Goal: Information Seeking & Learning: Learn about a topic

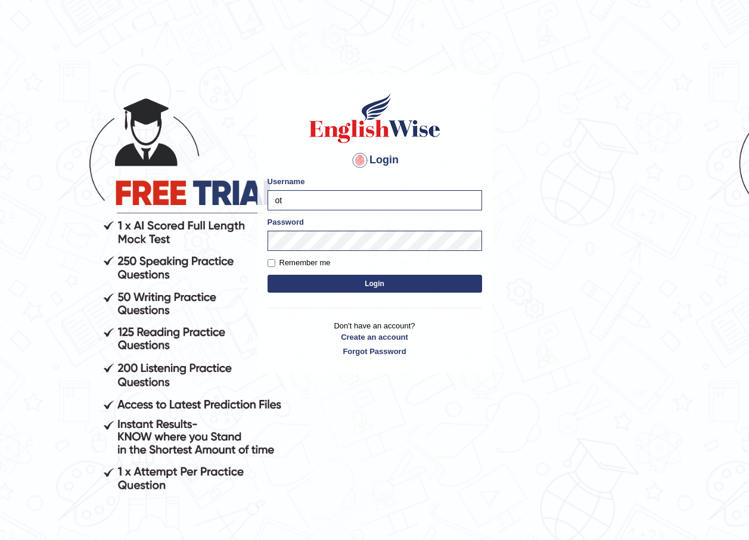
type input "o"
type input "bhuvaneswari_parramatta"
click at [280, 287] on button "Login" at bounding box center [374, 284] width 214 height 18
click at [344, 282] on button "Login" at bounding box center [374, 284] width 214 height 18
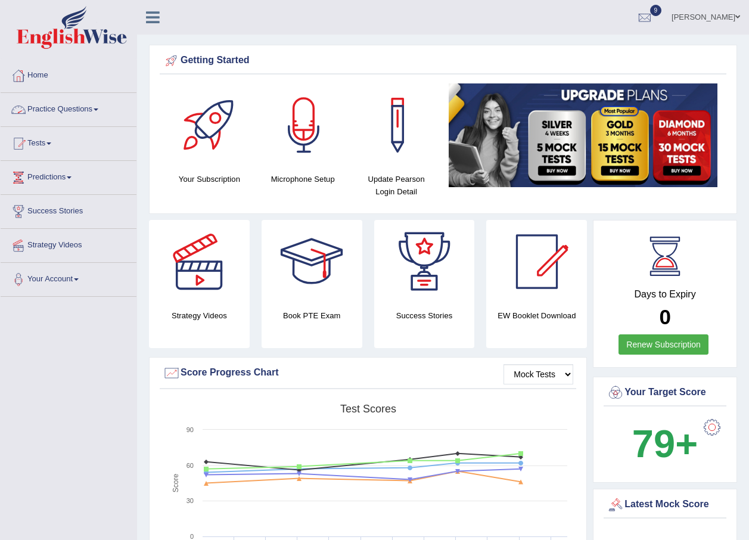
click at [98, 108] on span at bounding box center [96, 109] width 5 height 2
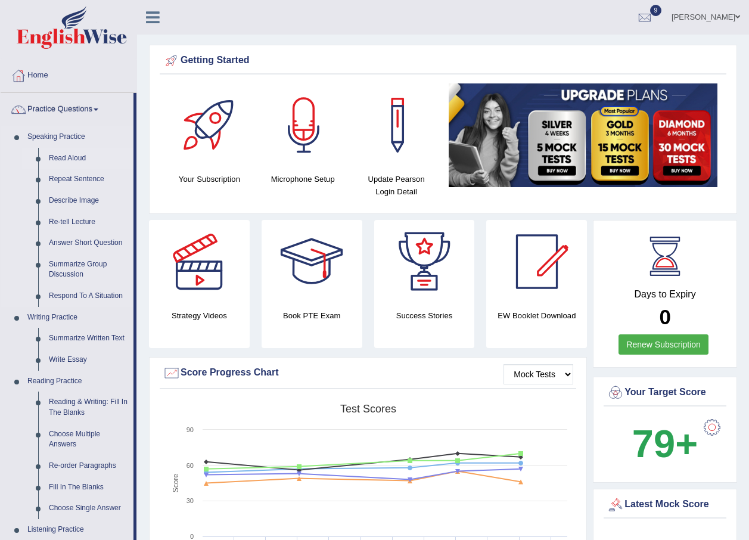
click at [75, 156] on link "Read Aloud" at bounding box center [88, 158] width 90 height 21
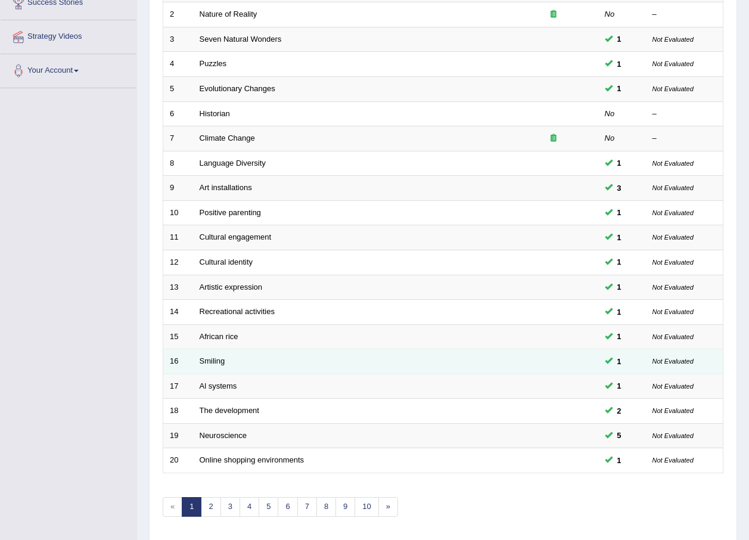
scroll to position [249, 0]
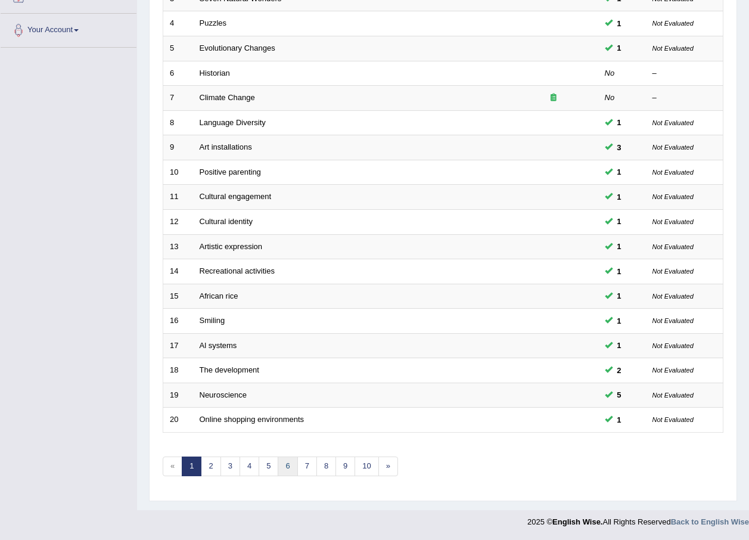
click at [285, 463] on link "6" at bounding box center [288, 466] width 20 height 20
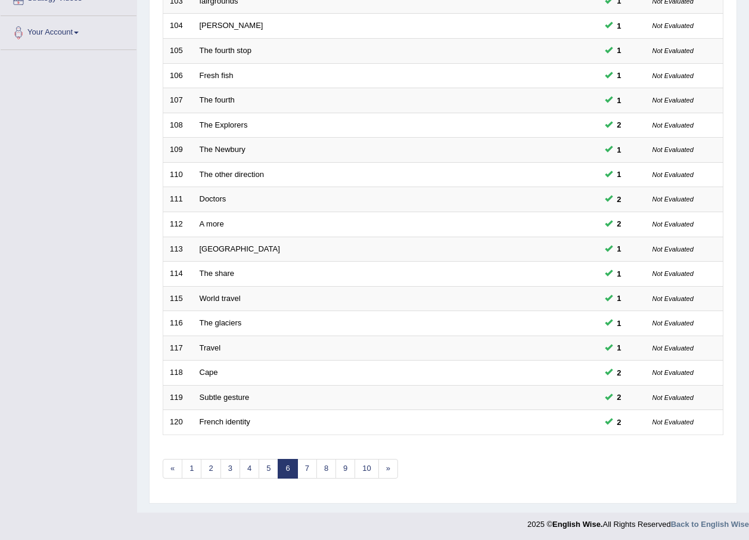
scroll to position [249, 0]
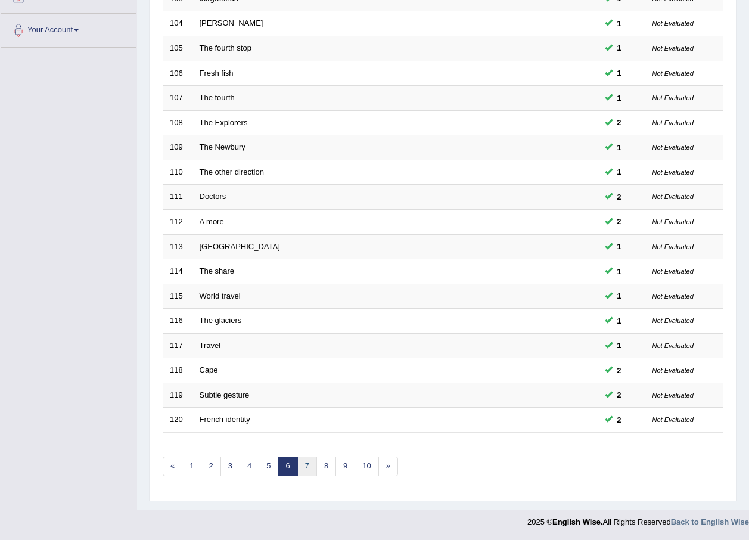
click at [314, 463] on link "7" at bounding box center [307, 466] width 20 height 20
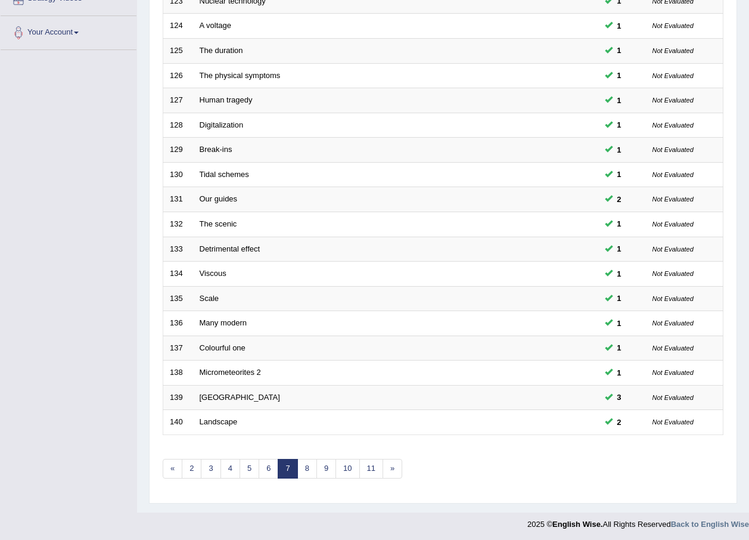
scroll to position [249, 0]
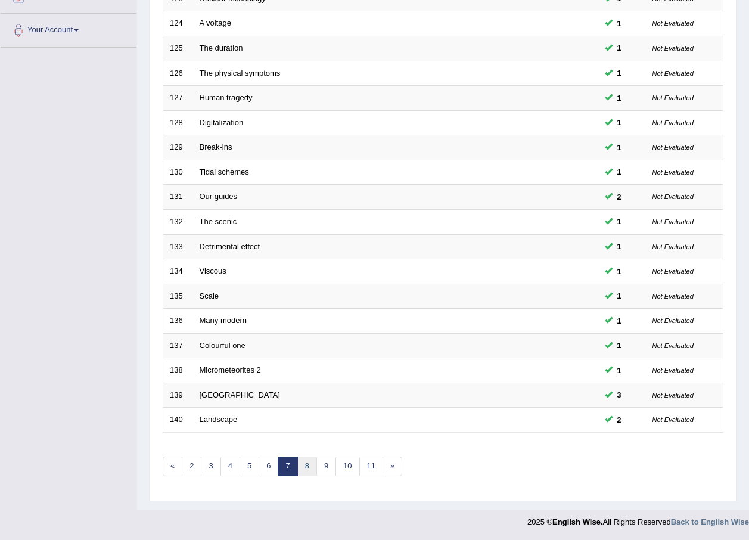
click at [306, 465] on link "8" at bounding box center [307, 466] width 20 height 20
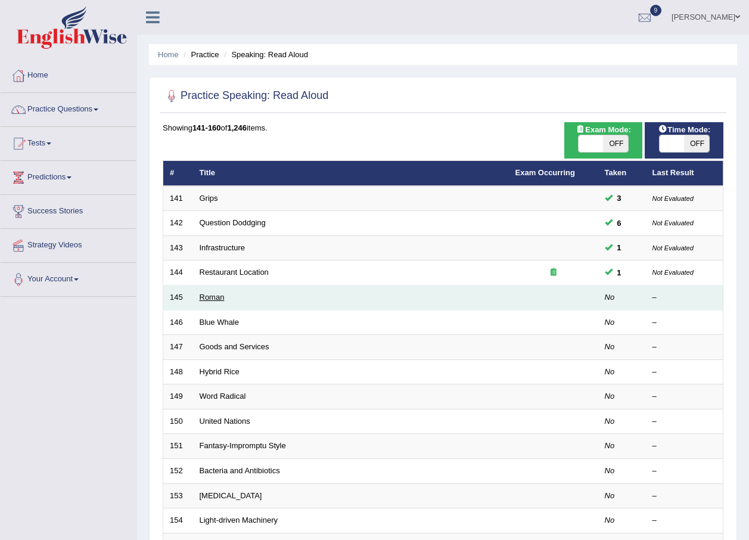
click at [210, 300] on link "Roman" at bounding box center [212, 296] width 25 height 9
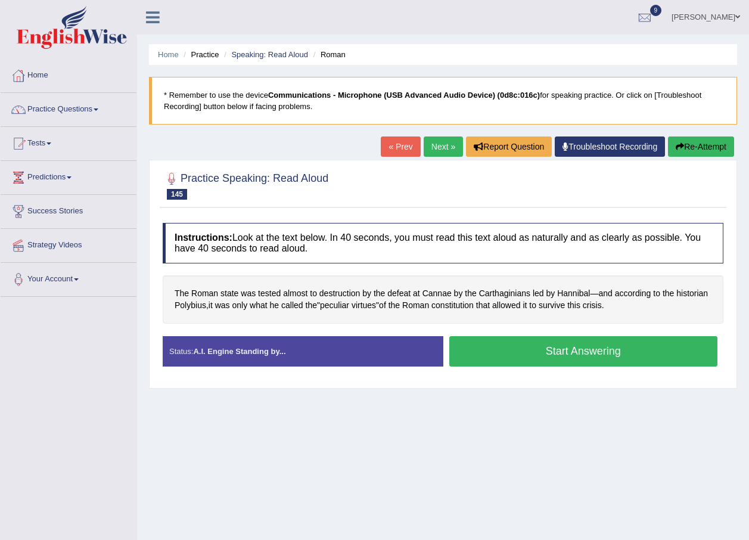
click at [570, 350] on button "Start Answering" at bounding box center [583, 351] width 269 height 30
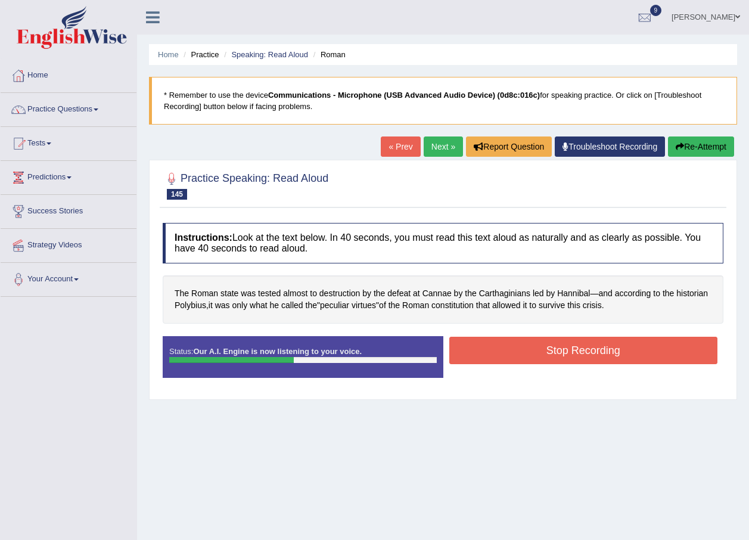
click at [547, 345] on button "Stop Recording" at bounding box center [583, 349] width 269 height 27
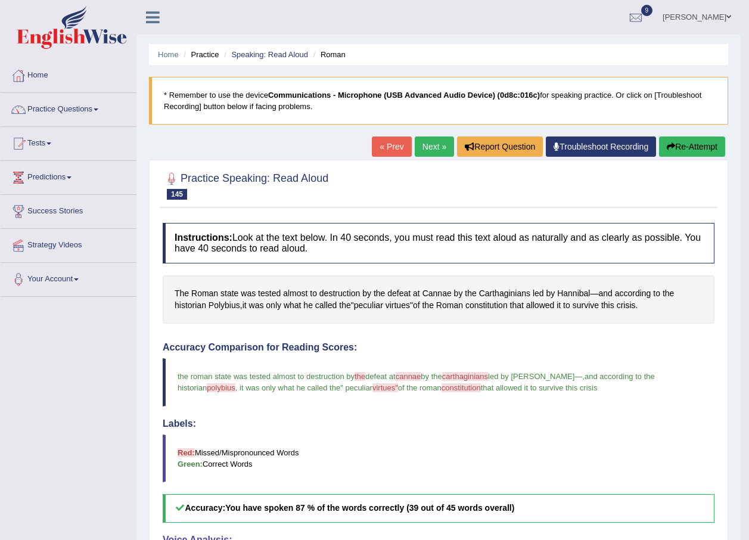
click at [675, 148] on button "Re-Attempt" at bounding box center [692, 146] width 66 height 20
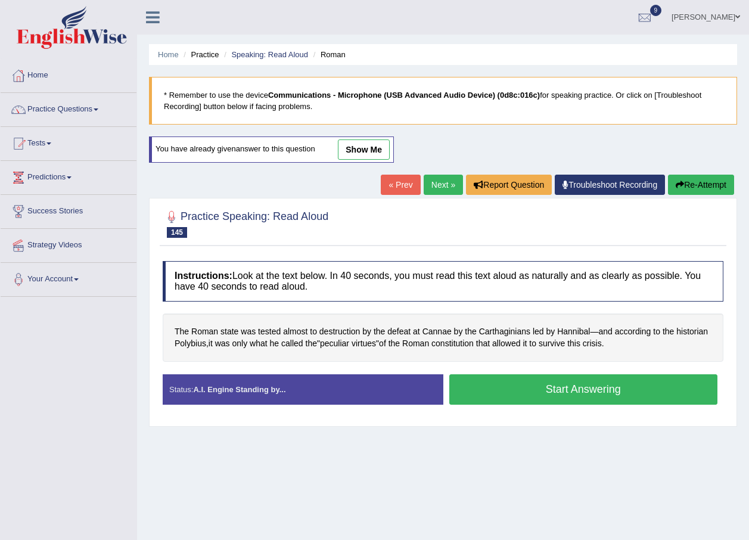
click at [510, 392] on button "Start Answering" at bounding box center [583, 389] width 269 height 30
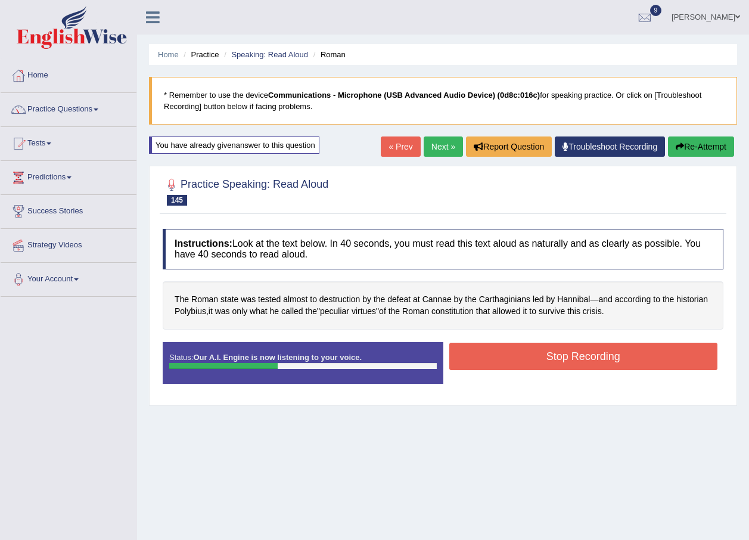
click at [531, 354] on button "Stop Recording" at bounding box center [583, 355] width 269 height 27
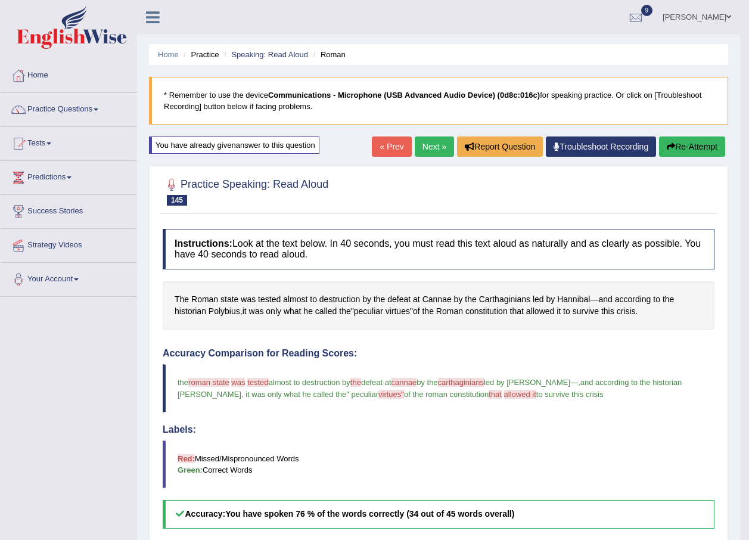
click at [426, 147] on link "Next »" at bounding box center [434, 146] width 39 height 20
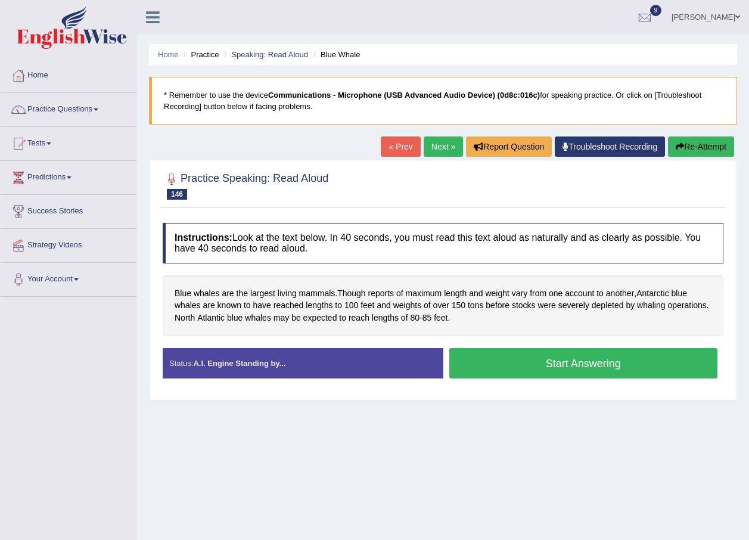
click at [485, 360] on button "Start Answering" at bounding box center [583, 363] width 269 height 30
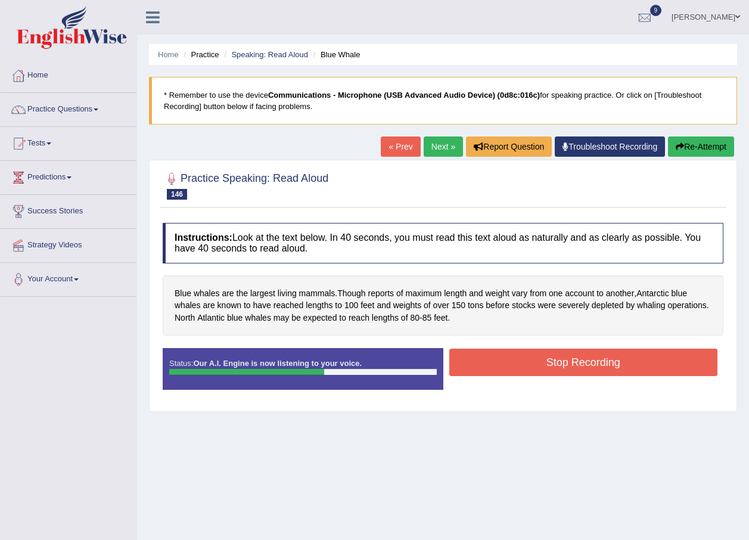
click at [500, 362] on button "Stop Recording" at bounding box center [583, 361] width 269 height 27
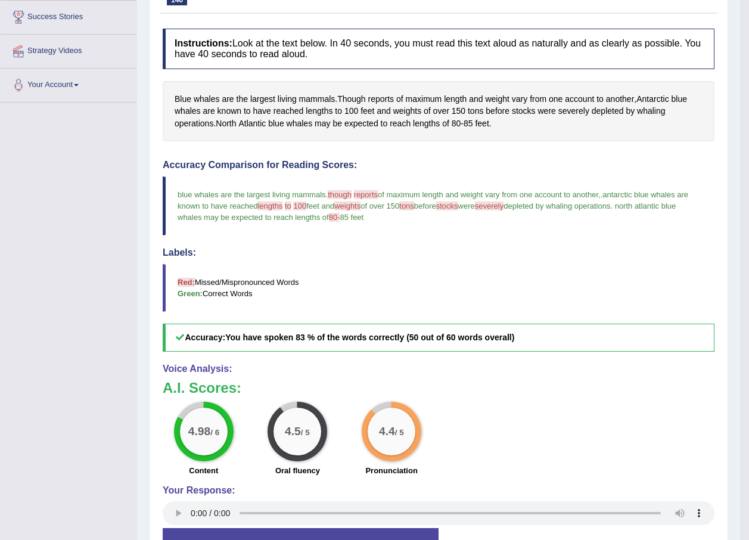
scroll to position [119, 0]
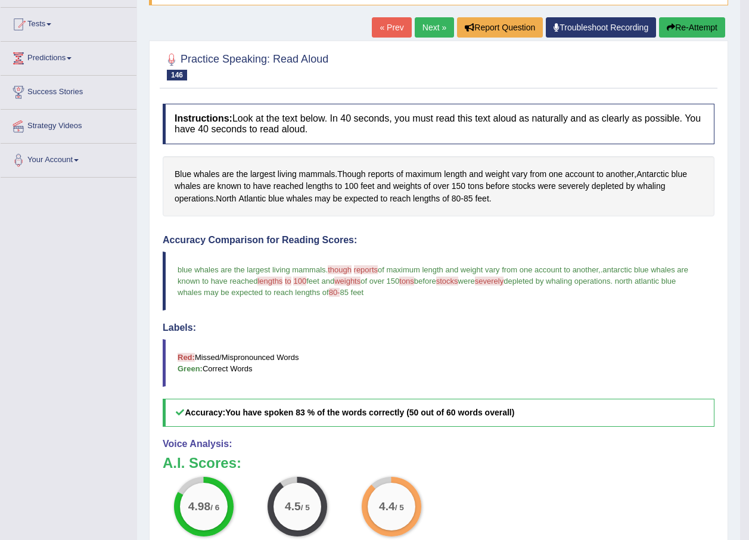
click at [670, 23] on icon "button" at bounding box center [670, 27] width 8 height 8
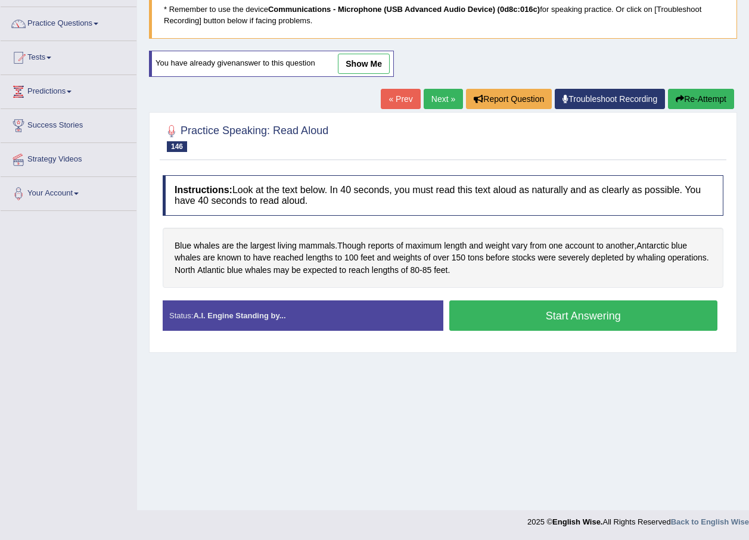
click at [487, 314] on button "Start Answering" at bounding box center [583, 315] width 269 height 30
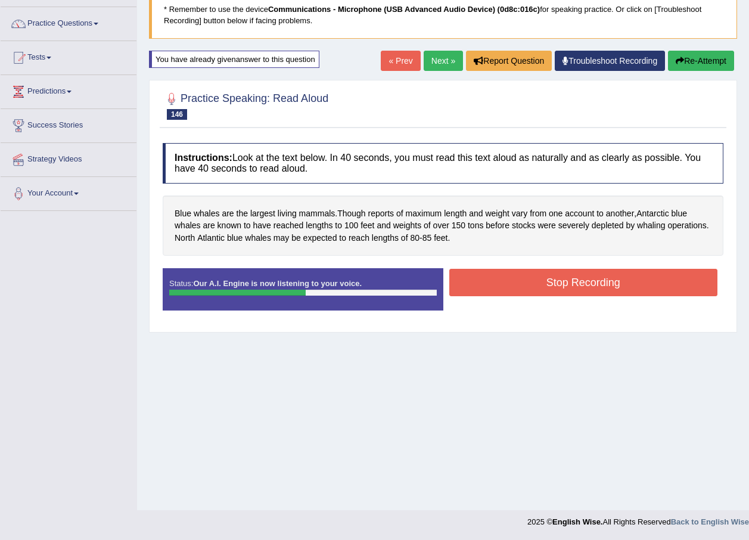
click at [588, 283] on button "Stop Recording" at bounding box center [583, 282] width 269 height 27
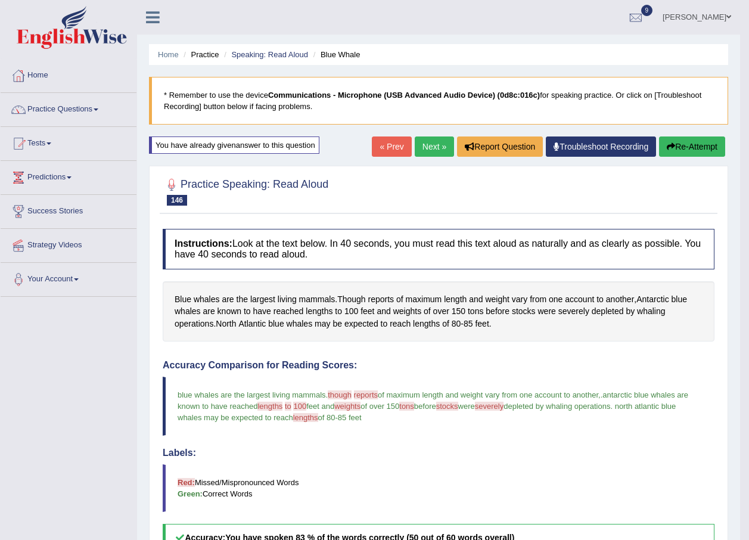
click at [433, 147] on link "Next »" at bounding box center [434, 146] width 39 height 20
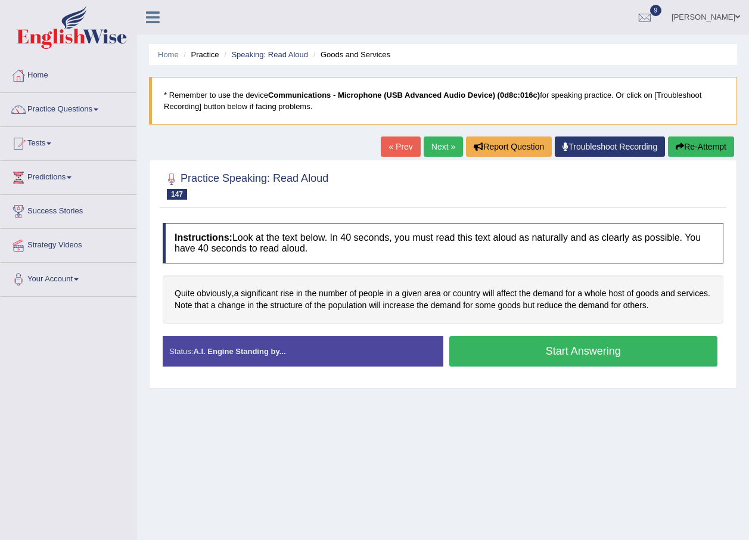
click at [533, 348] on button "Start Answering" at bounding box center [583, 351] width 269 height 30
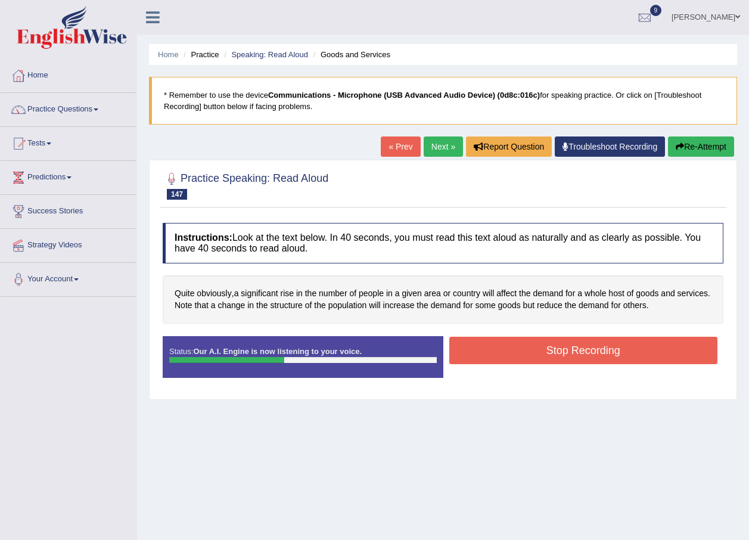
click at [511, 348] on button "Stop Recording" at bounding box center [583, 349] width 269 height 27
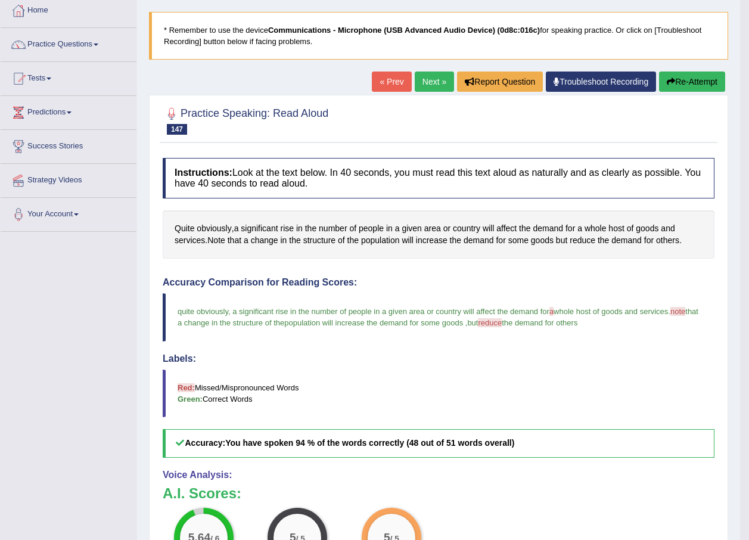
scroll to position [60, 0]
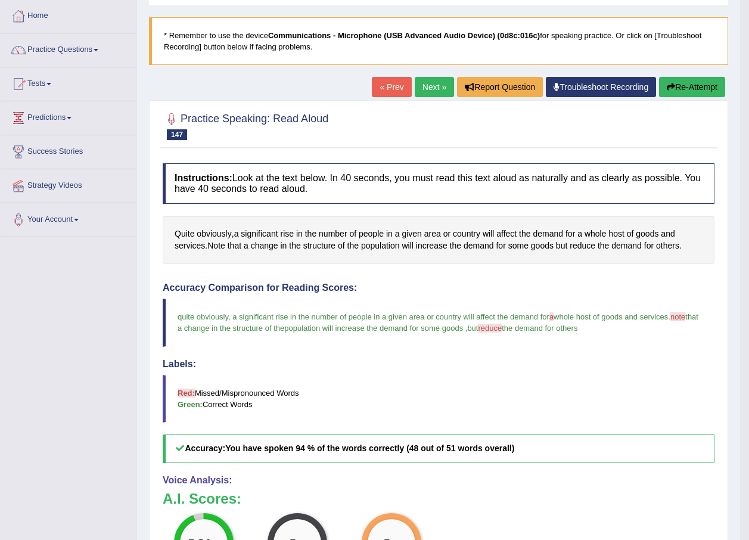
click at [416, 85] on link "Next »" at bounding box center [434, 87] width 39 height 20
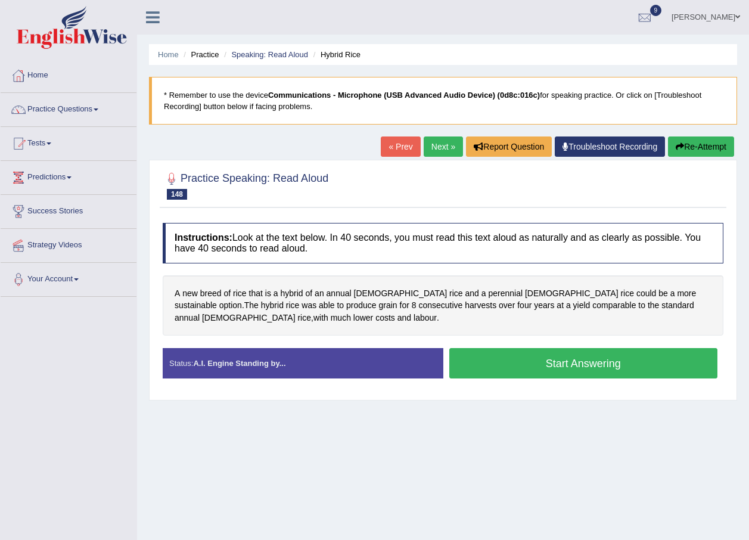
click at [507, 360] on button "Start Answering" at bounding box center [583, 363] width 269 height 30
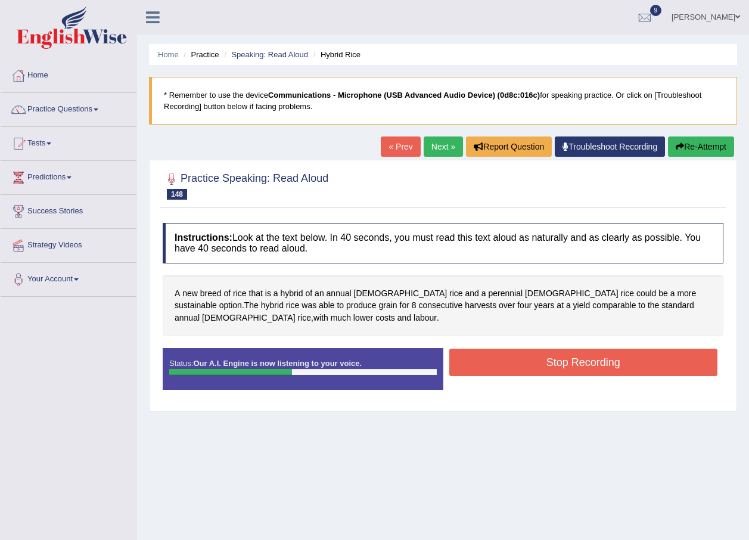
click at [494, 360] on button "Stop Recording" at bounding box center [583, 361] width 269 height 27
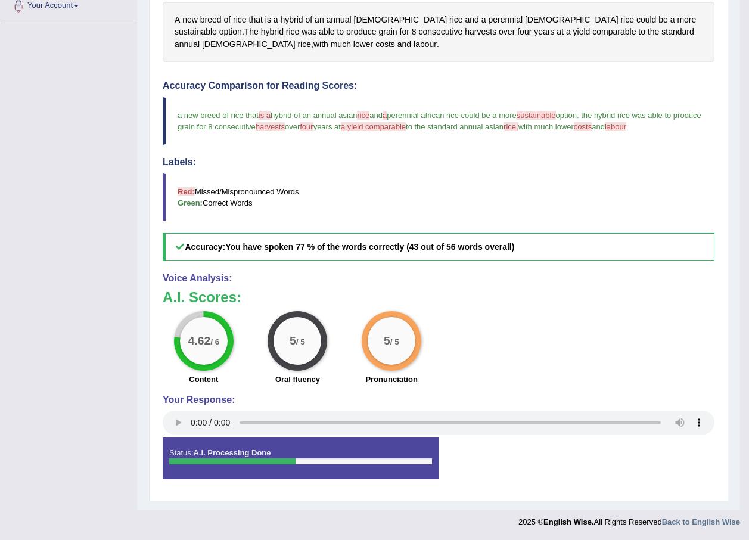
scroll to position [35, 0]
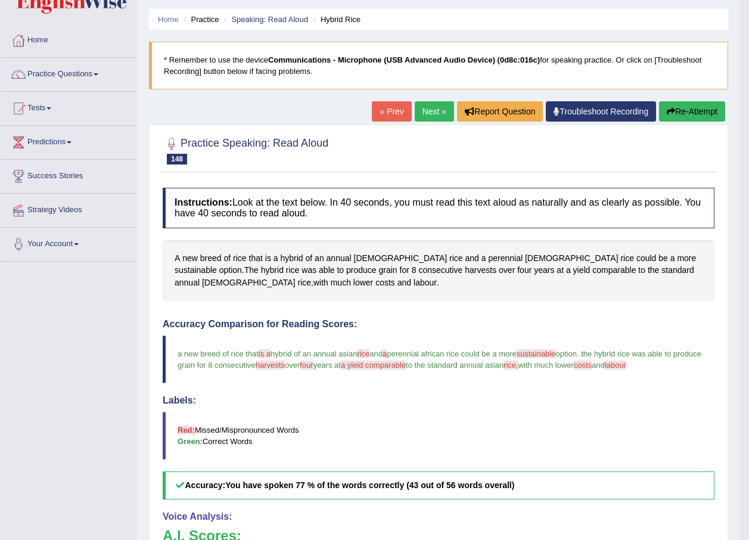
click at [679, 110] on button "Re-Attempt" at bounding box center [692, 111] width 66 height 20
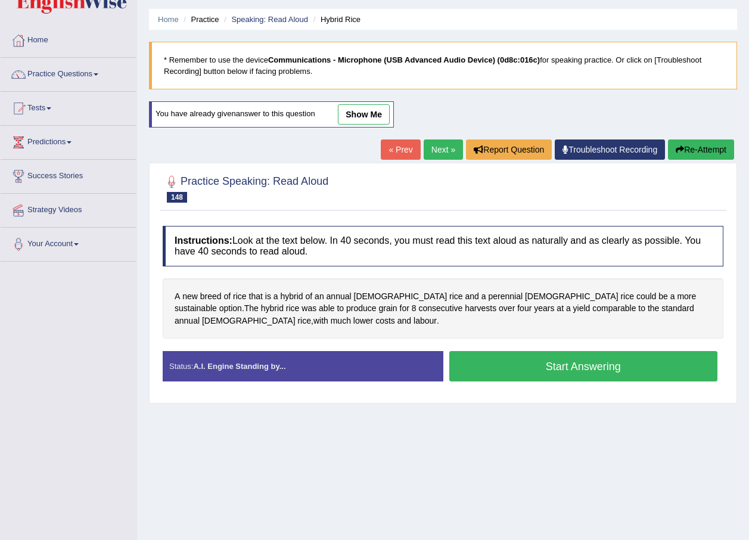
click at [562, 360] on button "Start Answering" at bounding box center [583, 366] width 269 height 30
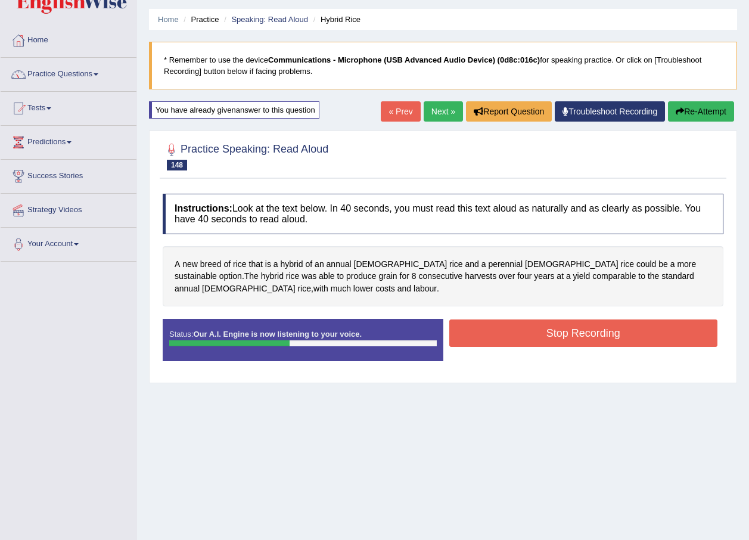
click at [533, 334] on button "Stop Recording" at bounding box center [583, 332] width 269 height 27
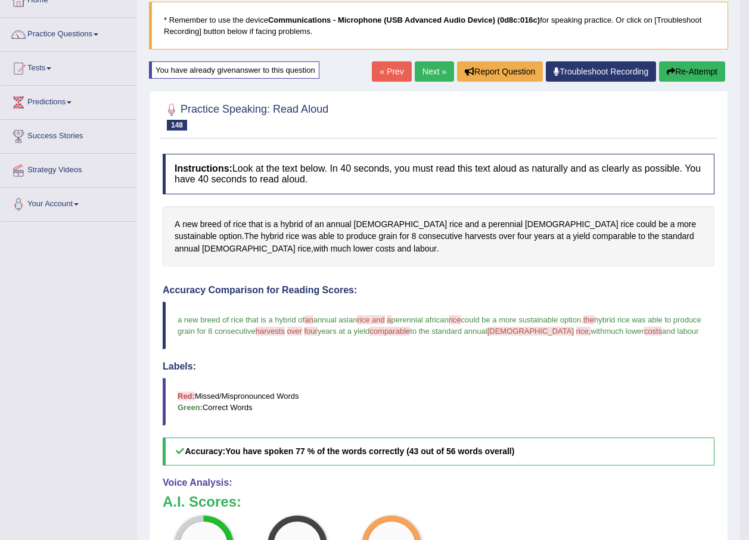
scroll to position [35, 0]
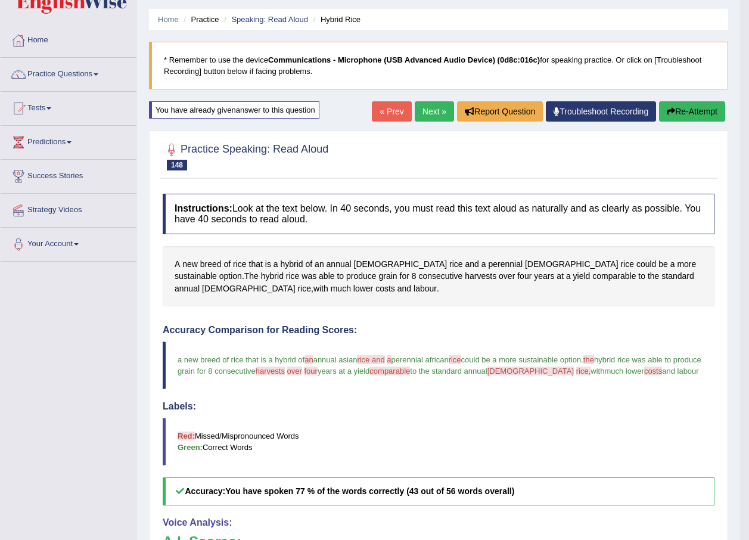
click at [439, 116] on link "Next »" at bounding box center [434, 111] width 39 height 20
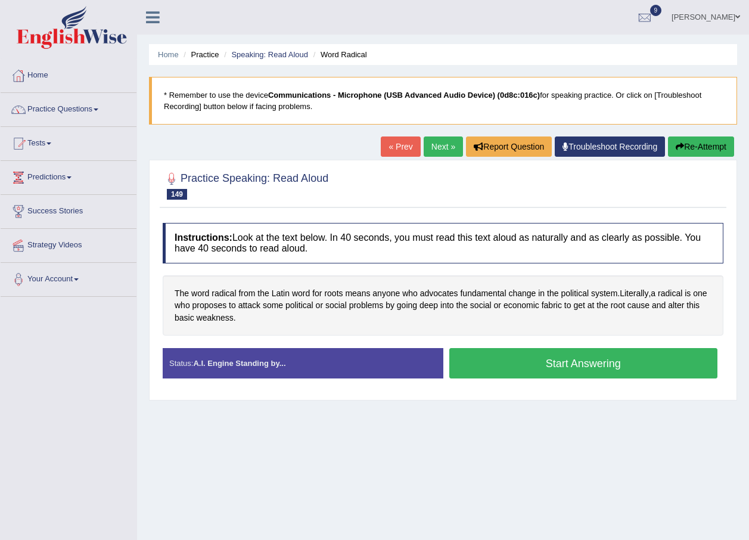
click at [523, 365] on button "Start Answering" at bounding box center [583, 363] width 269 height 30
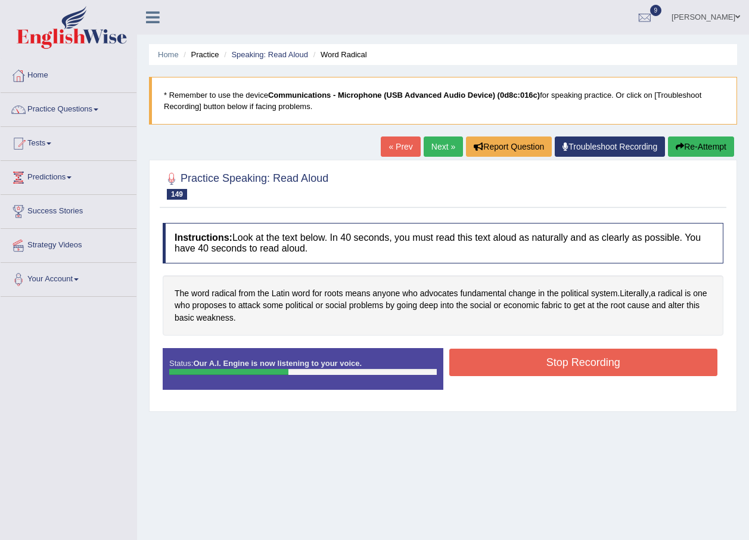
click at [506, 361] on button "Stop Recording" at bounding box center [583, 361] width 269 height 27
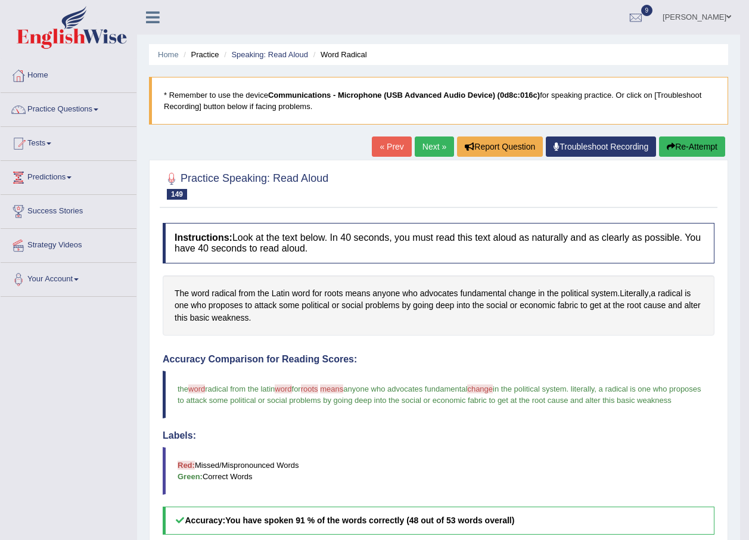
click at [439, 151] on link "Next »" at bounding box center [434, 146] width 39 height 20
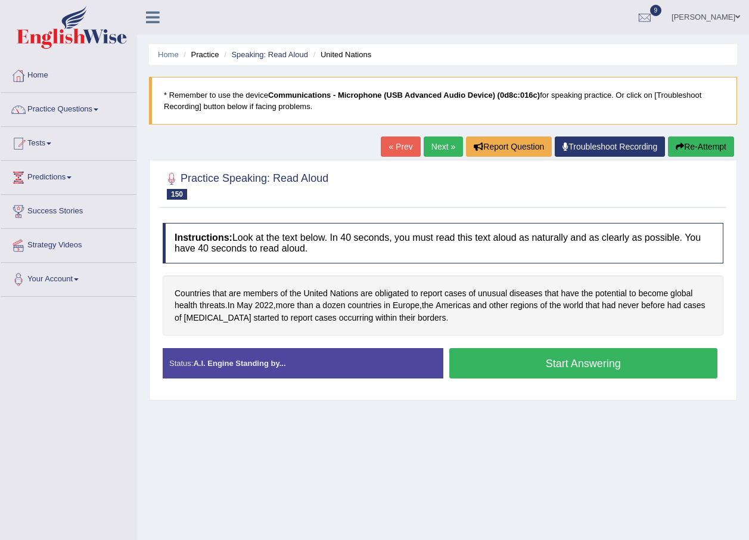
click at [484, 367] on button "Start Answering" at bounding box center [583, 363] width 269 height 30
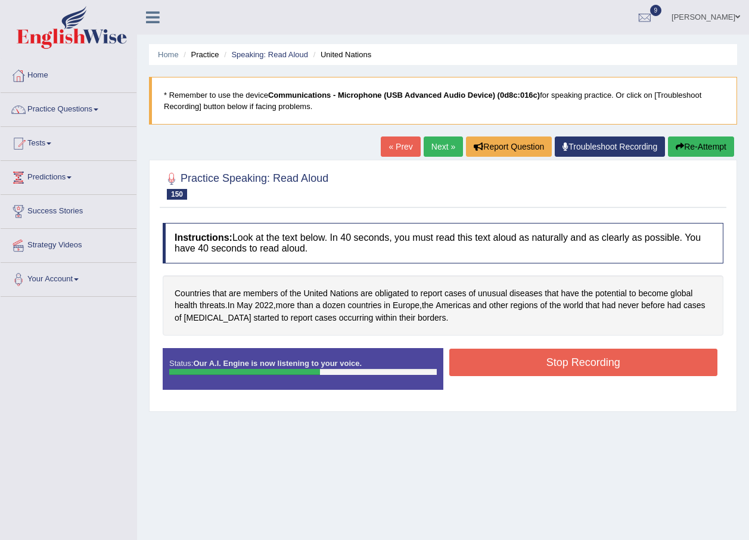
click at [501, 359] on button "Stop Recording" at bounding box center [583, 361] width 269 height 27
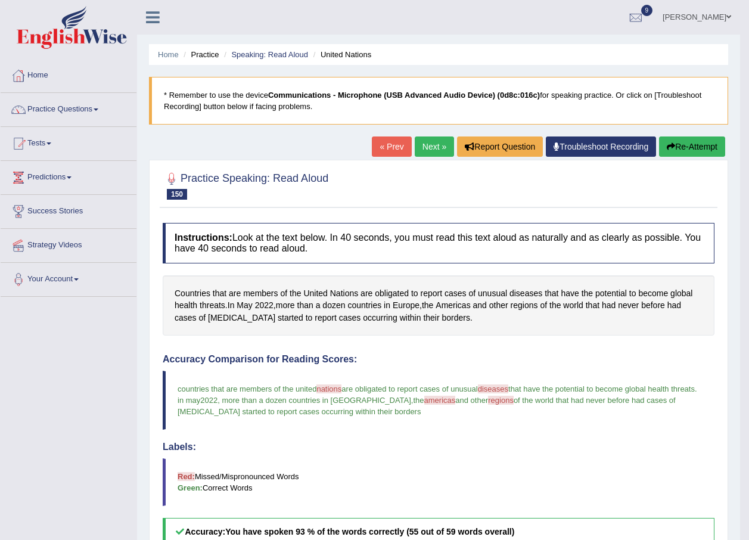
click at [674, 149] on button "Re-Attempt" at bounding box center [692, 146] width 66 height 20
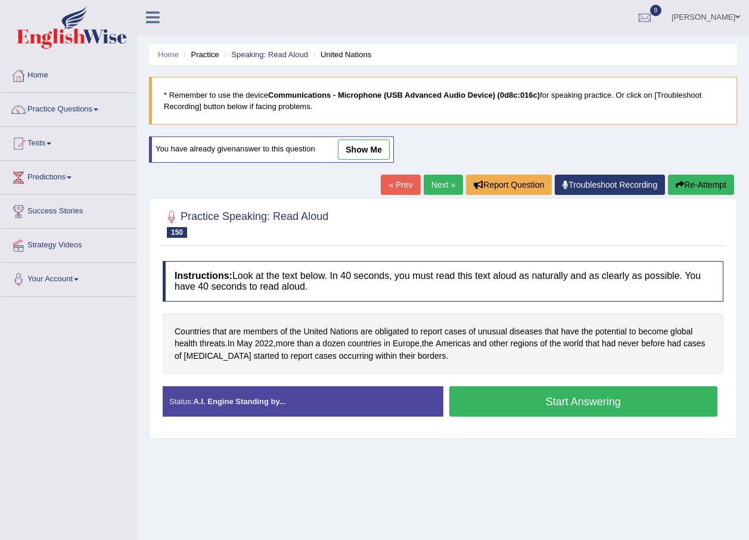
click at [525, 406] on button "Start Answering" at bounding box center [583, 401] width 269 height 30
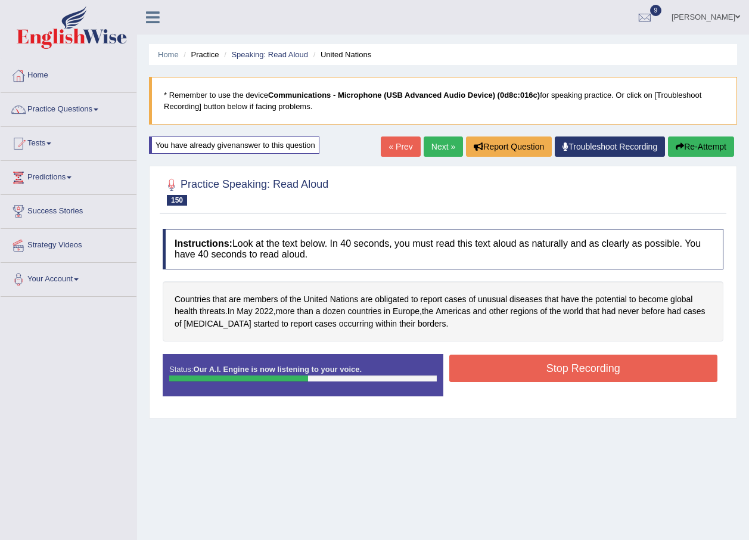
click at [503, 369] on button "Stop Recording" at bounding box center [583, 367] width 269 height 27
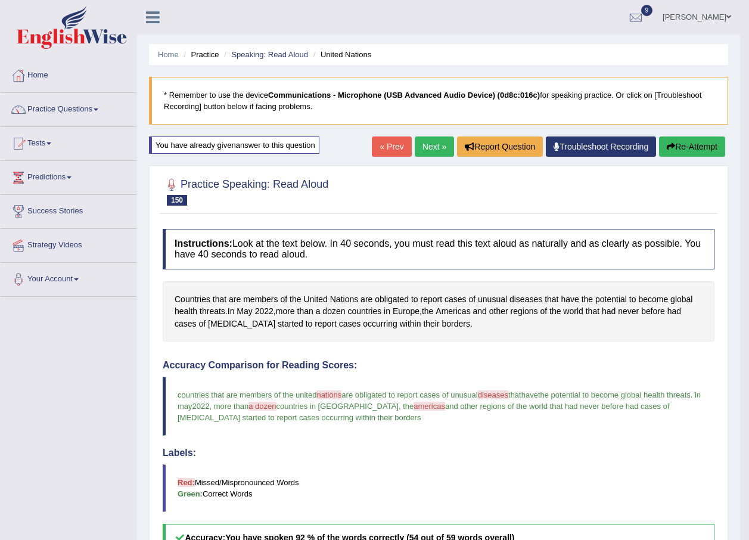
click at [419, 152] on link "Next »" at bounding box center [434, 146] width 39 height 20
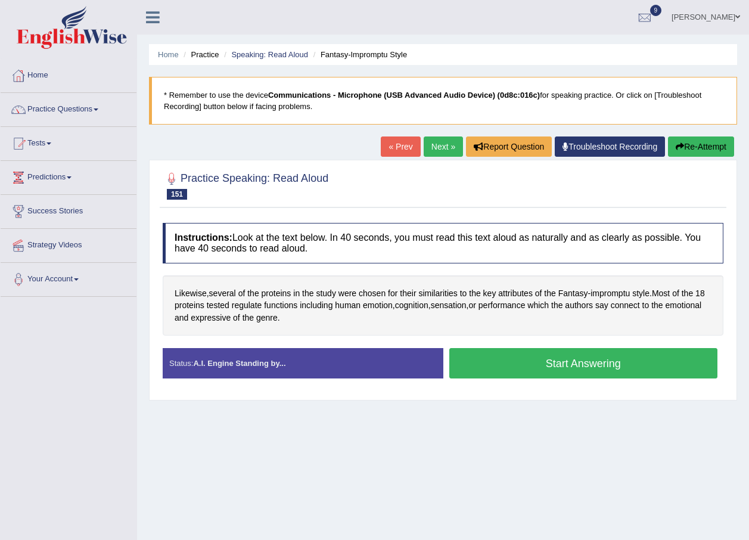
click at [513, 364] on button "Start Answering" at bounding box center [583, 363] width 269 height 30
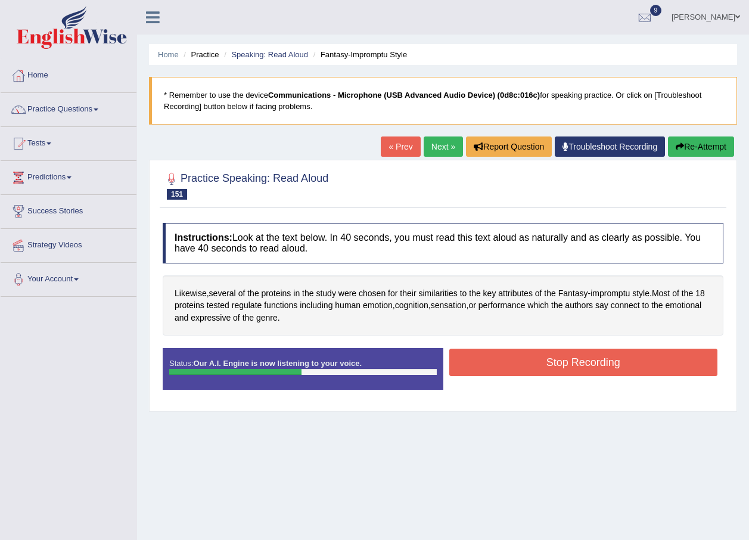
click at [510, 358] on button "Stop Recording" at bounding box center [583, 361] width 269 height 27
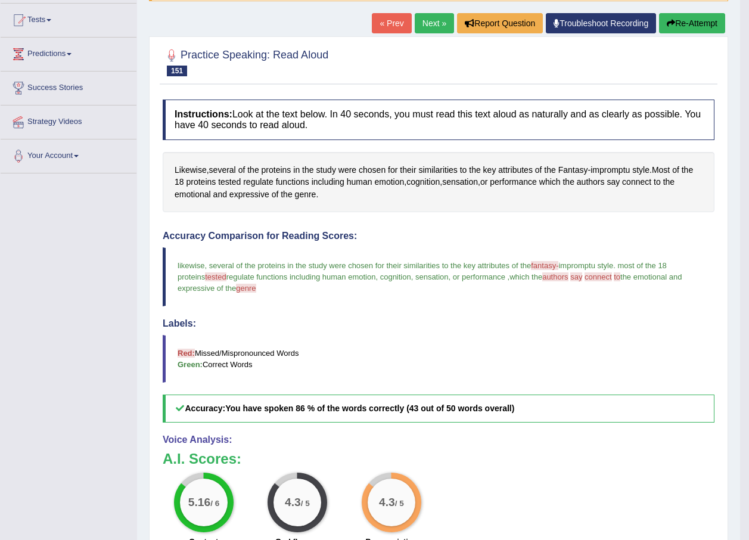
scroll to position [119, 0]
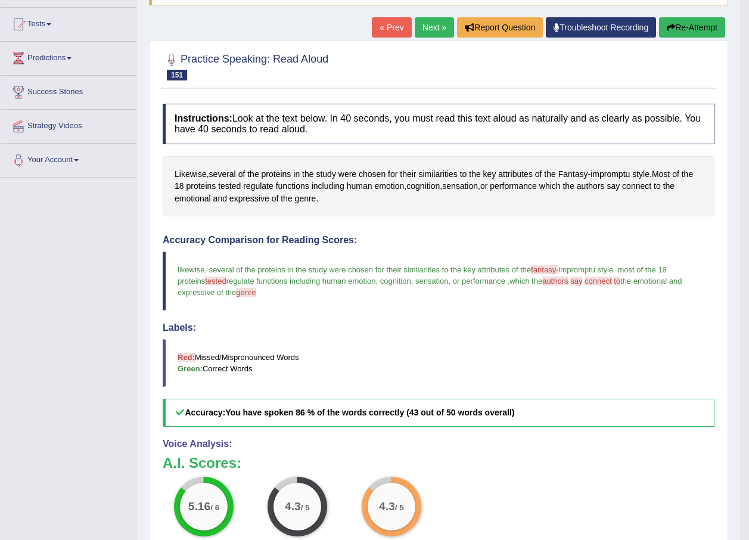
click at [685, 25] on button "Re-Attempt" at bounding box center [692, 27] width 66 height 20
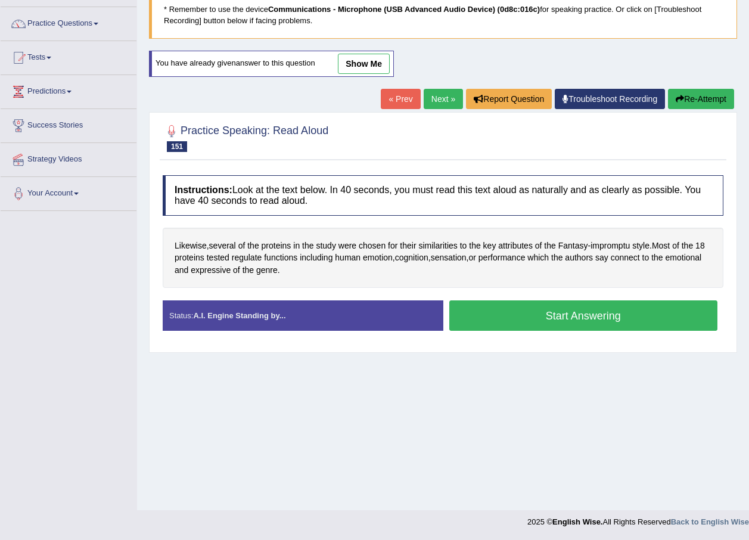
click at [557, 314] on button "Start Answering" at bounding box center [583, 315] width 269 height 30
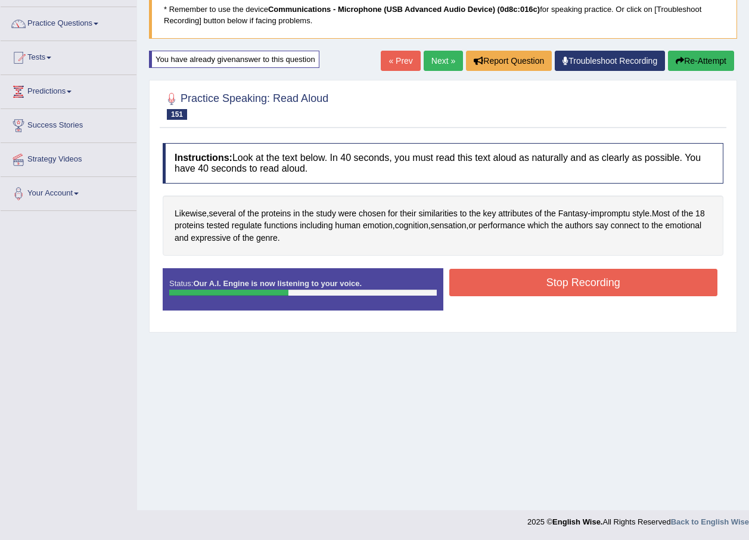
click at [560, 282] on button "Stop Recording" at bounding box center [583, 282] width 269 height 27
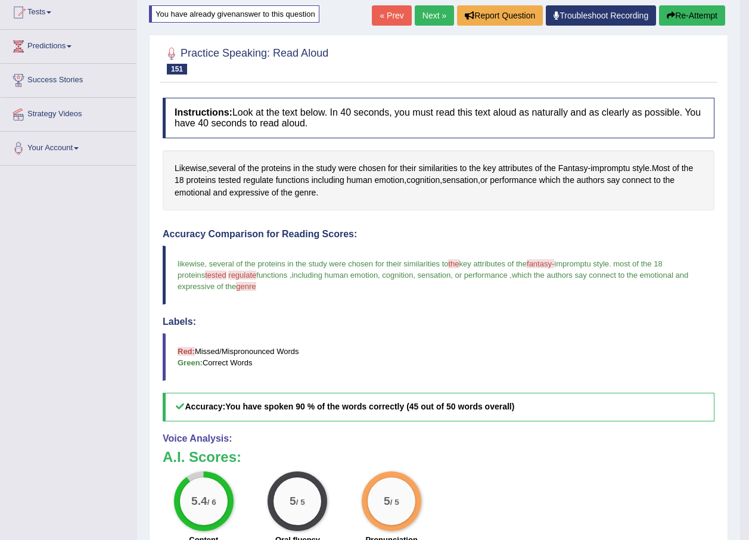
scroll to position [86, 0]
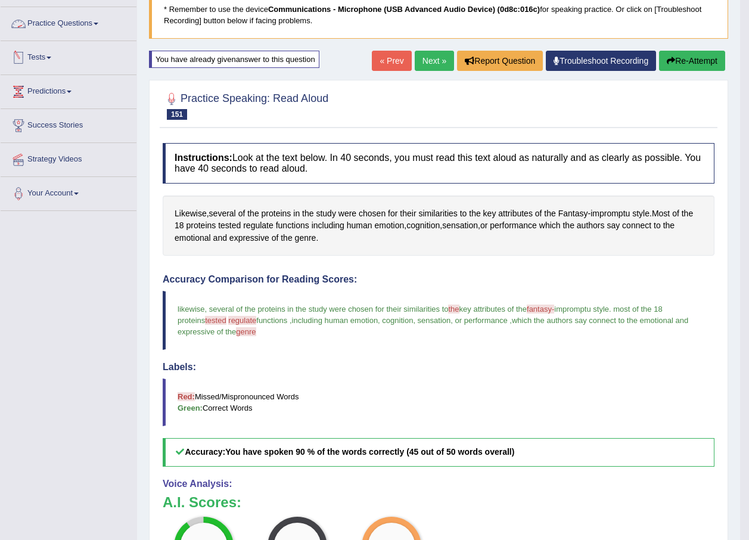
click at [98, 25] on link "Practice Questions" at bounding box center [69, 22] width 136 height 30
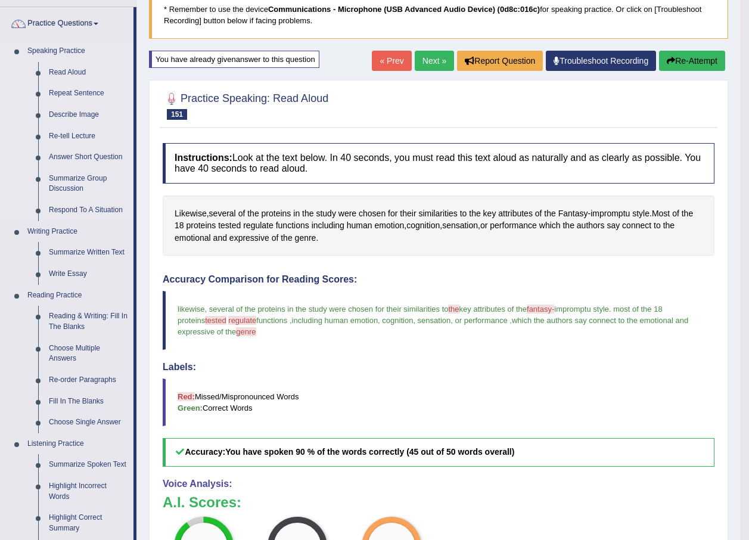
click at [93, 91] on link "Repeat Sentence" at bounding box center [88, 93] width 90 height 21
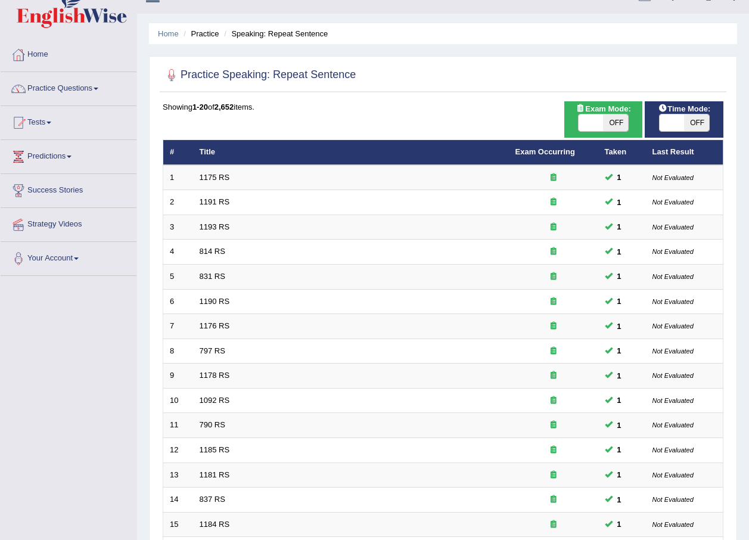
scroll to position [11, 0]
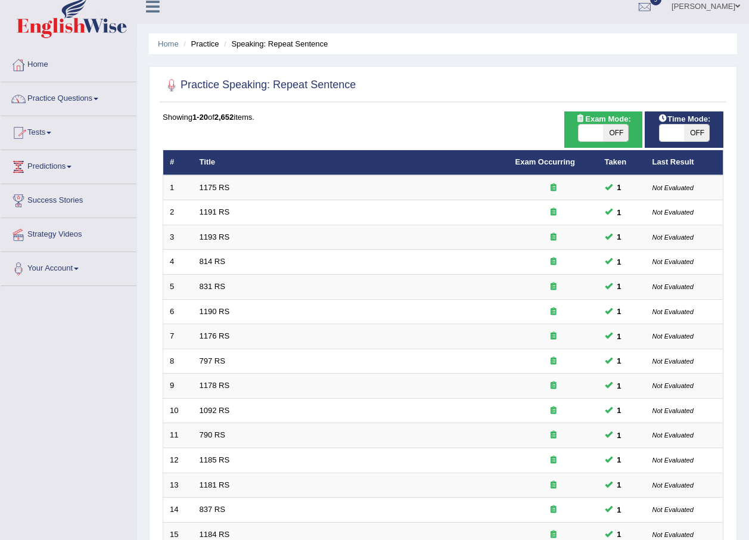
click at [98, 101] on link "Practice Questions" at bounding box center [69, 97] width 136 height 30
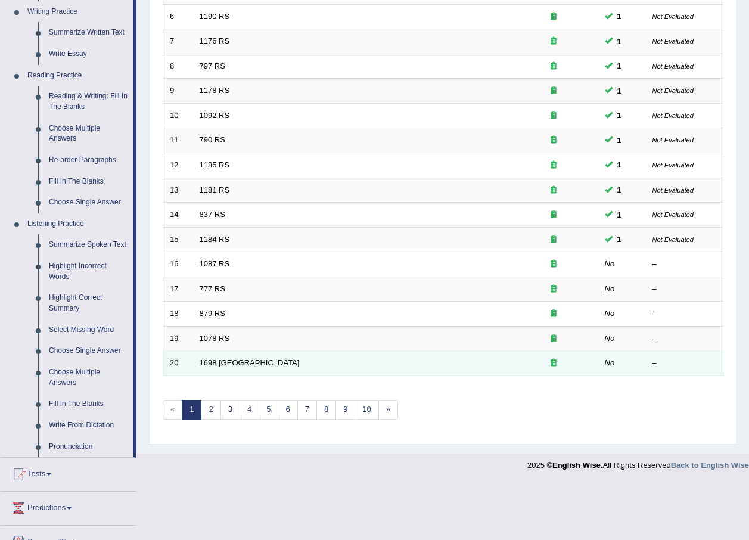
scroll to position [394, 0]
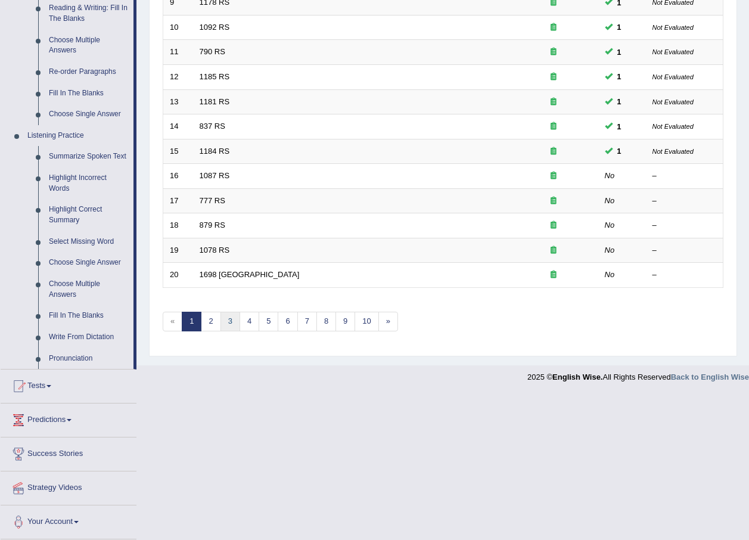
click at [229, 317] on link "3" at bounding box center [230, 321] width 20 height 20
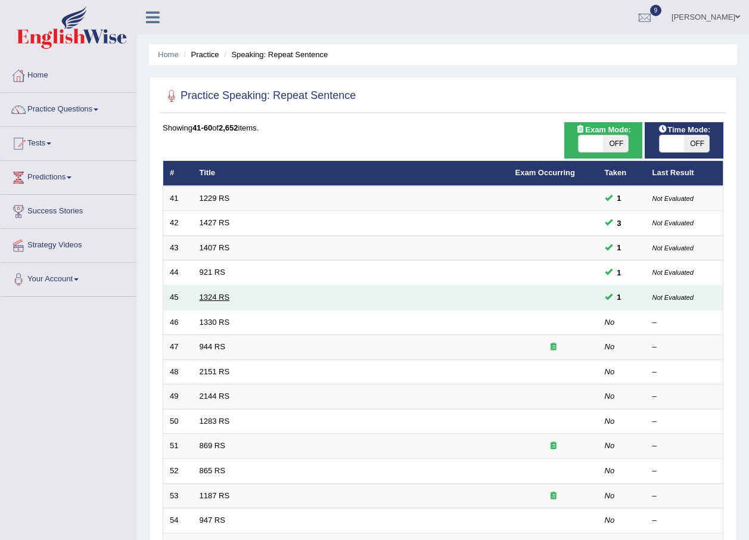
click at [211, 295] on link "1324 RS" at bounding box center [215, 296] width 30 height 9
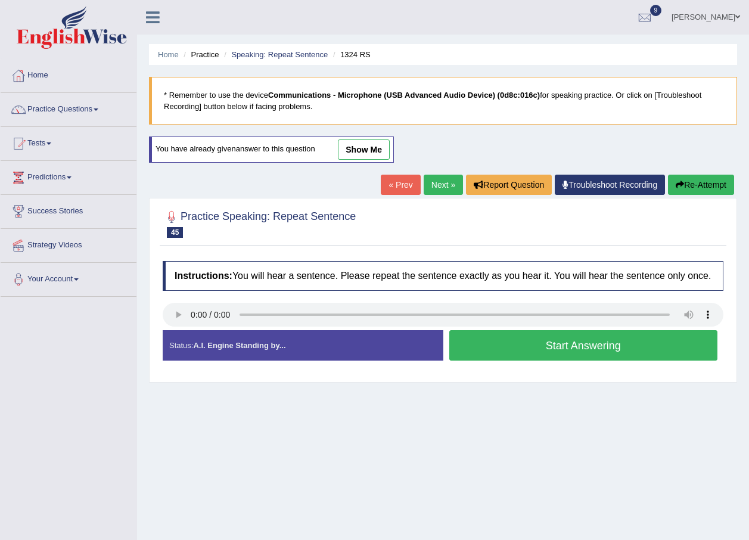
click at [493, 354] on button "Start Answering" at bounding box center [583, 345] width 269 height 30
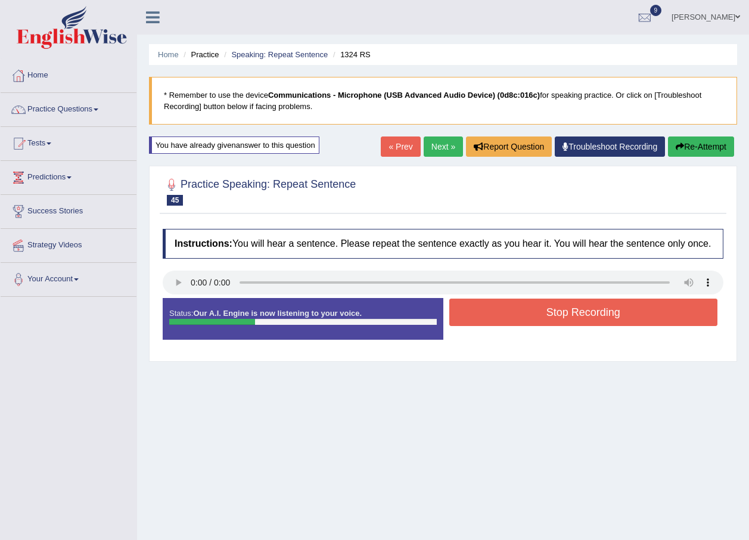
click at [522, 311] on button "Stop Recording" at bounding box center [583, 311] width 269 height 27
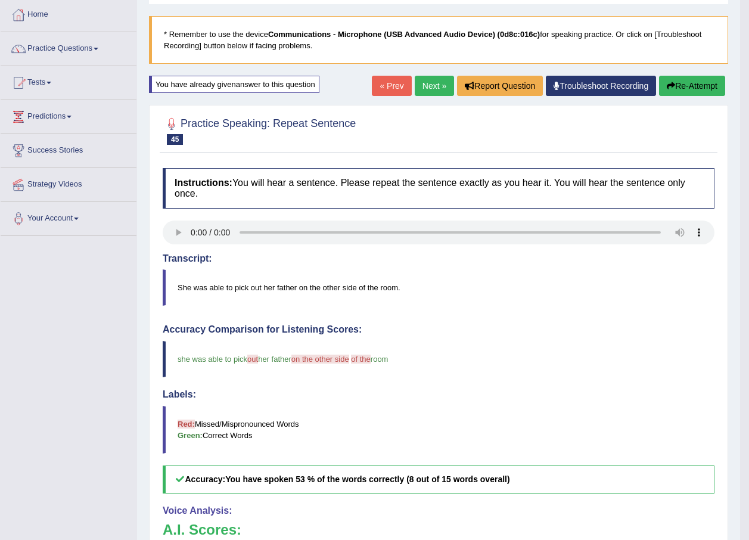
scroll to position [60, 0]
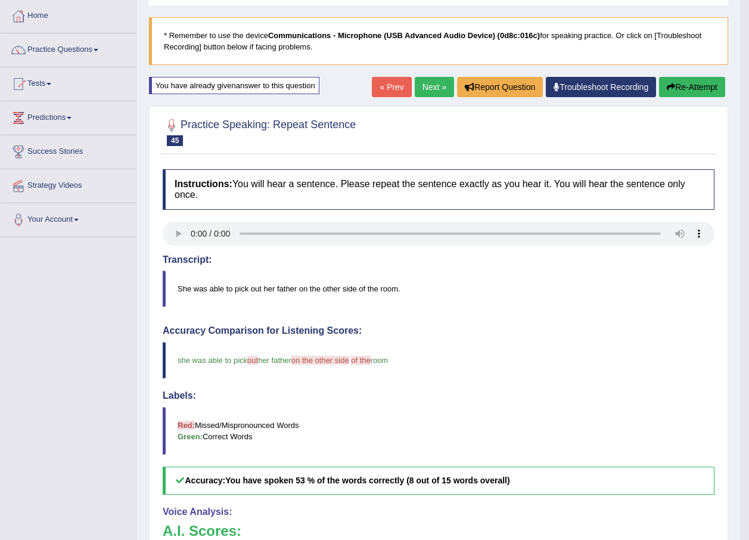
click at [424, 86] on link "Next »" at bounding box center [434, 87] width 39 height 20
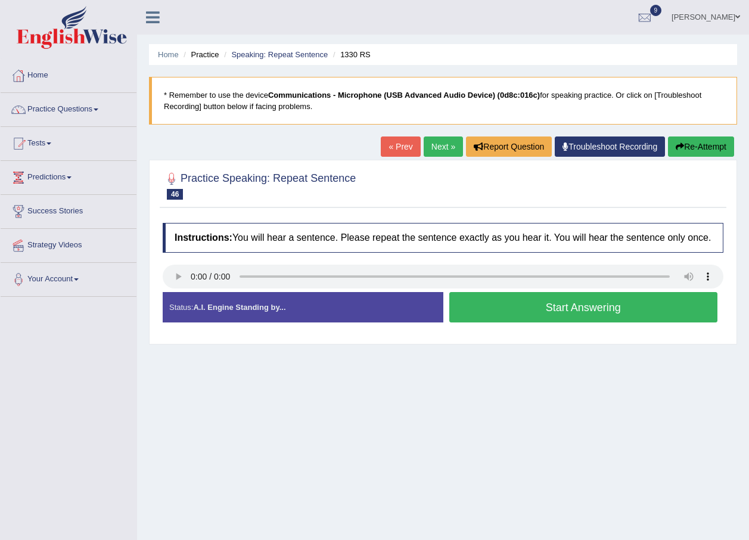
click at [467, 307] on button "Start Answering" at bounding box center [583, 307] width 269 height 30
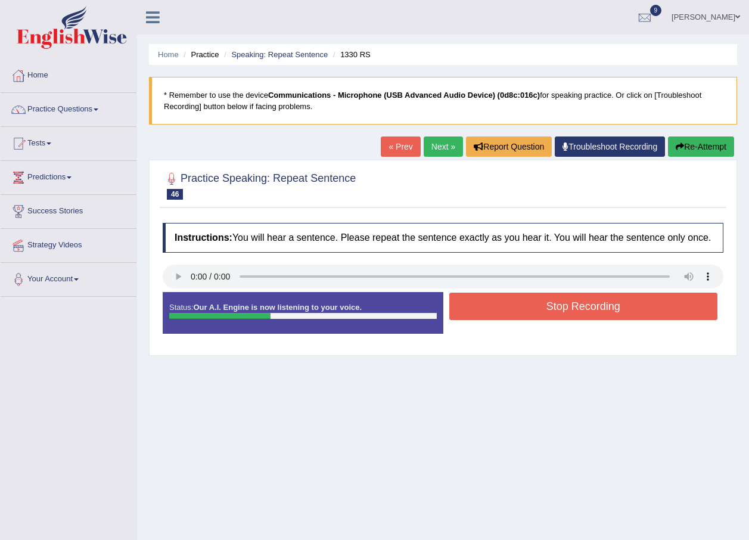
click at [498, 307] on button "Stop Recording" at bounding box center [583, 305] width 269 height 27
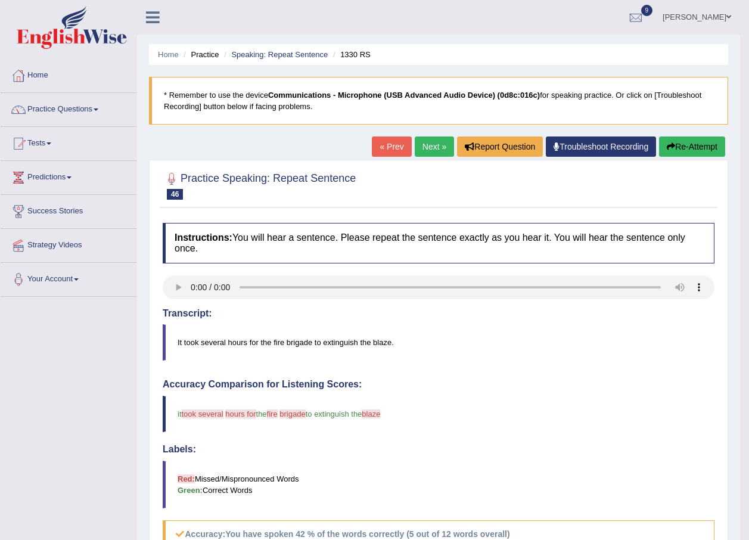
click at [423, 147] on link "Next »" at bounding box center [434, 146] width 39 height 20
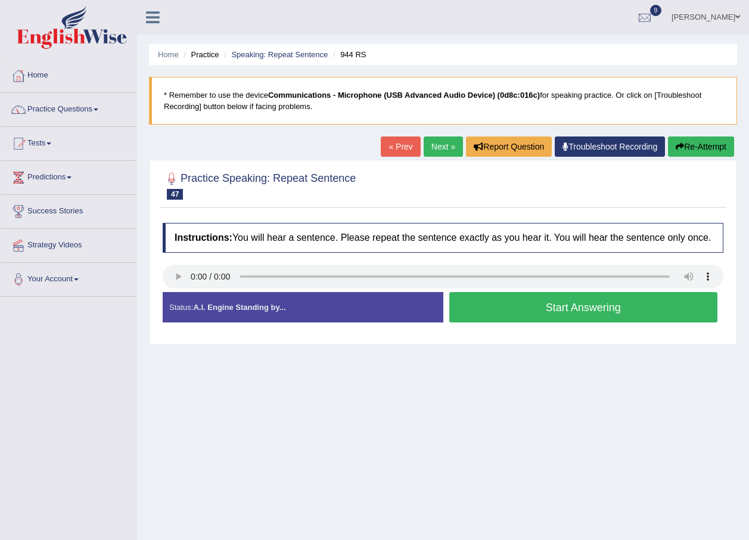
click at [503, 312] on button "Start Answering" at bounding box center [583, 307] width 269 height 30
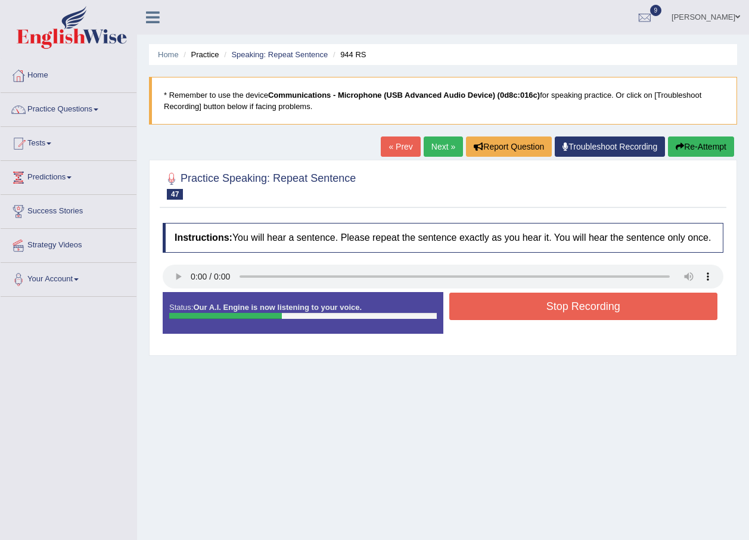
click at [519, 307] on button "Stop Recording" at bounding box center [583, 305] width 269 height 27
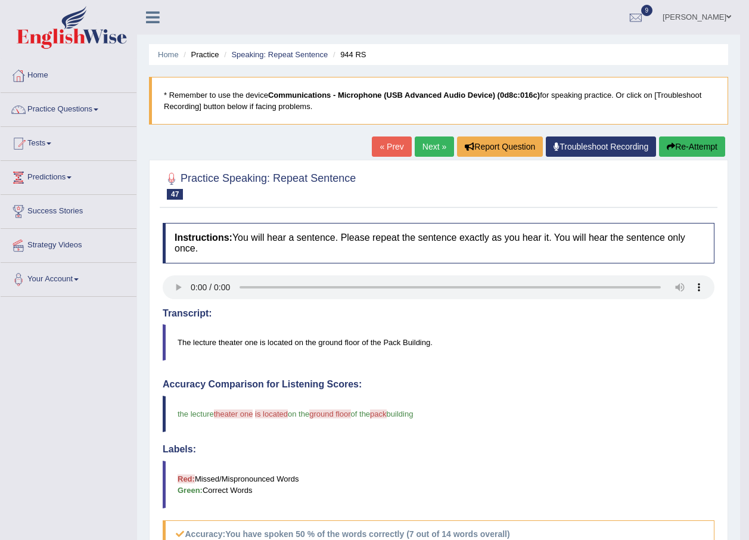
click at [422, 150] on link "Next »" at bounding box center [434, 146] width 39 height 20
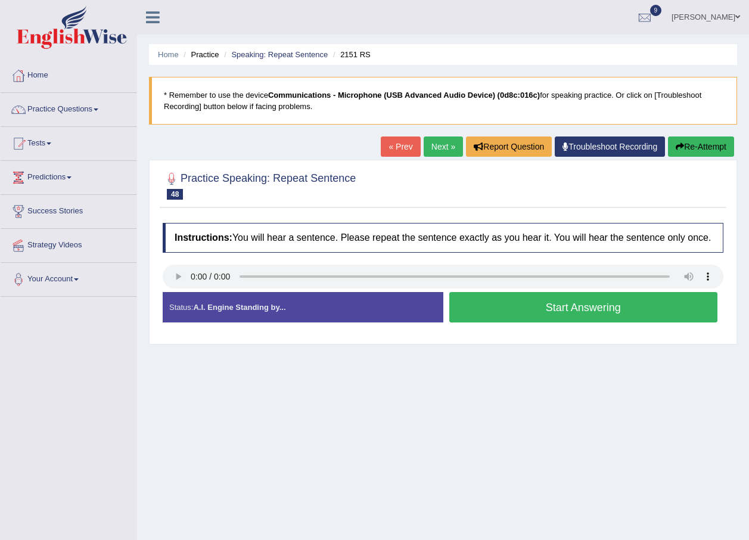
click at [494, 310] on button "Start Answering" at bounding box center [583, 307] width 269 height 30
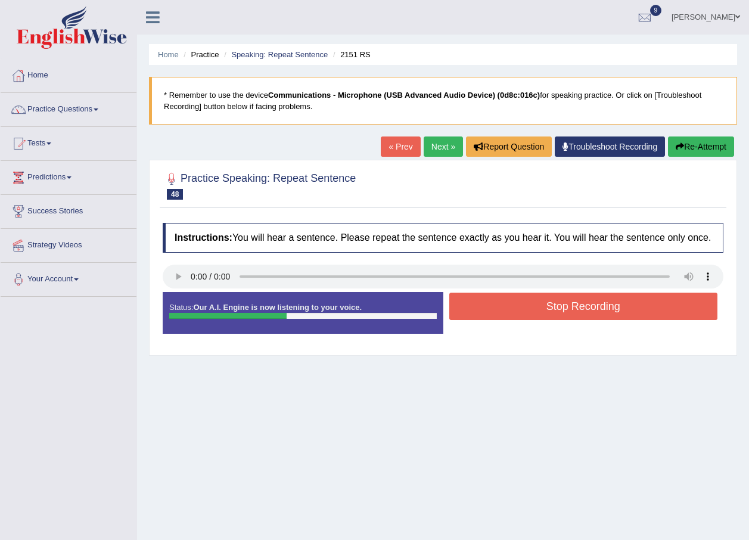
click at [494, 310] on button "Stop Recording" at bounding box center [583, 305] width 269 height 27
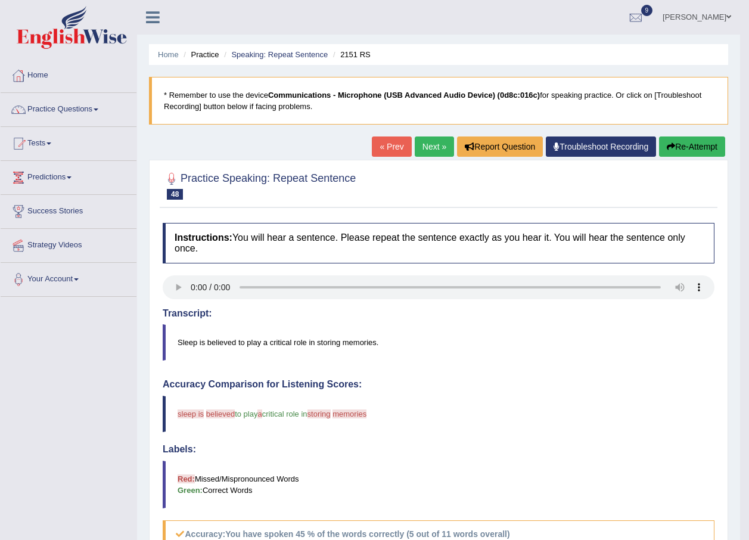
click at [434, 144] on link "Next »" at bounding box center [434, 146] width 39 height 20
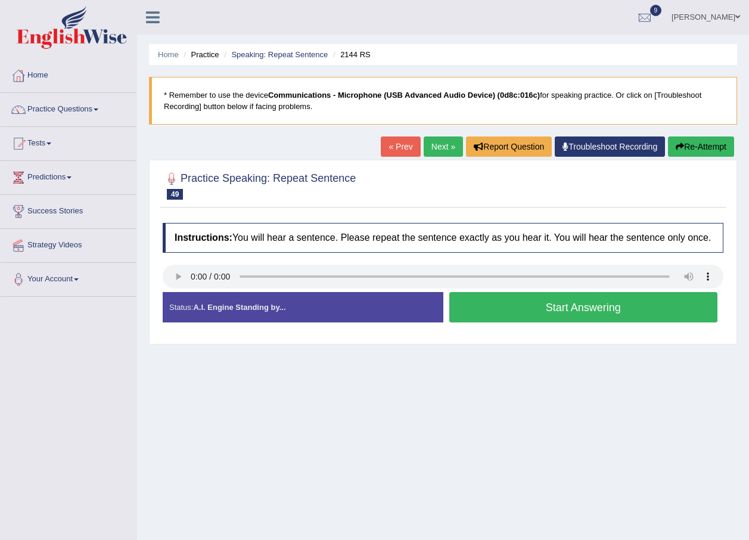
click at [476, 302] on button "Start Answering" at bounding box center [583, 307] width 269 height 30
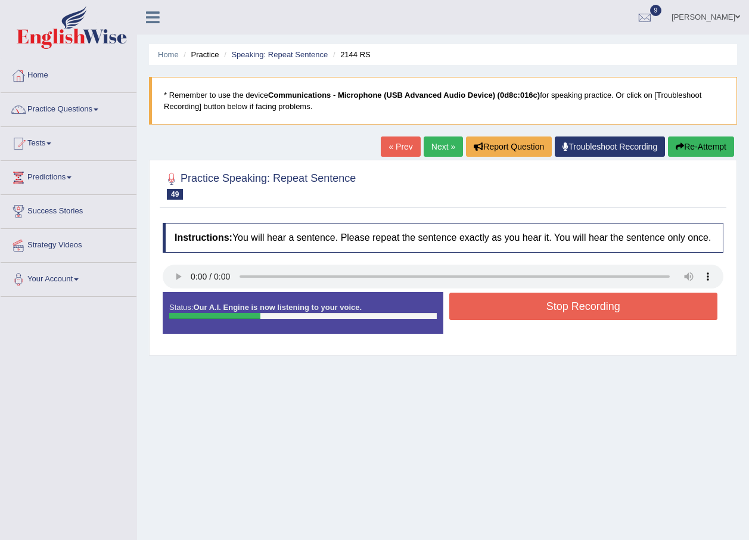
click at [484, 305] on button "Stop Recording" at bounding box center [583, 305] width 269 height 27
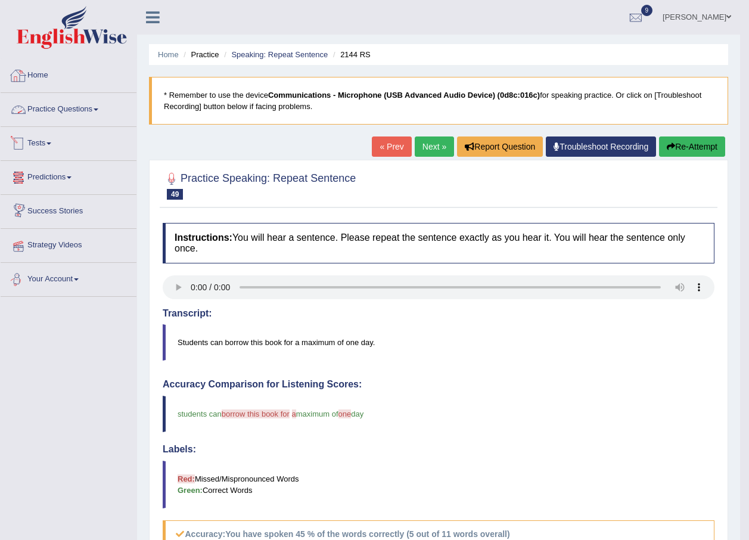
click at [45, 74] on link "Home" at bounding box center [69, 74] width 136 height 30
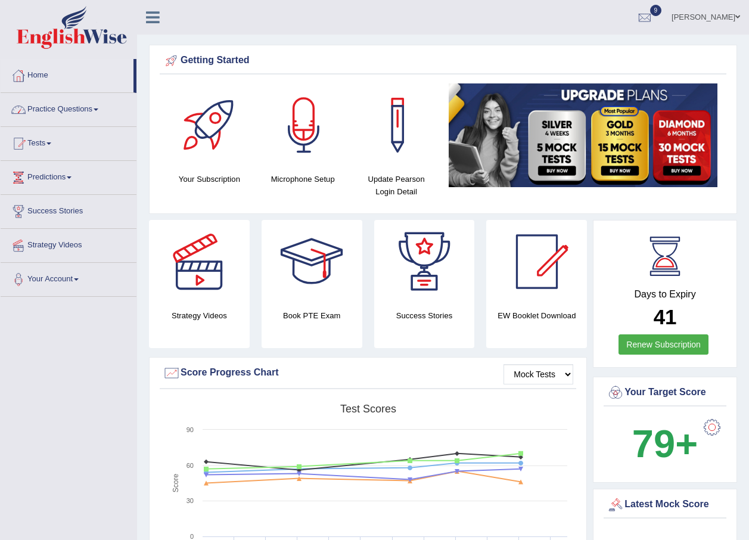
click at [98, 110] on span at bounding box center [96, 109] width 5 height 2
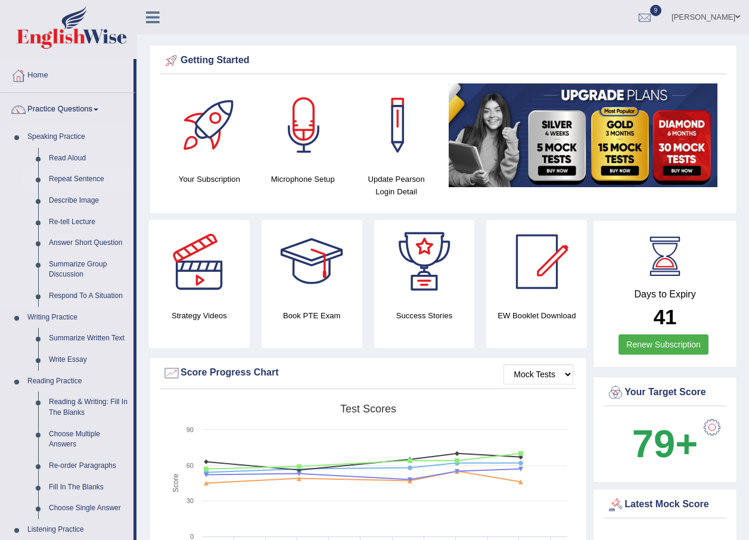
click at [79, 179] on link "Repeat Sentence" at bounding box center [88, 179] width 90 height 21
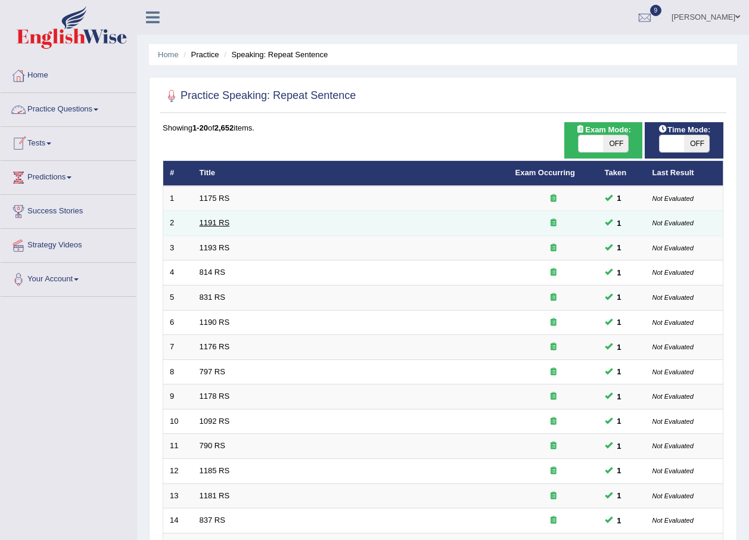
click at [215, 224] on link "1191 RS" at bounding box center [215, 222] width 30 height 9
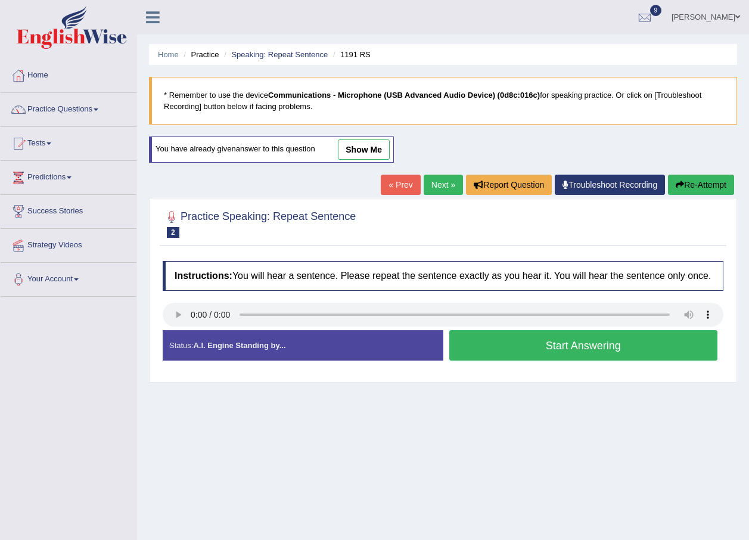
click at [430, 186] on link "Next »" at bounding box center [442, 184] width 39 height 20
click at [487, 341] on button "Start Answering" at bounding box center [583, 345] width 269 height 30
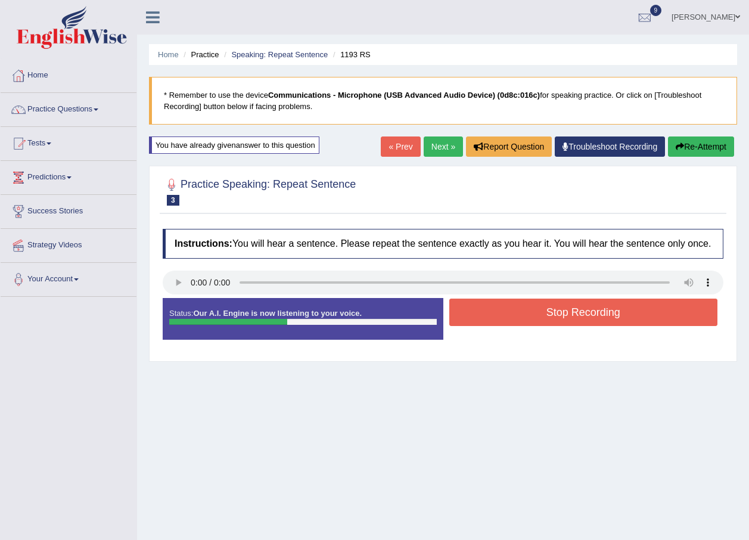
click at [526, 307] on button "Stop Recording" at bounding box center [583, 311] width 269 height 27
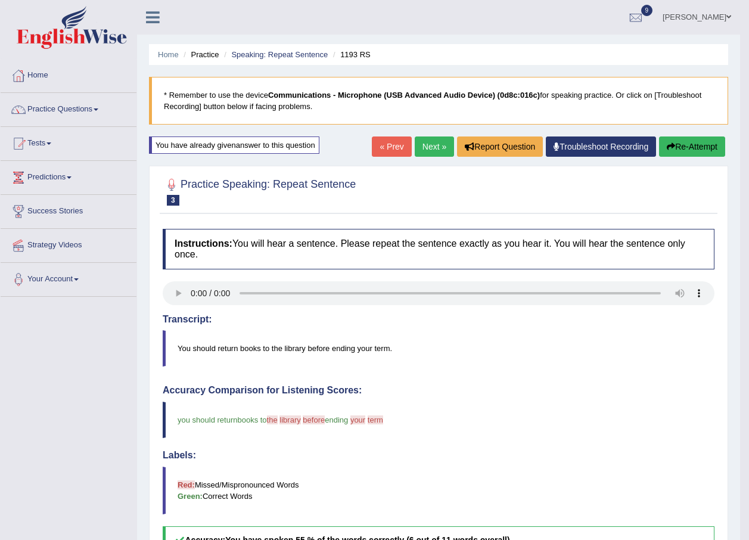
click at [422, 148] on link "Next »" at bounding box center [434, 146] width 39 height 20
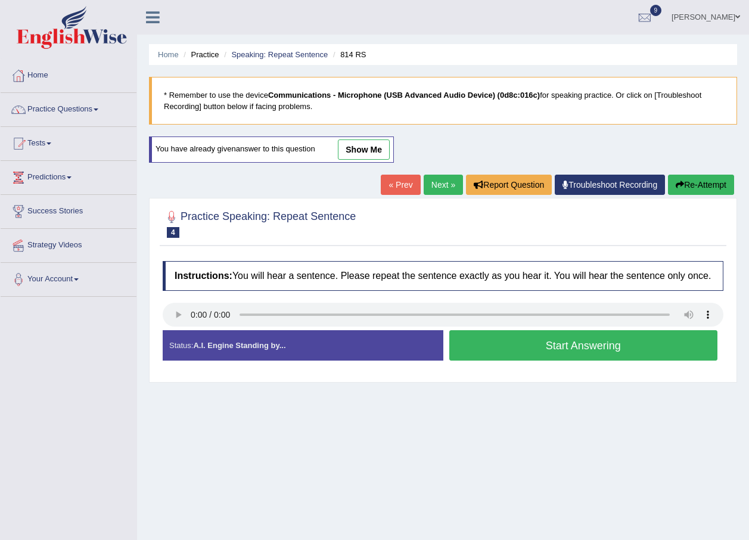
click at [490, 351] on button "Start Answering" at bounding box center [583, 345] width 269 height 30
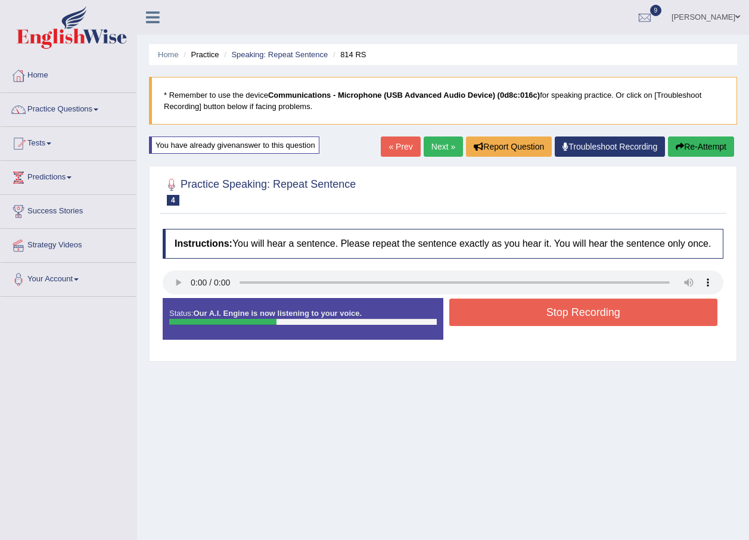
click at [554, 313] on button "Stop Recording" at bounding box center [583, 311] width 269 height 27
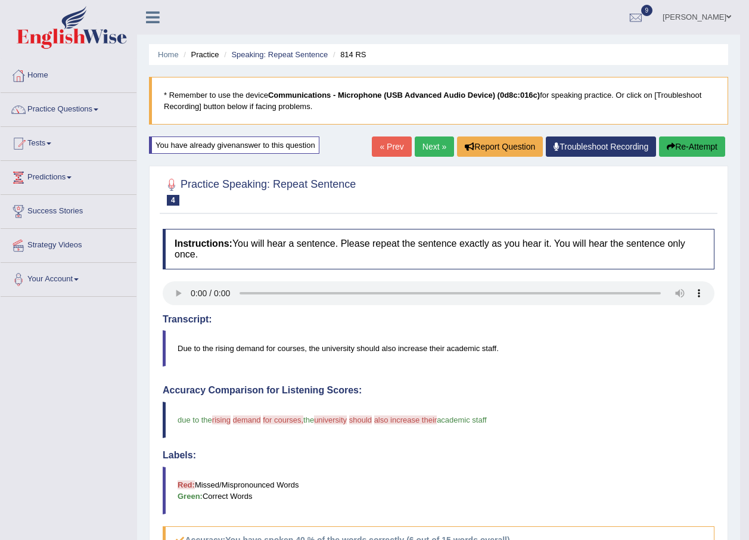
click at [431, 148] on link "Next »" at bounding box center [434, 146] width 39 height 20
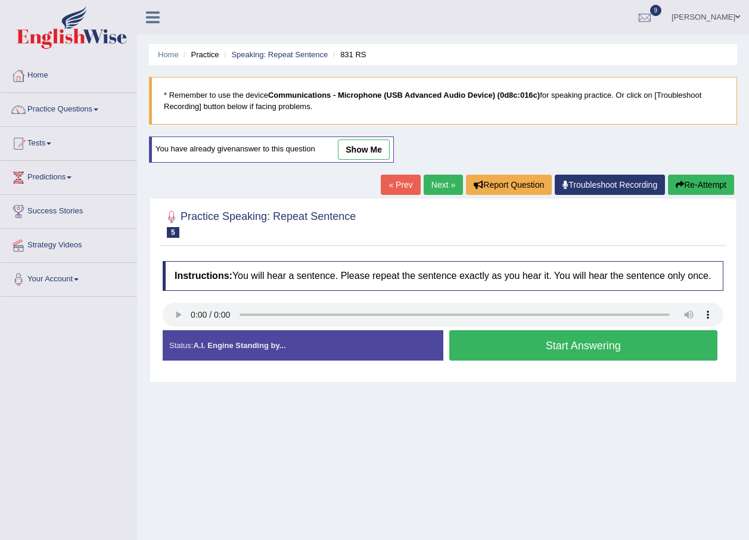
click at [534, 344] on button "Start Answering" at bounding box center [583, 345] width 269 height 30
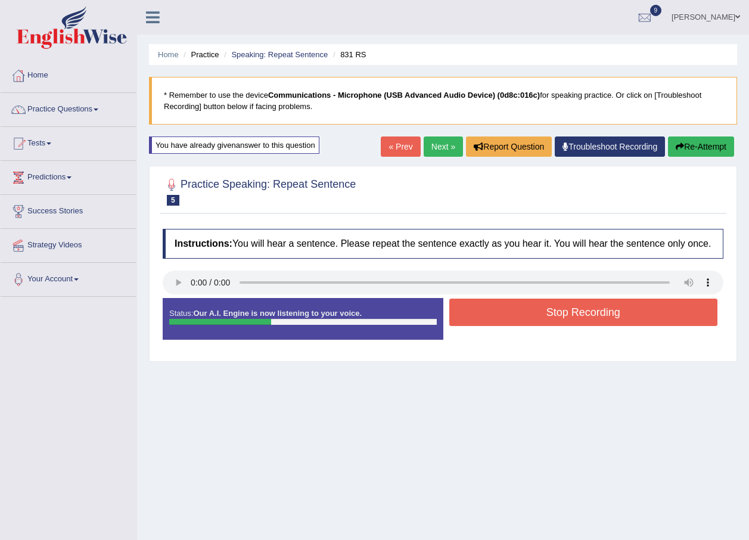
click at [546, 317] on button "Stop Recording" at bounding box center [583, 311] width 269 height 27
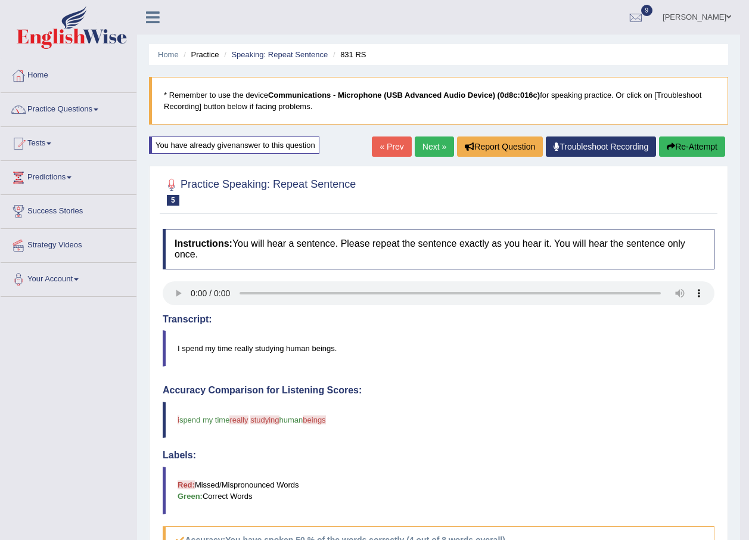
click at [431, 146] on link "Next »" at bounding box center [434, 146] width 39 height 20
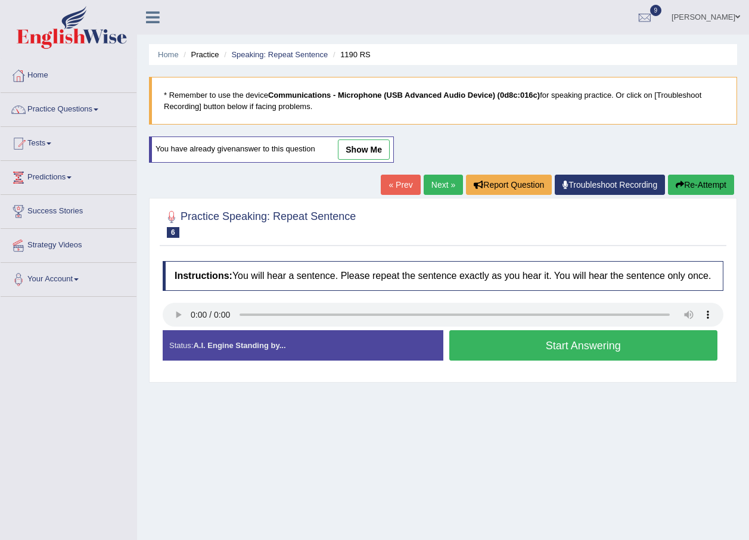
click at [490, 348] on button "Start Answering" at bounding box center [583, 345] width 269 height 30
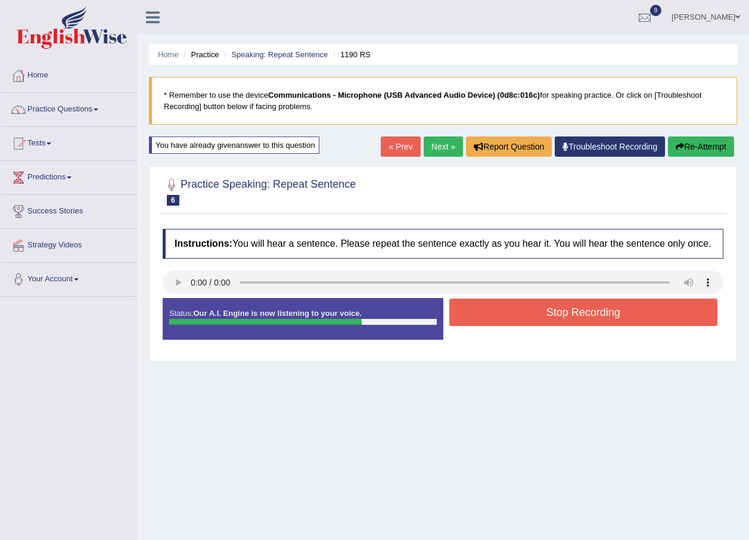
click at [545, 316] on button "Stop Recording" at bounding box center [583, 311] width 269 height 27
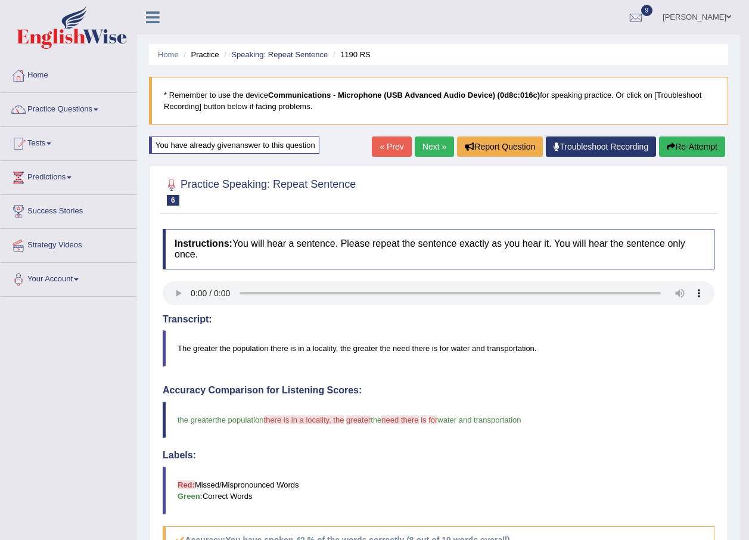
click at [431, 144] on link "Next »" at bounding box center [434, 146] width 39 height 20
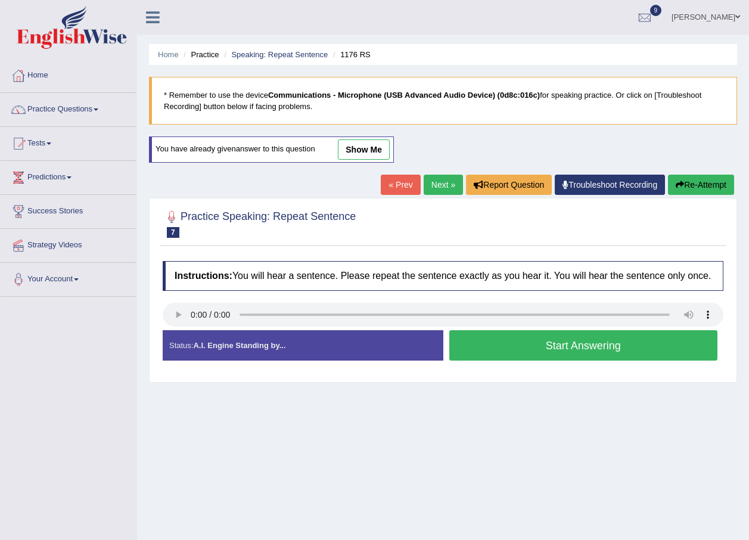
click at [494, 347] on button "Start Answering" at bounding box center [583, 345] width 269 height 30
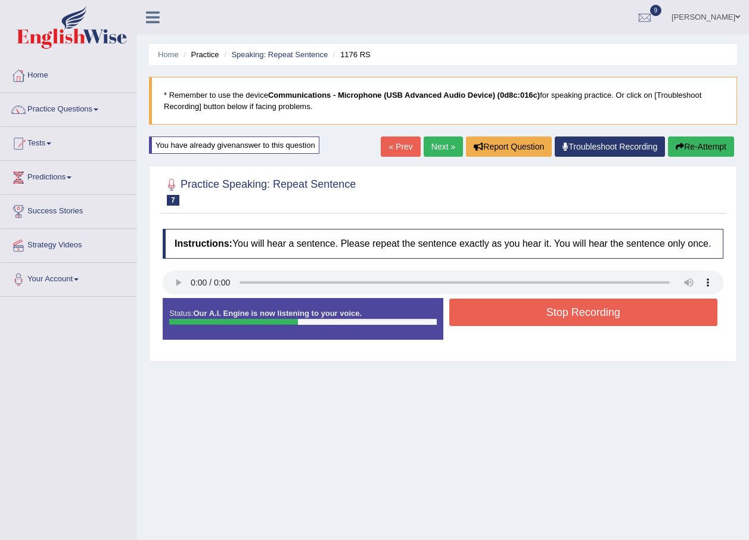
click at [586, 311] on button "Stop Recording" at bounding box center [583, 311] width 269 height 27
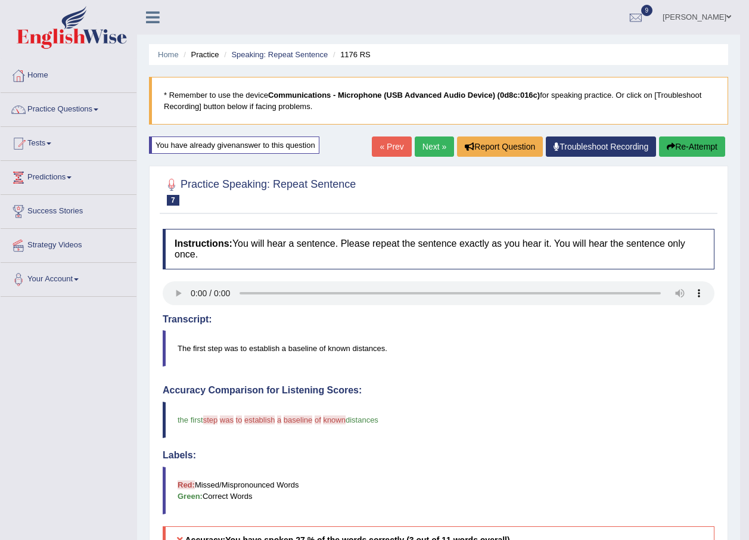
click at [437, 145] on link "Next »" at bounding box center [434, 146] width 39 height 20
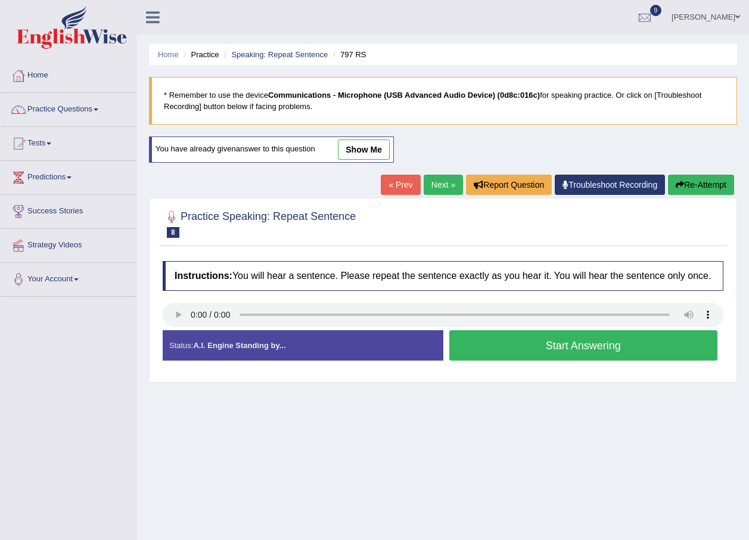
click at [507, 347] on button "Start Answering" at bounding box center [583, 345] width 269 height 30
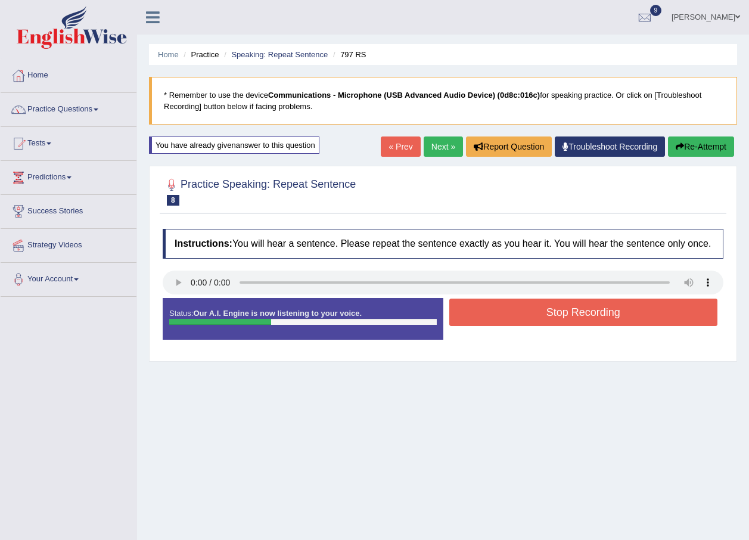
click at [577, 308] on button "Stop Recording" at bounding box center [583, 311] width 269 height 27
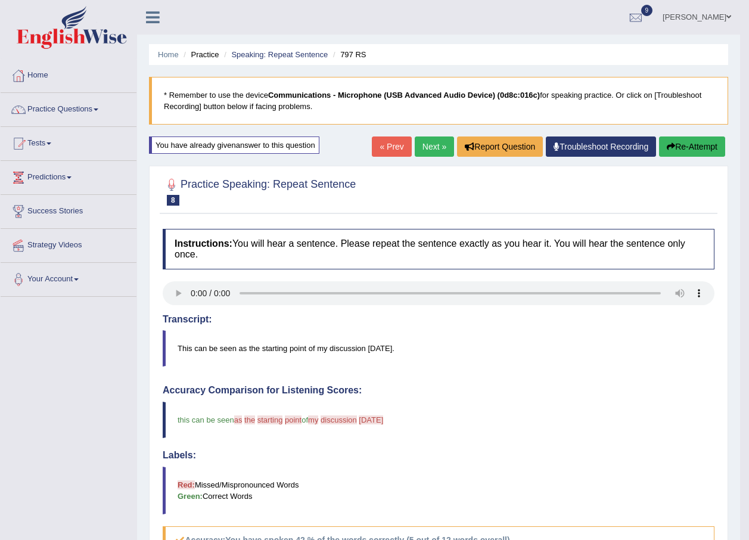
click at [416, 146] on link "Next »" at bounding box center [434, 146] width 39 height 20
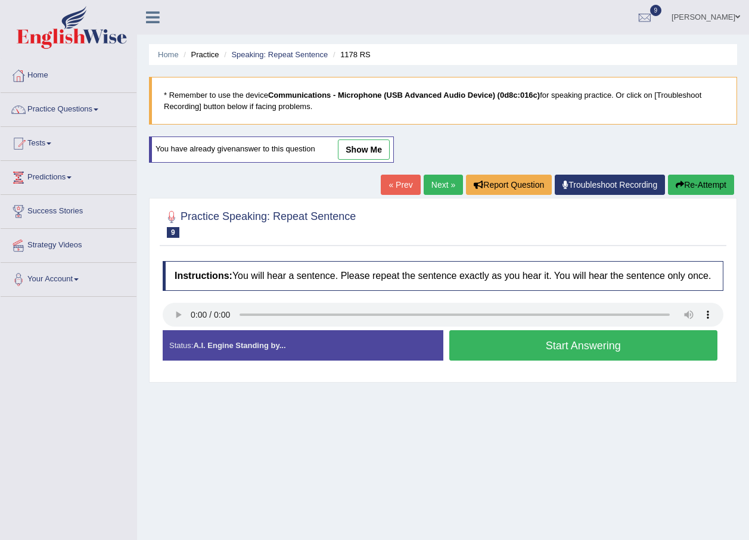
click at [501, 342] on button "Start Answering" at bounding box center [583, 345] width 269 height 30
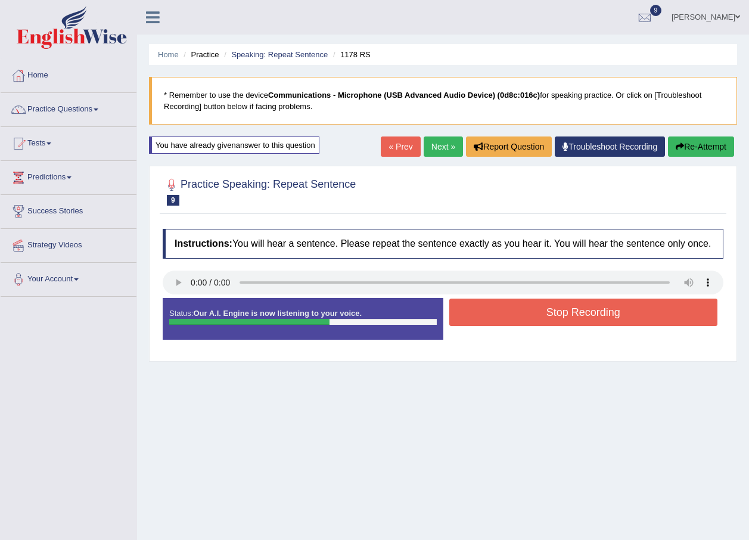
click at [526, 308] on button "Stop Recording" at bounding box center [583, 311] width 269 height 27
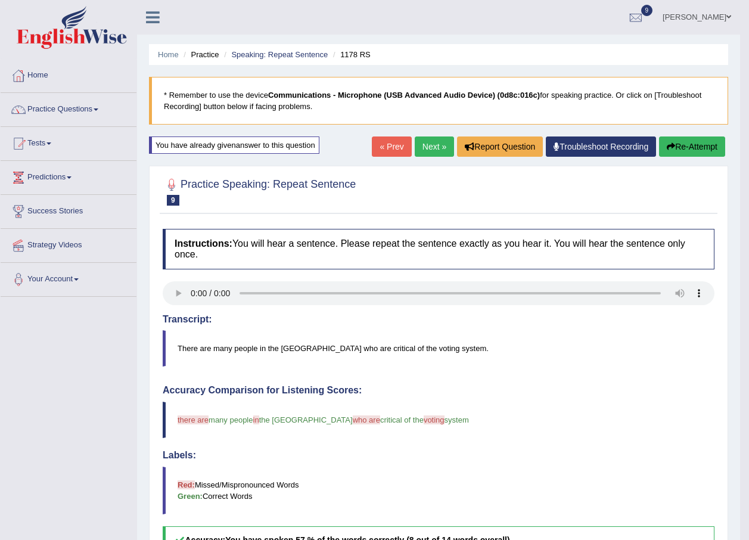
click at [429, 149] on link "Next »" at bounding box center [434, 146] width 39 height 20
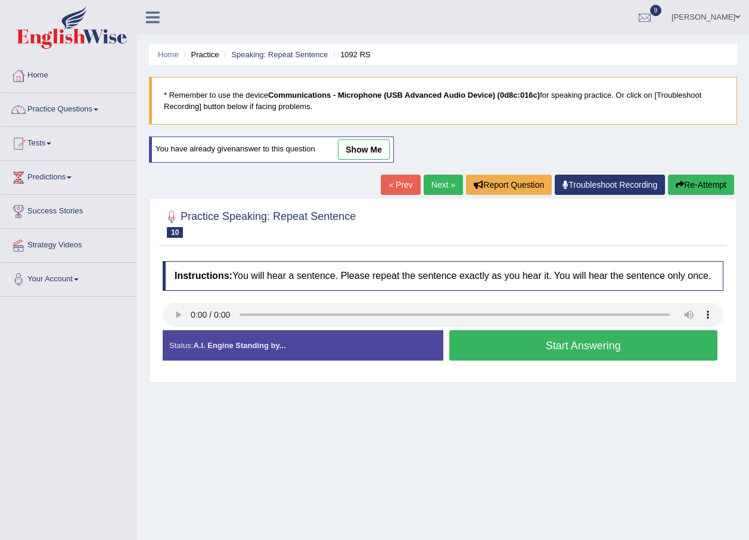
click at [493, 341] on button "Start Answering" at bounding box center [583, 345] width 269 height 30
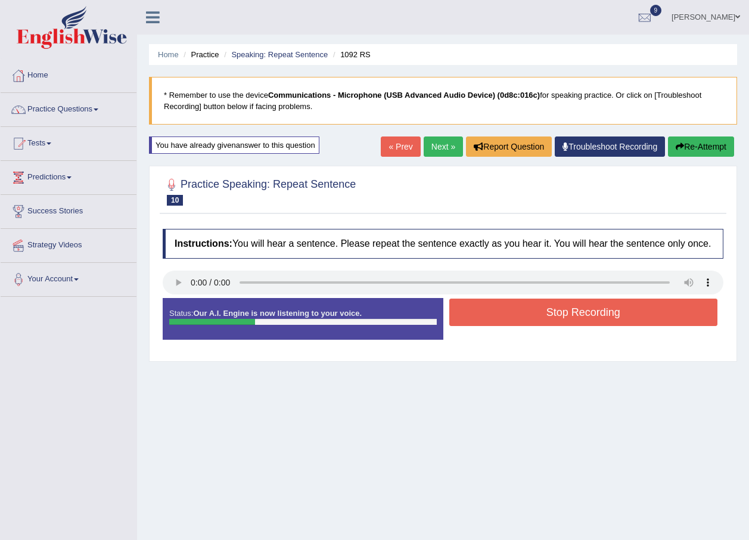
click at [544, 314] on button "Stop Recording" at bounding box center [583, 311] width 269 height 27
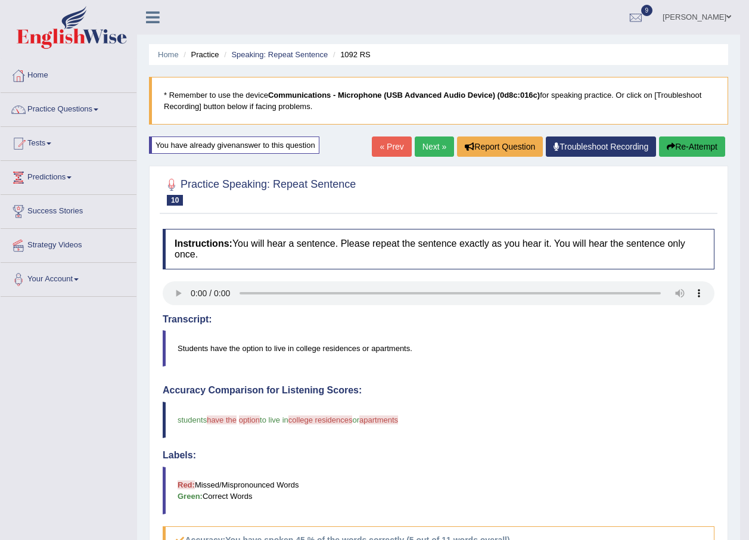
click at [425, 147] on link "Next »" at bounding box center [434, 146] width 39 height 20
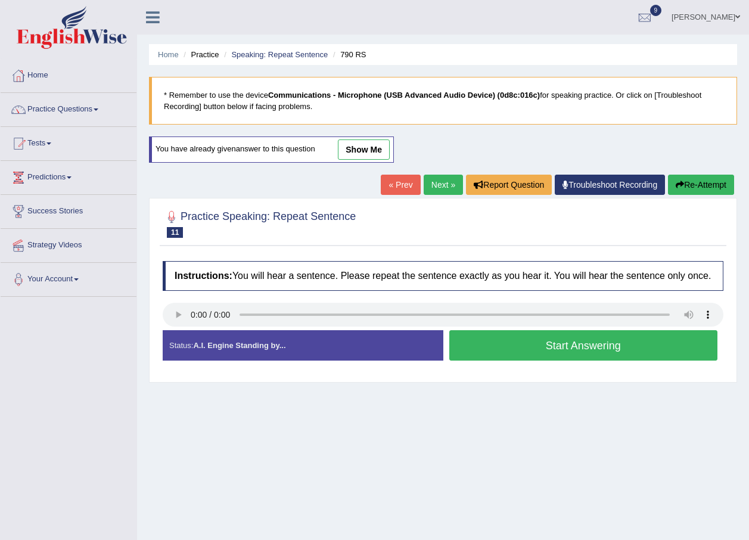
click at [488, 349] on button "Start Answering" at bounding box center [583, 345] width 269 height 30
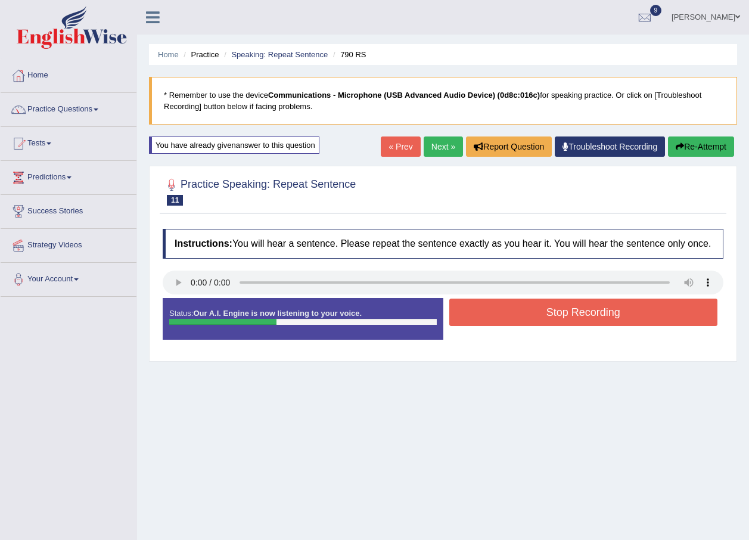
click at [538, 316] on button "Stop Recording" at bounding box center [583, 311] width 269 height 27
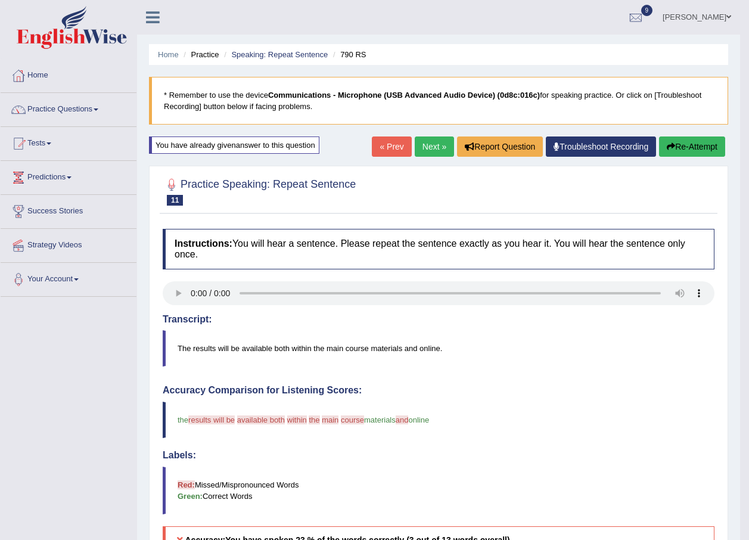
click at [434, 151] on link "Next »" at bounding box center [434, 146] width 39 height 20
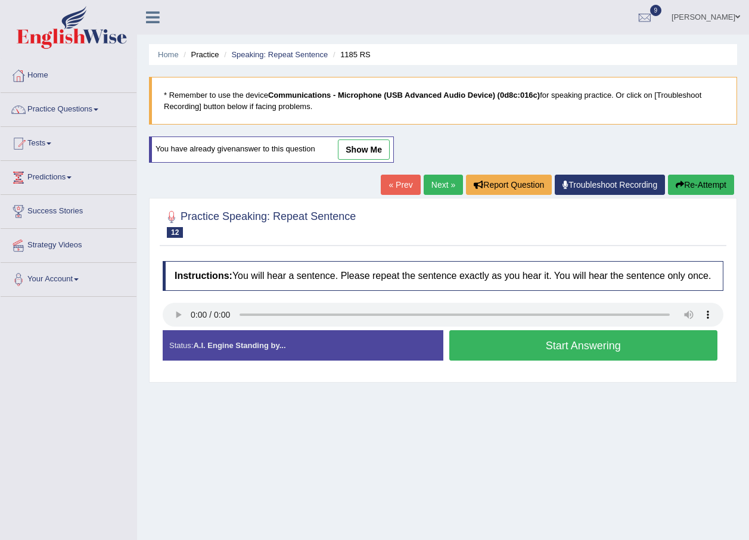
click at [498, 350] on button "Start Answering" at bounding box center [583, 345] width 269 height 30
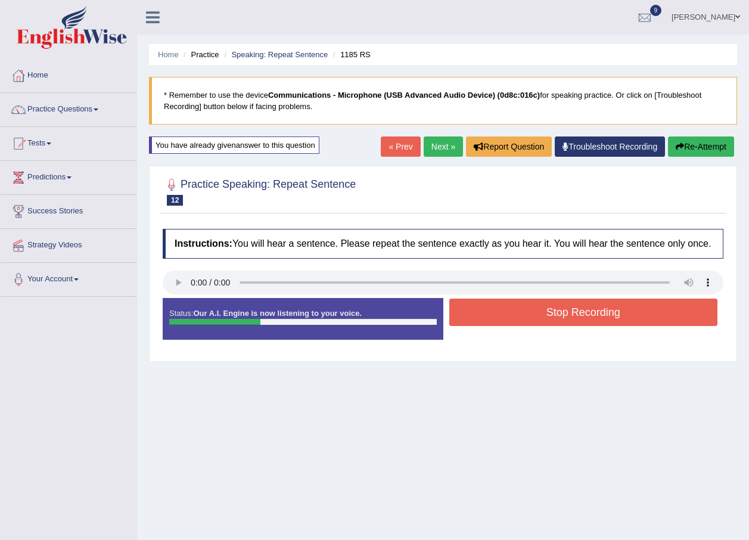
click at [517, 317] on button "Stop Recording" at bounding box center [583, 311] width 269 height 27
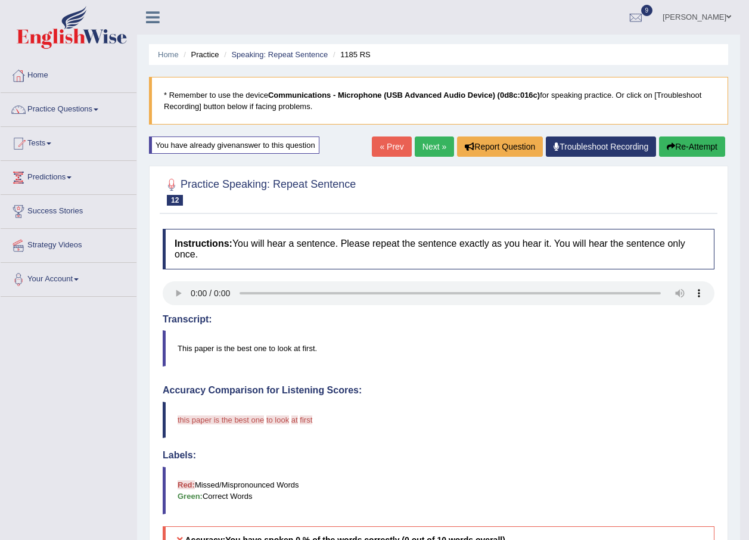
click at [435, 155] on link "Next »" at bounding box center [434, 146] width 39 height 20
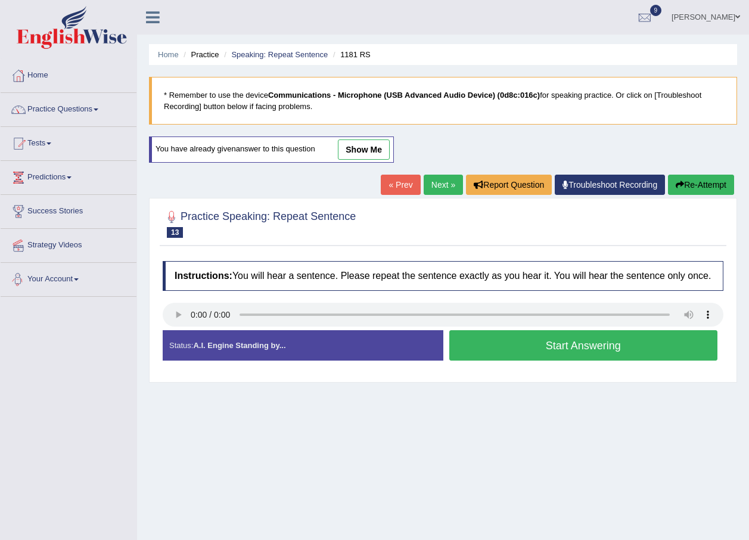
click at [504, 336] on button "Start Answering" at bounding box center [583, 345] width 269 height 30
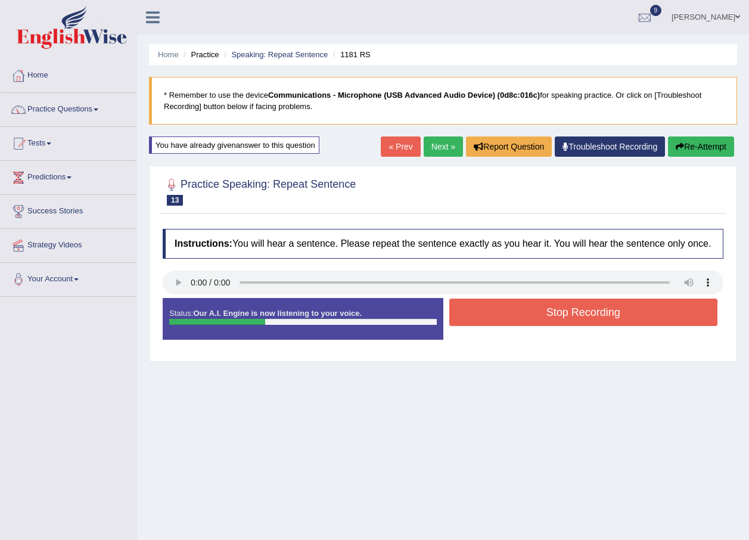
click at [547, 317] on button "Stop Recording" at bounding box center [583, 311] width 269 height 27
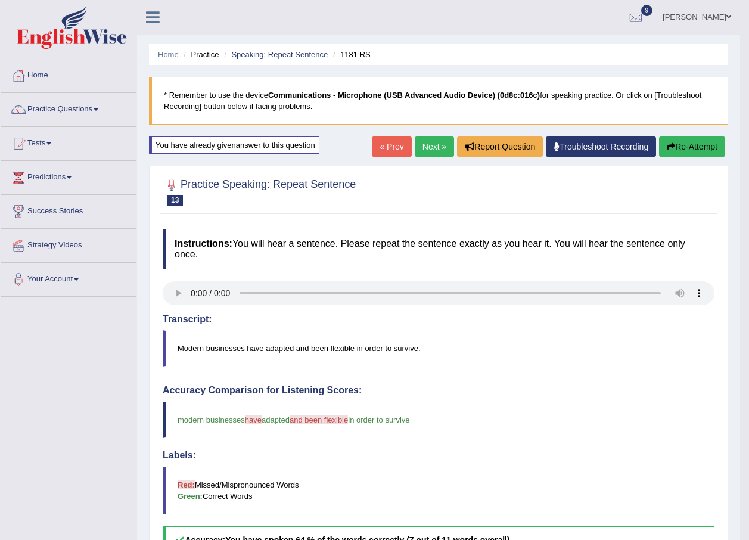
click at [432, 150] on link "Next »" at bounding box center [434, 146] width 39 height 20
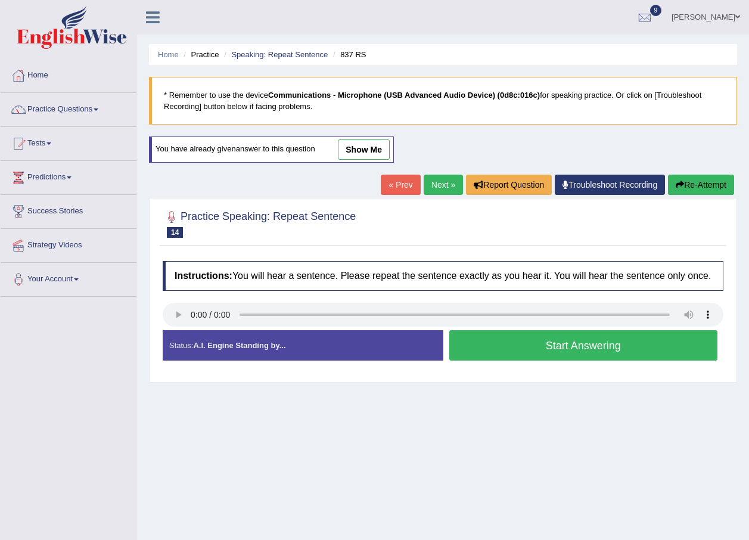
click at [488, 334] on button "Start Answering" at bounding box center [583, 345] width 269 height 30
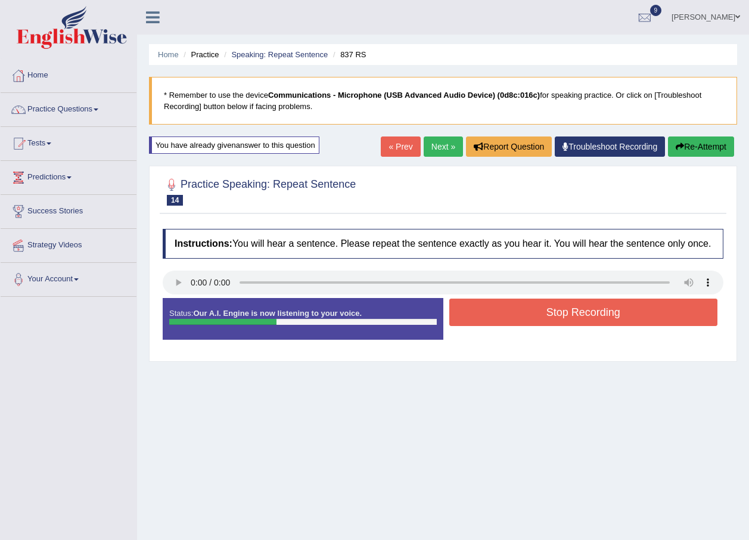
click at [528, 313] on button "Stop Recording" at bounding box center [583, 311] width 269 height 27
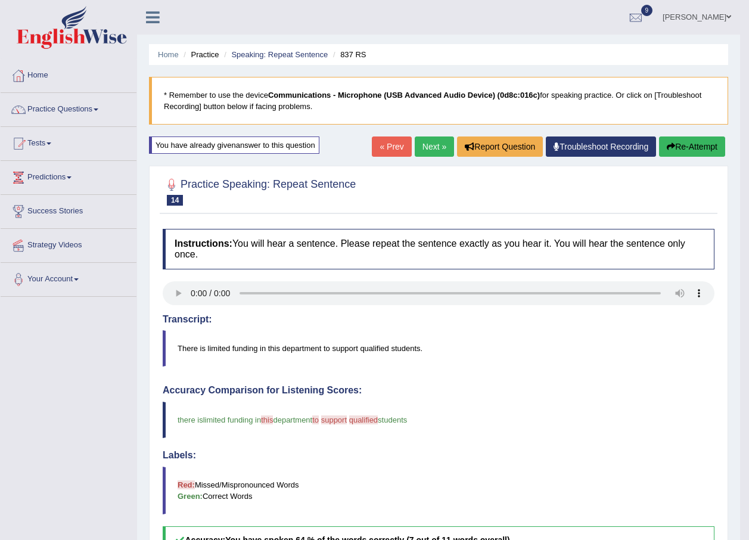
click at [431, 148] on link "Next »" at bounding box center [434, 146] width 39 height 20
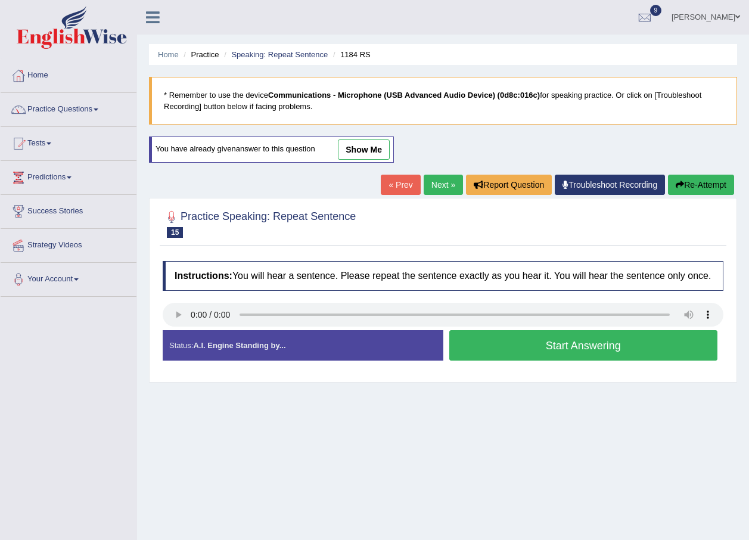
click at [464, 346] on button "Start Answering" at bounding box center [583, 345] width 269 height 30
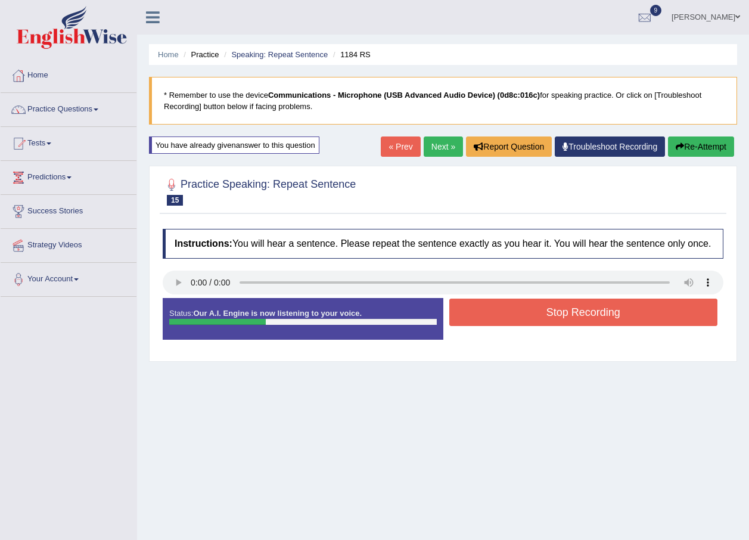
click at [519, 317] on button "Stop Recording" at bounding box center [583, 311] width 269 height 27
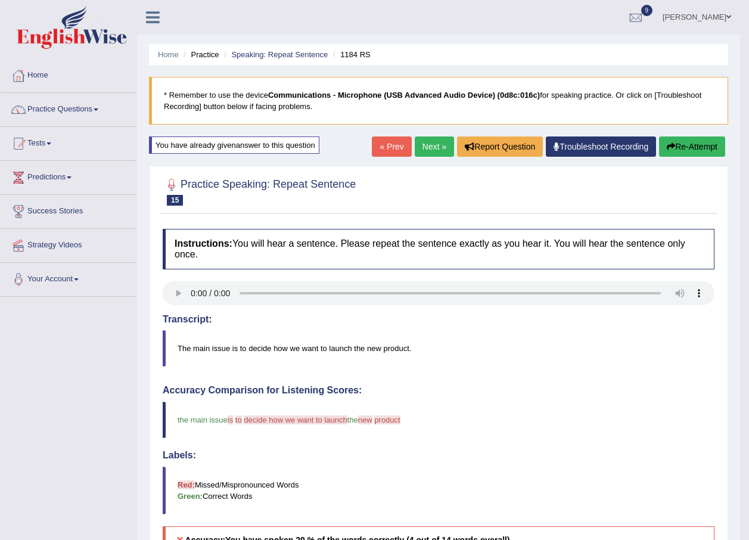
click at [432, 148] on link "Next »" at bounding box center [434, 146] width 39 height 20
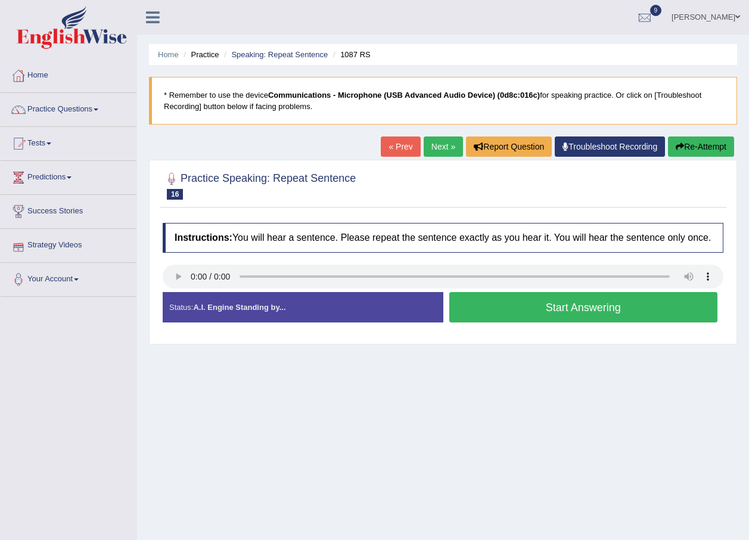
click at [552, 300] on button "Start Answering" at bounding box center [583, 307] width 269 height 30
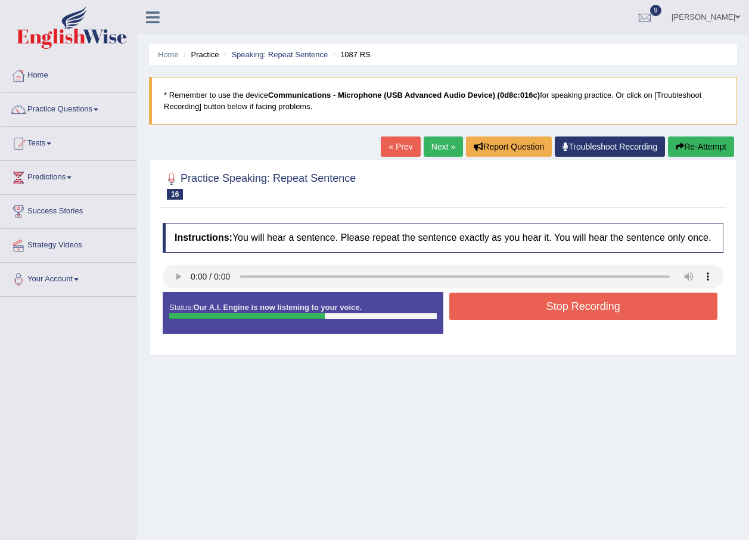
click at [554, 304] on button "Stop Recording" at bounding box center [583, 305] width 269 height 27
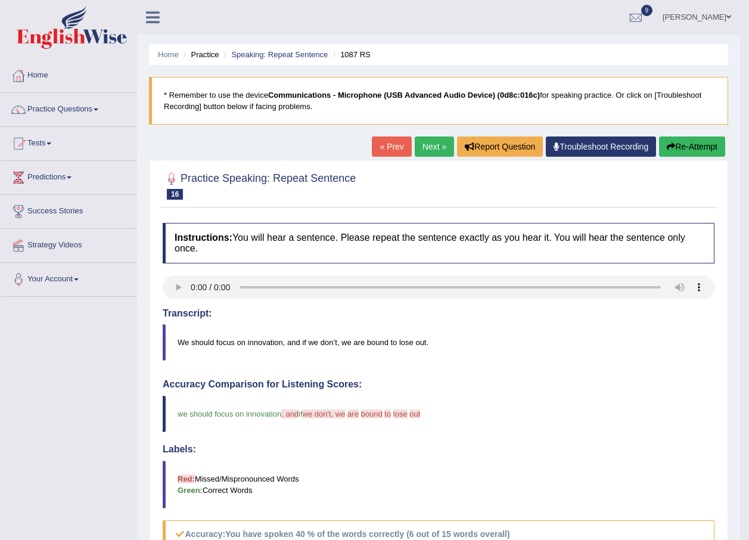
click at [420, 145] on link "Next »" at bounding box center [434, 146] width 39 height 20
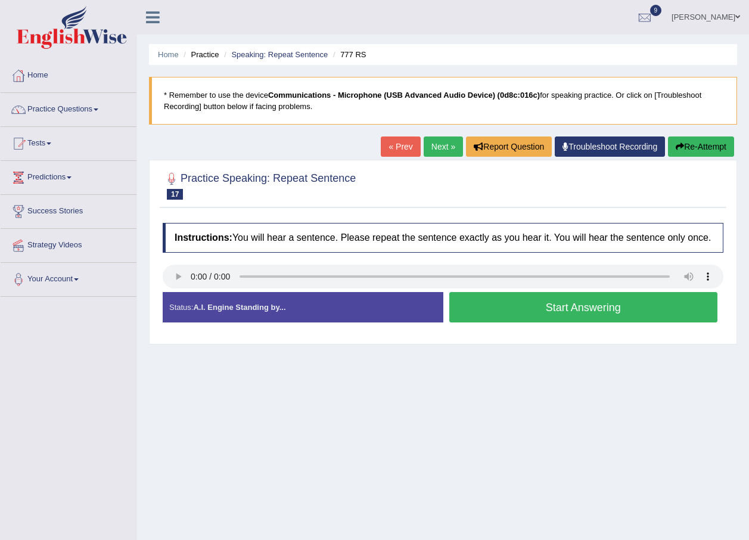
click at [484, 311] on button "Start Answering" at bounding box center [583, 307] width 269 height 30
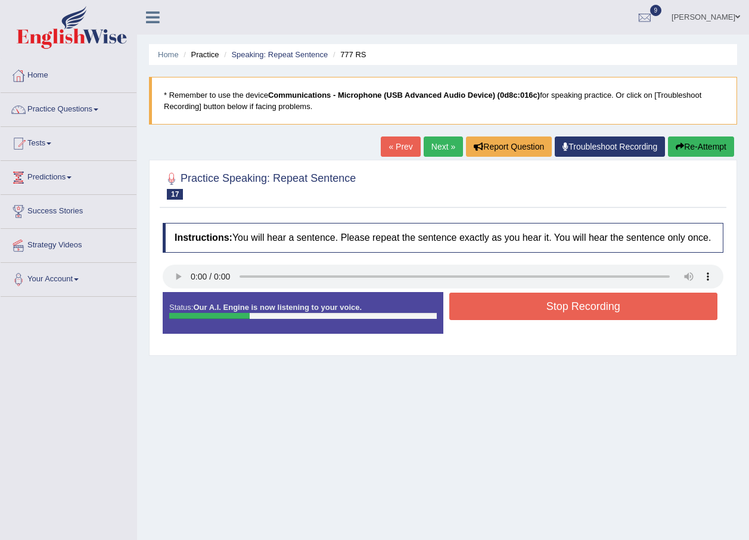
click at [523, 307] on button "Stop Recording" at bounding box center [583, 305] width 269 height 27
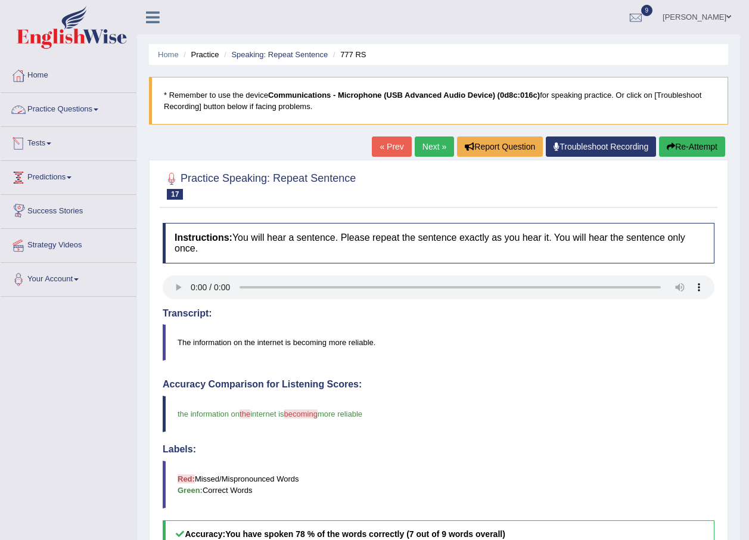
click at [101, 107] on link "Practice Questions" at bounding box center [69, 108] width 136 height 30
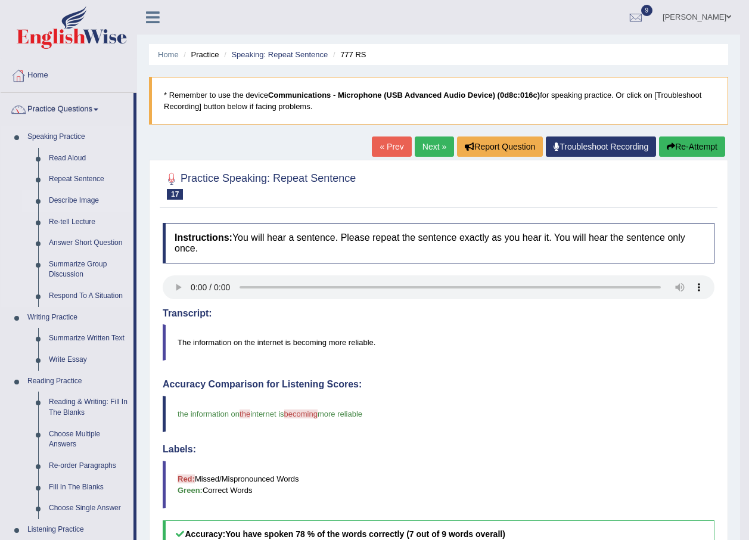
click at [73, 198] on link "Describe Image" at bounding box center [88, 200] width 90 height 21
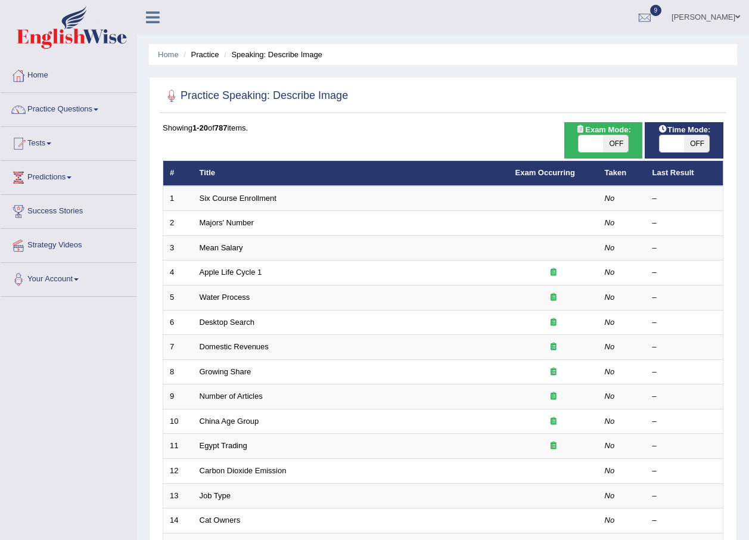
drag, startPoint x: 604, startPoint y: 139, endPoint x: 565, endPoint y: 142, distance: 40.1
click at [565, 142] on div "Exam Mode: ON OFF" at bounding box center [603, 140] width 79 height 36
click at [625, 141] on span "OFF" at bounding box center [615, 143] width 25 height 17
checkbox input "true"
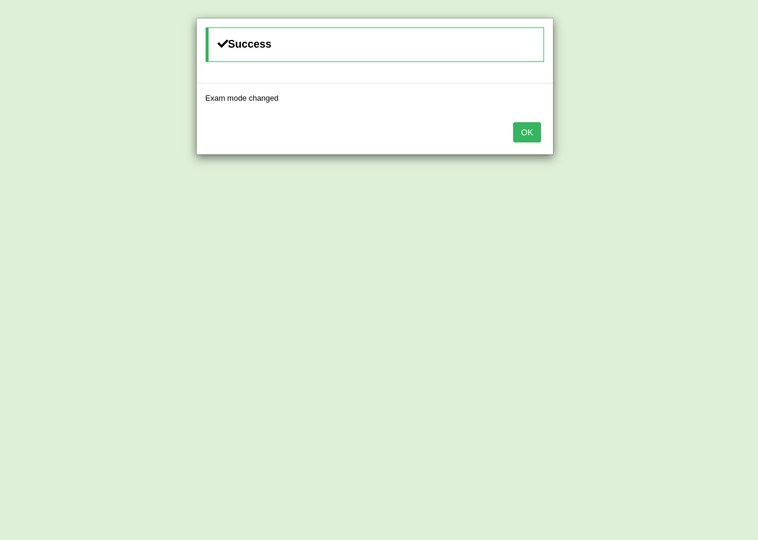
click at [531, 133] on button "OK" at bounding box center [526, 132] width 27 height 20
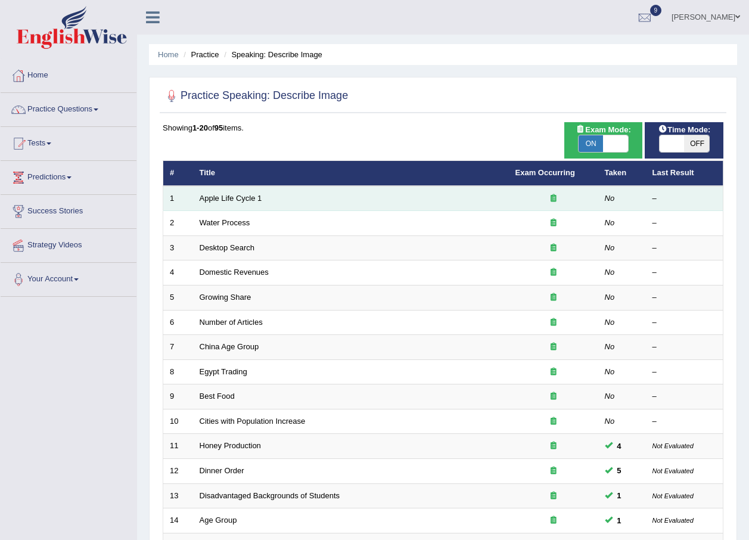
click at [552, 203] on div at bounding box center [553, 198] width 76 height 11
click at [555, 201] on icon at bounding box center [553, 198] width 6 height 8
click at [211, 198] on link "Apple Life Cycle 1" at bounding box center [231, 198] width 63 height 9
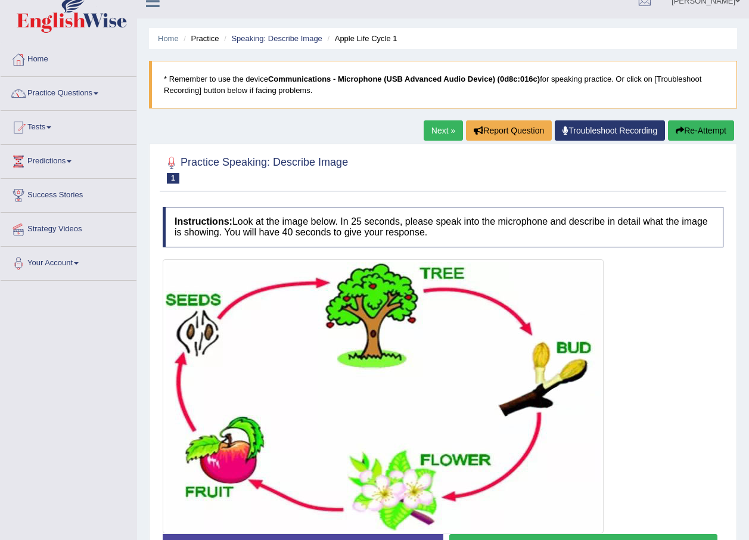
scroll to position [101, 0]
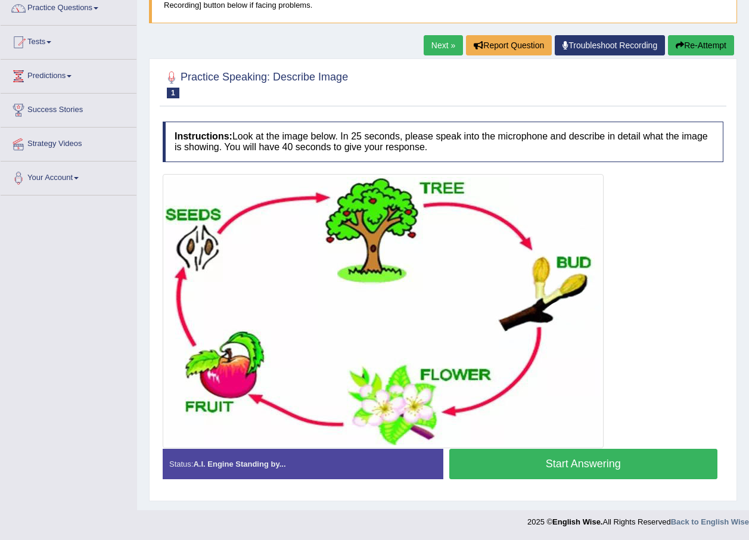
click at [498, 457] on button "Start Answering" at bounding box center [583, 463] width 269 height 30
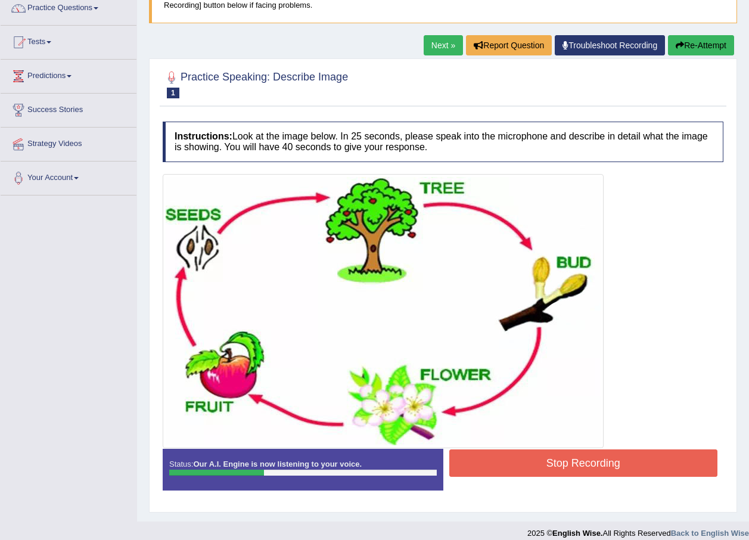
click at [469, 458] on button "Stop Recording" at bounding box center [583, 462] width 269 height 27
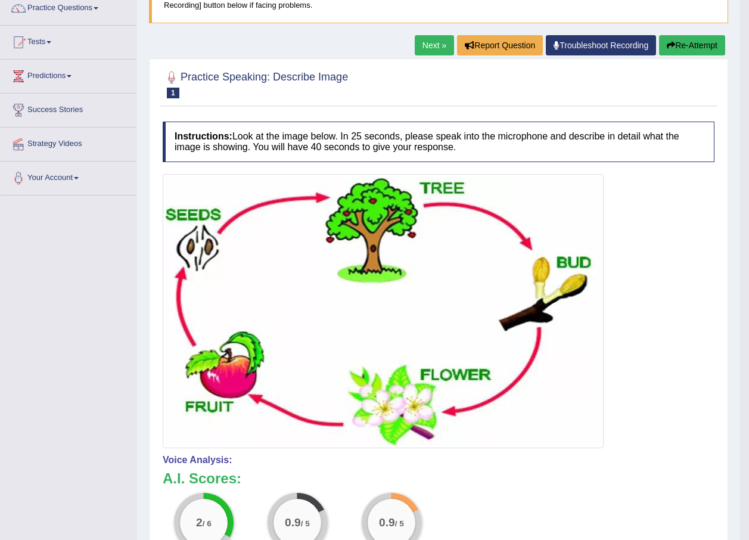
scroll to position [42, 0]
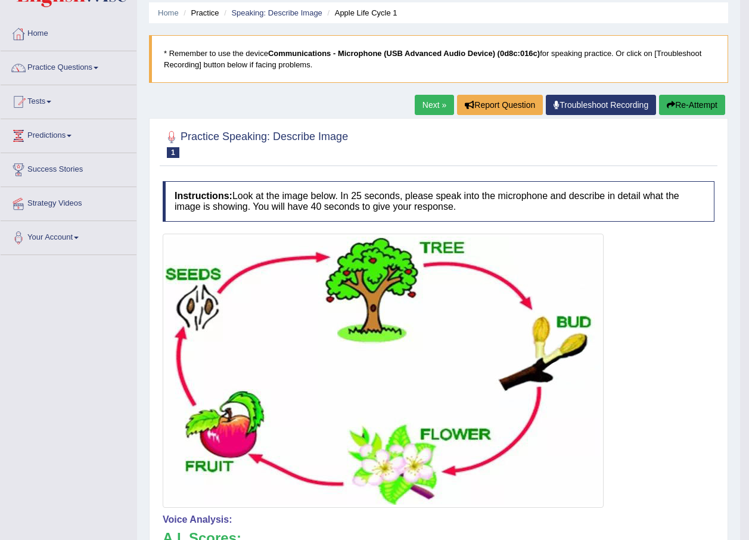
click at [690, 102] on button "Re-Attempt" at bounding box center [692, 105] width 66 height 20
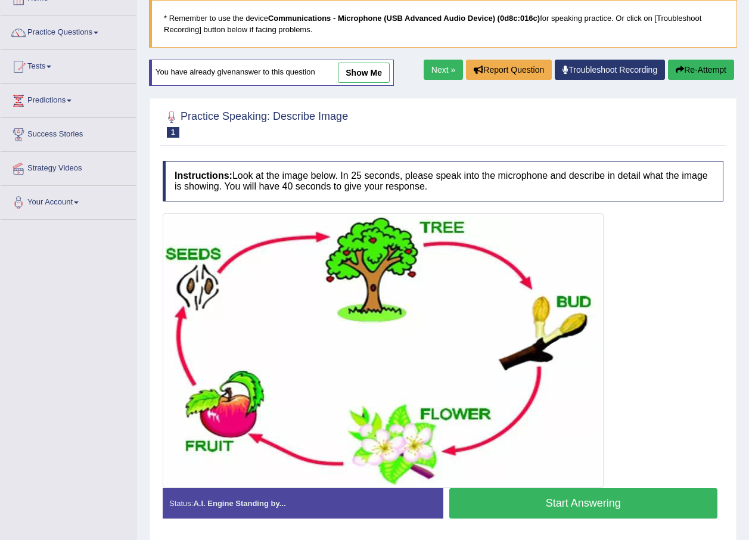
scroll to position [116, 0]
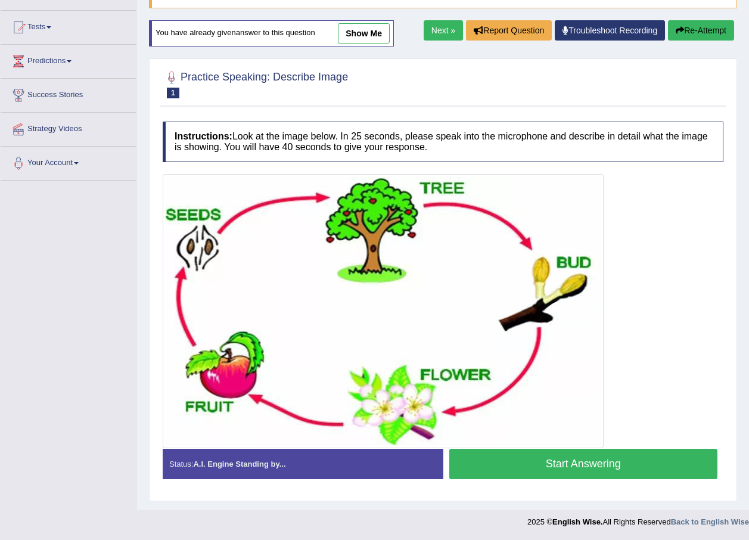
click at [506, 463] on button "Start Answering" at bounding box center [583, 463] width 269 height 30
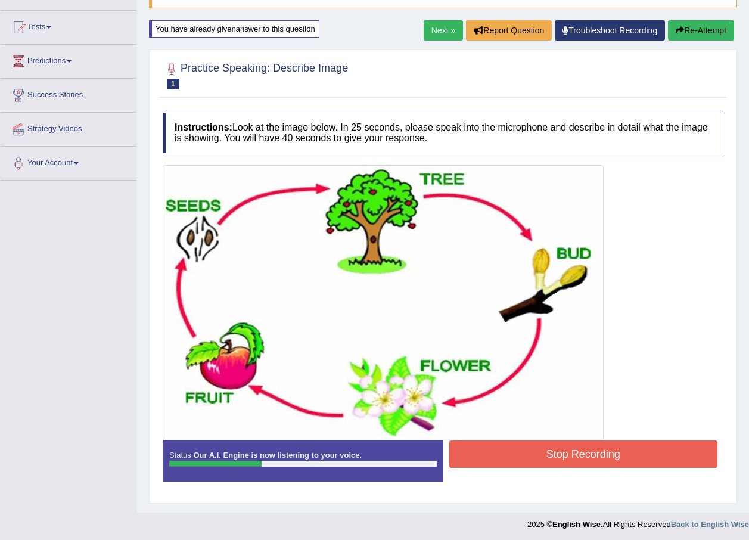
click at [506, 463] on button "Stop Recording" at bounding box center [583, 453] width 269 height 27
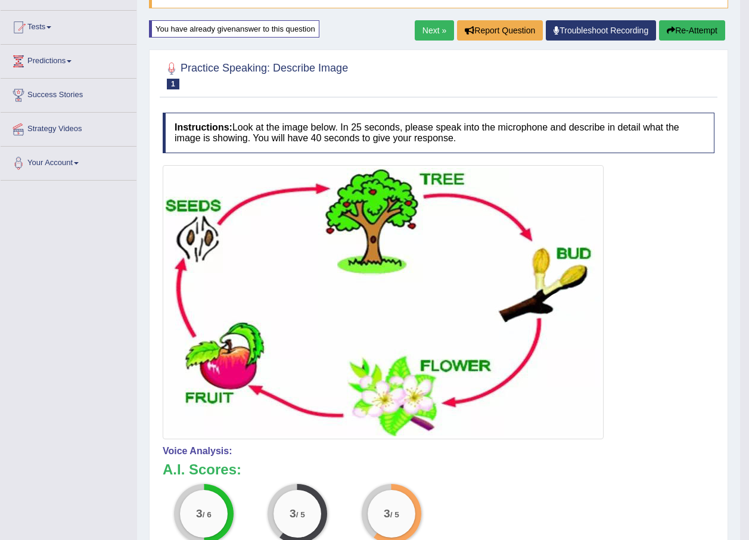
click at [680, 31] on button "Re-Attempt" at bounding box center [692, 30] width 66 height 20
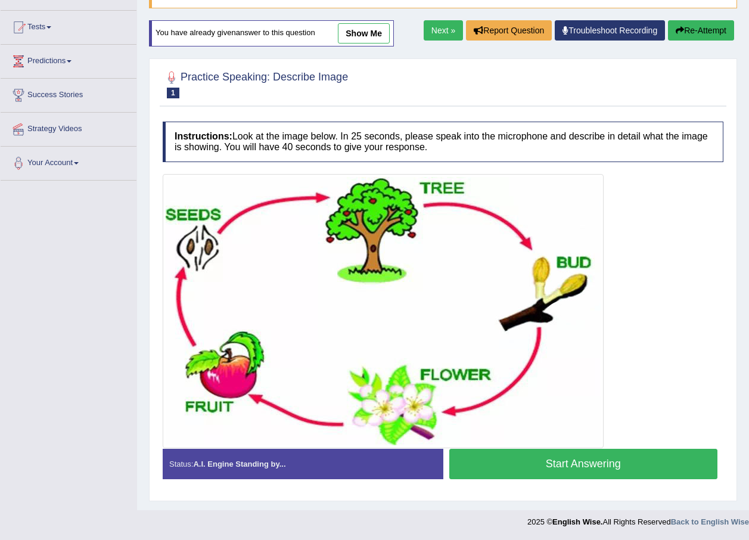
scroll to position [116, 0]
click at [532, 464] on button "Start Answering" at bounding box center [583, 463] width 269 height 30
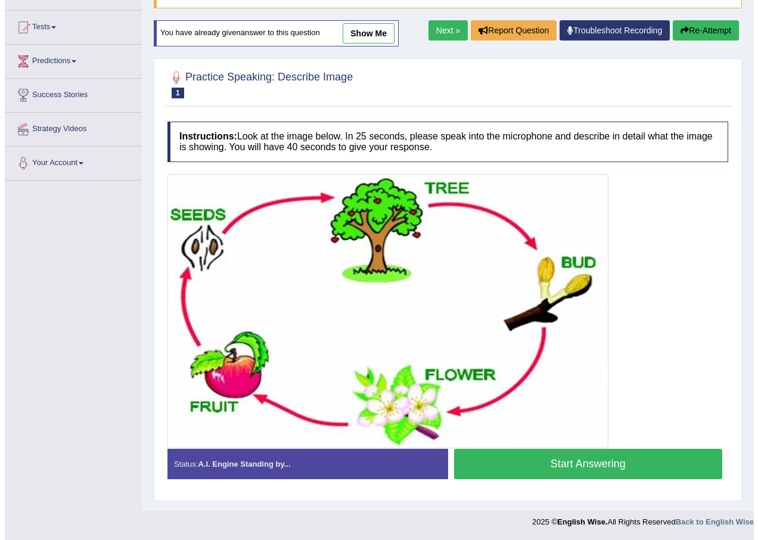
scroll to position [107, 0]
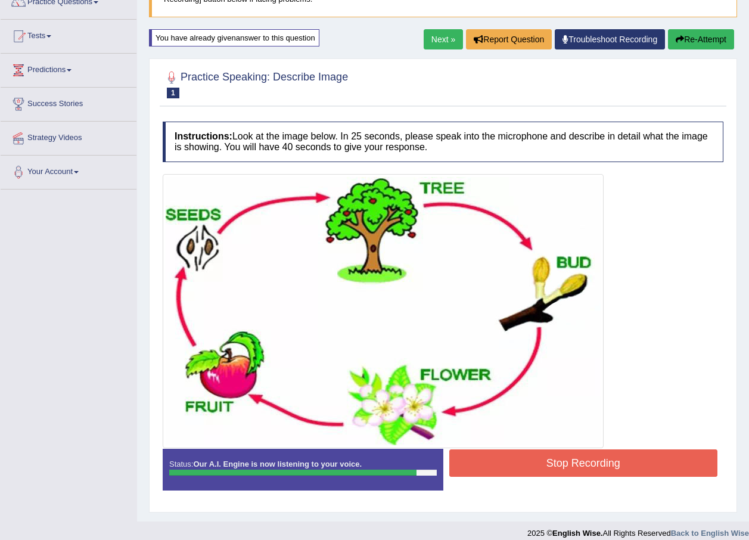
click at [522, 466] on button "Stop Recording" at bounding box center [583, 462] width 269 height 27
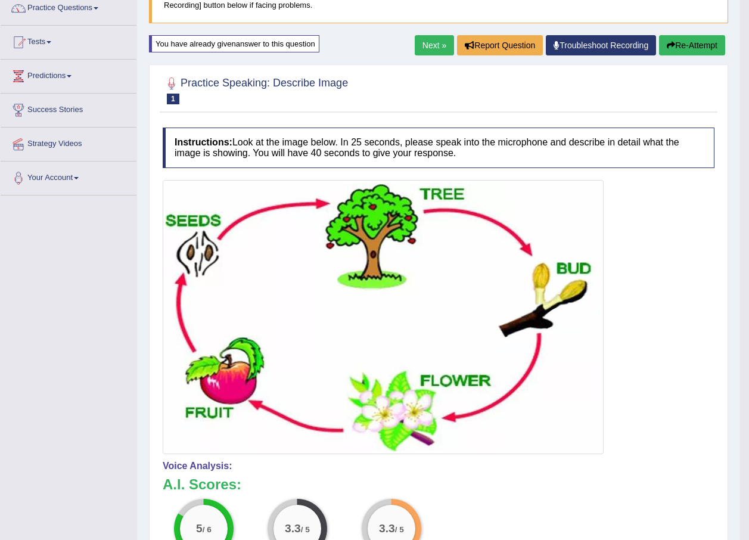
scroll to position [0, 0]
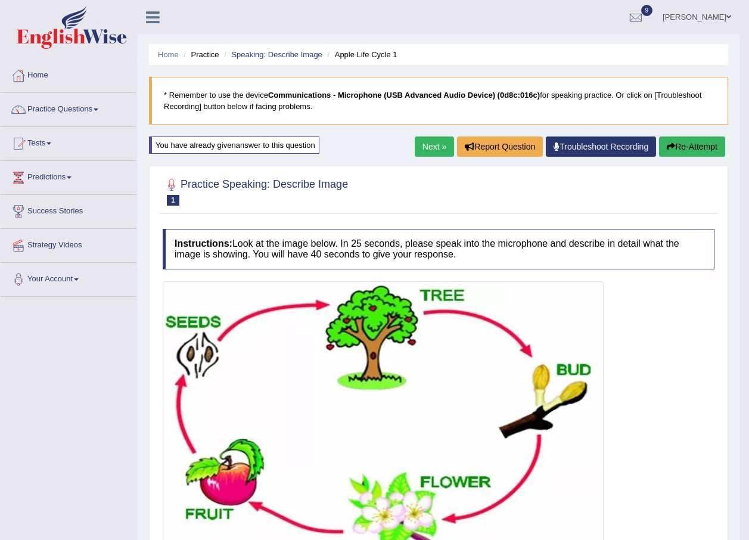
click at [708, 143] on button "Re-Attempt" at bounding box center [692, 146] width 66 height 20
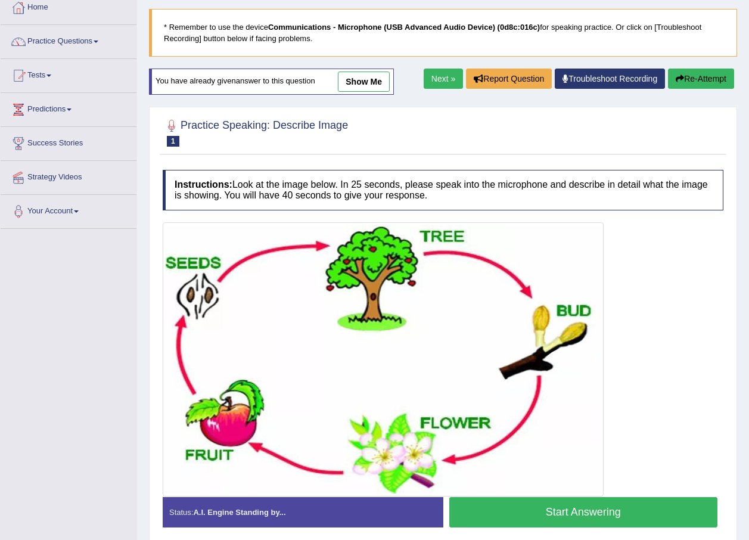
scroll to position [116, 0]
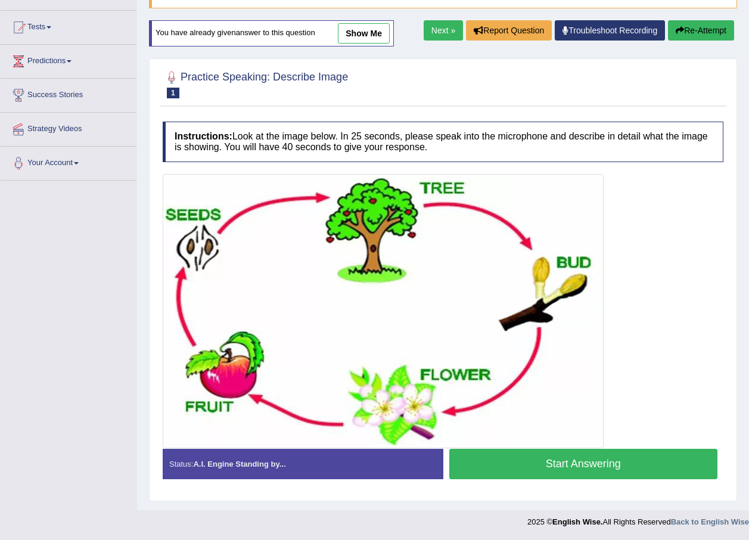
click at [591, 457] on button "Start Answering" at bounding box center [583, 463] width 269 height 30
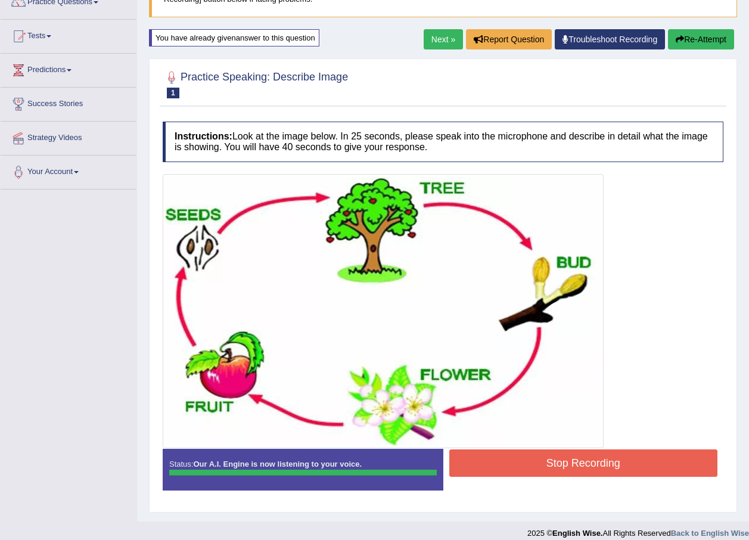
click at [592, 458] on button "Stop Recording" at bounding box center [583, 462] width 269 height 27
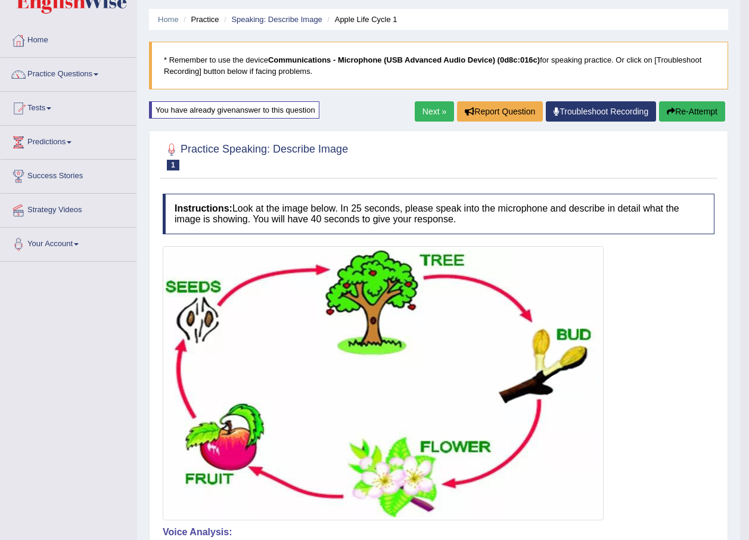
scroll to position [11, 0]
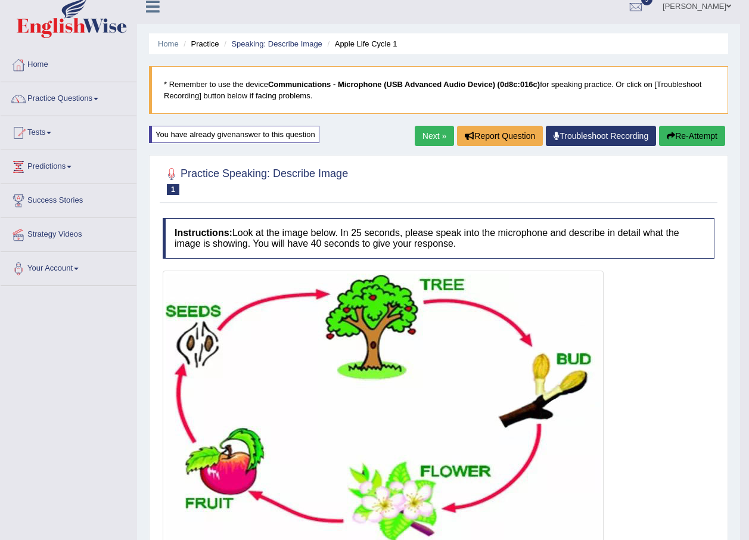
click at [432, 133] on link "Next »" at bounding box center [434, 136] width 39 height 20
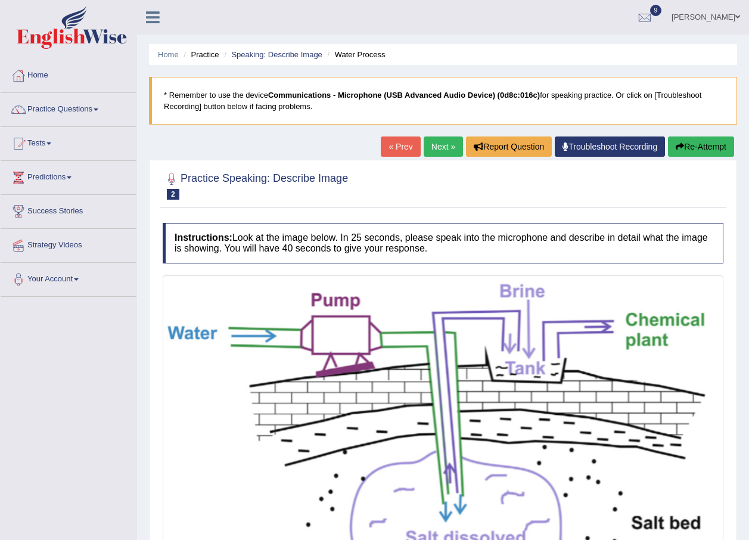
click at [46, 77] on link "Home" at bounding box center [69, 74] width 136 height 30
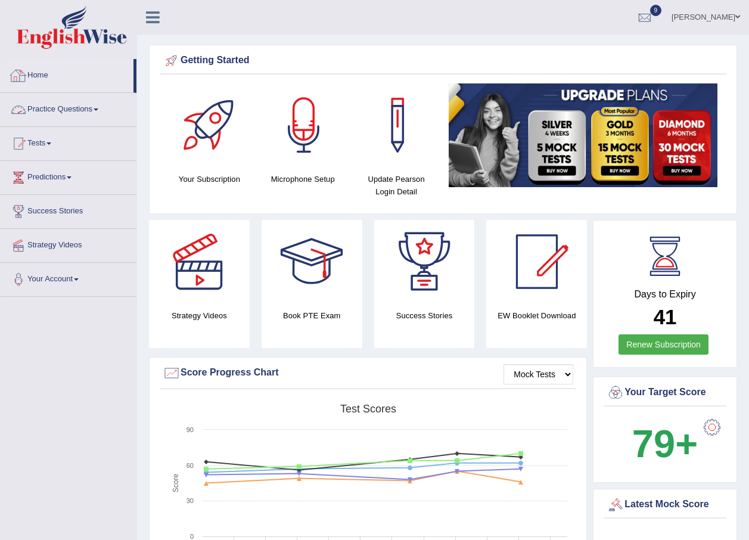
click at [32, 79] on link "Home" at bounding box center [67, 74] width 133 height 30
click at [99, 111] on link "Practice Questions" at bounding box center [69, 108] width 136 height 30
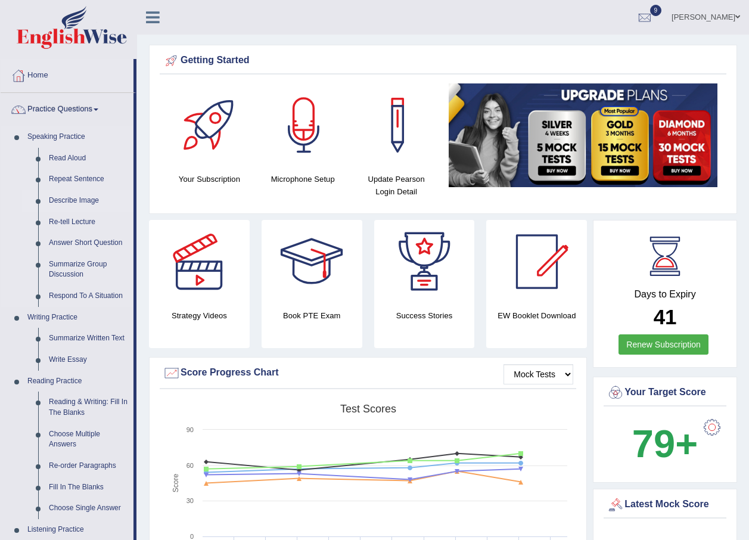
click at [77, 200] on link "Describe Image" at bounding box center [88, 200] width 90 height 21
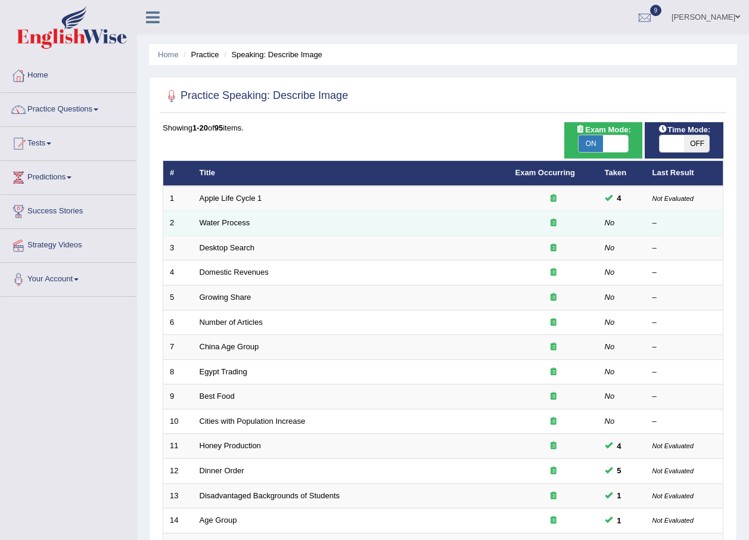
click at [605, 229] on td "No" at bounding box center [622, 223] width 48 height 25
click at [609, 225] on em "No" at bounding box center [609, 222] width 10 height 9
click at [652, 224] on div "–" at bounding box center [684, 222] width 64 height 11
drag, startPoint x: 652, startPoint y: 224, endPoint x: 608, endPoint y: 220, distance: 43.6
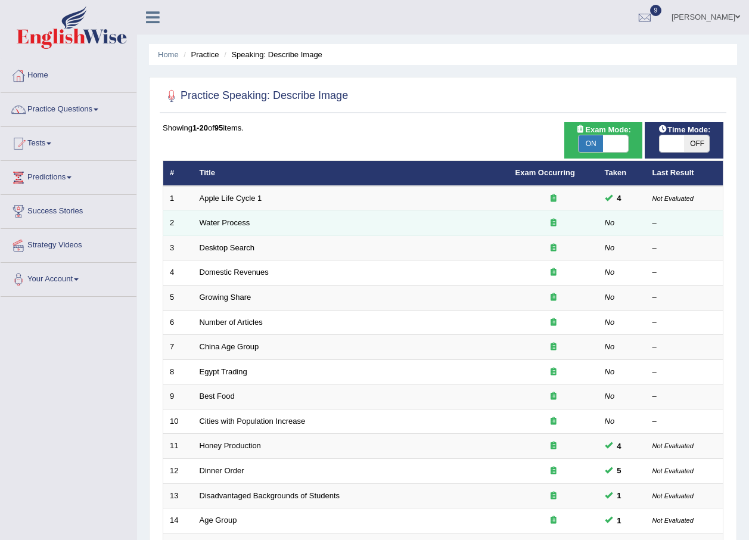
click at [608, 220] on em "No" at bounding box center [609, 222] width 10 height 9
click at [240, 224] on link "Water Process" at bounding box center [225, 222] width 51 height 9
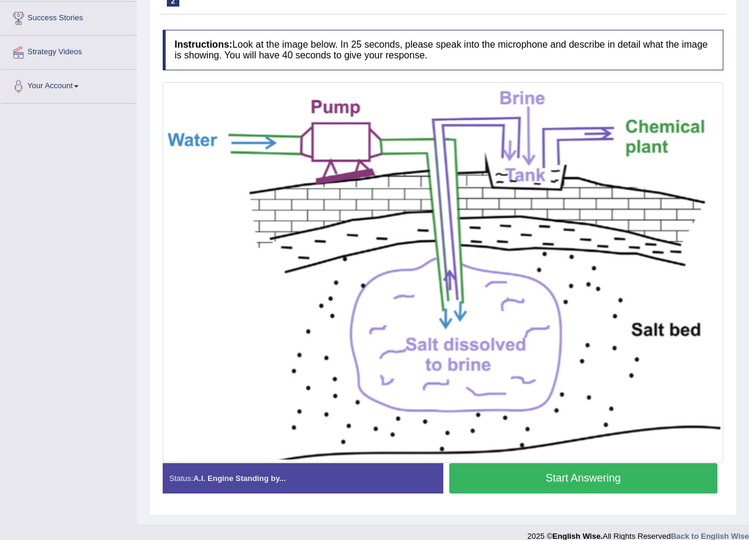
scroll to position [207, 0]
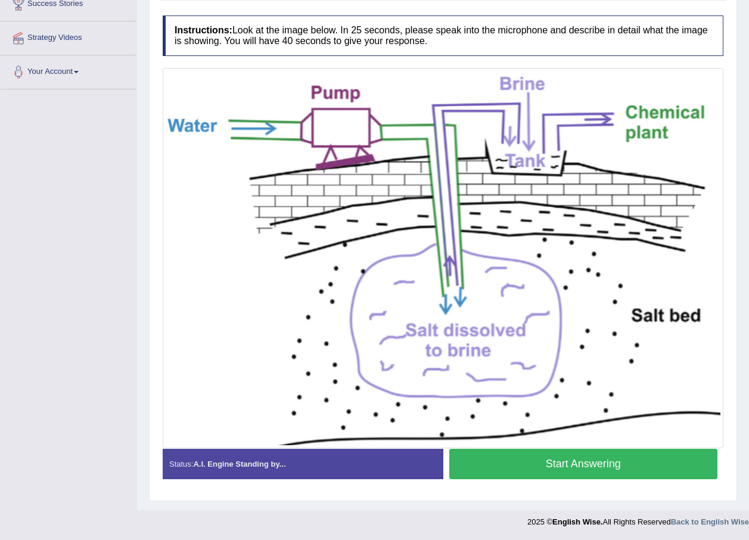
click at [510, 464] on button "Start Answering" at bounding box center [583, 463] width 269 height 30
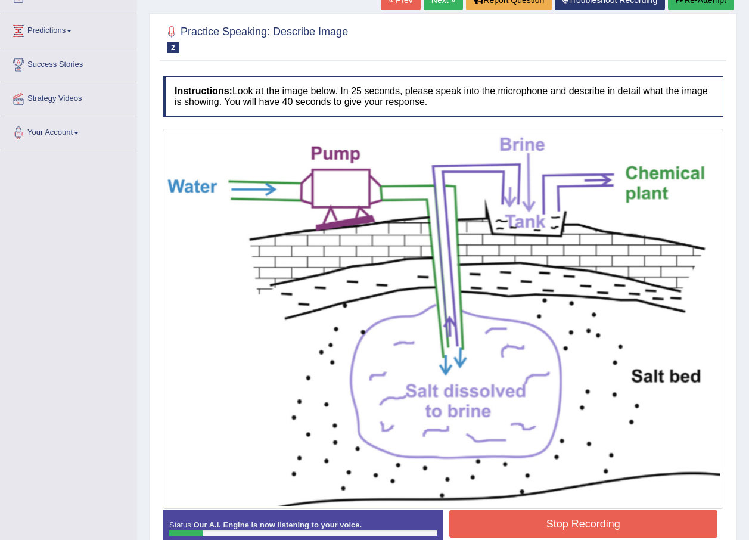
scroll to position [219, 0]
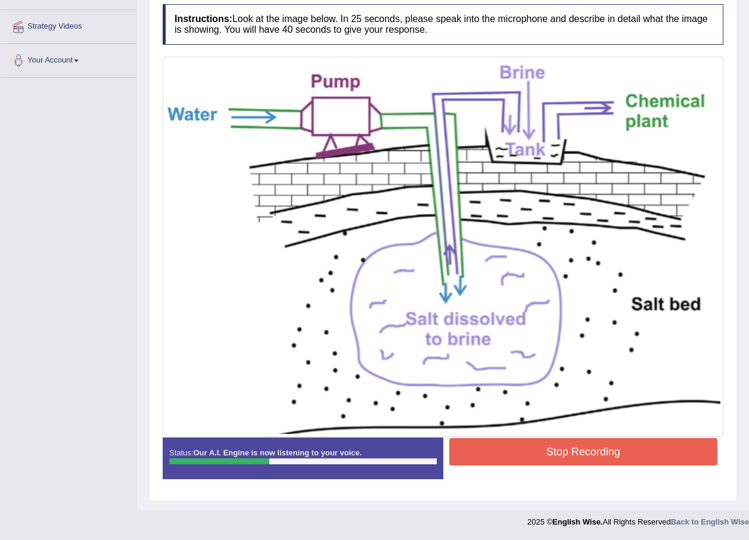
click at [524, 444] on button "Stop Recording" at bounding box center [583, 451] width 269 height 27
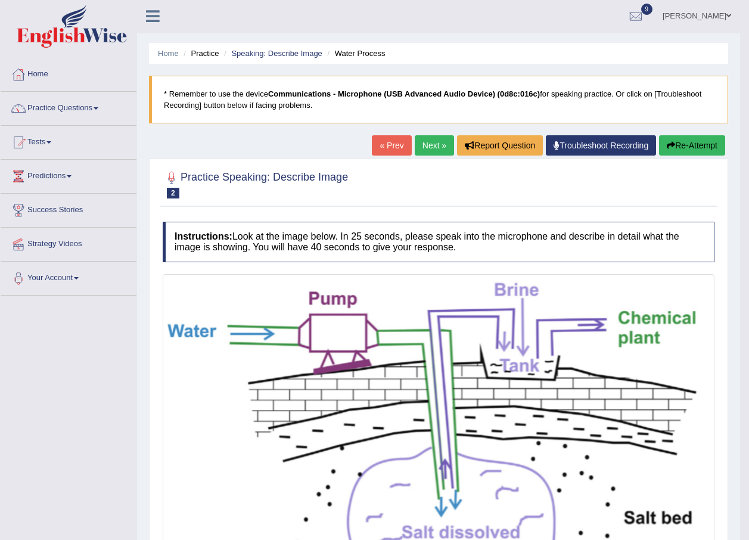
scroll to position [0, 0]
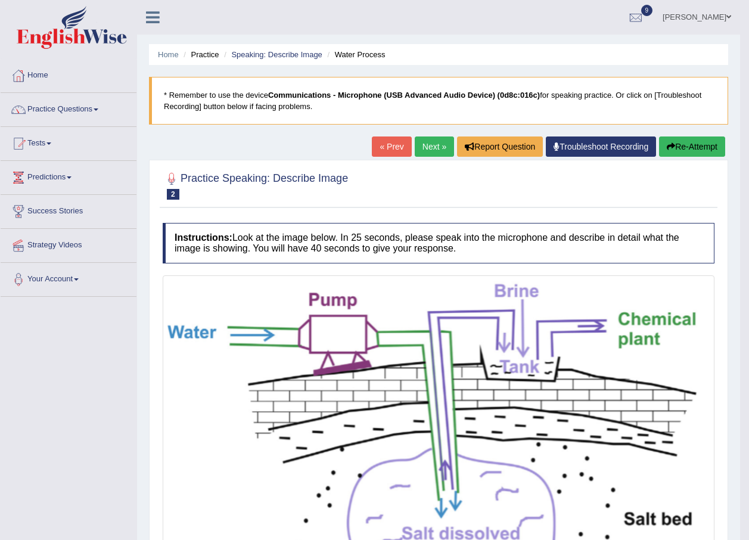
click at [693, 146] on button "Re-Attempt" at bounding box center [692, 146] width 66 height 20
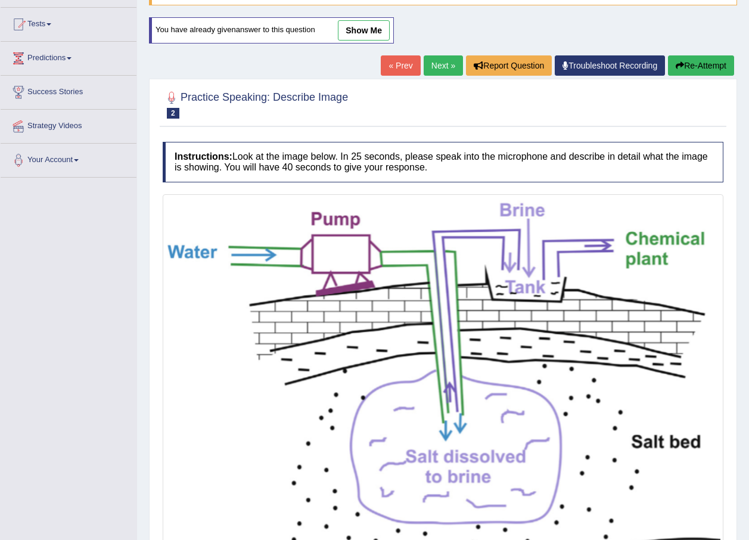
scroll to position [245, 0]
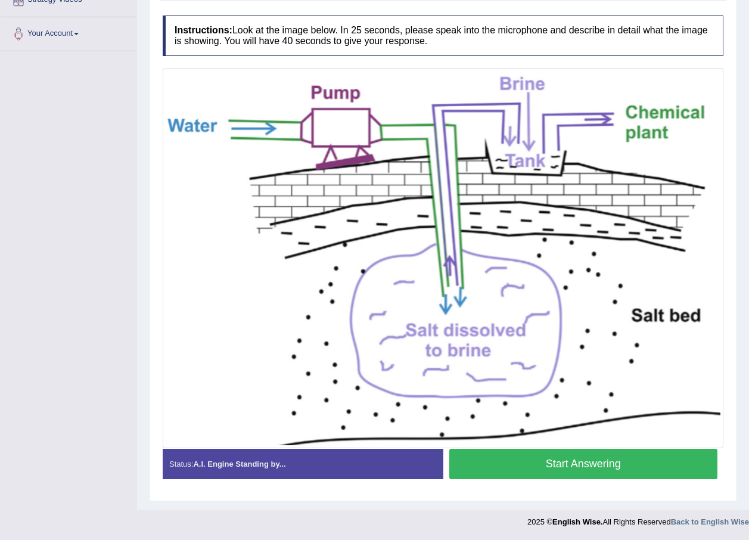
click at [493, 469] on button "Start Answering" at bounding box center [583, 463] width 269 height 30
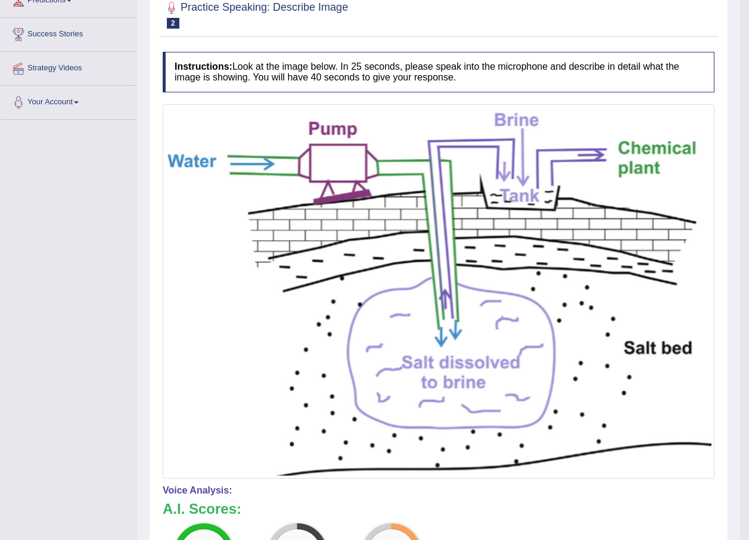
scroll to position [35, 0]
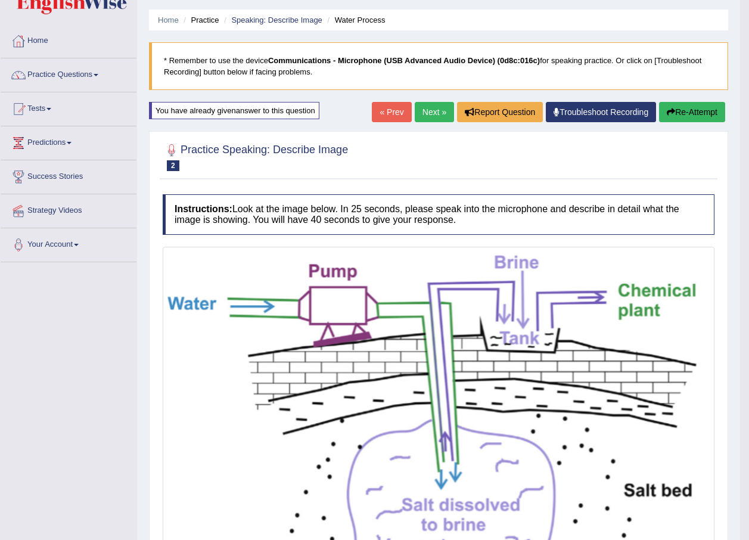
click at [694, 110] on button "Re-Attempt" at bounding box center [692, 112] width 66 height 20
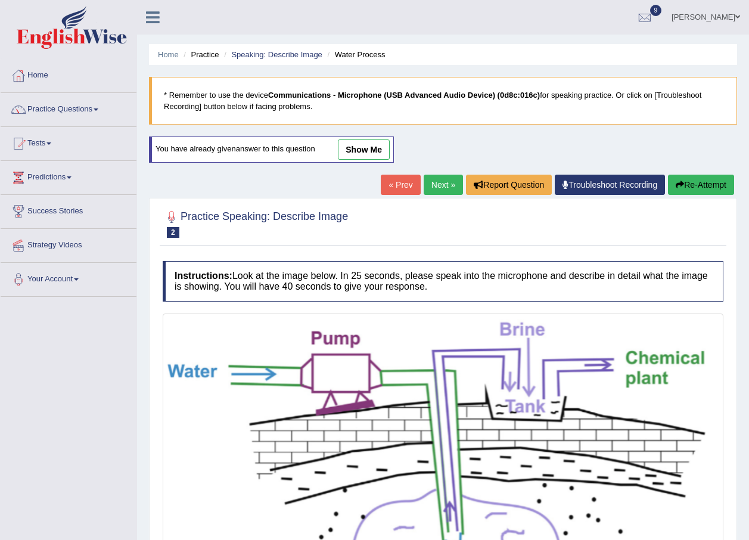
click at [697, 185] on button "Re-Attempt" at bounding box center [701, 184] width 66 height 20
click at [424, 185] on link "Next »" at bounding box center [442, 184] width 39 height 20
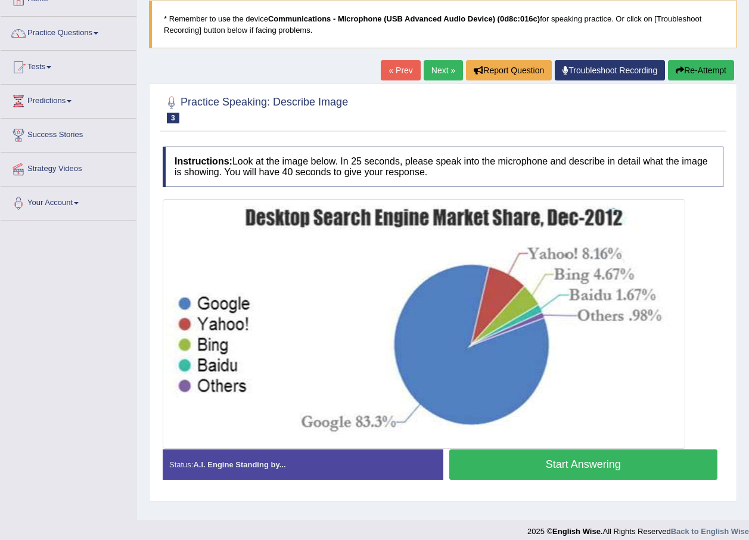
scroll to position [86, 0]
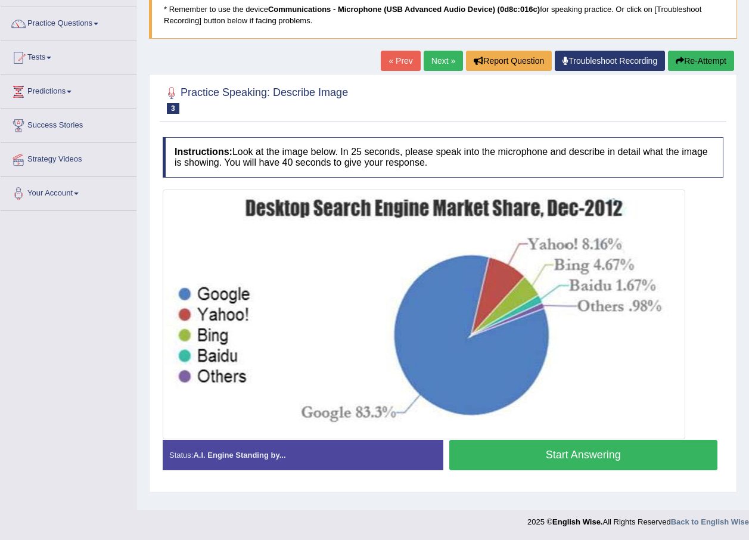
click at [578, 448] on button "Start Answering" at bounding box center [583, 455] width 269 height 30
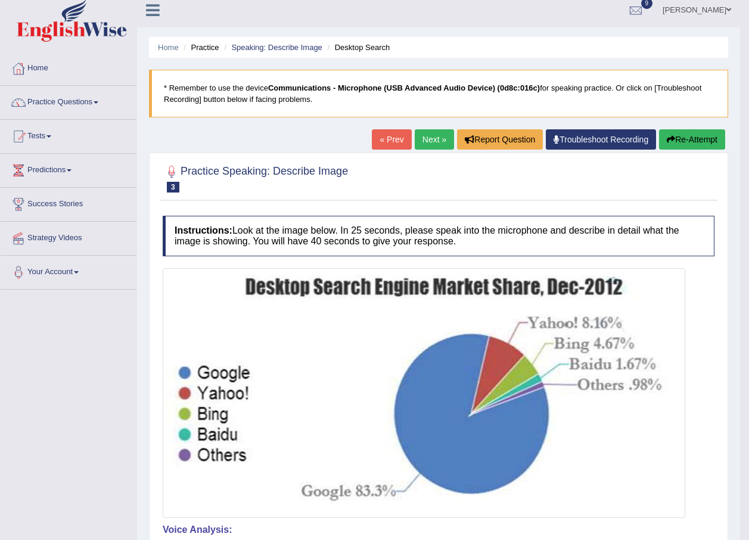
scroll to position [0, 0]
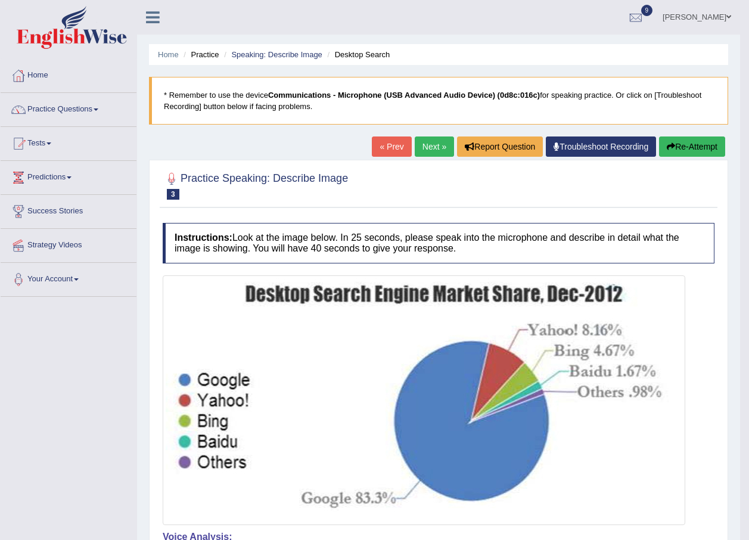
click at [438, 145] on link "Next »" at bounding box center [434, 146] width 39 height 20
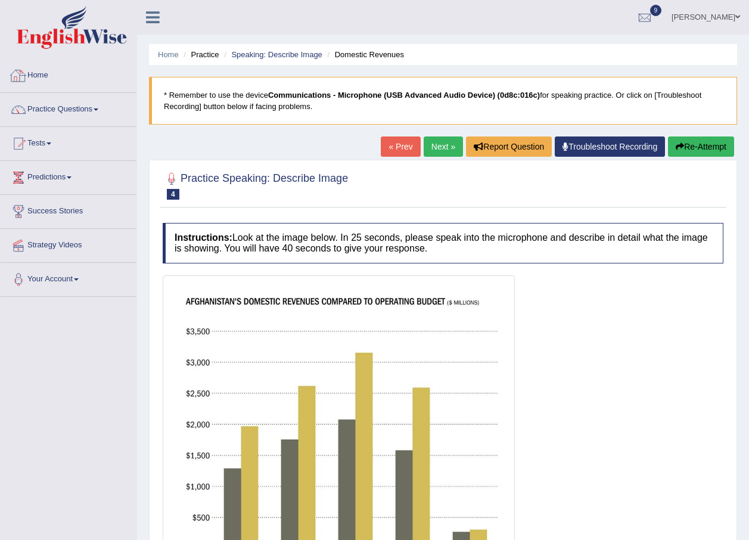
click at [36, 76] on link "Home" at bounding box center [69, 74] width 136 height 30
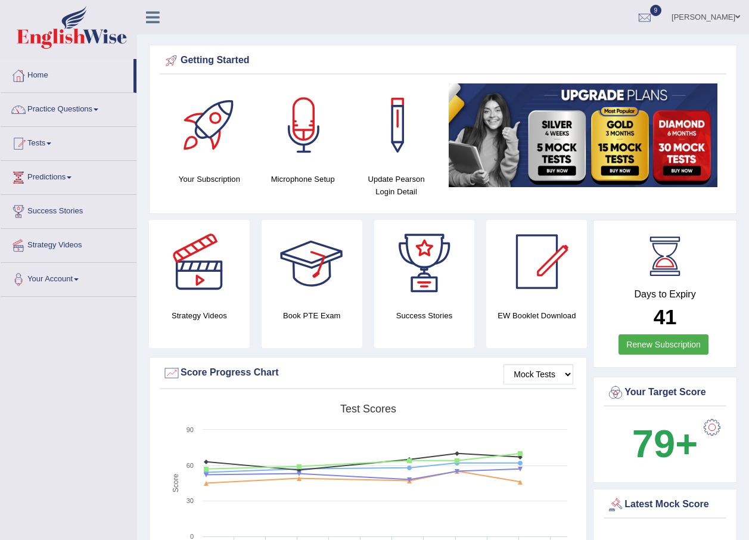
click at [97, 106] on link "Practice Questions" at bounding box center [69, 108] width 136 height 30
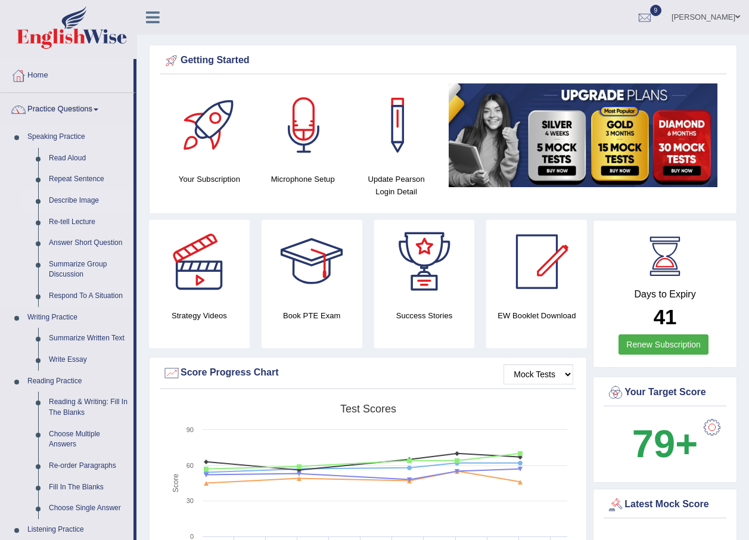
click at [78, 198] on link "Describe Image" at bounding box center [88, 200] width 90 height 21
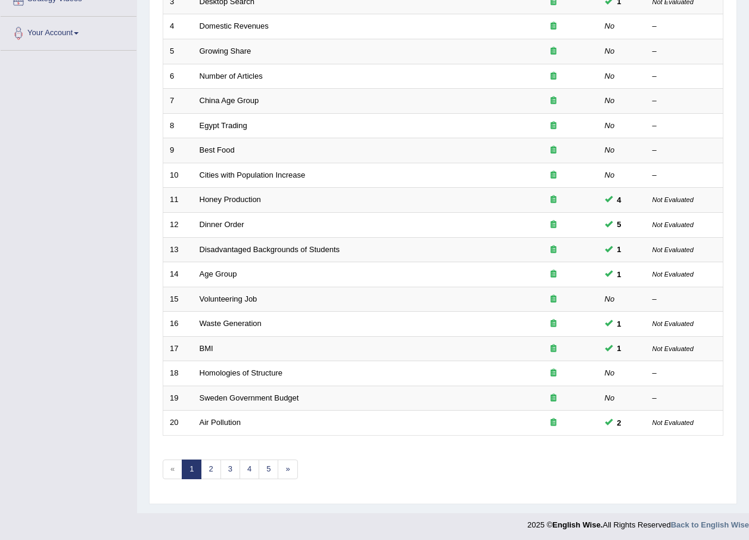
scroll to position [249, 0]
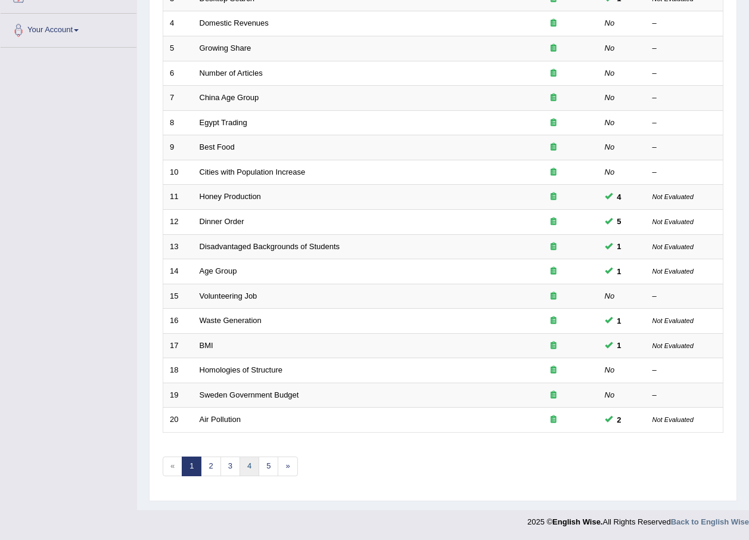
click at [245, 464] on link "4" at bounding box center [249, 466] width 20 height 20
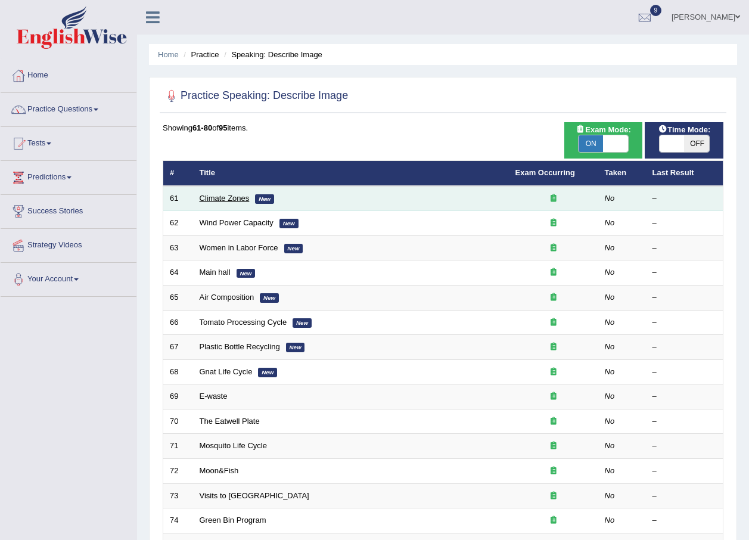
click at [247, 199] on link "Climate Zones" at bounding box center [225, 198] width 50 height 9
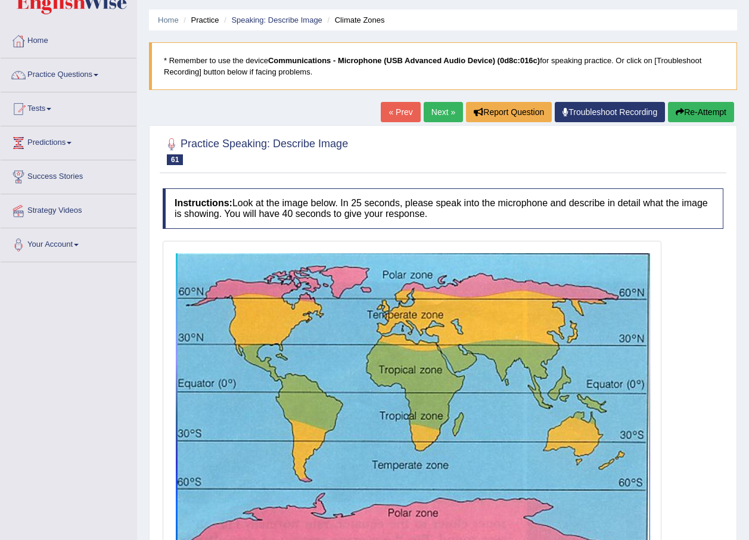
scroll to position [26, 0]
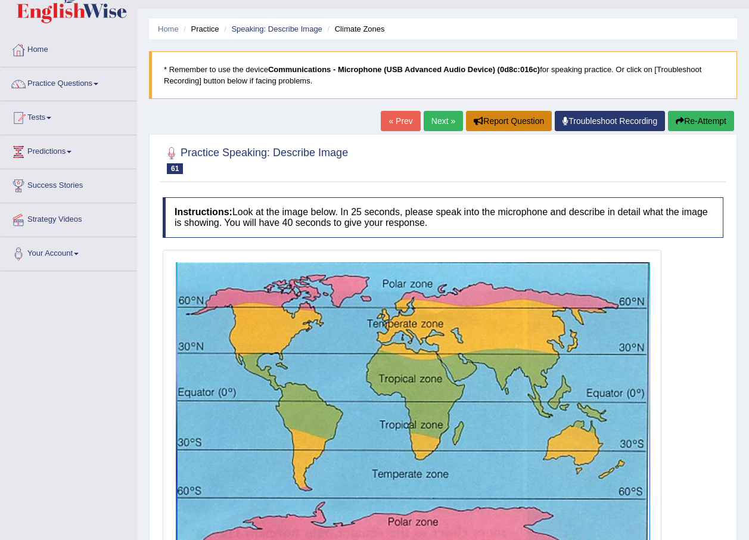
click at [494, 124] on button "Report Question" at bounding box center [509, 121] width 86 height 20
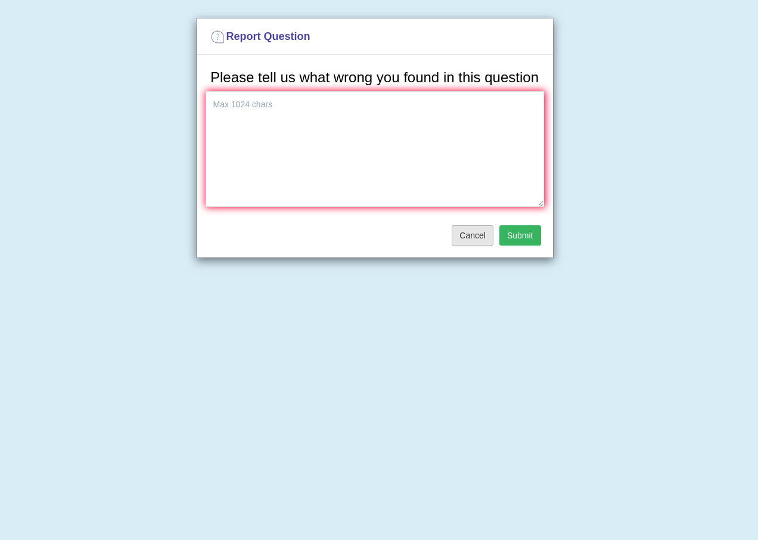
click at [473, 233] on button "Cancel" at bounding box center [472, 235] width 42 height 20
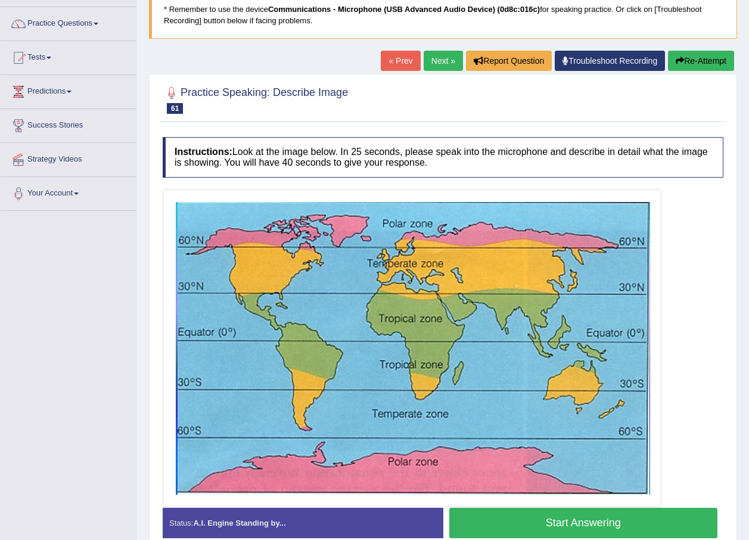
scroll to position [85, 0]
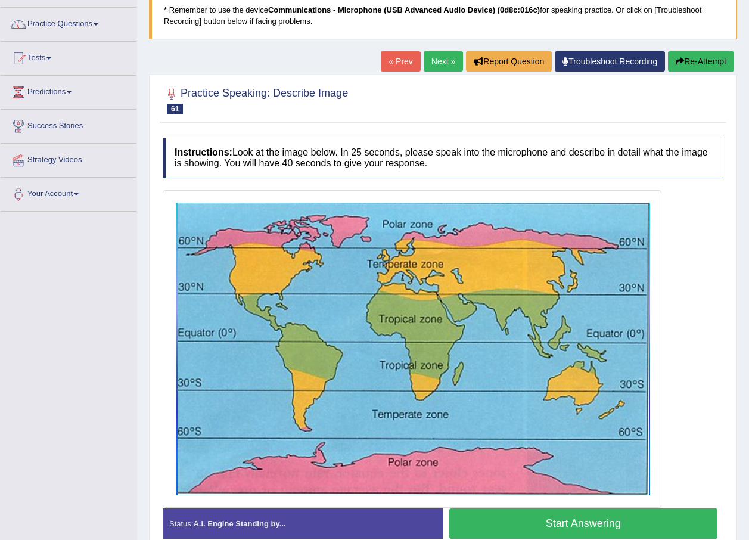
click at [643, 525] on button "Start Answering" at bounding box center [583, 523] width 269 height 30
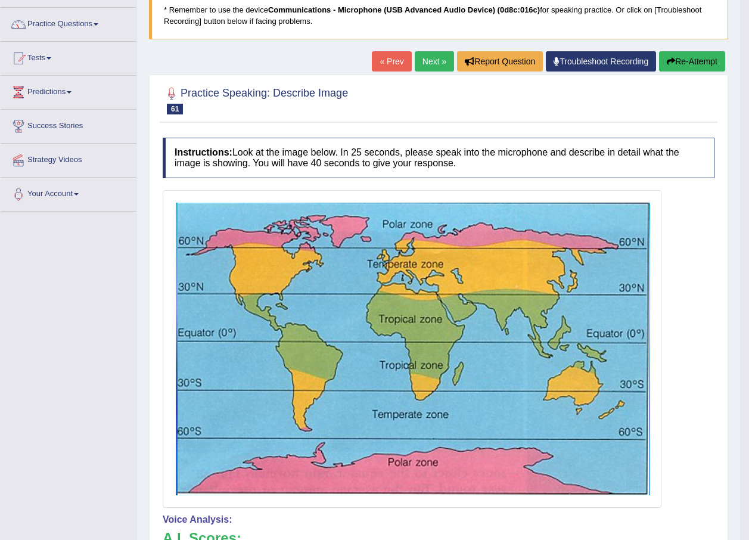
scroll to position [0, 0]
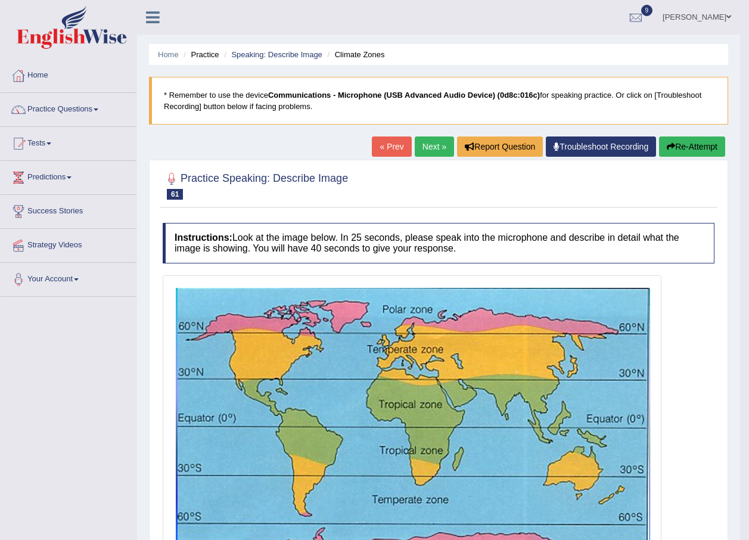
click at [432, 149] on link "Next »" at bounding box center [434, 146] width 39 height 20
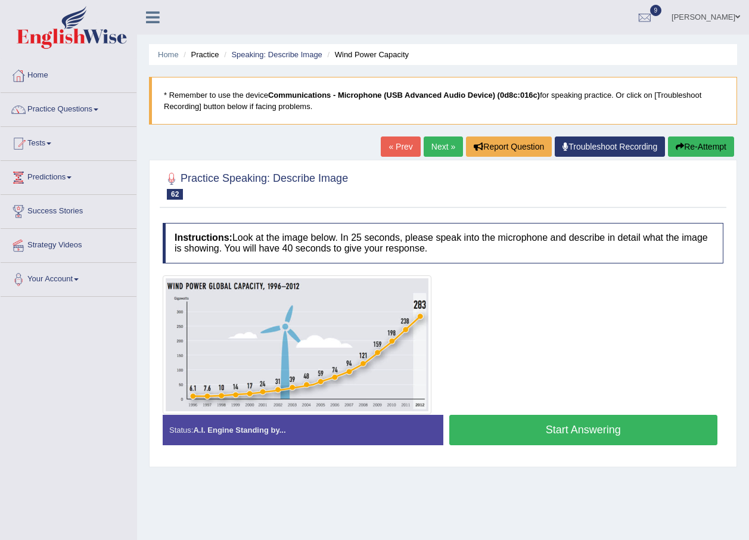
click at [573, 434] on button "Start Answering" at bounding box center [583, 430] width 269 height 30
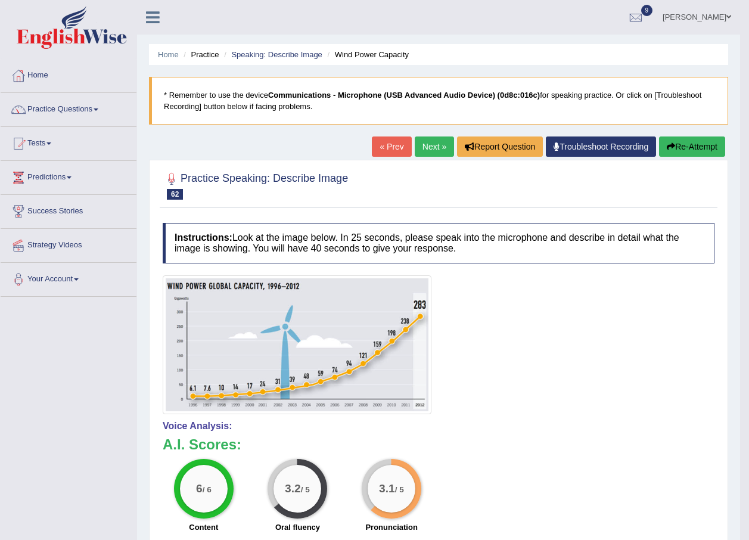
click at [419, 147] on link "Next »" at bounding box center [434, 146] width 39 height 20
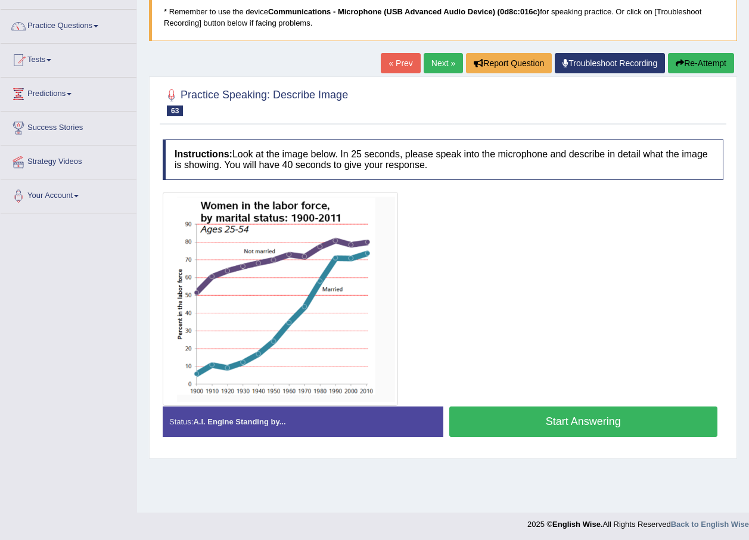
scroll to position [86, 0]
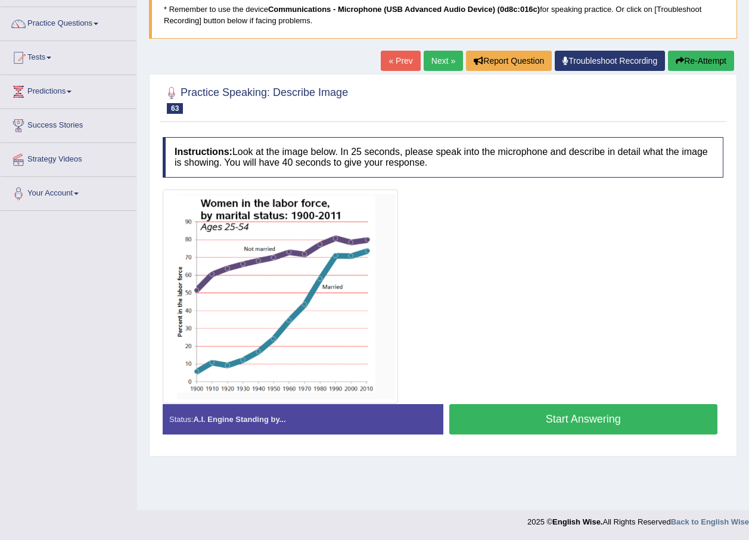
click at [537, 420] on button "Start Answering" at bounding box center [583, 419] width 269 height 30
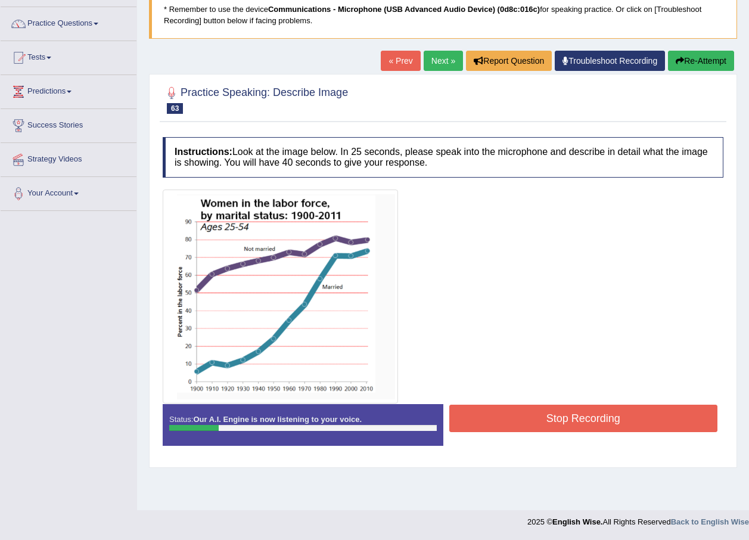
click at [537, 420] on button "Stop Recording" at bounding box center [583, 417] width 269 height 27
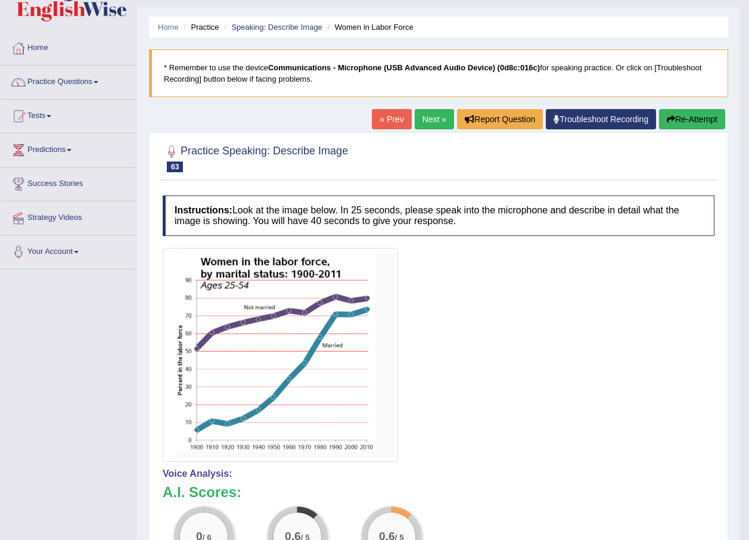
scroll to position [26, 0]
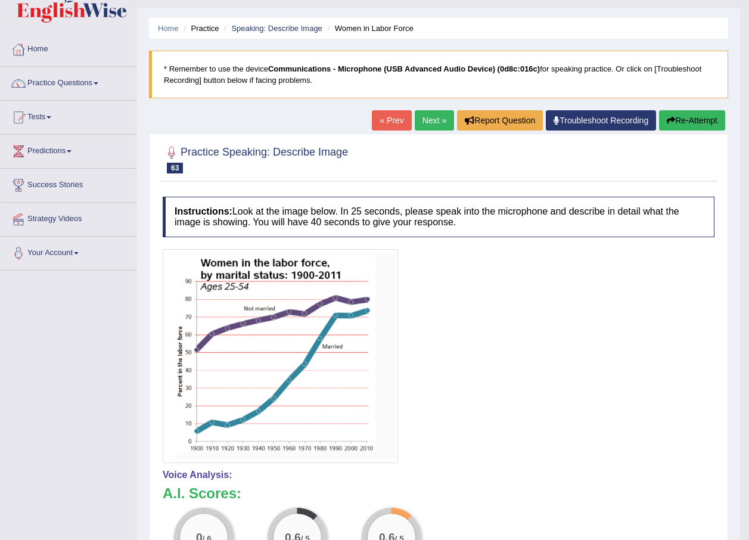
click at [674, 120] on button "Re-Attempt" at bounding box center [692, 120] width 66 height 20
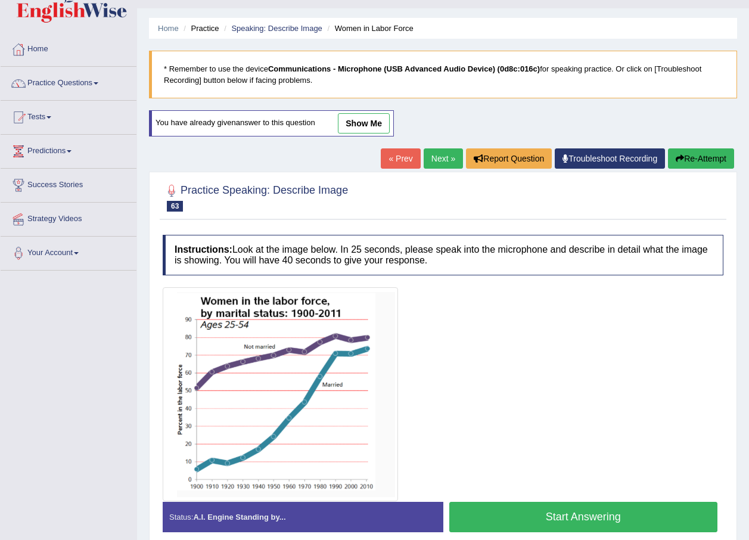
click at [534, 513] on button "Start Answering" at bounding box center [583, 516] width 269 height 30
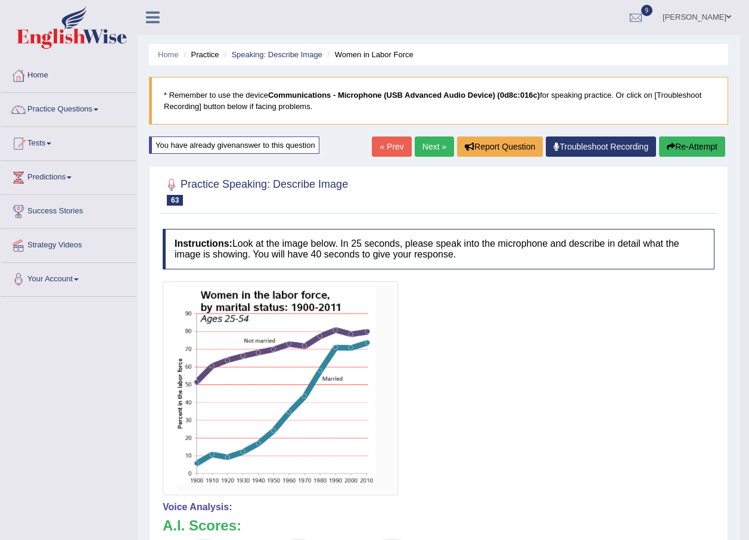
click at [432, 143] on link "Next »" at bounding box center [434, 146] width 39 height 20
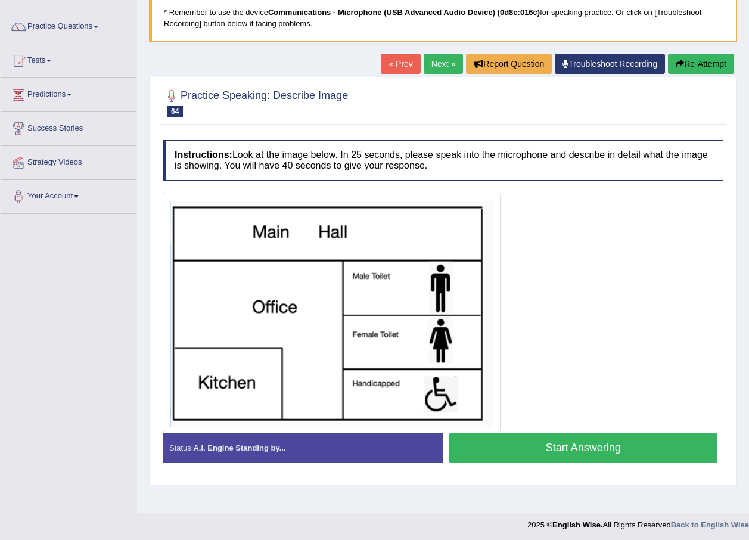
scroll to position [86, 0]
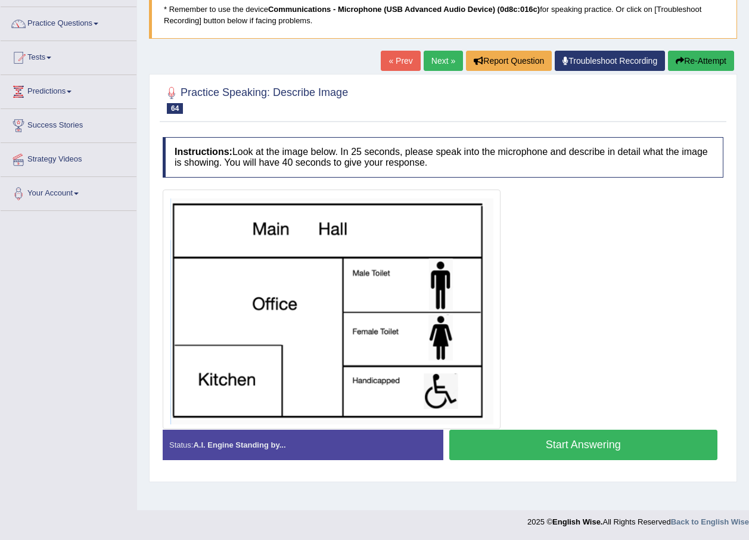
click at [526, 441] on button "Start Answering" at bounding box center [583, 444] width 269 height 30
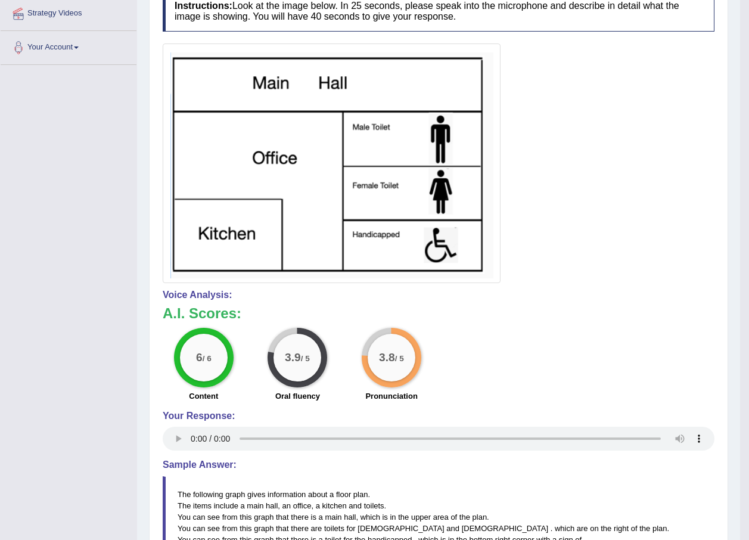
scroll to position [101, 0]
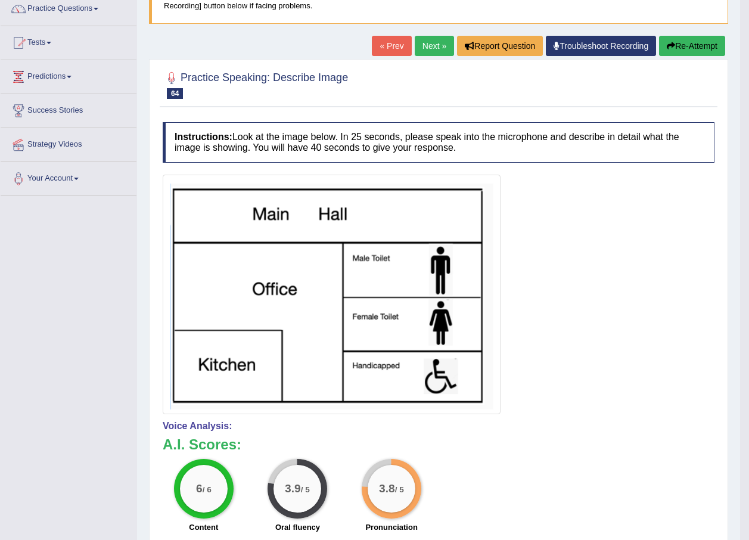
click at [440, 51] on link "Next »" at bounding box center [434, 46] width 39 height 20
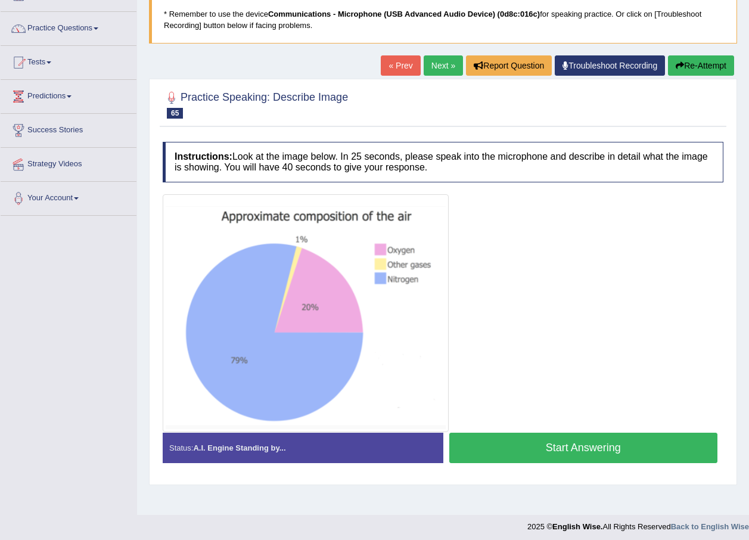
scroll to position [86, 0]
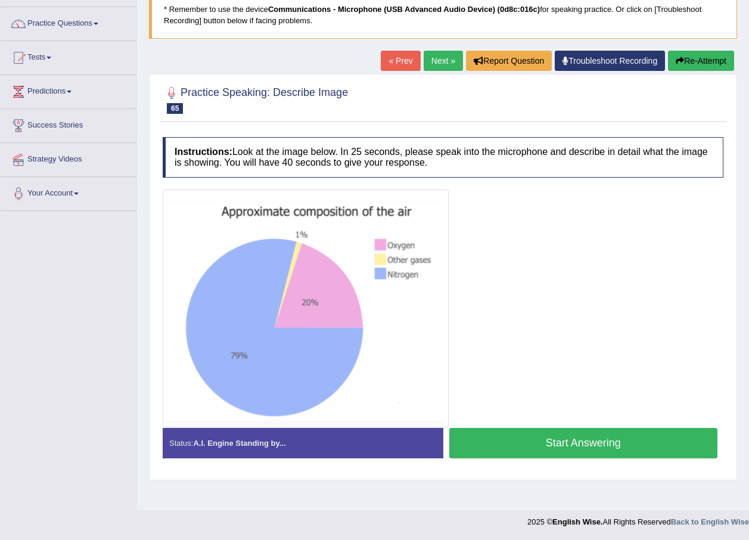
click at [529, 440] on button "Start Answering" at bounding box center [583, 443] width 269 height 30
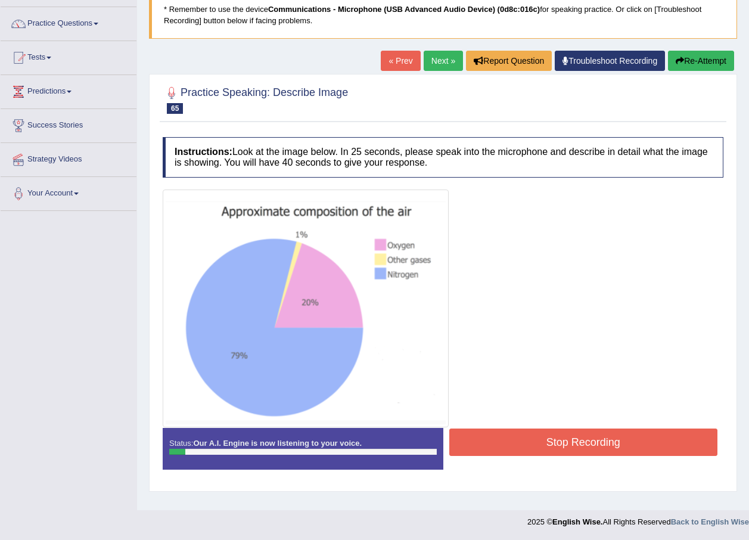
click at [516, 443] on button "Stop Recording" at bounding box center [583, 441] width 269 height 27
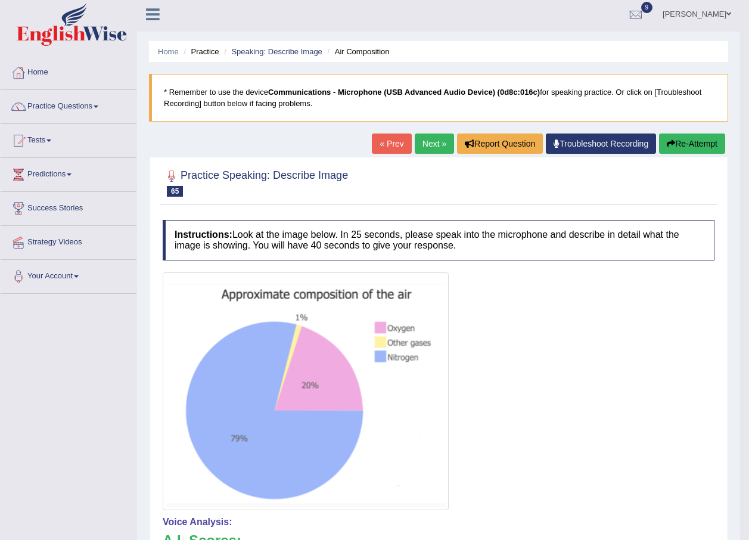
scroll to position [0, 0]
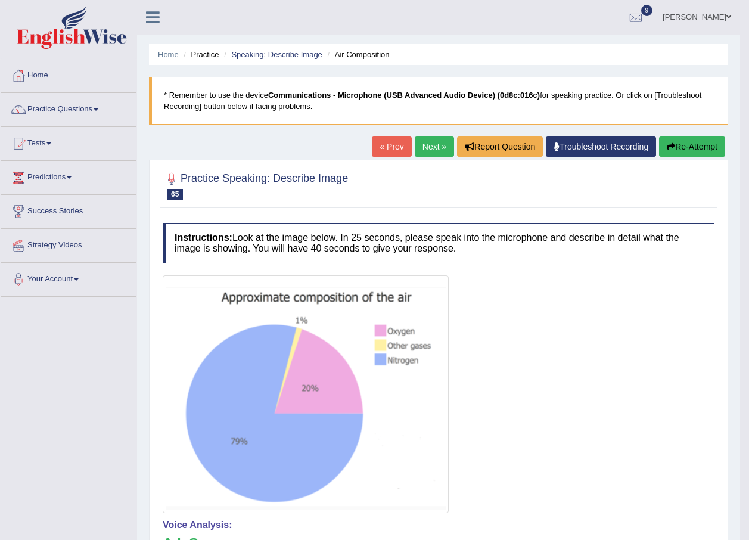
click at [687, 151] on button "Re-Attempt" at bounding box center [692, 146] width 66 height 20
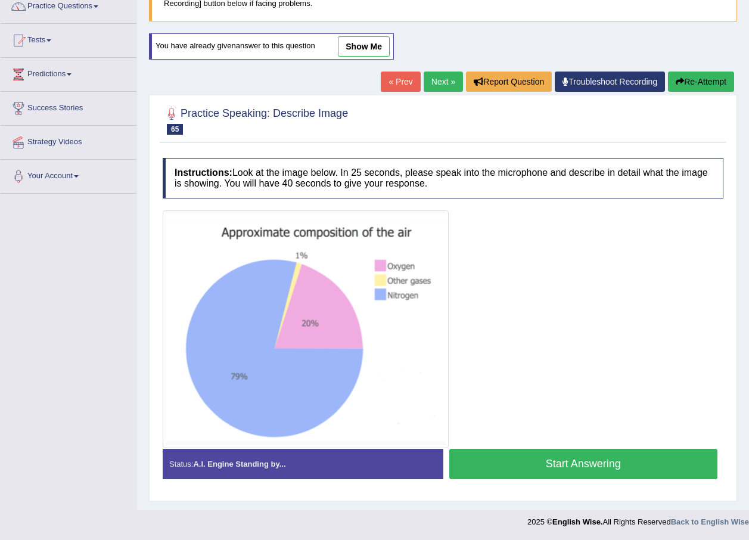
click at [476, 468] on button "Start Answering" at bounding box center [583, 463] width 269 height 30
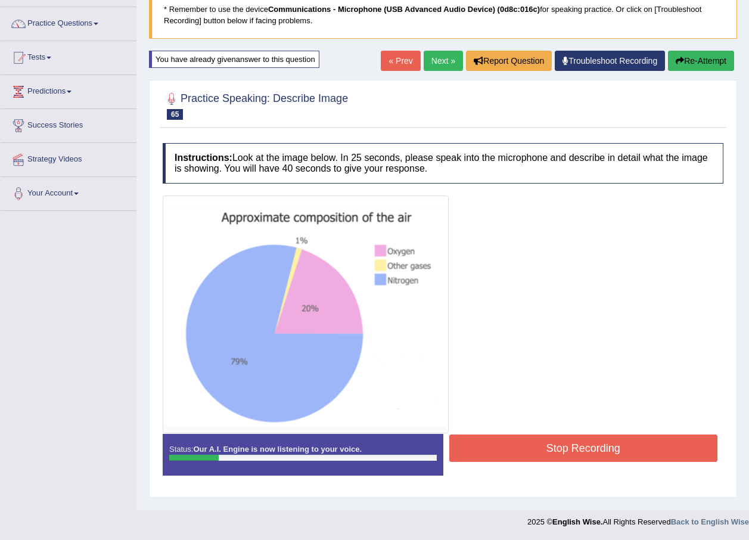
click at [571, 454] on button "Stop Recording" at bounding box center [583, 447] width 269 height 27
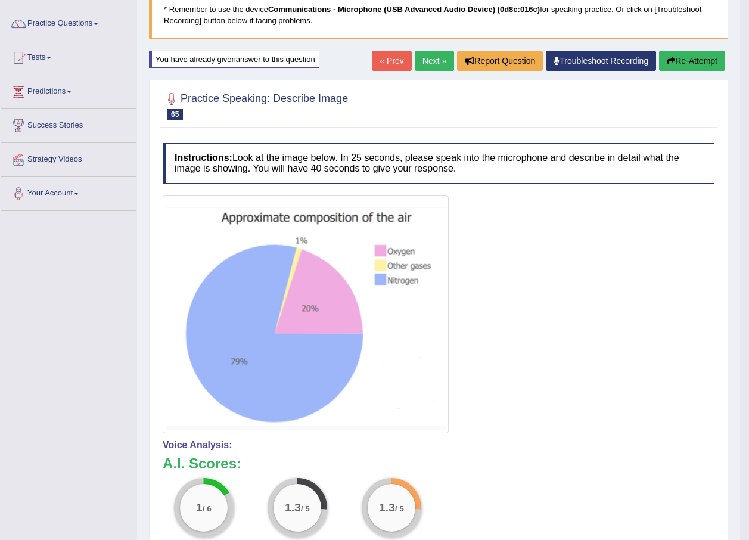
click at [681, 61] on button "Re-Attempt" at bounding box center [692, 61] width 66 height 20
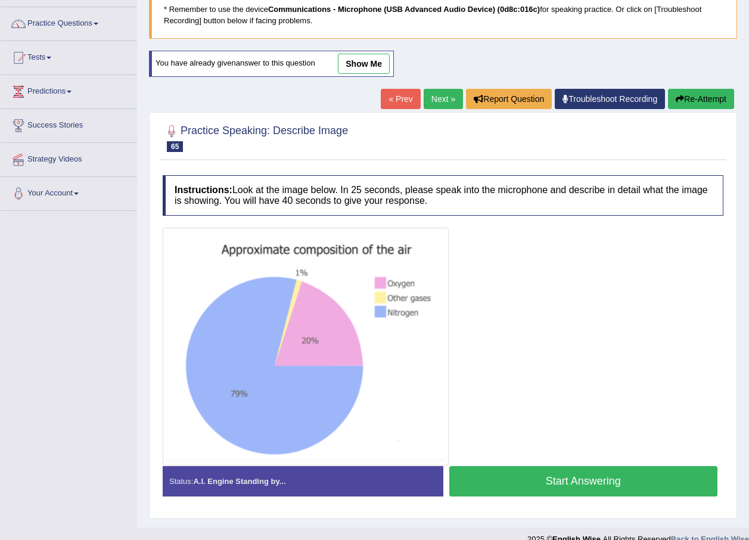
click at [509, 471] on button "Start Answering" at bounding box center [583, 481] width 269 height 30
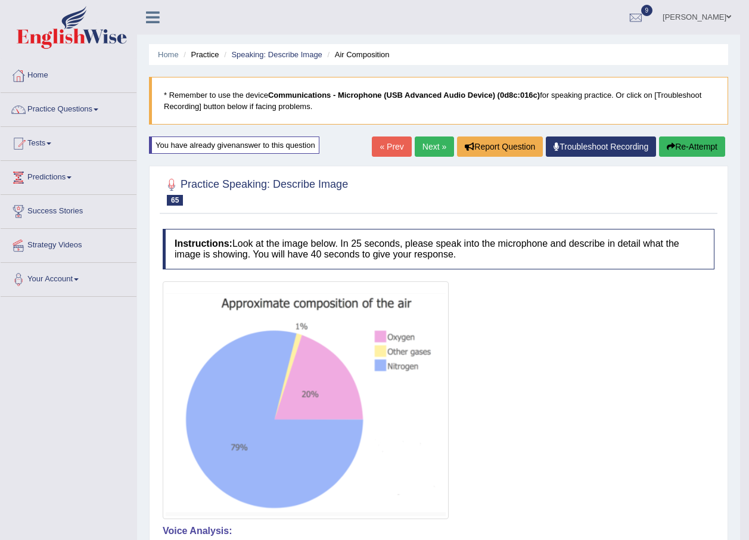
click at [442, 143] on link "Next »" at bounding box center [434, 146] width 39 height 20
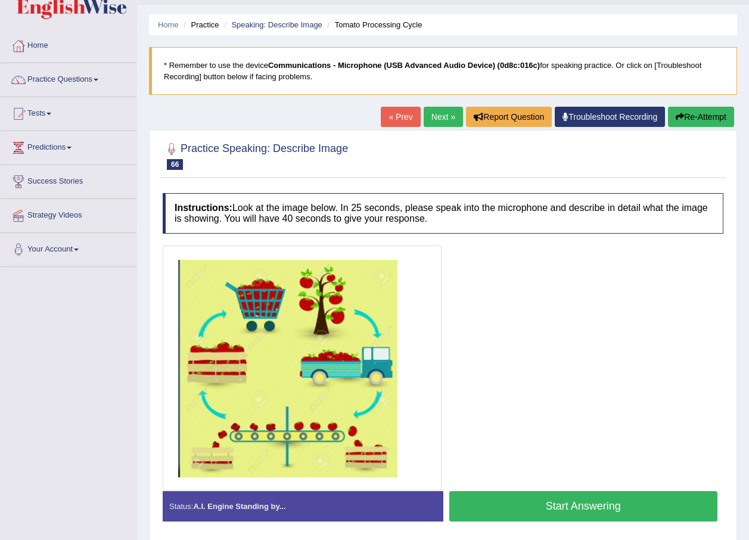
scroll to position [60, 0]
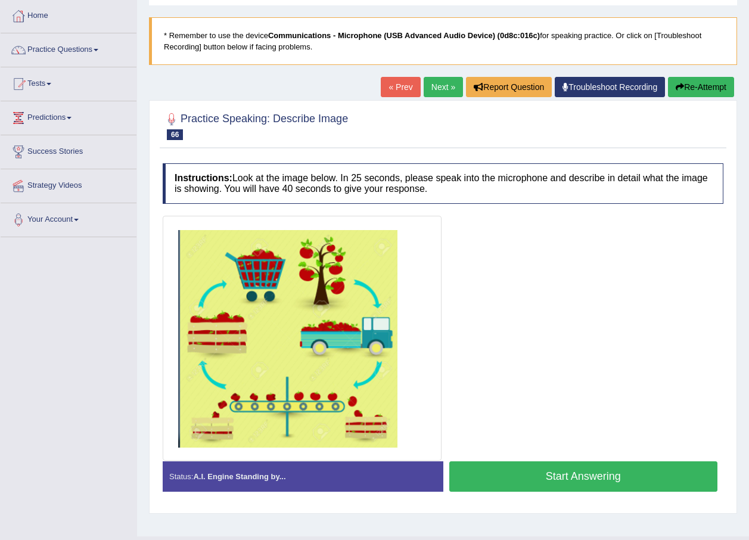
click at [581, 478] on button "Start Answering" at bounding box center [583, 476] width 269 height 30
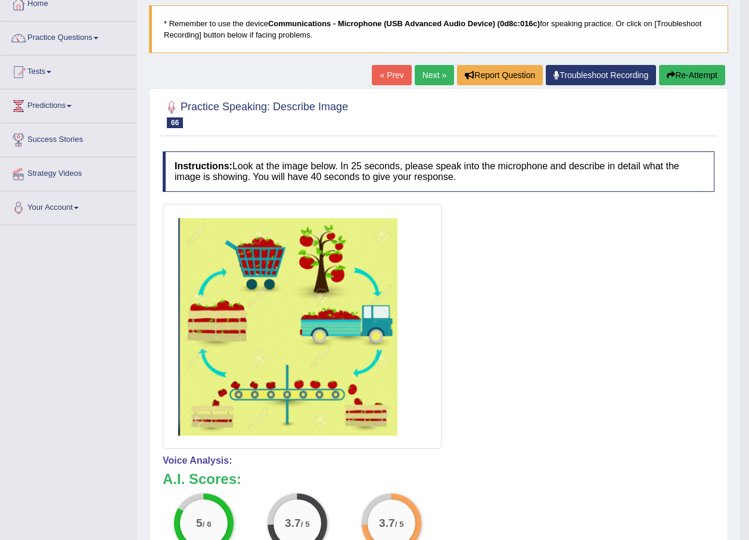
scroll to position [0, 0]
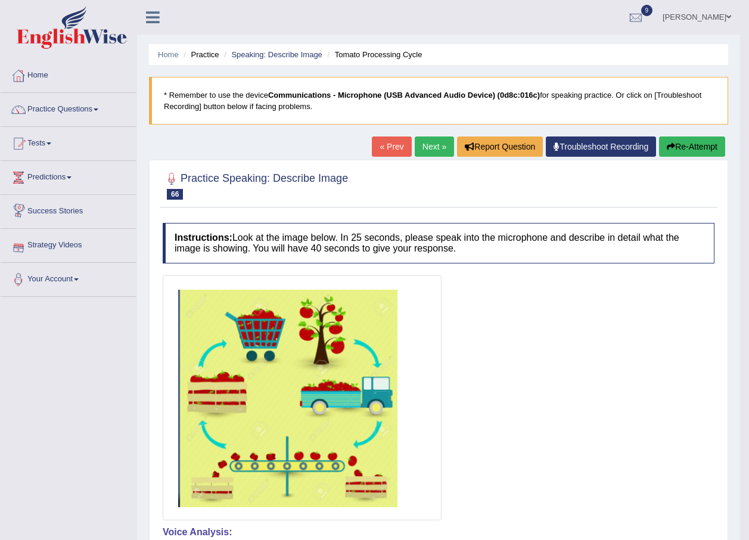
click at [686, 151] on button "Re-Attempt" at bounding box center [692, 146] width 66 height 20
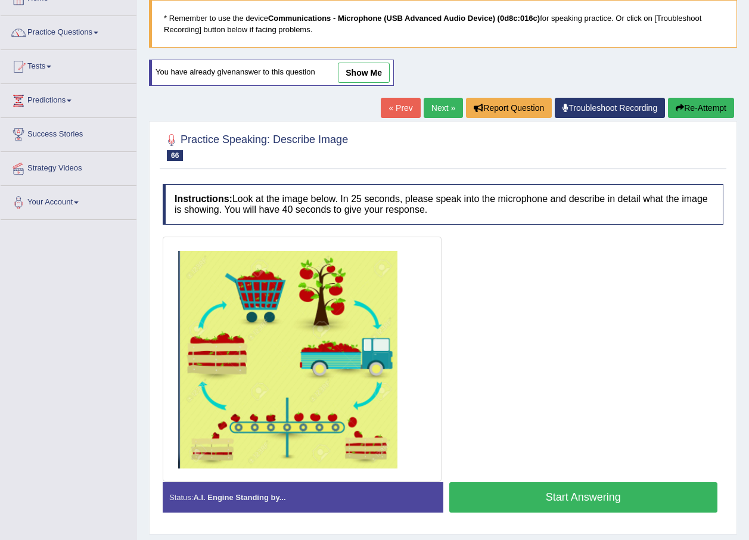
scroll to position [110, 0]
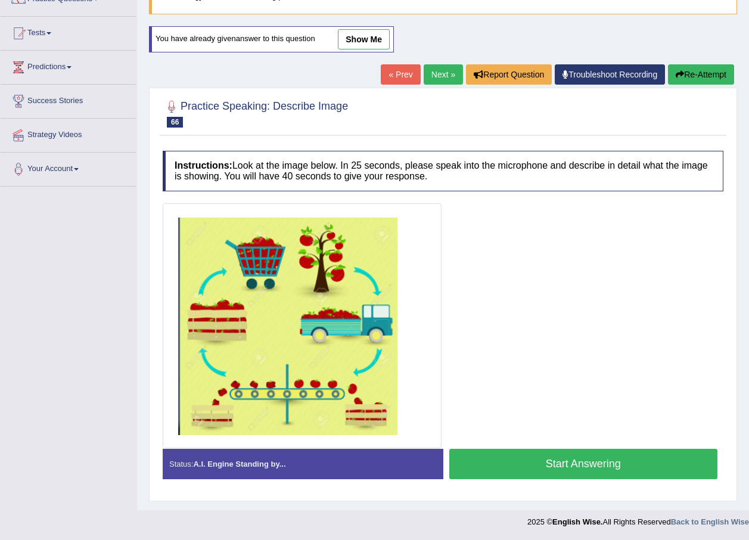
click at [586, 458] on button "Start Answering" at bounding box center [583, 463] width 269 height 30
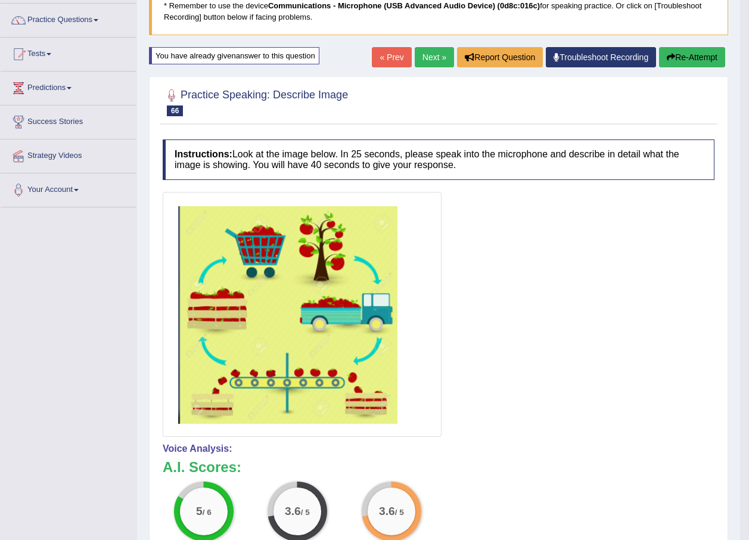
scroll to position [0, 0]
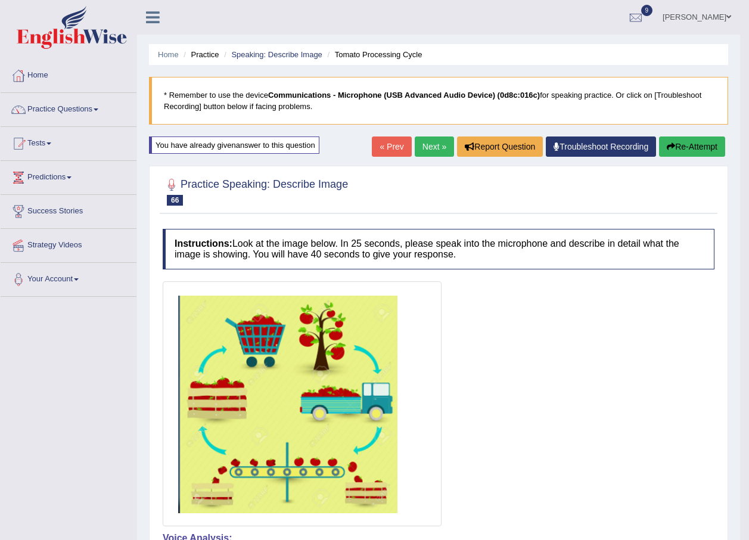
click at [693, 139] on button "Re-Attempt" at bounding box center [692, 146] width 66 height 20
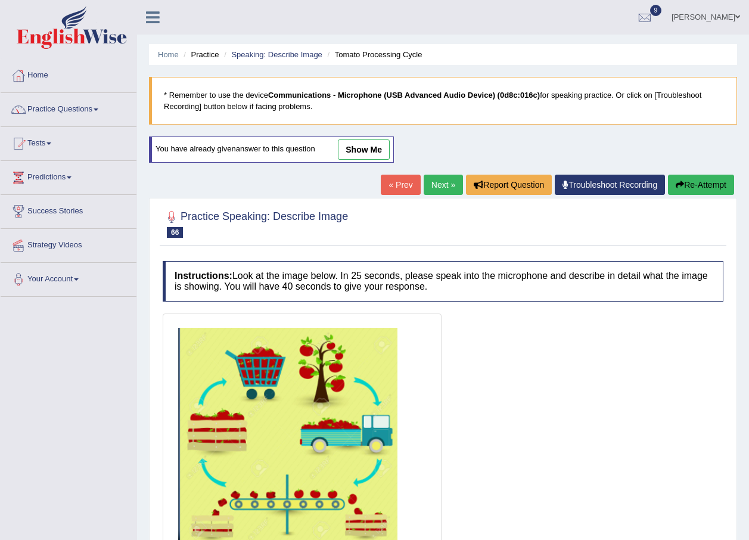
drag, startPoint x: 0, startPoint y: 0, endPoint x: 439, endPoint y: 182, distance: 475.3
click at [439, 182] on link "Next »" at bounding box center [442, 184] width 39 height 20
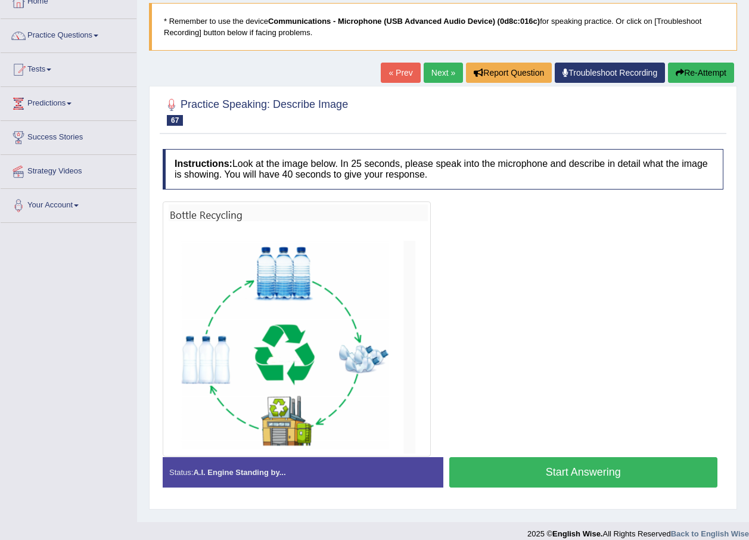
scroll to position [86, 0]
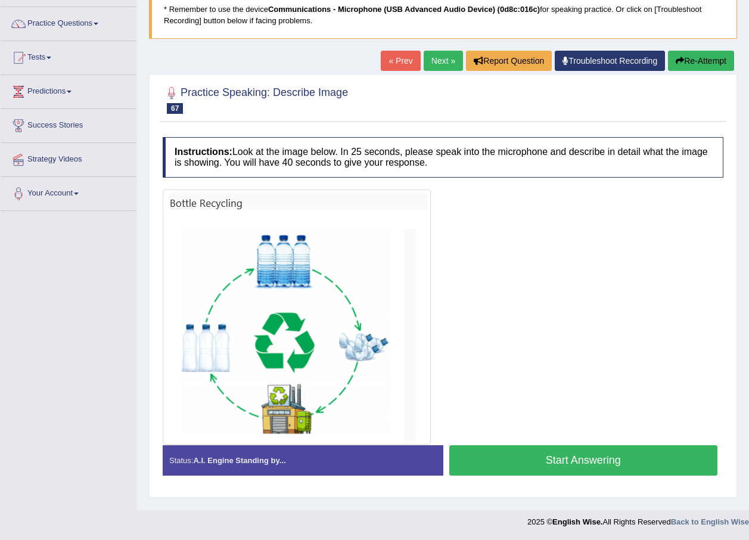
click at [632, 461] on button "Start Answering" at bounding box center [583, 460] width 269 height 30
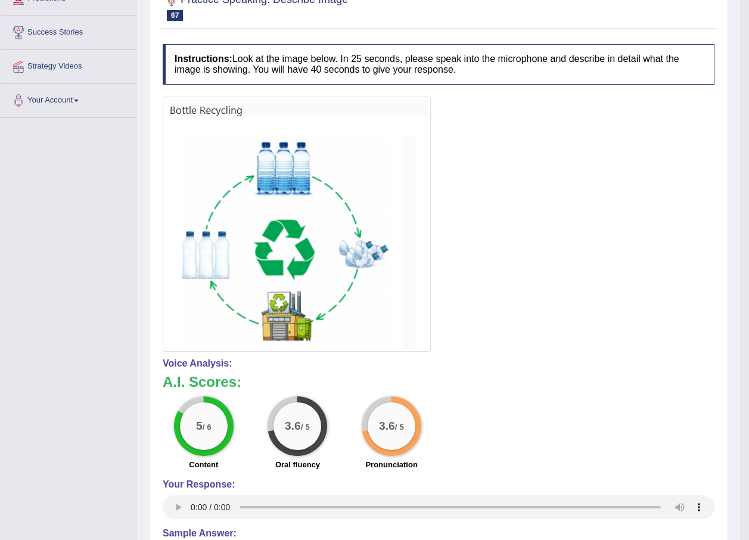
scroll to position [0, 0]
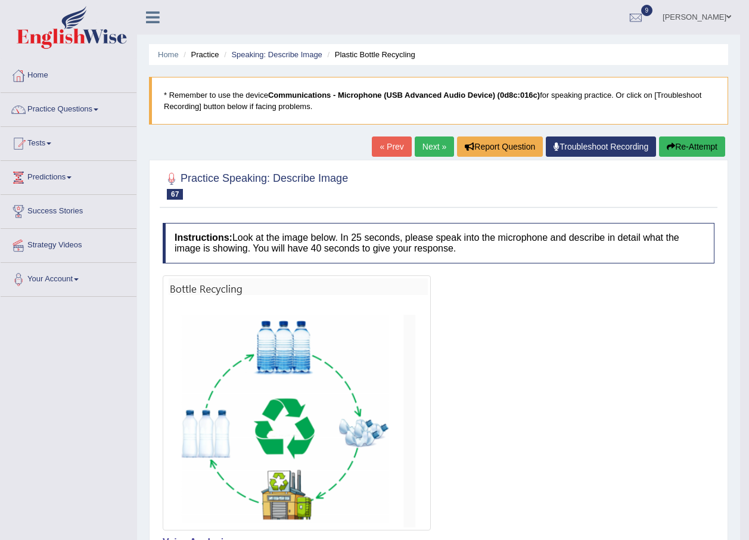
click at [687, 147] on button "Re-Attempt" at bounding box center [692, 146] width 66 height 20
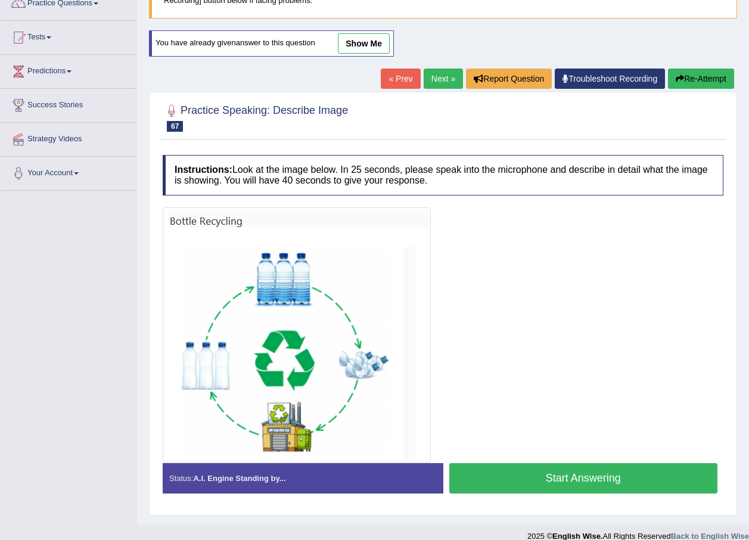
scroll to position [120, 0]
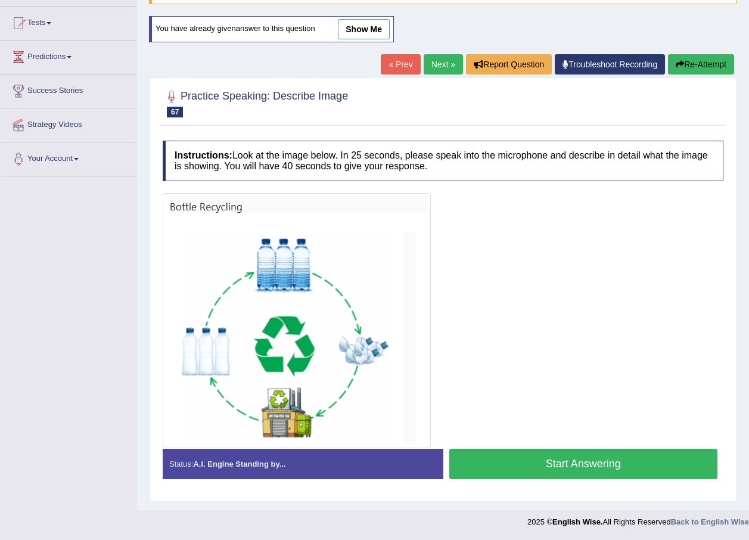
click at [557, 460] on button "Start Answering" at bounding box center [583, 463] width 269 height 30
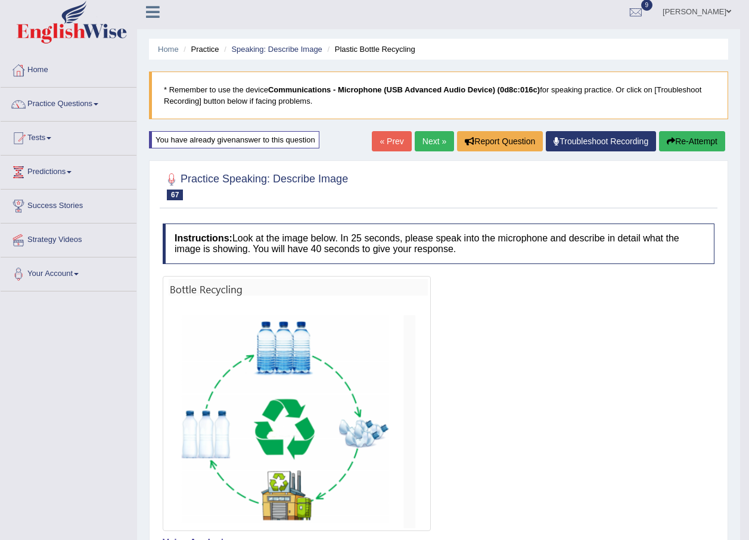
scroll to position [0, 0]
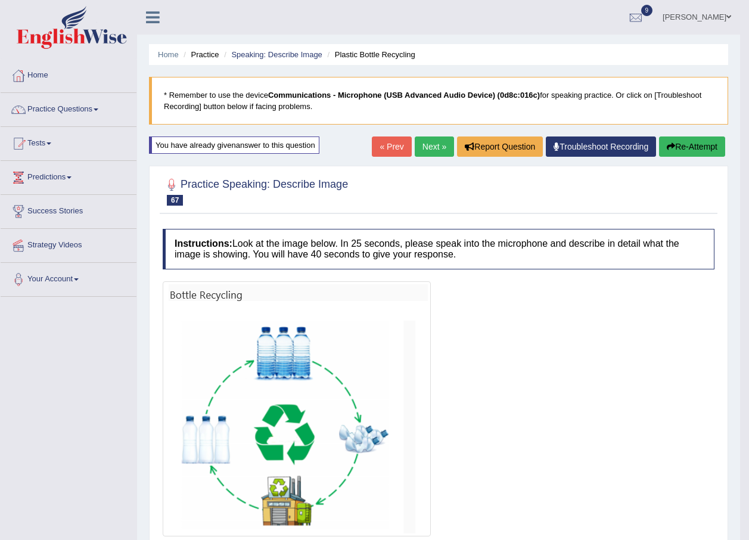
click at [675, 147] on button "Re-Attempt" at bounding box center [692, 146] width 66 height 20
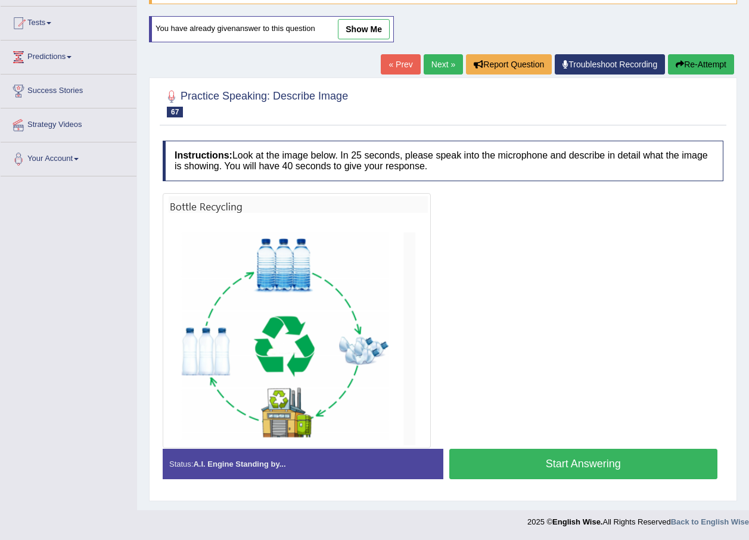
click at [483, 465] on button "Start Answering" at bounding box center [583, 463] width 269 height 30
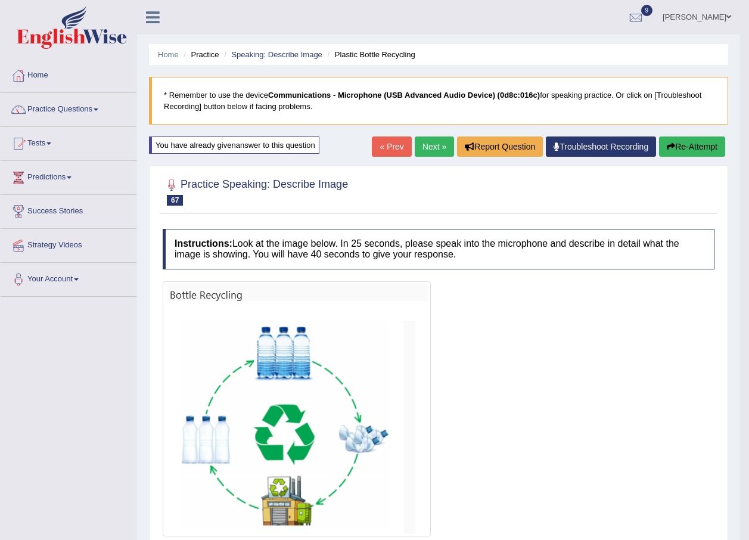
click at [431, 148] on link "Next »" at bounding box center [434, 146] width 39 height 20
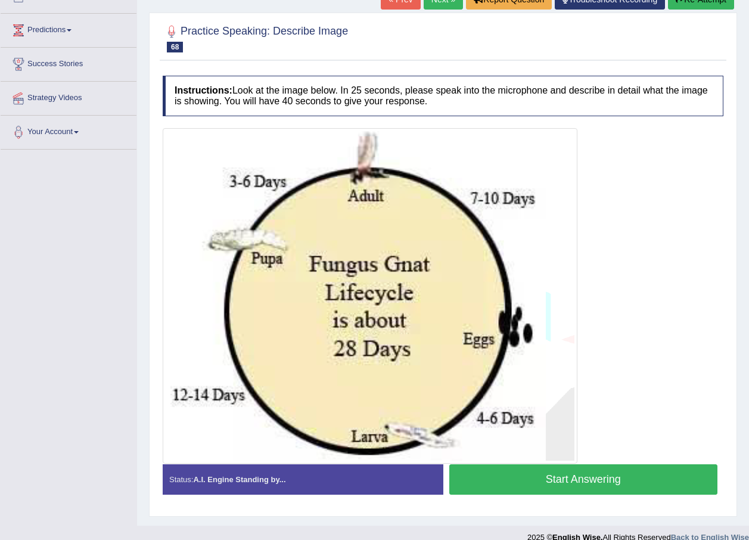
scroll to position [163, 0]
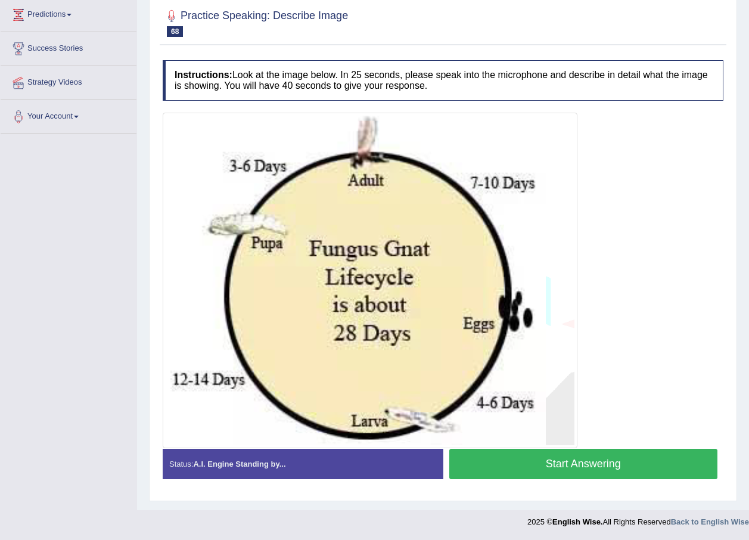
click at [581, 470] on button "Start Answering" at bounding box center [583, 463] width 269 height 30
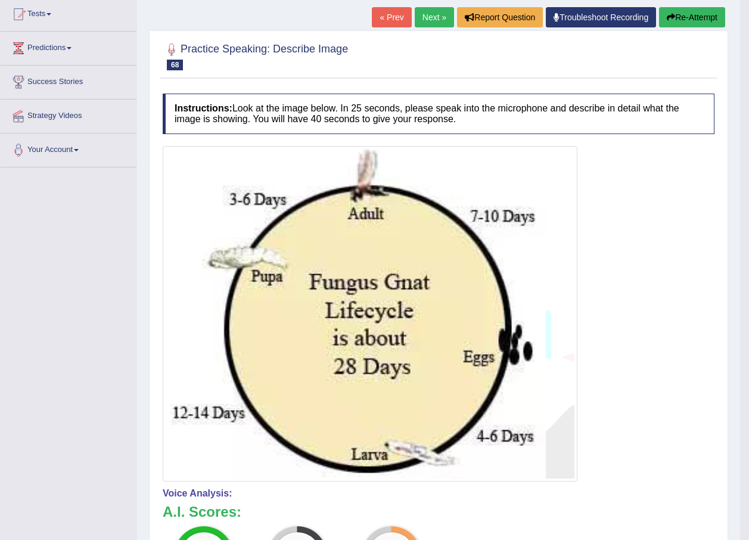
scroll to position [0, 0]
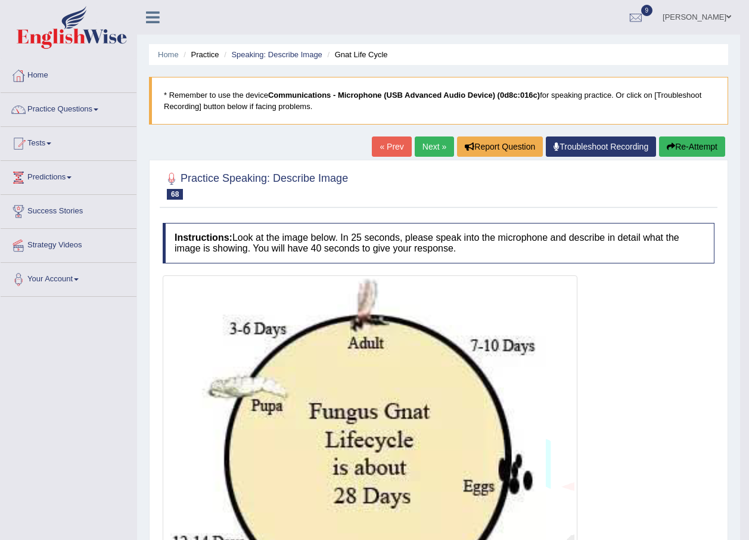
click at [419, 147] on link "Next »" at bounding box center [434, 146] width 39 height 20
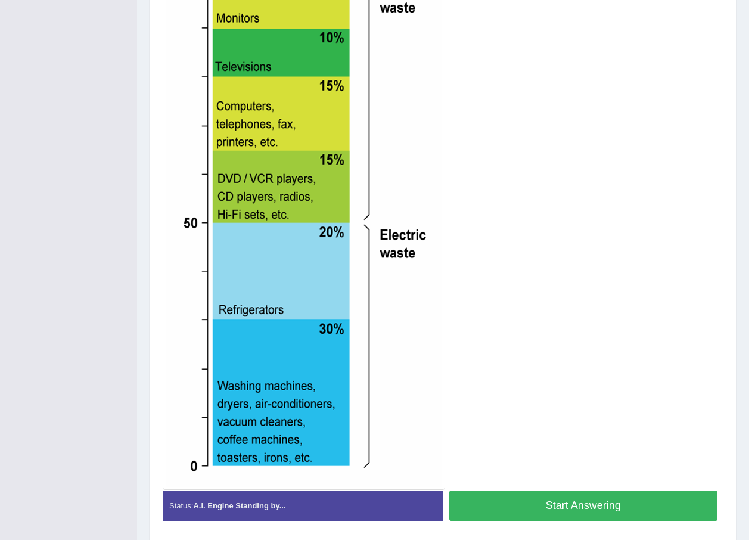
scroll to position [381, 0]
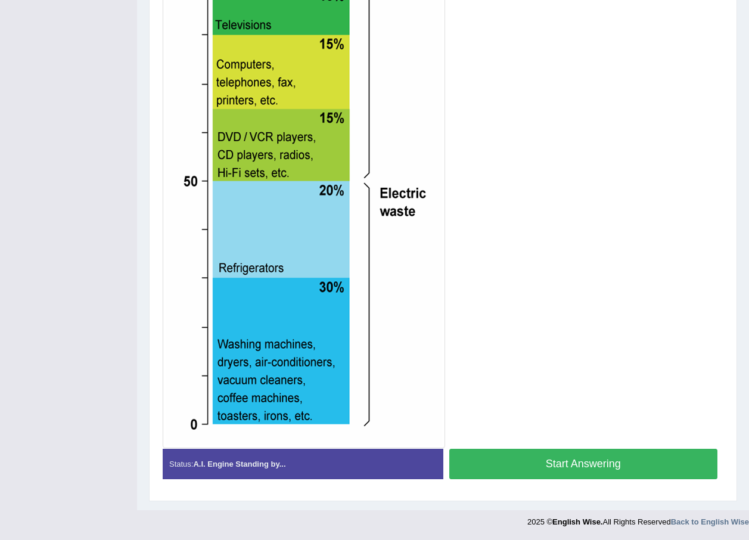
click at [568, 463] on button "Start Answering" at bounding box center [583, 463] width 269 height 30
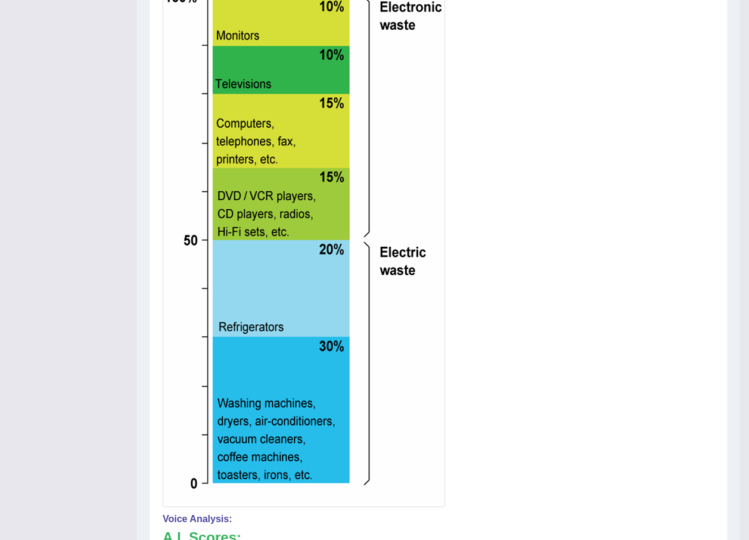
scroll to position [143, 0]
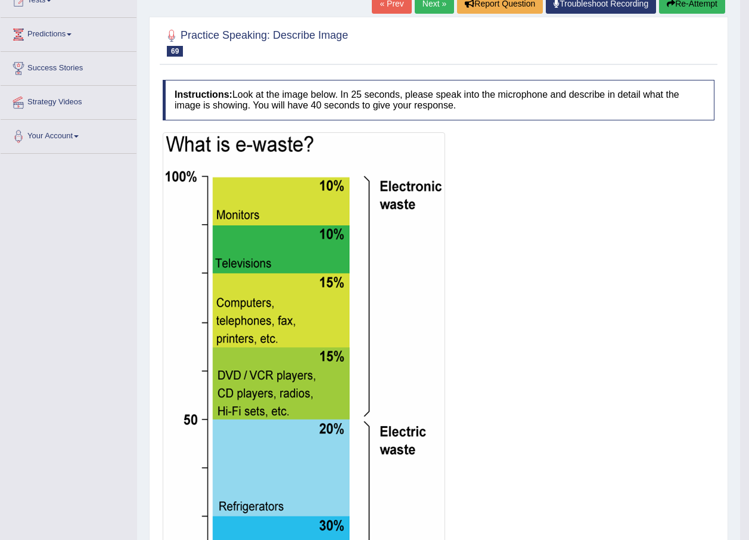
click at [672, 5] on icon "button" at bounding box center [670, 3] width 8 height 8
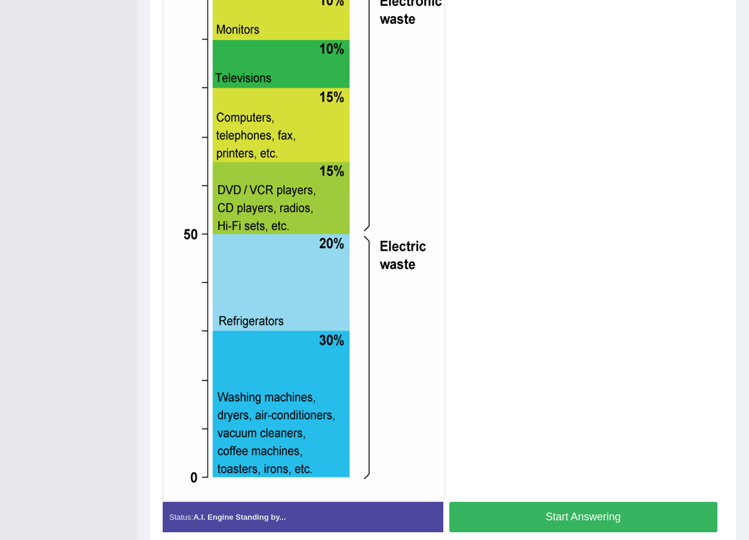
scroll to position [419, 0]
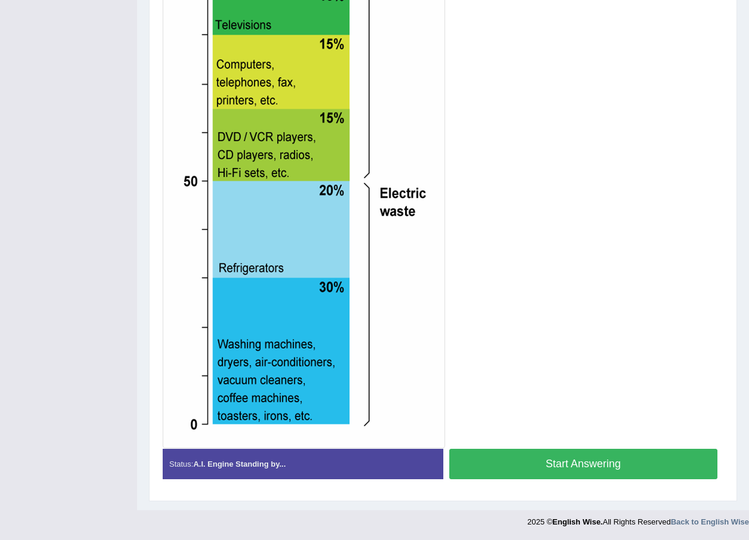
click at [552, 466] on button "Start Answering" at bounding box center [583, 463] width 269 height 30
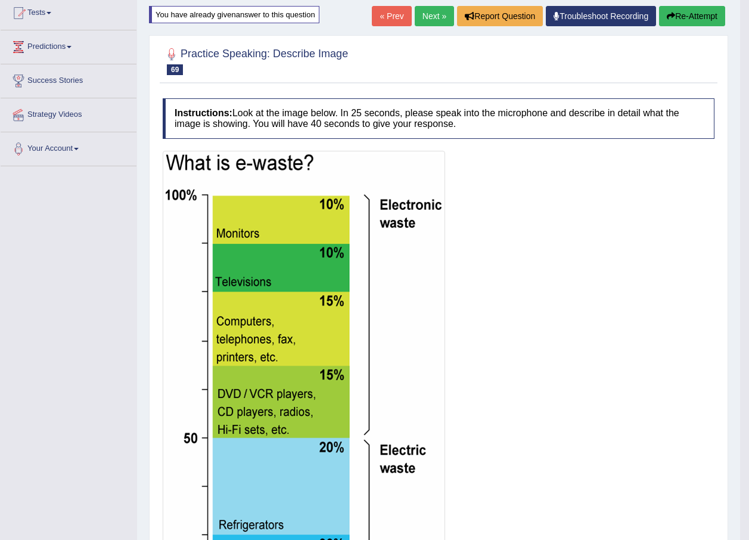
scroll to position [119, 0]
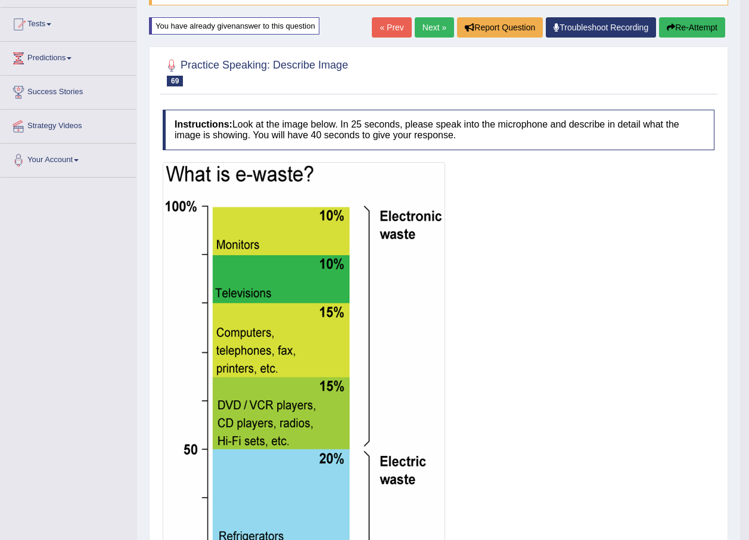
click at [674, 23] on button "Re-Attempt" at bounding box center [692, 27] width 66 height 20
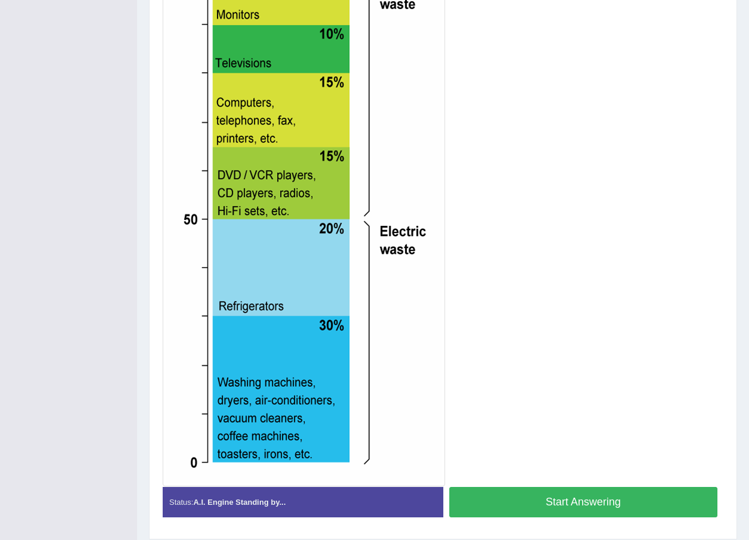
scroll to position [360, 0]
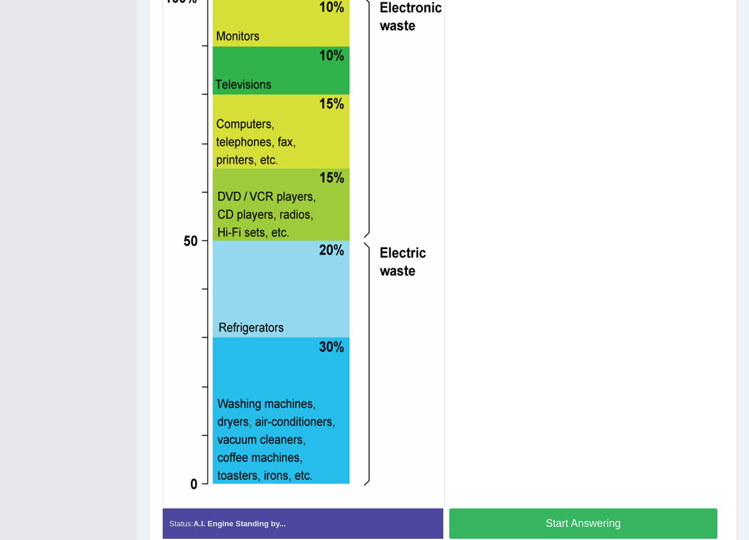
click at [544, 529] on button "Start Answering" at bounding box center [583, 523] width 269 height 30
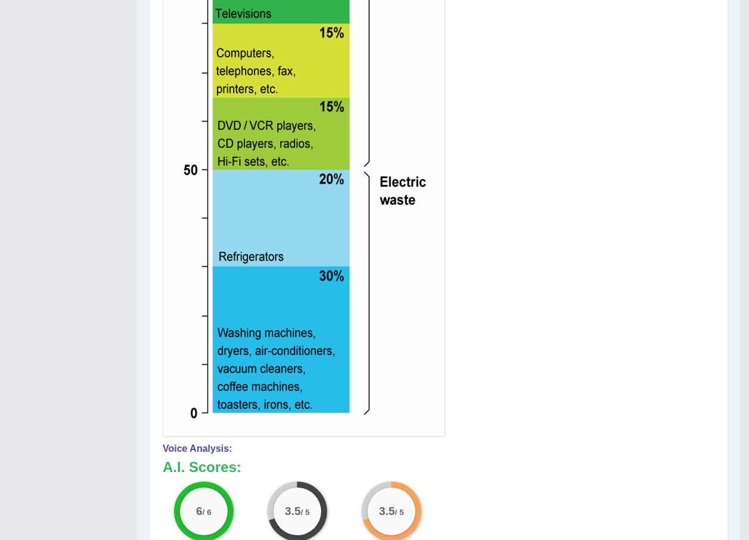
scroll to position [101, 0]
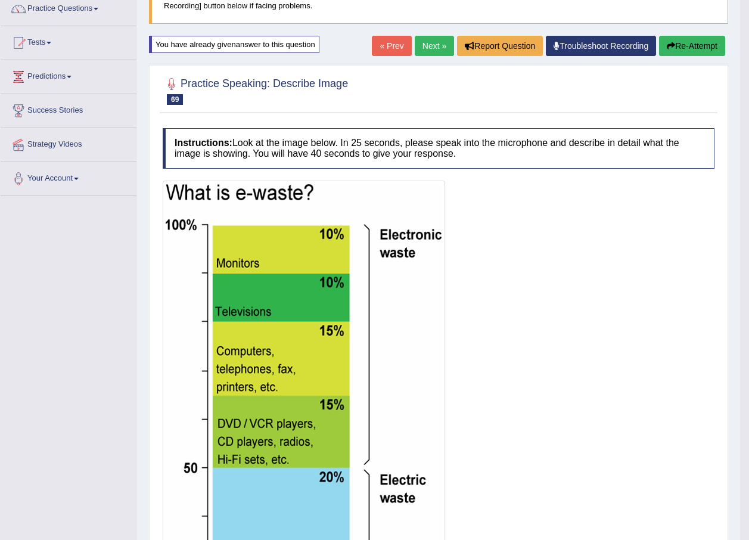
click at [427, 39] on link "Next »" at bounding box center [434, 46] width 39 height 20
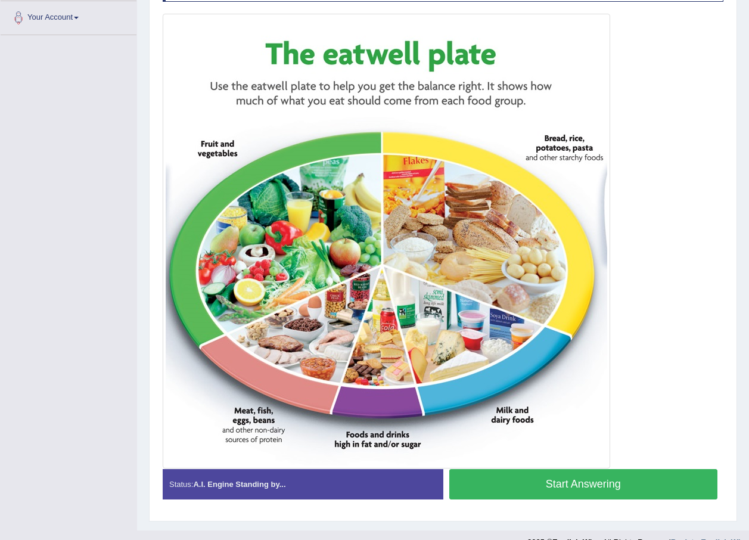
scroll to position [282, 0]
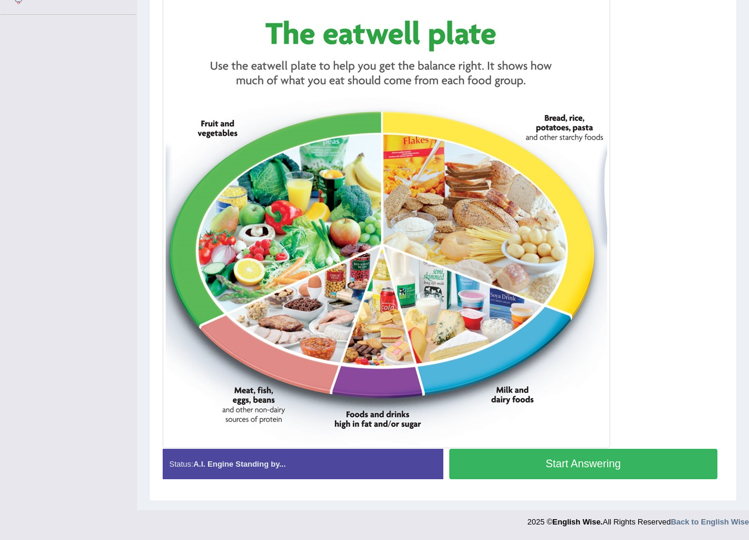
click at [530, 466] on button "Start Answering" at bounding box center [583, 463] width 269 height 30
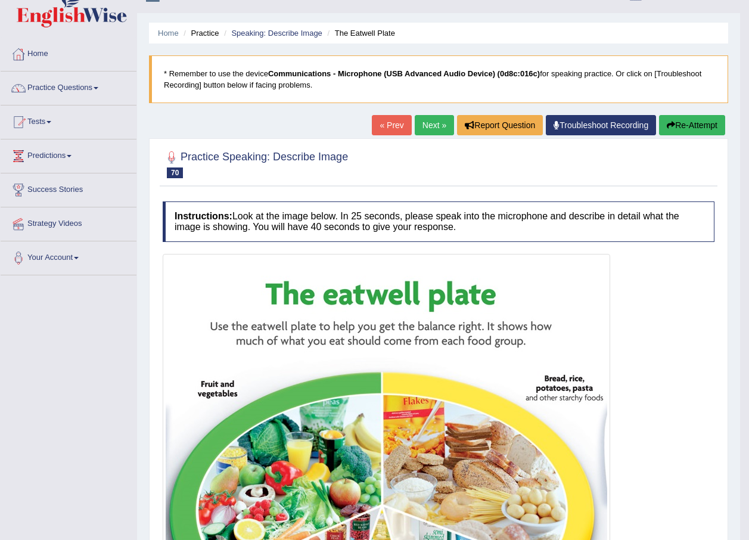
scroll to position [0, 0]
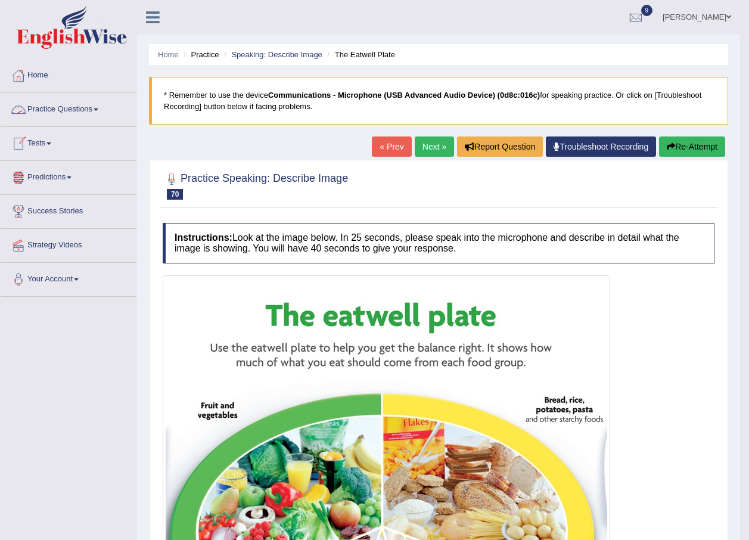
click at [98, 110] on span at bounding box center [96, 109] width 5 height 2
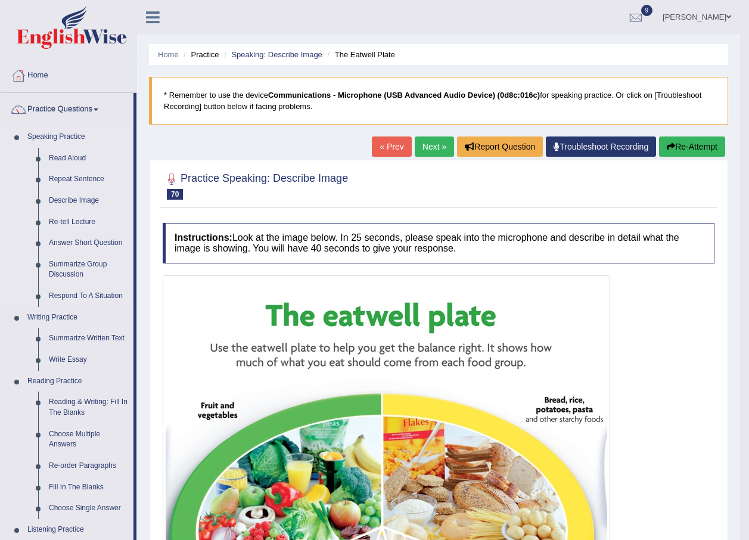
click at [90, 220] on link "Re-tell Lecture" at bounding box center [88, 221] width 90 height 21
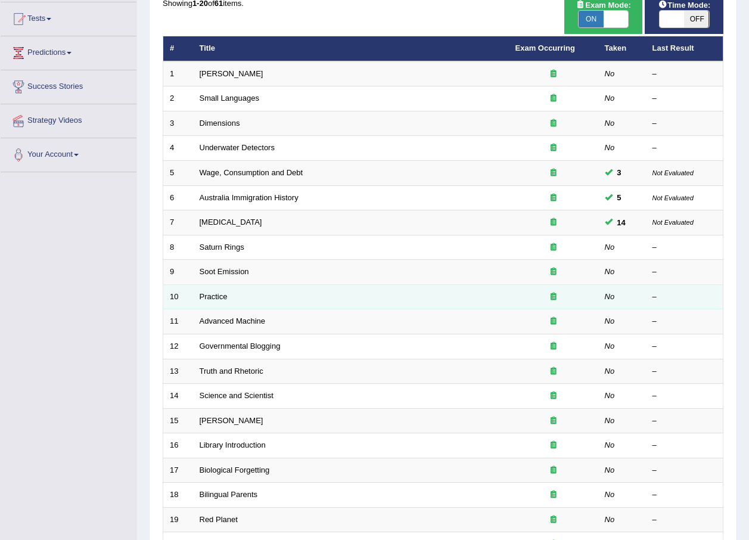
scroll to position [179, 0]
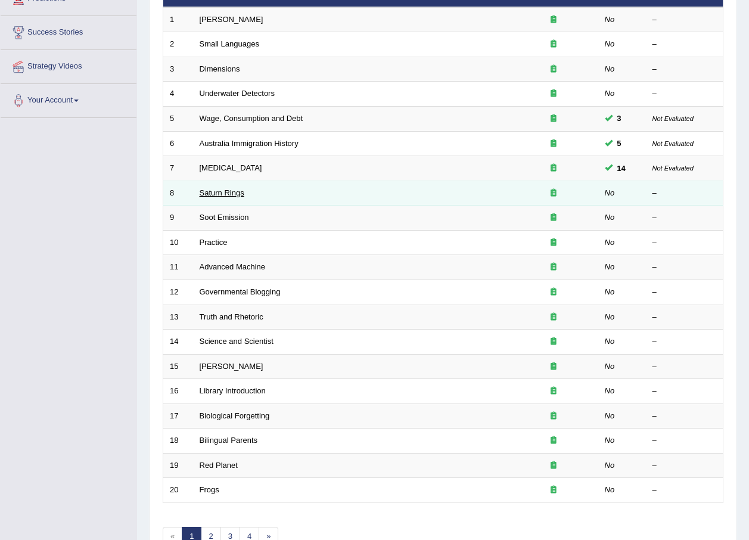
click at [215, 191] on link "Saturn Rings" at bounding box center [222, 192] width 45 height 9
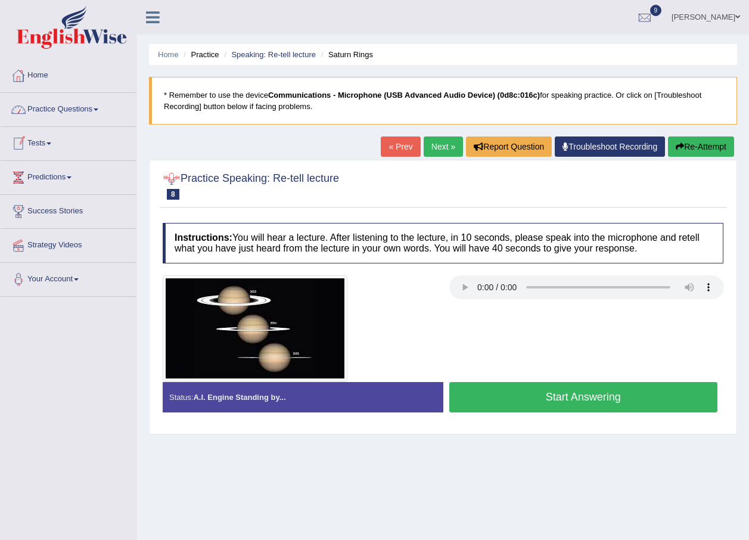
click at [509, 394] on button "Start Answering" at bounding box center [583, 397] width 269 height 30
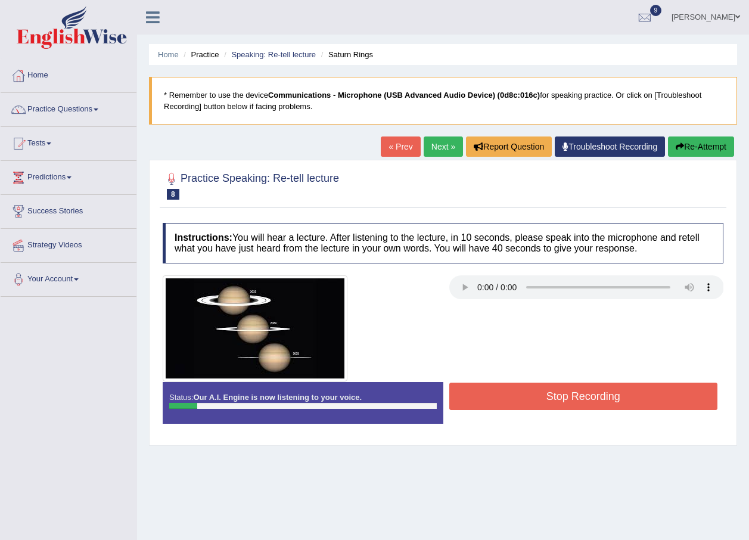
click at [509, 394] on button "Stop Recording" at bounding box center [583, 395] width 269 height 27
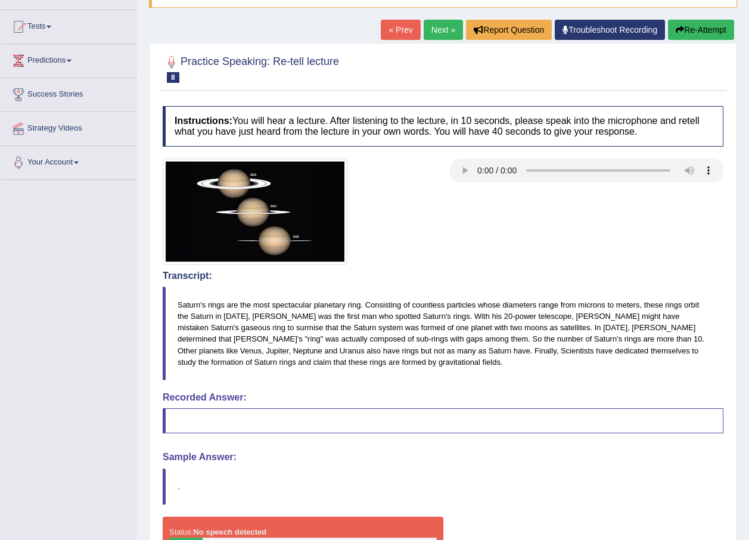
scroll to position [17, 0]
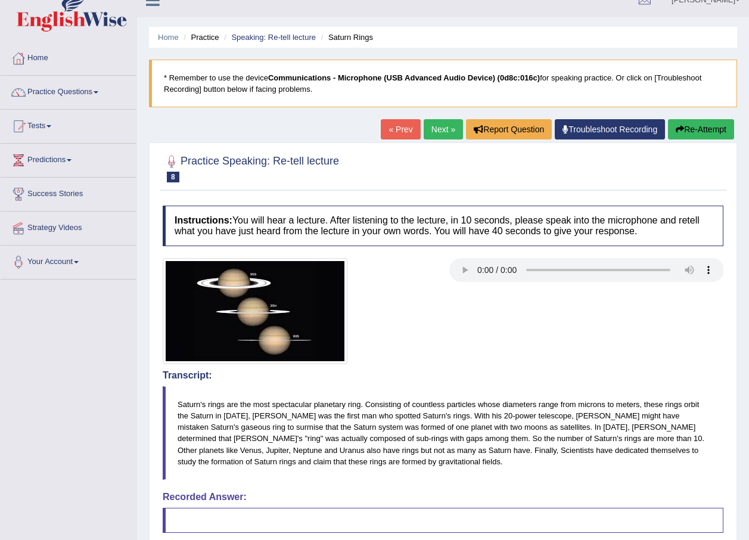
click at [694, 130] on button "Re-Attempt" at bounding box center [701, 129] width 66 height 20
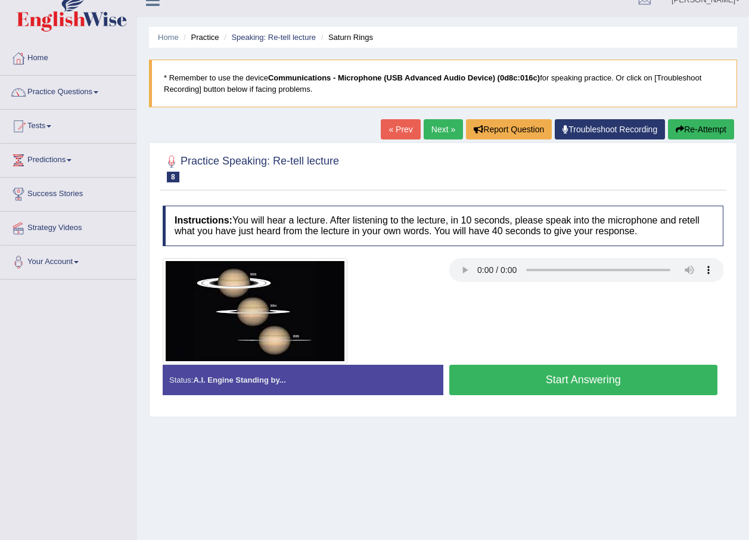
click at [493, 378] on button "Start Answering" at bounding box center [583, 379] width 269 height 30
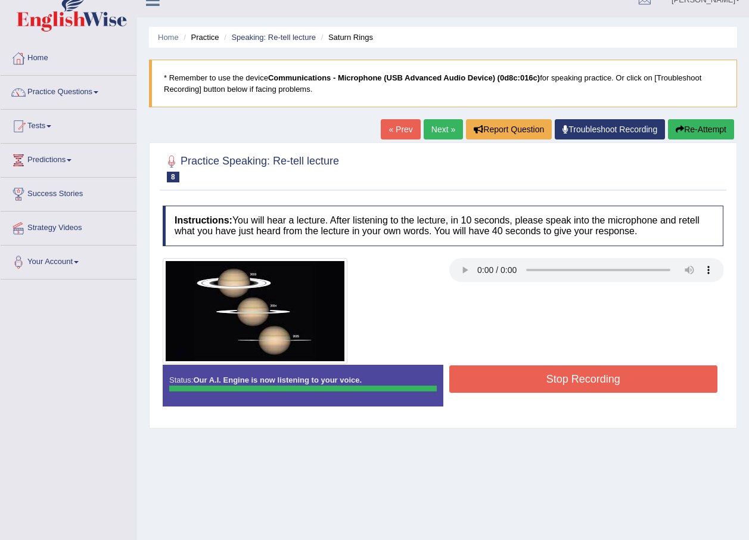
click at [493, 378] on button "Stop Recording" at bounding box center [583, 378] width 269 height 27
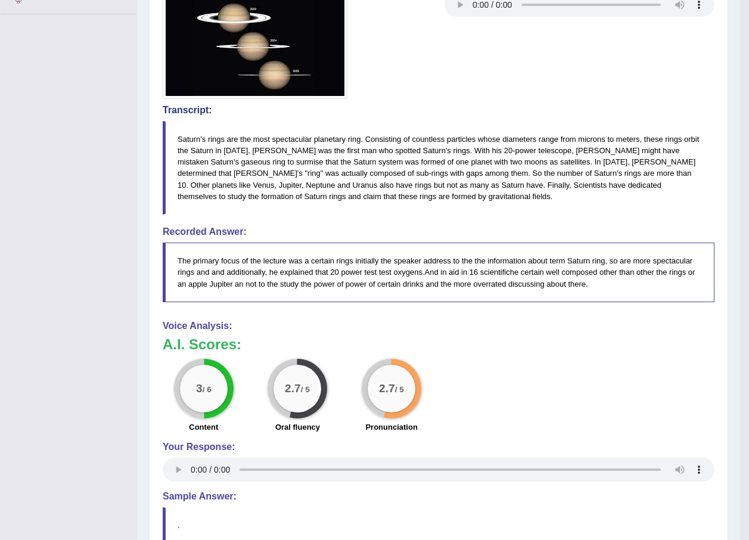
scroll to position [86, 0]
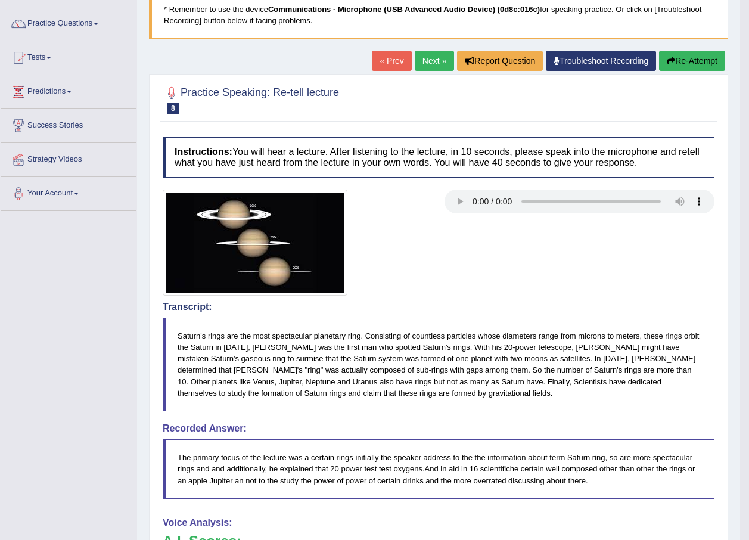
click at [440, 62] on link "Next »" at bounding box center [434, 61] width 39 height 20
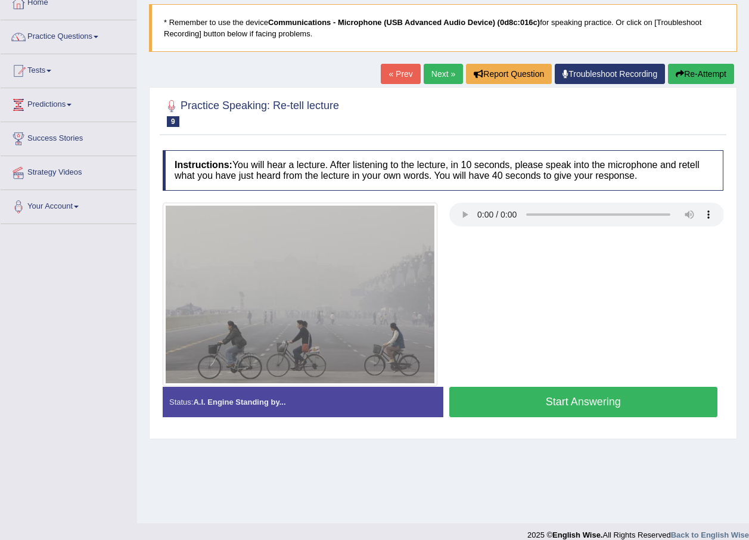
scroll to position [86, 0]
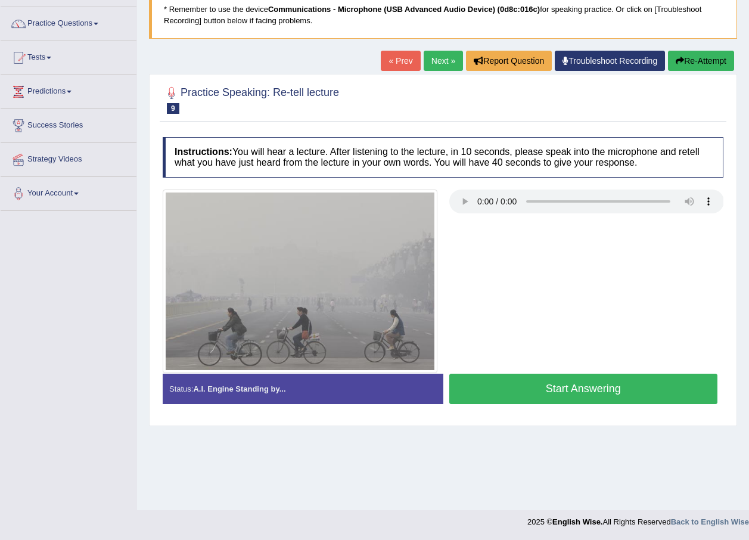
click at [508, 383] on button "Start Answering" at bounding box center [583, 388] width 269 height 30
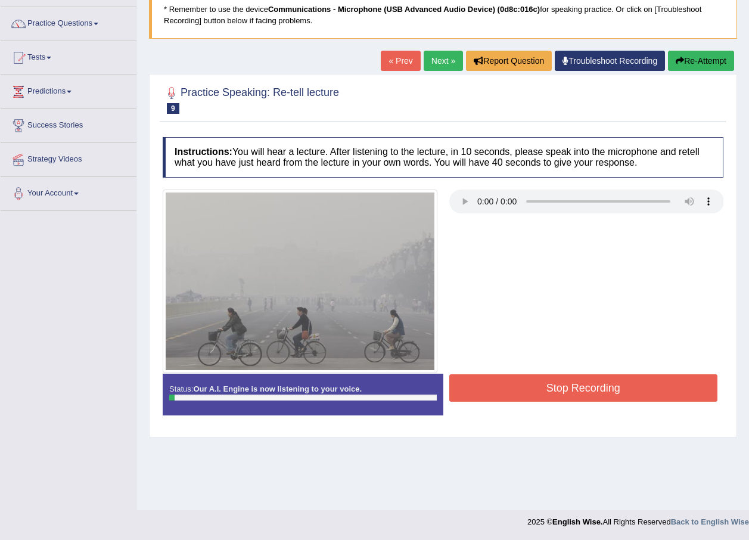
click at [504, 382] on button "Stop Recording" at bounding box center [583, 387] width 269 height 27
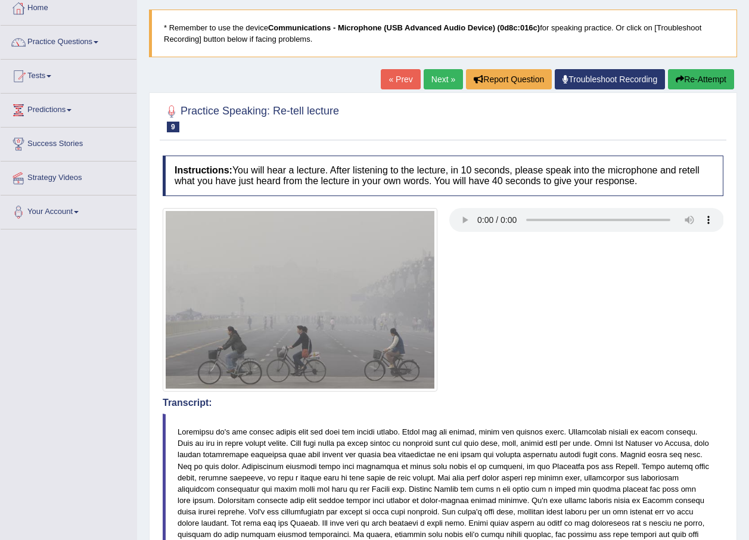
scroll to position [67, 0]
click at [678, 81] on icon "button" at bounding box center [679, 80] width 8 height 8
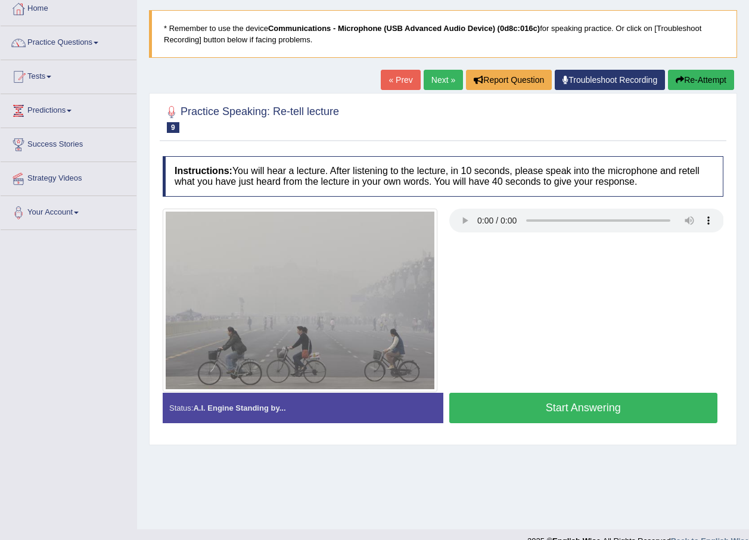
click at [500, 410] on button "Start Answering" at bounding box center [583, 407] width 269 height 30
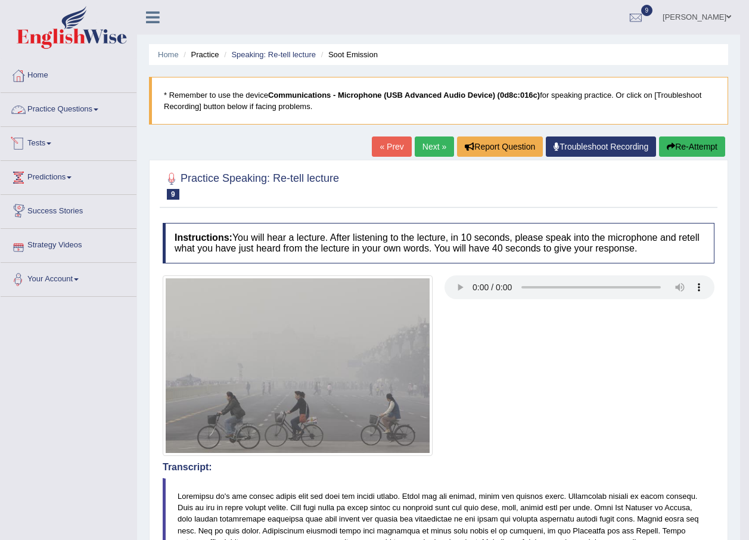
click at [99, 106] on link "Practice Questions" at bounding box center [69, 108] width 136 height 30
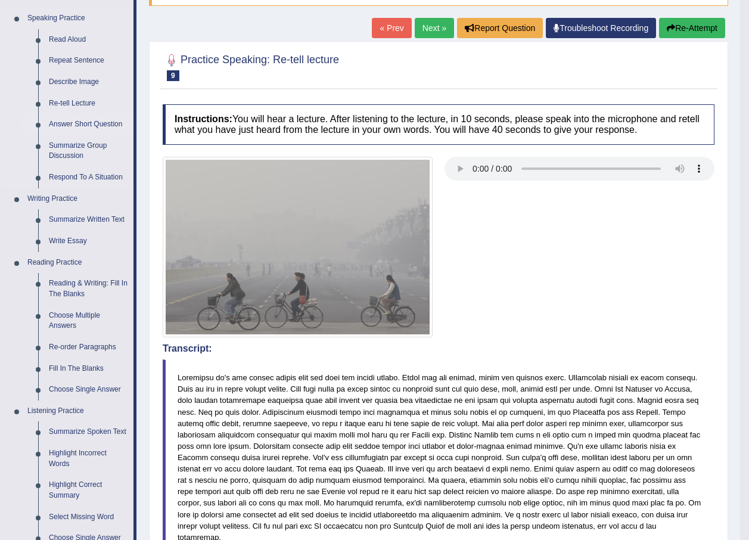
scroll to position [119, 0]
click at [89, 145] on link "Summarize Group Discussion" at bounding box center [88, 151] width 90 height 32
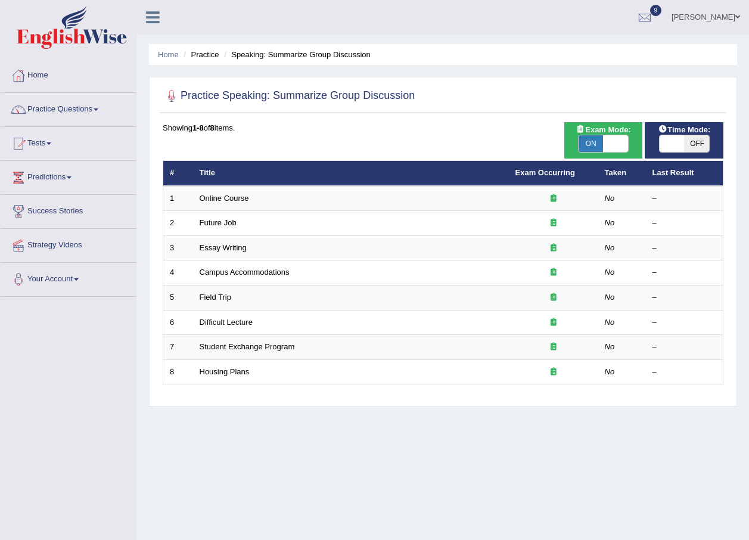
drag, startPoint x: 693, startPoint y: 145, endPoint x: 644, endPoint y: 158, distance: 50.7
click at [644, 158] on div "Time Mode: ON OFF Exam Mode: ON OFF Showing 1-8 of 8 items. # Title Exam Occurr…" at bounding box center [443, 261] width 566 height 278
drag, startPoint x: 693, startPoint y: 141, endPoint x: 675, endPoint y: 150, distance: 19.4
click at [675, 150] on div "ON OFF" at bounding box center [671, 143] width 74 height 17
click at [681, 147] on span at bounding box center [671, 143] width 25 height 17
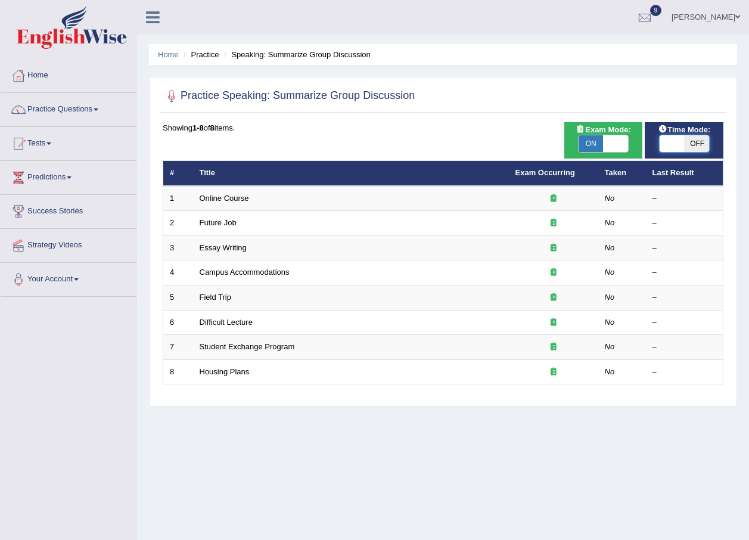
checkbox input "true"
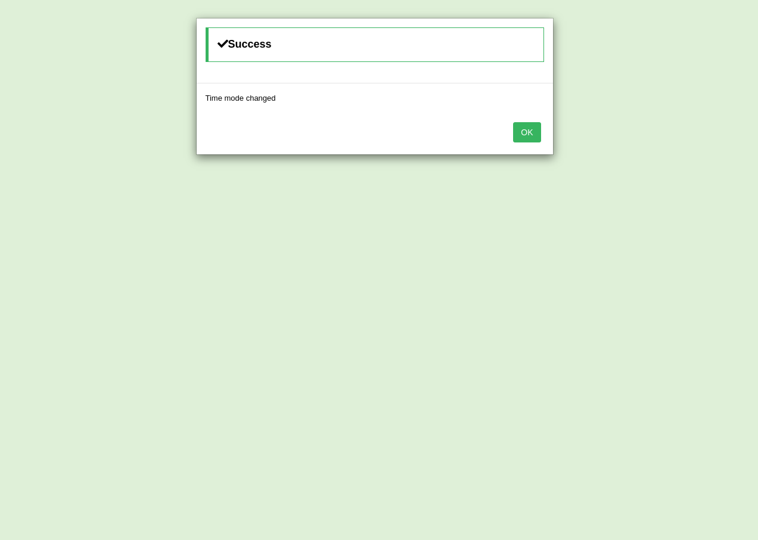
click at [518, 140] on button "OK" at bounding box center [526, 132] width 27 height 20
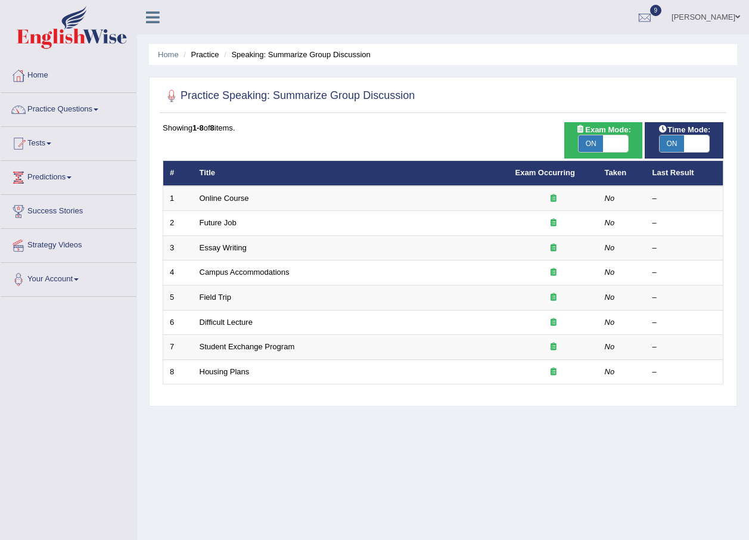
drag, startPoint x: 589, startPoint y: 139, endPoint x: 637, endPoint y: 136, distance: 48.3
click at [637, 136] on div "Exam Mode: ON OFF" at bounding box center [603, 140] width 79 height 36
click at [620, 145] on span at bounding box center [615, 143] width 25 height 17
checkbox input "false"
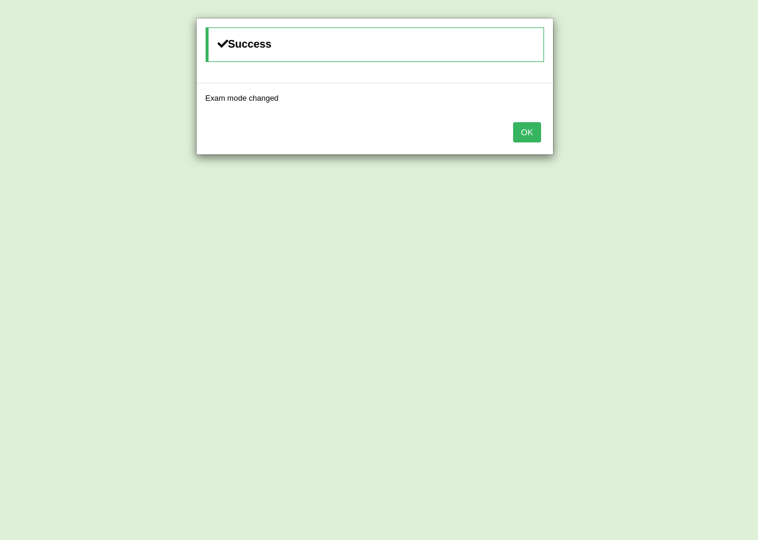
click at [527, 136] on button "OK" at bounding box center [526, 132] width 27 height 20
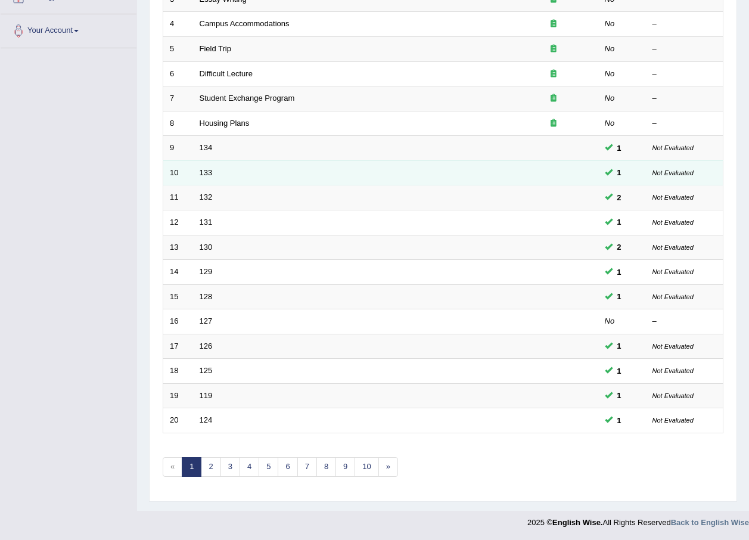
scroll to position [249, 0]
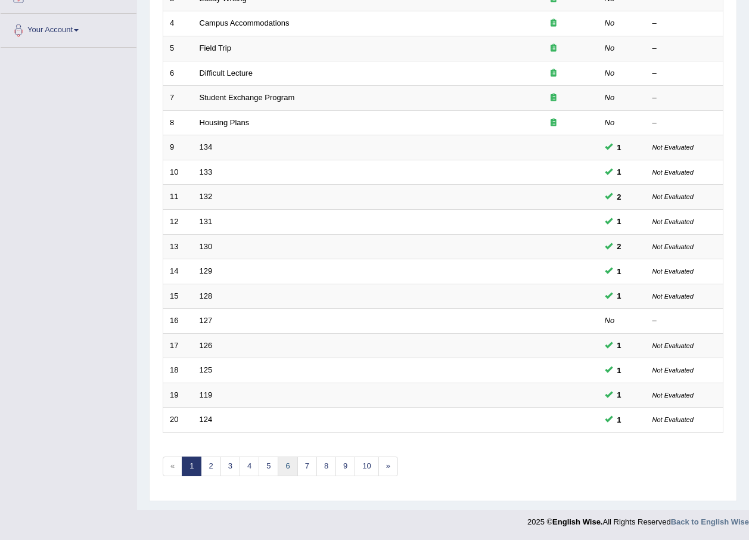
click at [293, 470] on link "6" at bounding box center [288, 466] width 20 height 20
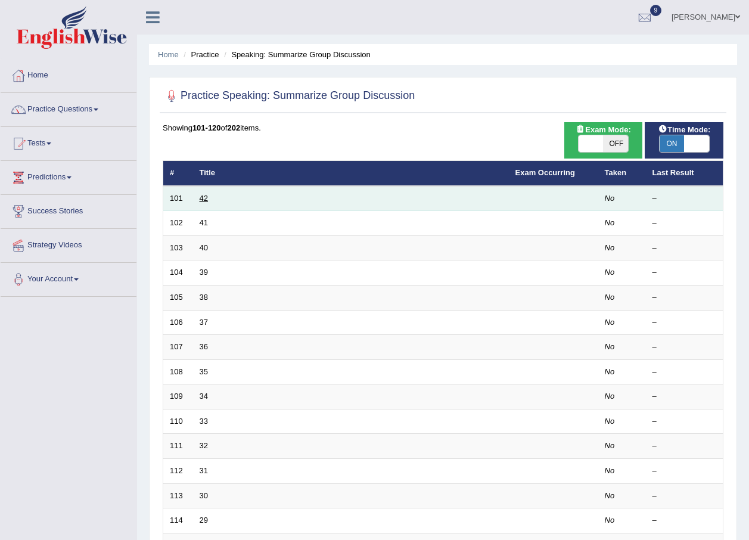
click at [201, 200] on link "42" at bounding box center [204, 198] width 8 height 9
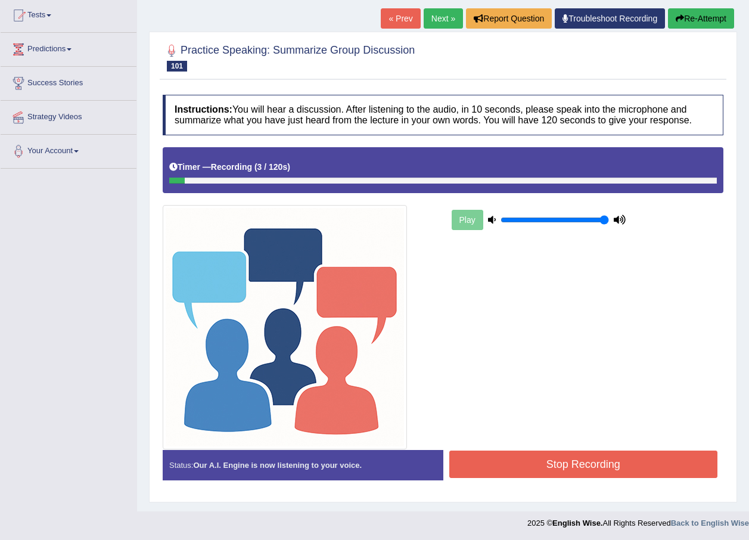
scroll to position [129, 0]
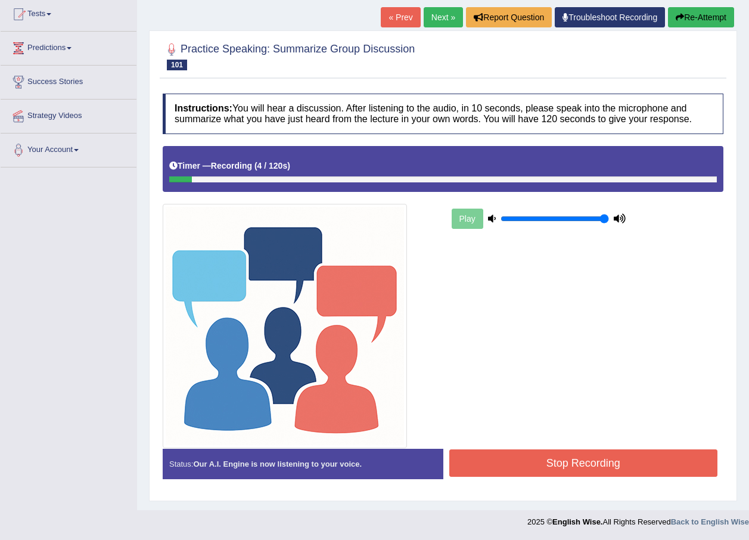
click at [537, 462] on button "Stop Recording" at bounding box center [583, 462] width 269 height 27
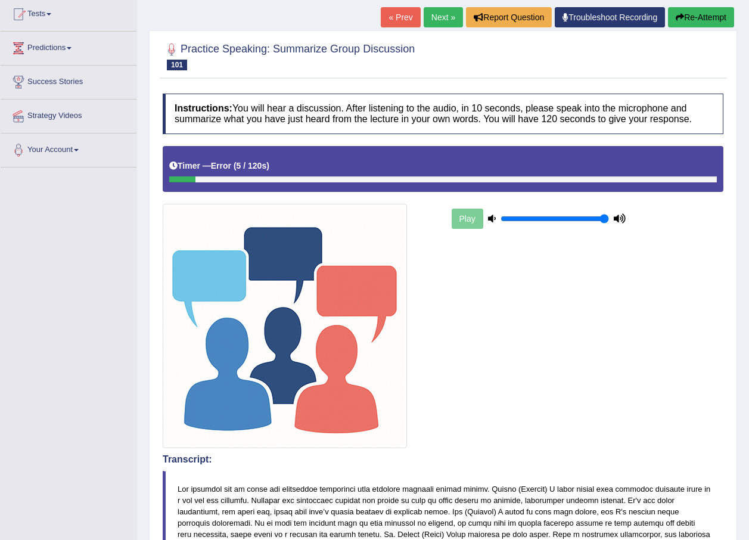
click at [684, 13] on button "Re-Attempt" at bounding box center [701, 17] width 66 height 20
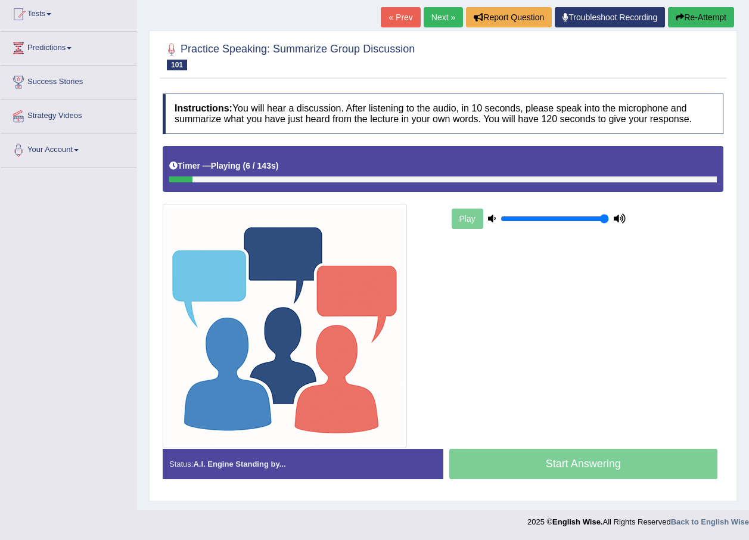
click at [523, 468] on div "Start Answering" at bounding box center [583, 464] width 281 height 33
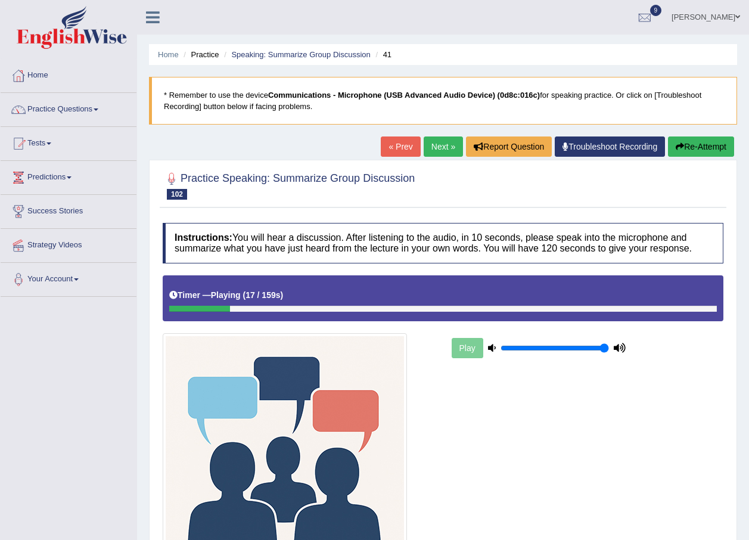
click at [429, 152] on link "Next »" at bounding box center [442, 146] width 39 height 20
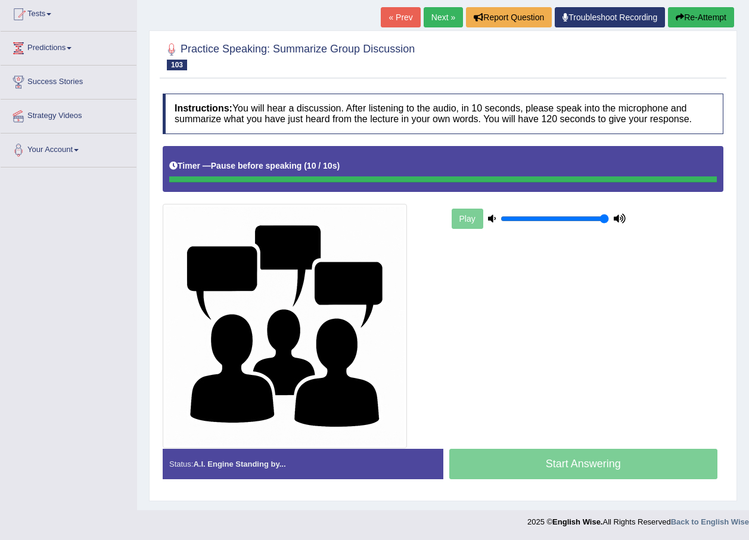
scroll to position [129, 0]
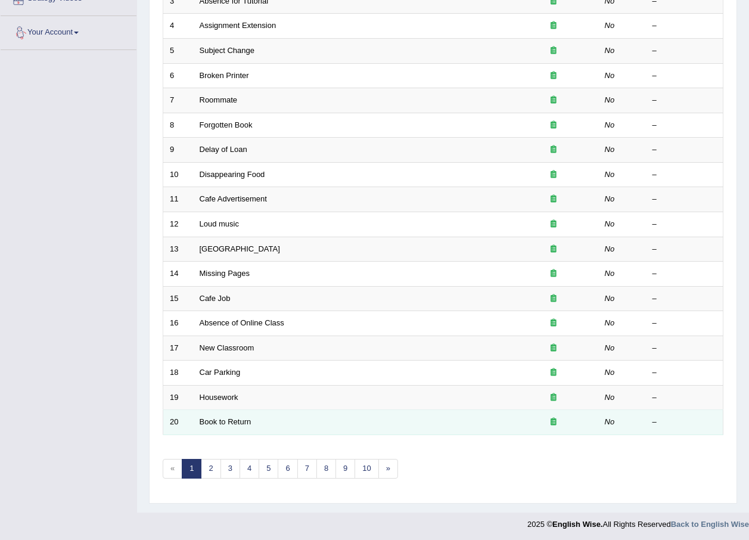
scroll to position [249, 0]
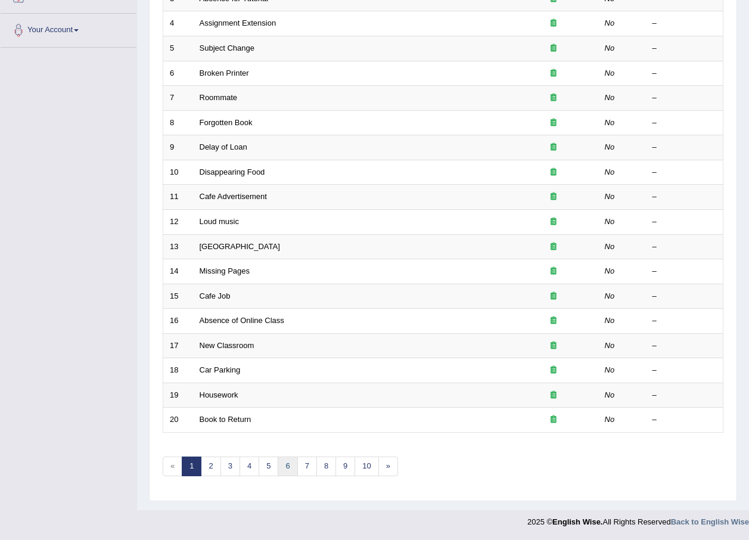
click at [286, 465] on link "6" at bounding box center [288, 466] width 20 height 20
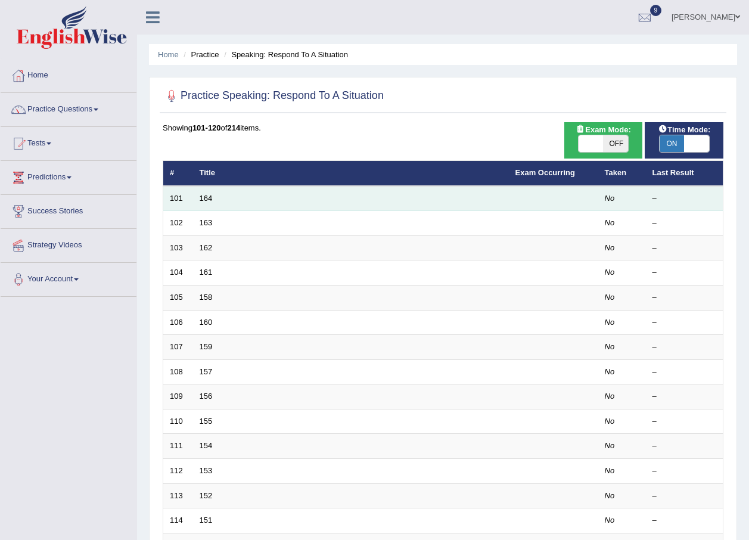
click at [201, 202] on td "164" at bounding box center [351, 198] width 316 height 25
click at [207, 199] on link "164" at bounding box center [206, 198] width 13 height 9
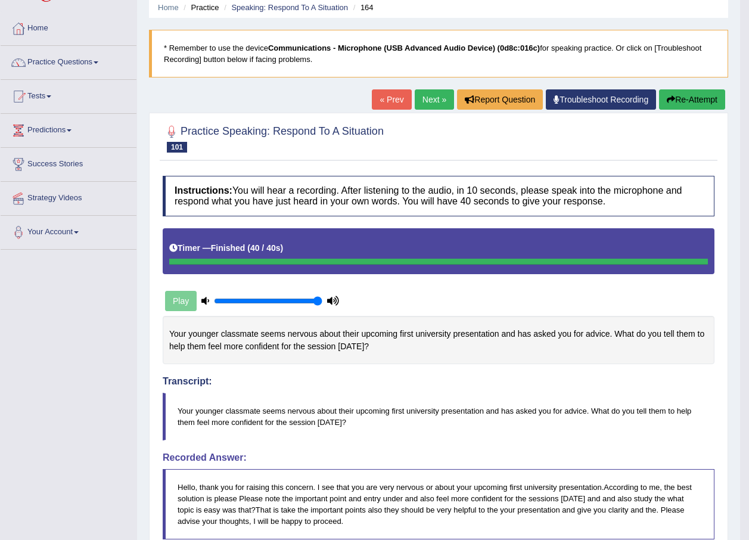
scroll to position [42, 0]
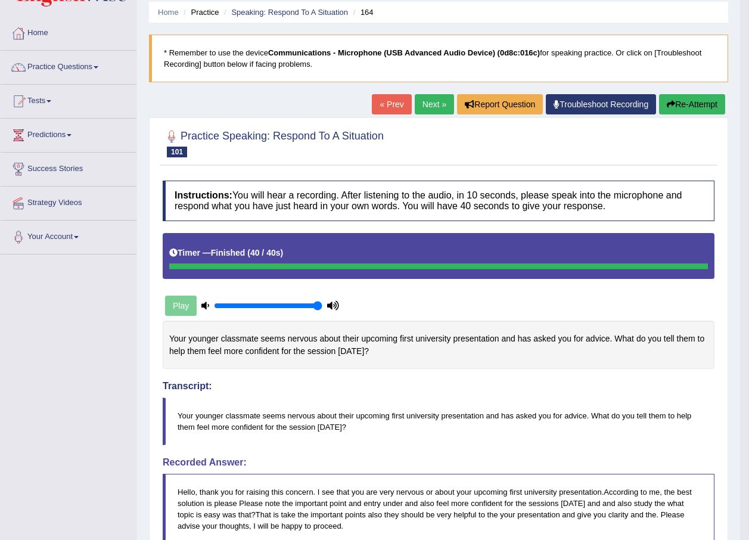
click at [668, 105] on icon "button" at bounding box center [670, 104] width 8 height 8
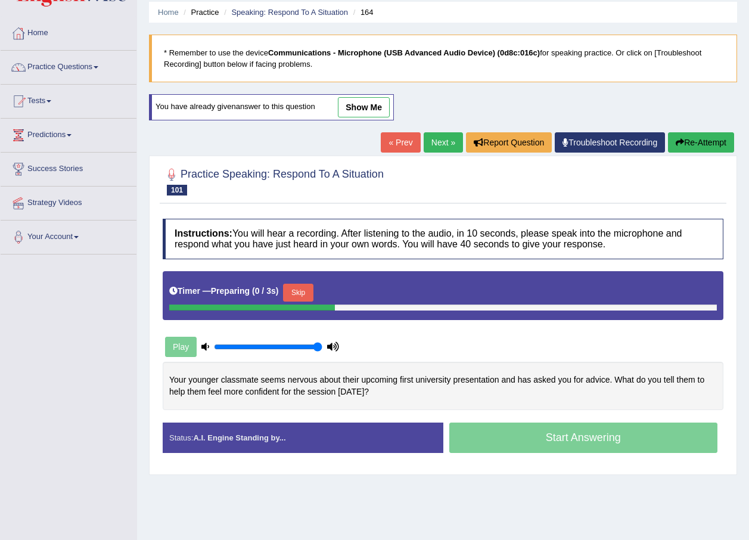
click at [432, 142] on link "Next »" at bounding box center [442, 142] width 39 height 20
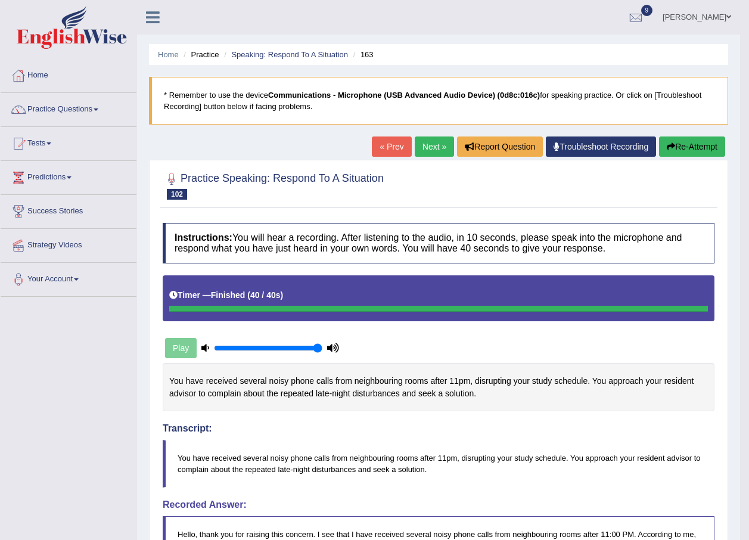
click at [434, 148] on link "Next »" at bounding box center [434, 146] width 39 height 20
click at [429, 152] on link "Next »" at bounding box center [434, 146] width 39 height 20
click at [668, 145] on icon "button" at bounding box center [670, 146] width 8 height 8
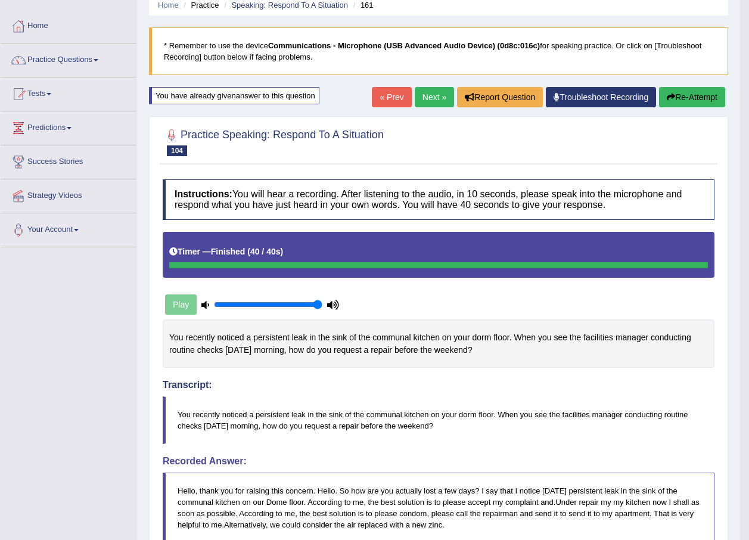
scroll to position [48, 0]
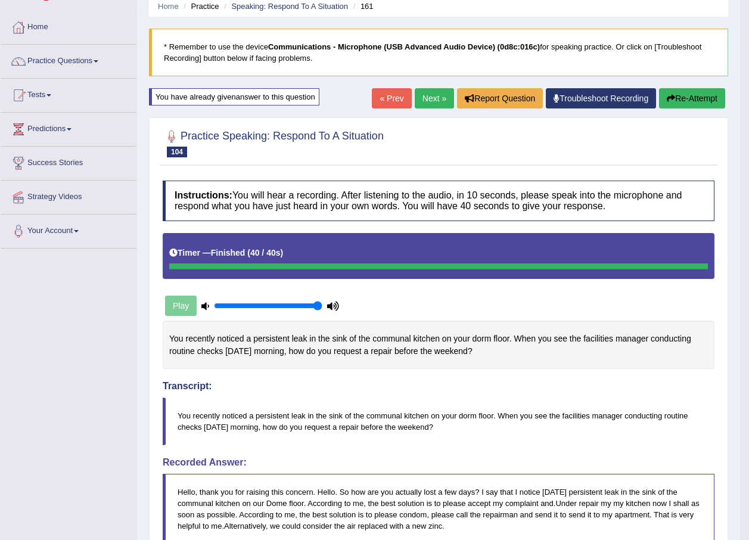
click at [685, 102] on button "Re-Attempt" at bounding box center [692, 98] width 66 height 20
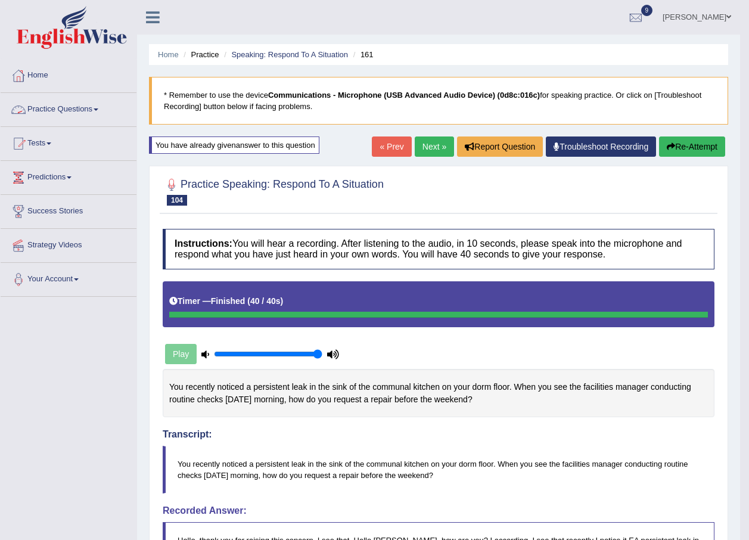
click at [102, 110] on link "Practice Questions" at bounding box center [69, 108] width 136 height 30
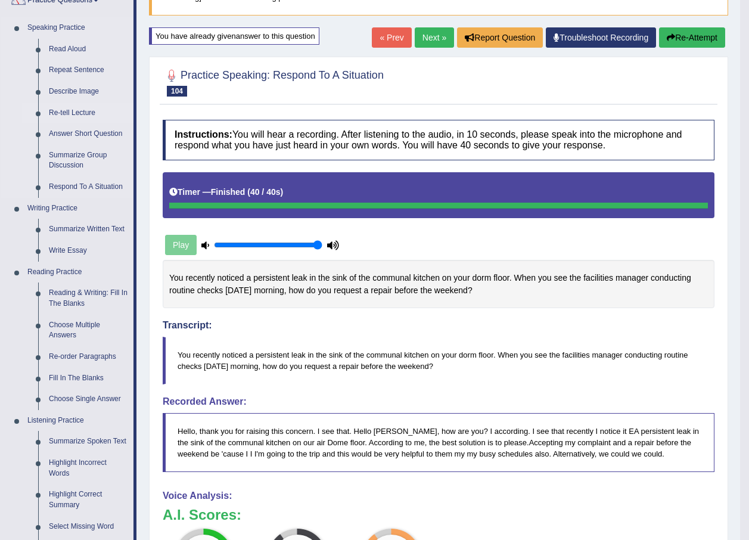
scroll to position [119, 0]
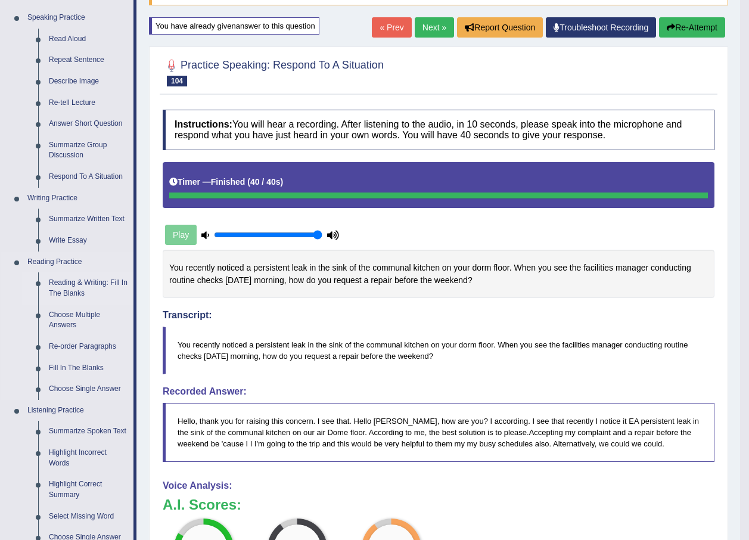
click at [104, 282] on link "Reading & Writing: Fill In The Blanks" at bounding box center [88, 288] width 90 height 32
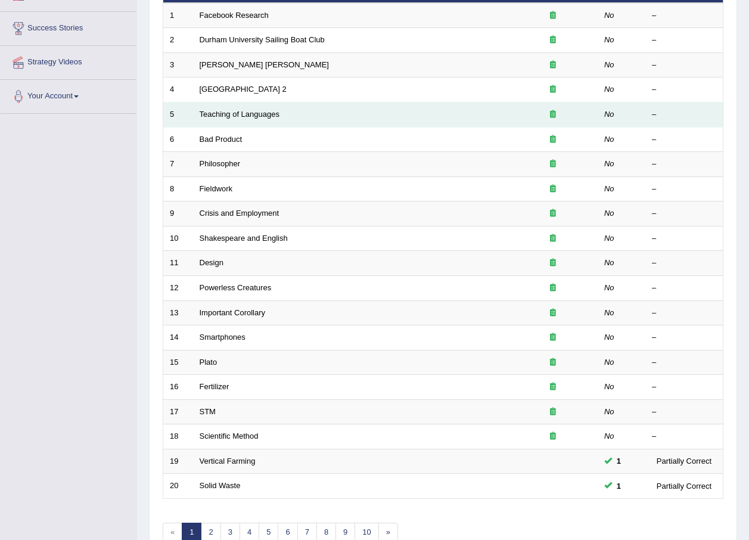
scroll to position [249, 0]
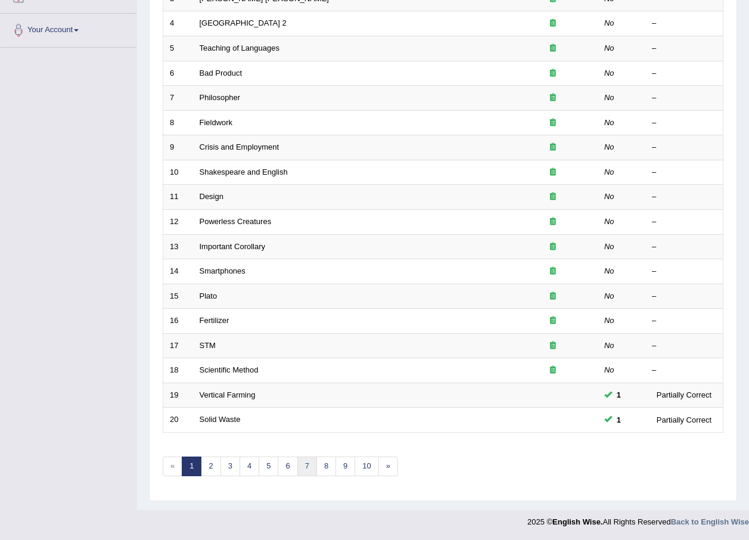
click at [307, 469] on link "7" at bounding box center [307, 466] width 20 height 20
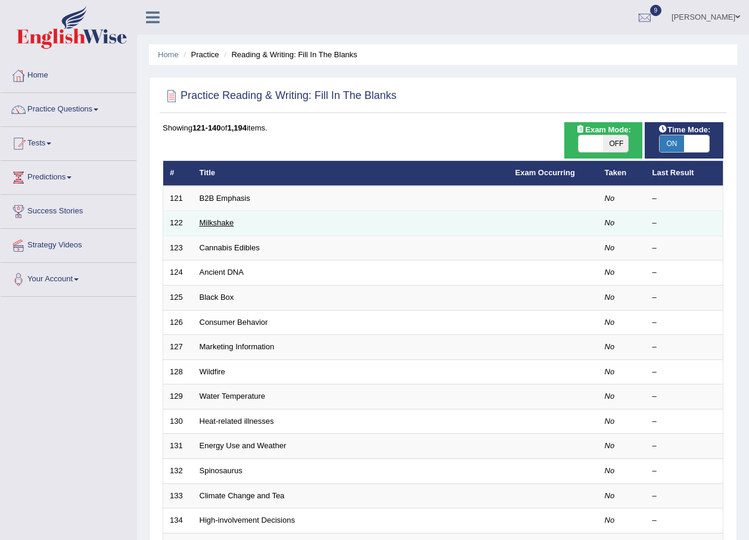
click at [228, 224] on link "Milkshake" at bounding box center [217, 222] width 35 height 9
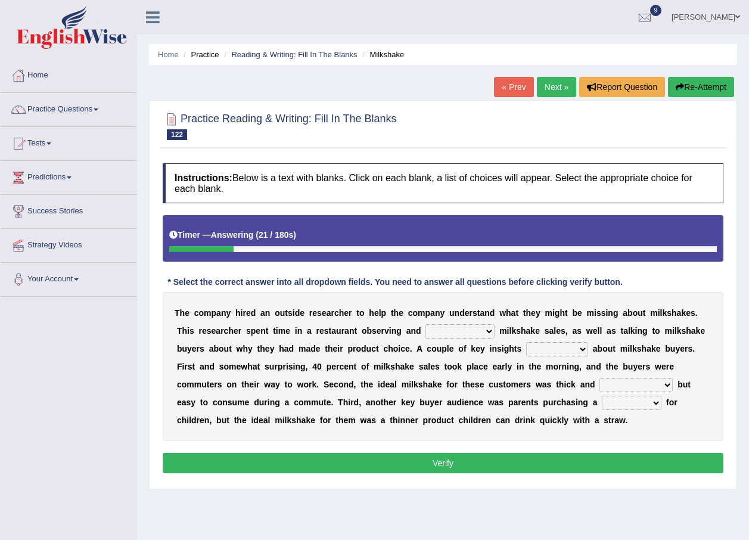
click at [450, 332] on select "documenting augmenting tormenting fermenting" at bounding box center [459, 331] width 69 height 14
select select "documenting"
click at [425, 324] on select "documenting augmenting tormenting fermenting" at bounding box center [459, 331] width 69 height 14
click at [526, 349] on select "demerged merged submerged emerged" at bounding box center [557, 349] width 62 height 14
select select "merged"
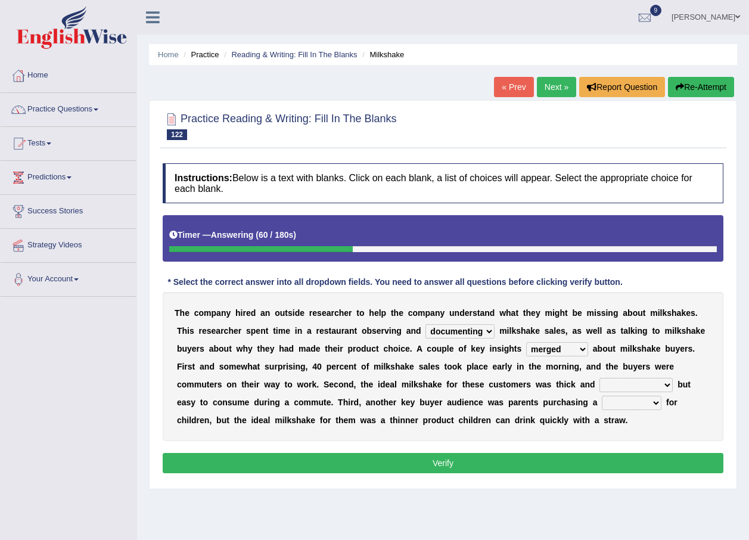
click at [526, 342] on select "demerged merged submerged emerged" at bounding box center [557, 349] width 62 height 14
click at [599, 384] on select "consequential torrential substantial residential" at bounding box center [635, 385] width 73 height 14
select select "torrential"
click at [599, 378] on select "consequential torrential substantial residential" at bounding box center [635, 385] width 73 height 14
click at [602, 401] on select "pleat treat cleat sweat" at bounding box center [632, 402] width 60 height 14
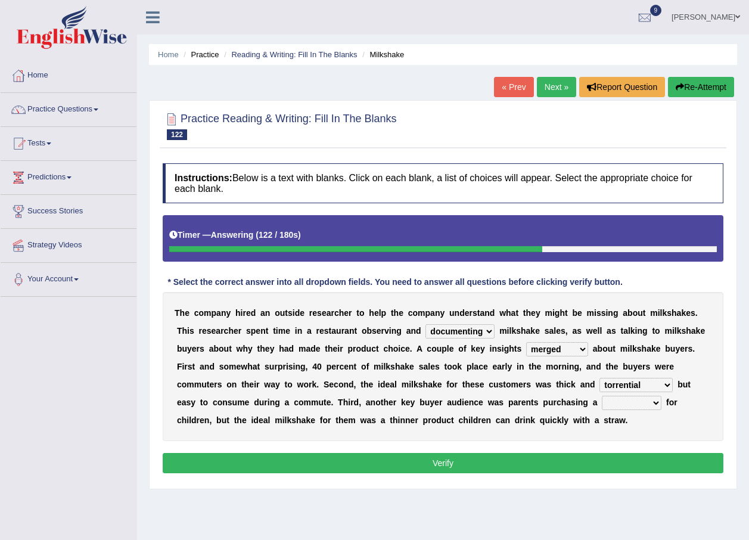
select select "sweat"
click at [602, 395] on select "pleat treat cleat sweat" at bounding box center [632, 402] width 60 height 14
click at [448, 334] on select "documenting augmenting tormenting fermenting" at bounding box center [459, 331] width 69 height 14
select select "augmenting"
click at [425, 324] on select "documenting augmenting tormenting fermenting" at bounding box center [459, 331] width 69 height 14
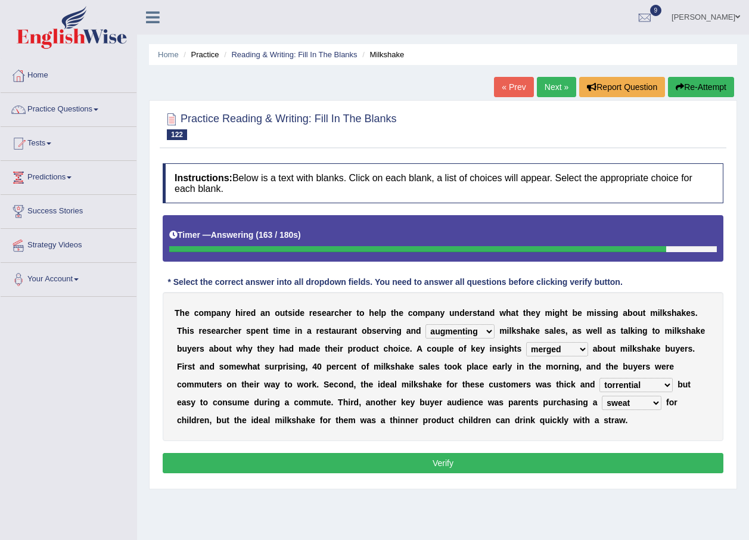
click at [526, 348] on select "demerged merged submerged emerged" at bounding box center [557, 349] width 62 height 14
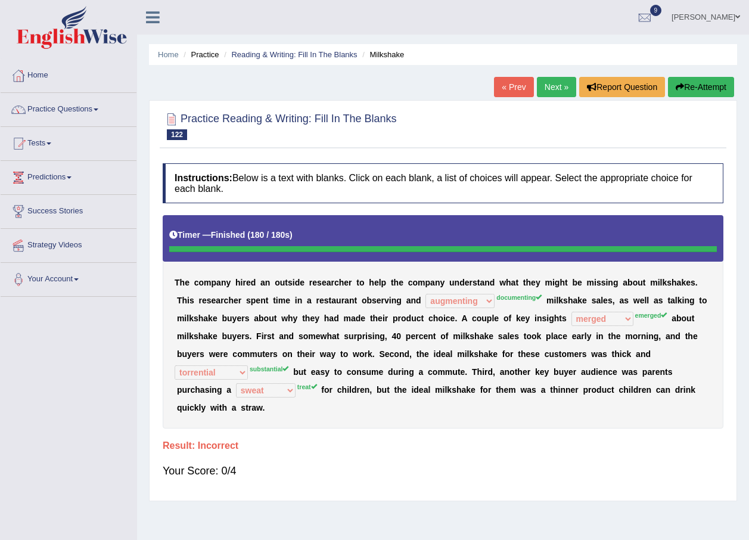
click at [541, 86] on link "Next »" at bounding box center [556, 87] width 39 height 20
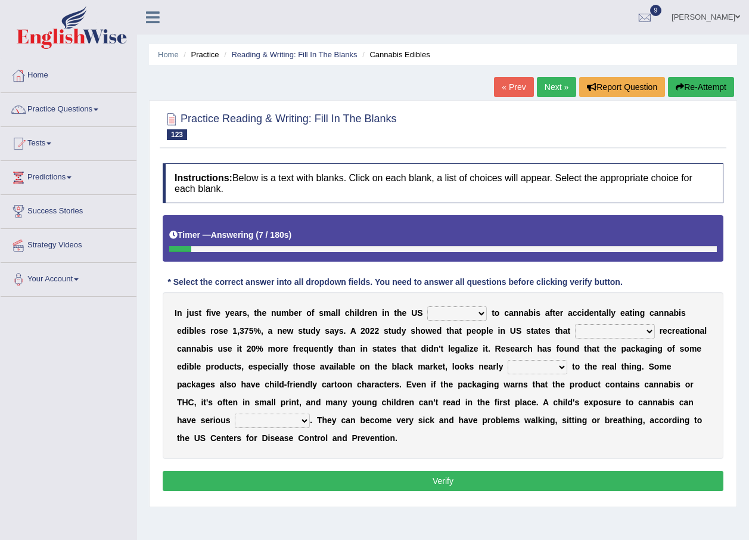
click at [466, 311] on select "appended rejected grounded exposed" at bounding box center [457, 313] width 60 height 14
select select "rejected"
click at [427, 306] on select "appended rejected grounded exposed" at bounding box center [457, 313] width 60 height 14
click at [575, 329] on select "vandalized commercialized legalized privatized" at bounding box center [615, 331] width 80 height 14
select select "commercialized"
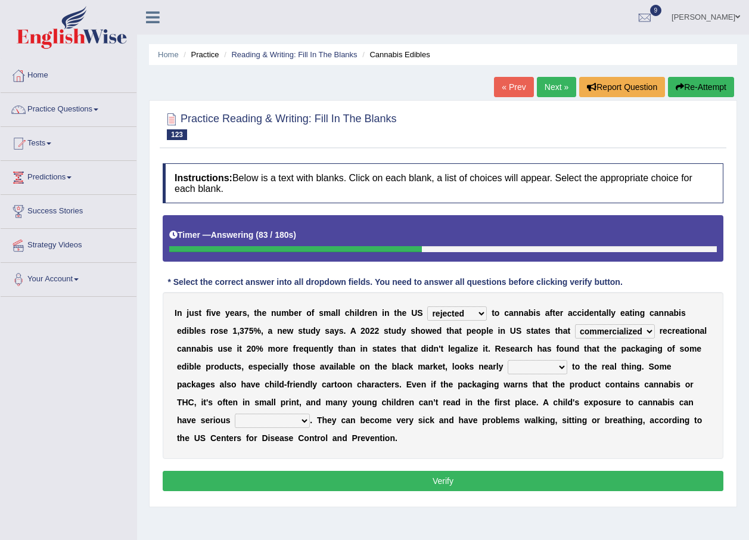
click at [575, 324] on select "vandalized commercialized legalized privatized" at bounding box center [615, 331] width 80 height 14
click at [575, 329] on select "vandalized commercialized legalized privatized" at bounding box center [615, 331] width 80 height 14
click at [507, 364] on select "critical nautical identical statistical" at bounding box center [537, 367] width 60 height 14
select select "identical"
click at [507, 360] on select "critical nautical identical statistical" at bounding box center [537, 367] width 60 height 14
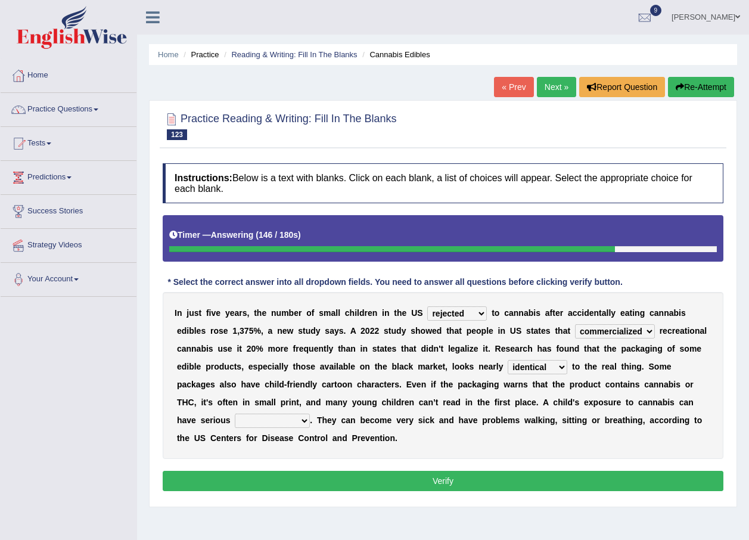
click at [310, 413] on select "absences presences violations consequences" at bounding box center [272, 420] width 75 height 14
select select "consequences"
click at [310, 413] on select "absences presences violations consequences" at bounding box center [272, 420] width 75 height 14
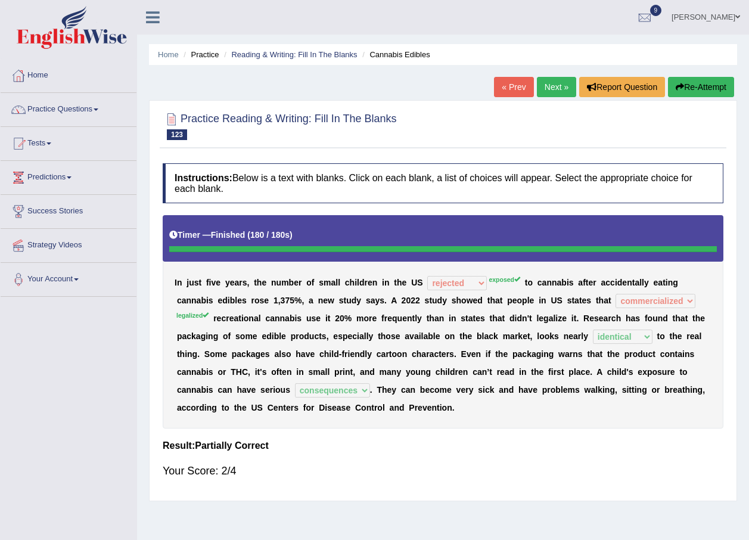
click at [560, 85] on link "Next »" at bounding box center [556, 87] width 39 height 20
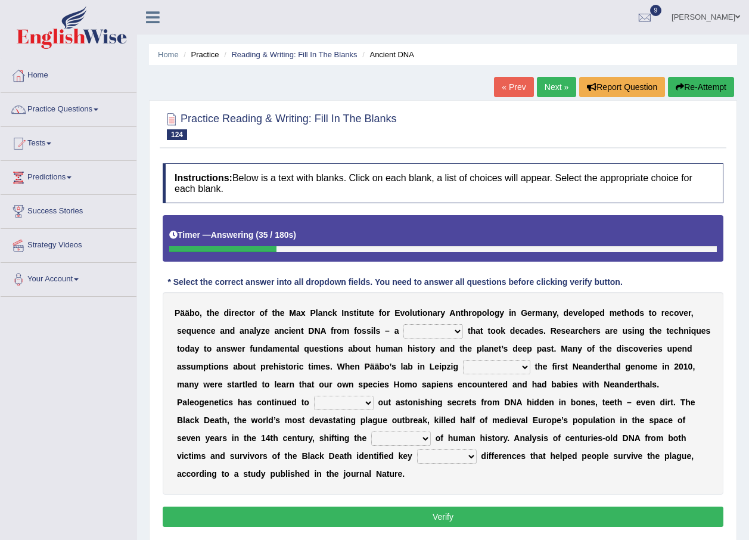
click at [405, 335] on select "feast feat feature faint" at bounding box center [433, 331] width 60 height 14
select select "feature"
click at [403, 324] on select "feast feat feature faint" at bounding box center [433, 331] width 60 height 14
click at [463, 369] on select "sympathized sequenced disturbed regulated" at bounding box center [496, 367] width 67 height 14
select select "sequenced"
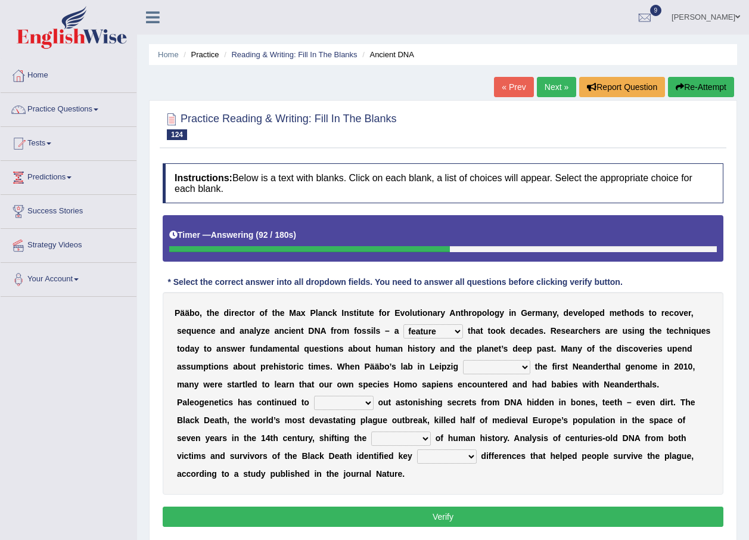
click at [463, 360] on select "sympathized sequenced disturbed regulated" at bounding box center [496, 367] width 67 height 14
click at [373, 395] on select "lease tease grease release" at bounding box center [344, 402] width 60 height 14
select select "release"
click at [373, 395] on select "lease tease grease release" at bounding box center [344, 402] width 60 height 14
click at [431, 431] on select "geek course contour discourse" at bounding box center [401, 438] width 60 height 14
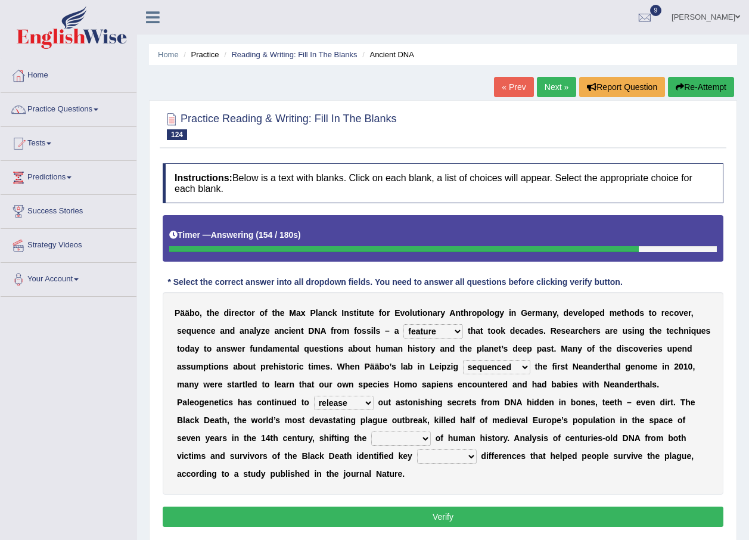
select select "course"
click at [431, 431] on select "geek course contour discourse" at bounding box center [401, 438] width 60 height 14
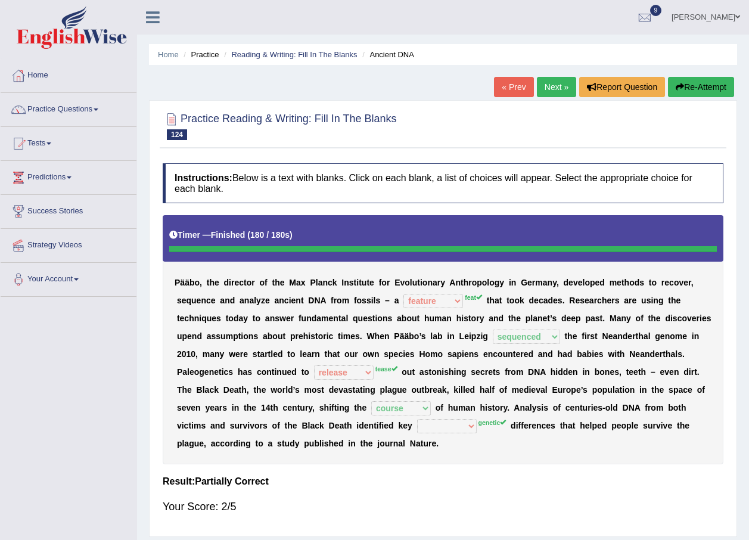
click at [546, 83] on link "Next »" at bounding box center [556, 87] width 39 height 20
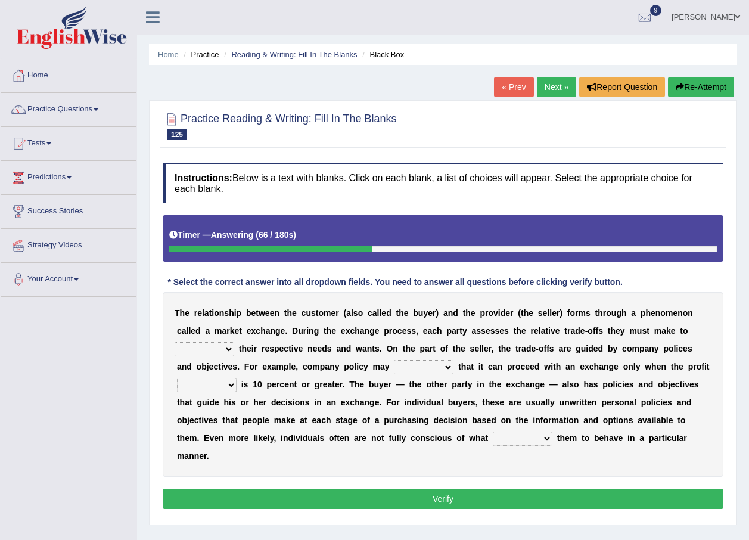
click at [234, 342] on select "classify satisfy intensify clarify" at bounding box center [204, 349] width 60 height 14
select select "clarify"
click at [234, 342] on select "classify satisfy intensify clarify" at bounding box center [204, 349] width 60 height 14
click at [394, 367] on select "rotate deliberate dilate dictate" at bounding box center [424, 367] width 60 height 14
select select "deliberate"
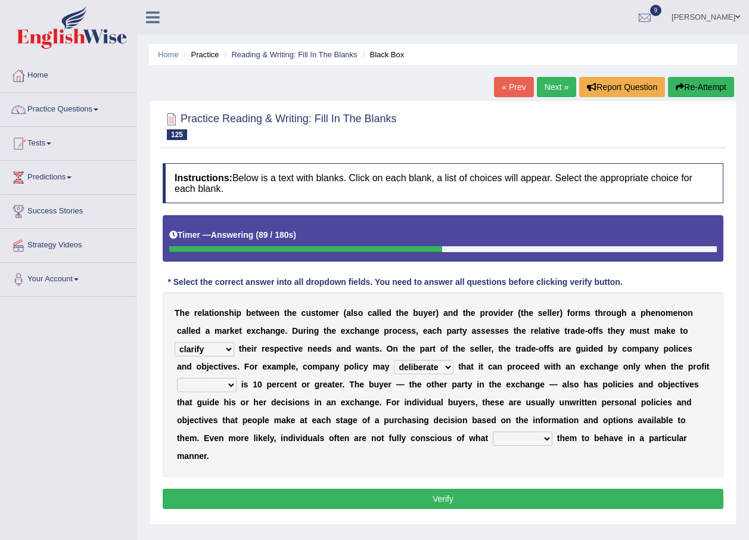
click at [394, 360] on select "rotate deliberate dilate dictate" at bounding box center [424, 367] width 60 height 14
click at [236, 378] on select "origin pidgin margin bulletin" at bounding box center [207, 385] width 60 height 14
select select "margin"
click at [236, 378] on select "origin pidgin margin bulletin" at bounding box center [207, 385] width 60 height 14
click at [493, 437] on select "attempts exempts prompts levers" at bounding box center [523, 438] width 60 height 14
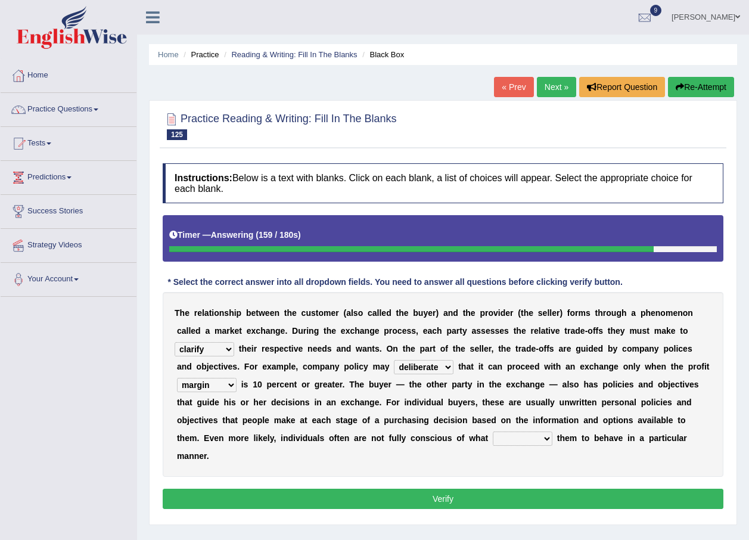
select select "attempts"
click at [493, 431] on select "attempts exempts prompts levers" at bounding box center [523, 438] width 60 height 14
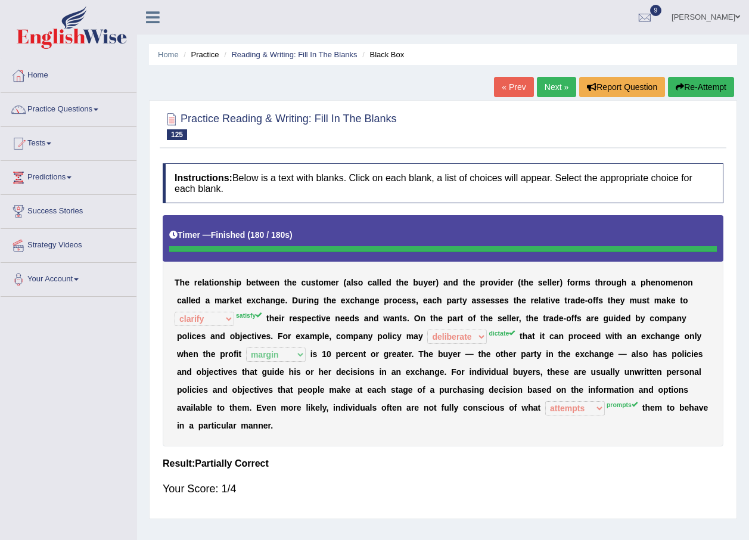
click at [558, 82] on link "Next »" at bounding box center [556, 87] width 39 height 20
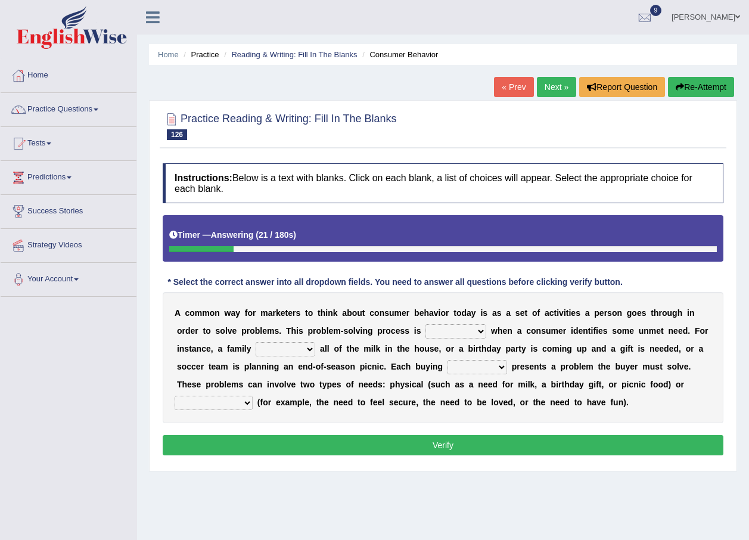
click at [428, 330] on select "staggered swaggered sniggered triggered" at bounding box center [455, 331] width 61 height 14
select select "swaggered"
click at [425, 324] on select "staggered swaggered sniggered triggered" at bounding box center [455, 331] width 61 height 14
click at [258, 349] on select "presumes donates consumes sells" at bounding box center [285, 349] width 60 height 14
select select "consumes"
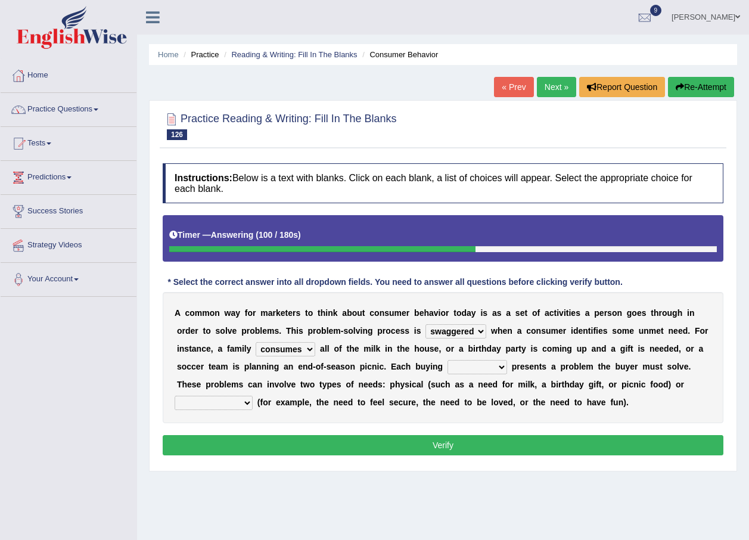
click at [255, 342] on select "presumes donates consumes sells" at bounding box center [285, 349] width 60 height 14
click at [447, 367] on select "aspiration ratio scenario trio" at bounding box center [477, 367] width 60 height 14
select select "ratio"
click at [447, 360] on select "aspiration ratio scenario trio" at bounding box center [477, 367] width 60 height 14
click at [253, 395] on select "biological pharmaceutical technological psychological" at bounding box center [213, 402] width 78 height 14
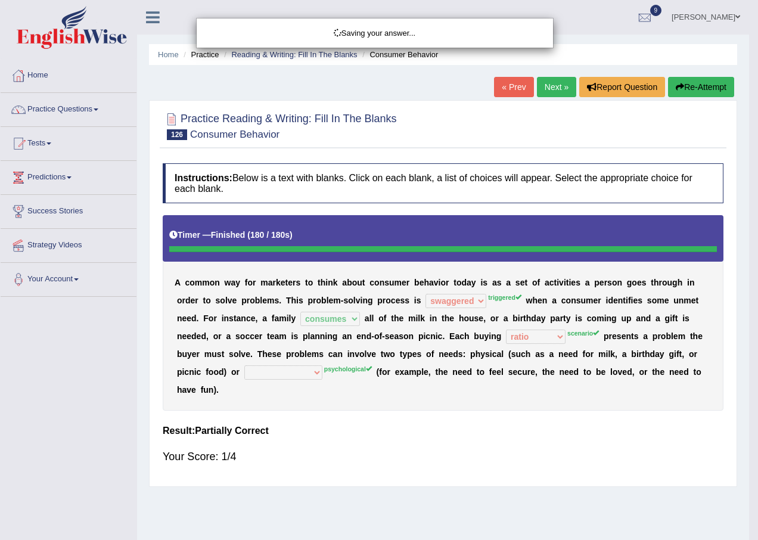
click at [588, 457] on body "Toggle navigation Home Practice Questions Speaking Practice Read Aloud Repeat S…" at bounding box center [379, 270] width 758 height 540
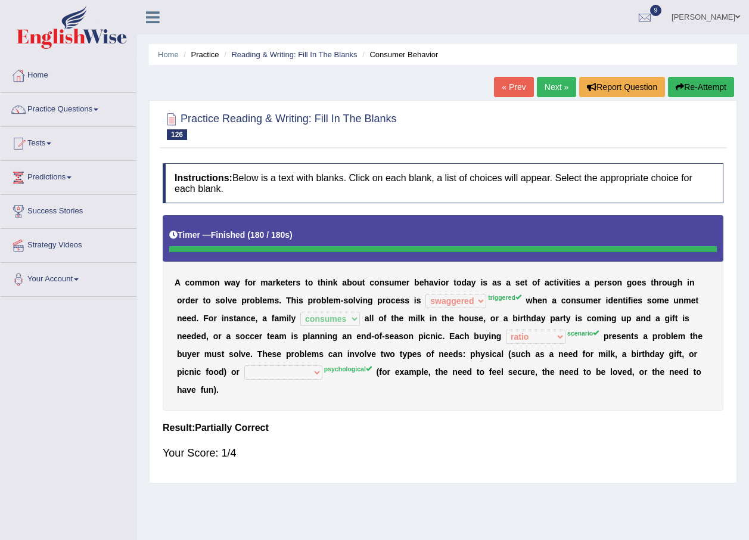
click at [553, 82] on link "Next »" at bounding box center [556, 87] width 39 height 20
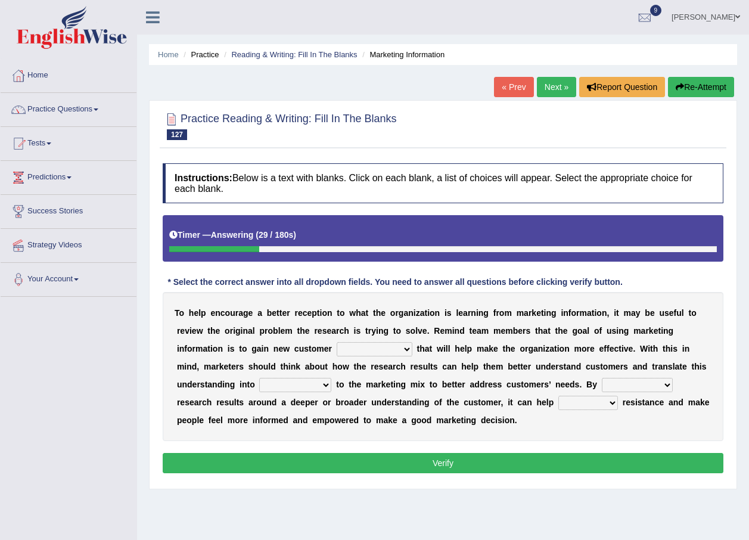
click at [336, 350] on select "ingeniousness invertebrate insights inspiration" at bounding box center [374, 349] width 76 height 14
select select "inspiration"
click at [336, 342] on select "ingeniousness invertebrate insights inspiration" at bounding box center [374, 349] width 76 height 14
click at [331, 378] on select "arrangements adjustments amusements testaments" at bounding box center [295, 385] width 72 height 14
select select "arrangements"
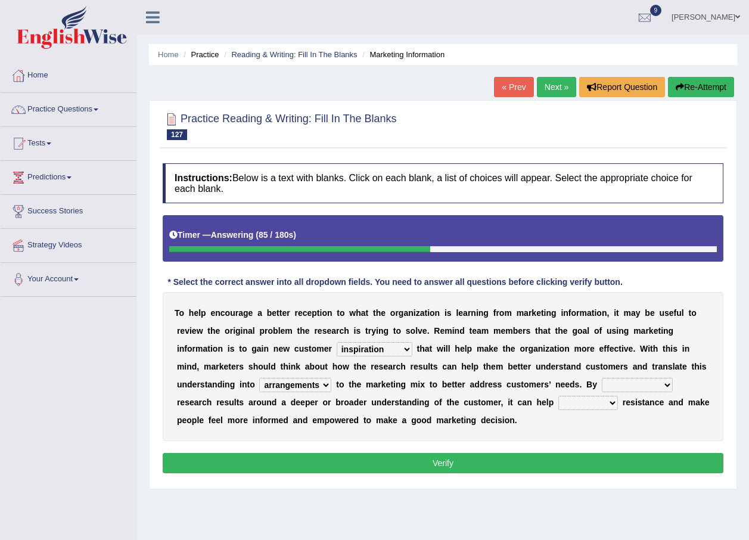
click at [331, 378] on select "arrangements adjustments amusements testaments" at bounding box center [295, 385] width 72 height 14
click at [602, 387] on select "transforming programming consuming framing" at bounding box center [637, 385] width 71 height 14
select select "consuming"
click at [602, 378] on select "transforming programming consuming framing" at bounding box center [637, 385] width 71 height 14
click at [558, 404] on select "defuse refuse confuse fuse" at bounding box center [588, 402] width 60 height 14
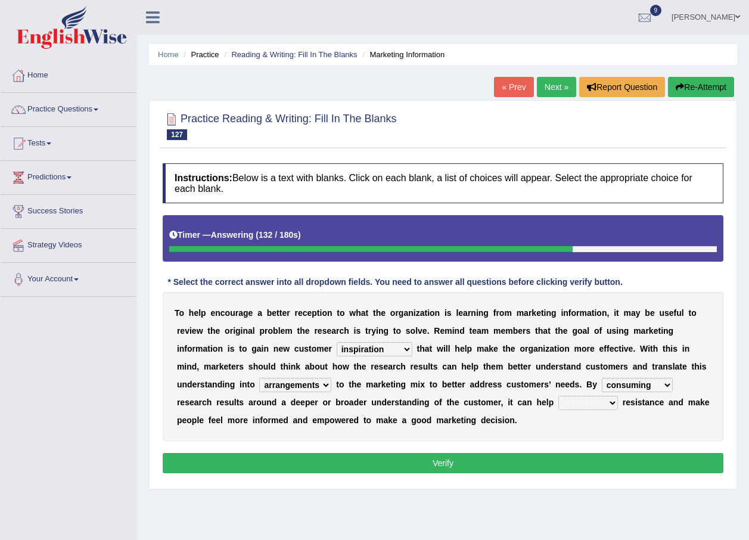
select select "refuse"
click at [558, 395] on select "defuse refuse confuse fuse" at bounding box center [588, 402] width 60 height 14
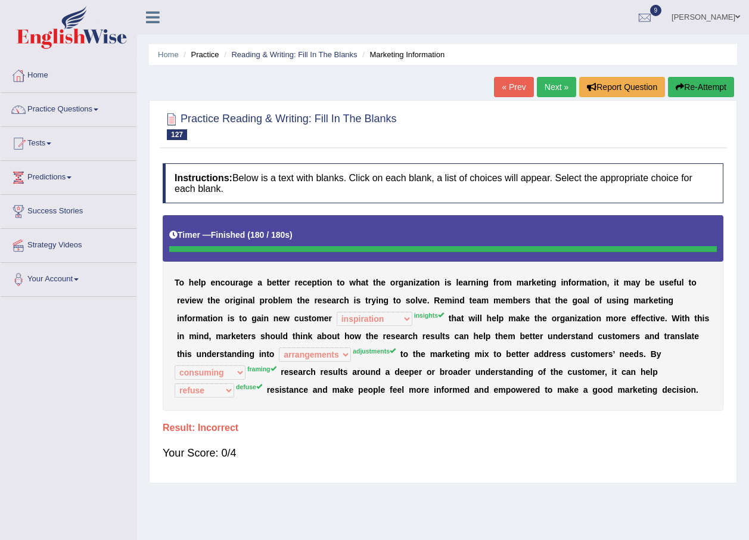
click at [556, 86] on link "Next »" at bounding box center [556, 87] width 39 height 20
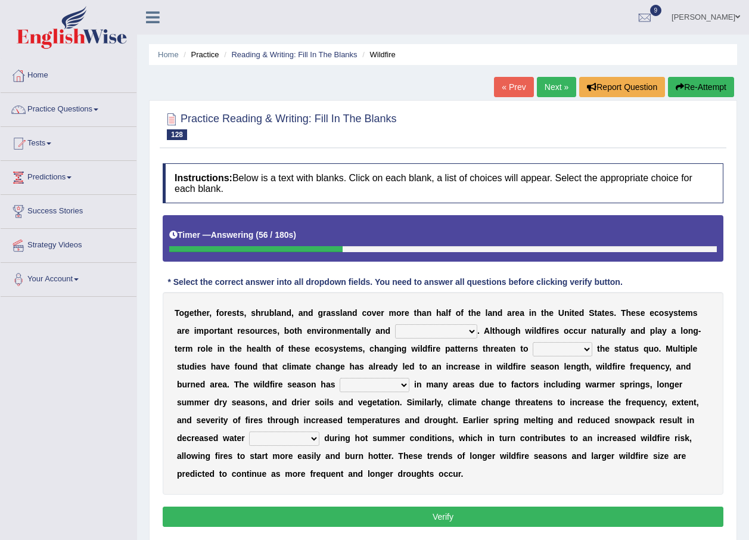
click at [437, 334] on select "archaeologically psychologically chronologically economically" at bounding box center [436, 331] width 82 height 14
click at [395, 324] on select "archaeologically psychologically chronologically economically" at bounding box center [436, 331] width 82 height 14
click at [436, 333] on select "archaeologically psychologically chronologically economically" at bounding box center [436, 331] width 82 height 14
select select "economically"
click at [395, 324] on select "archaeologically psychologically chronologically economically" at bounding box center [436, 331] width 82 height 14
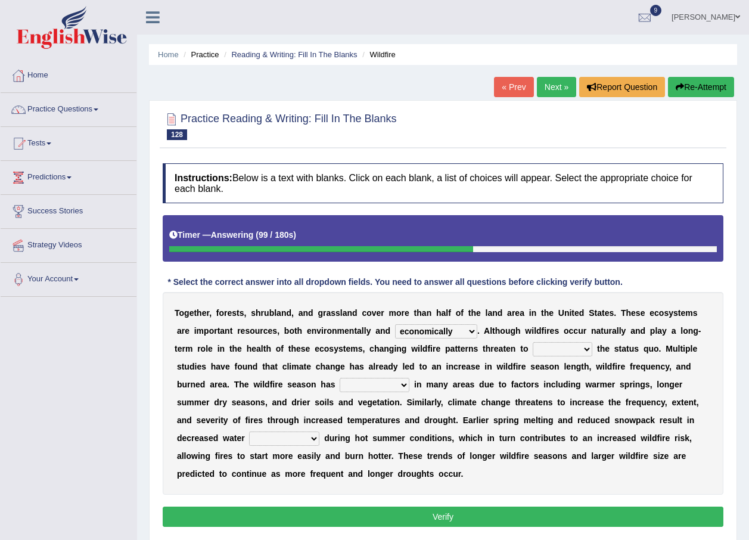
click at [532, 348] on select "upset posset set reset" at bounding box center [562, 349] width 60 height 14
select select "reset"
click at [532, 342] on select "upset posset set reset" at bounding box center [562, 349] width 60 height 14
click at [339, 385] on select "freshened hyphened lengthened strengthened" at bounding box center [374, 385] width 70 height 14
select select "freshened"
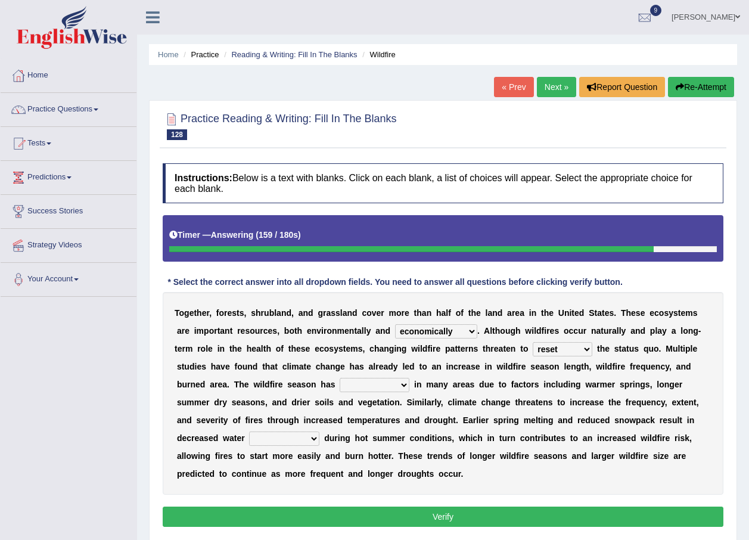
click at [339, 378] on select "freshened hyphened lengthened strengthened" at bounding box center [374, 385] width 70 height 14
click at [319, 431] on select "susceptibility availability spirituality compatibility" at bounding box center [284, 438] width 70 height 14
select select "availability"
click at [319, 431] on select "susceptibility availability spirituality compatibility" at bounding box center [284, 438] width 70 height 14
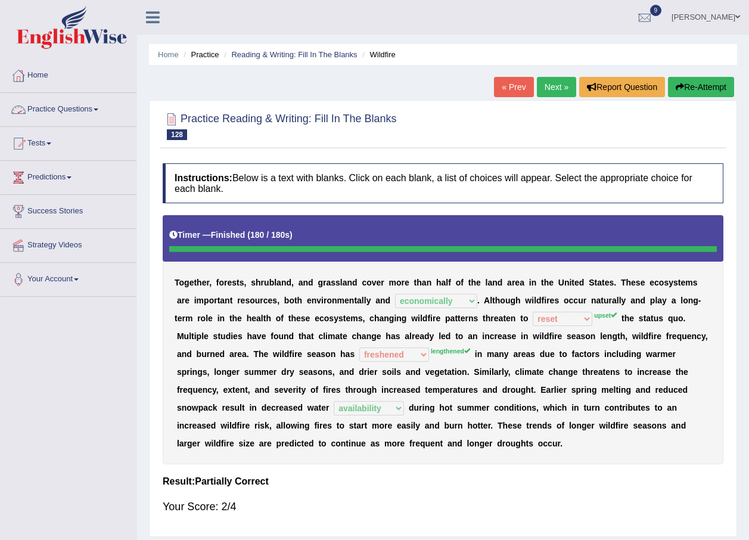
click at [95, 111] on link "Practice Questions" at bounding box center [69, 108] width 136 height 30
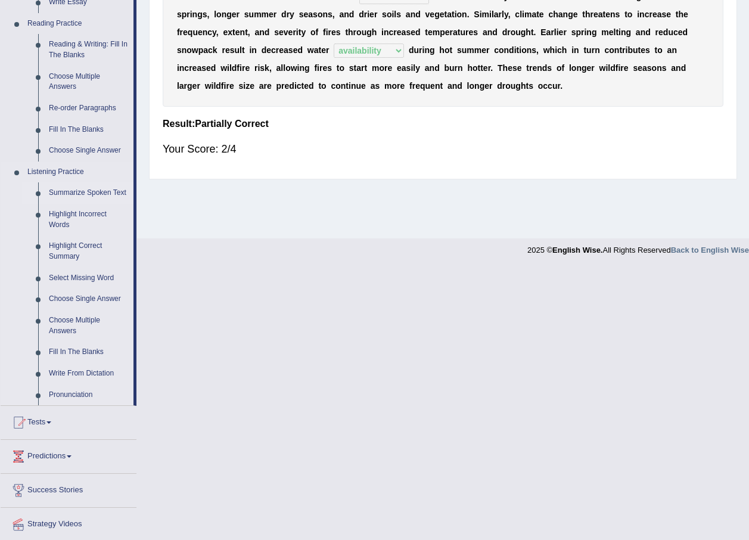
scroll to position [298, 0]
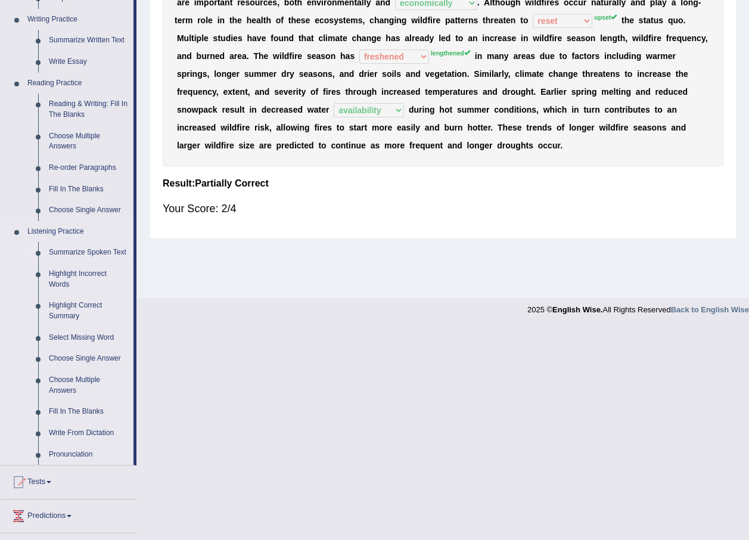
click at [95, 251] on link "Summarize Spoken Text" at bounding box center [88, 252] width 90 height 21
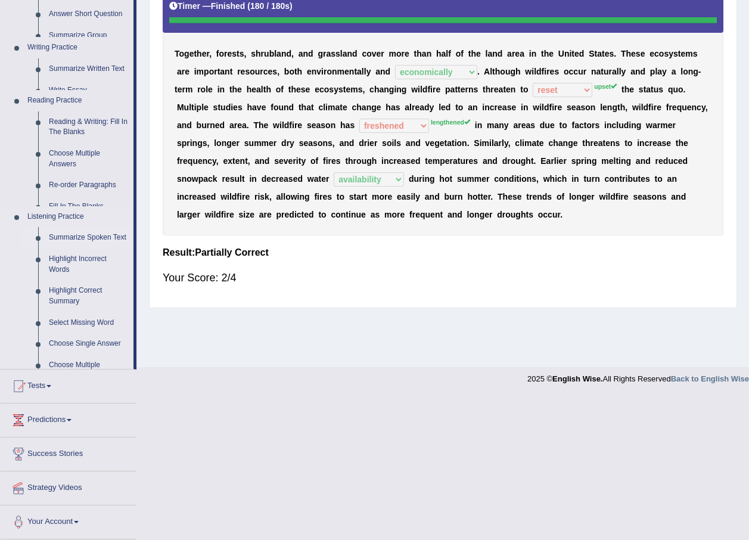
scroll to position [86, 0]
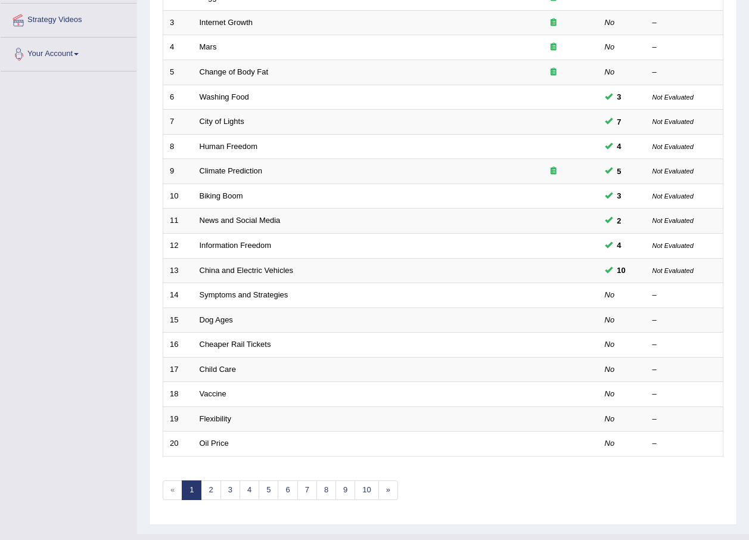
scroll to position [238, 0]
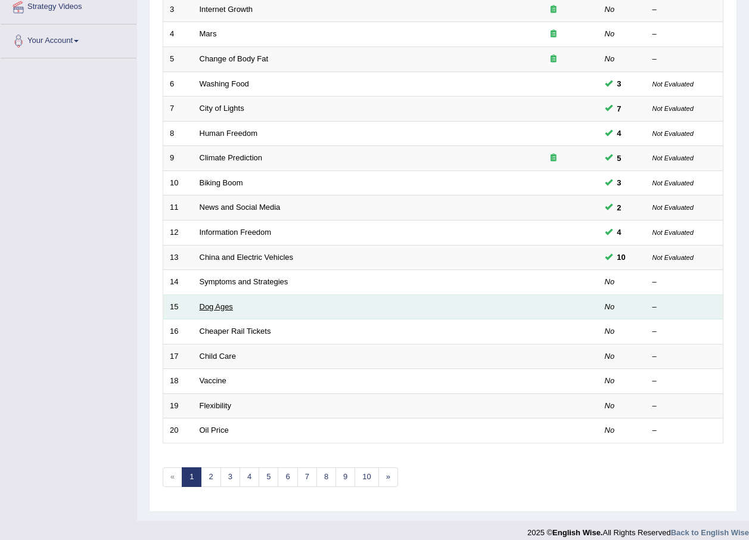
click at [228, 304] on link "Dog Ages" at bounding box center [216, 306] width 33 height 9
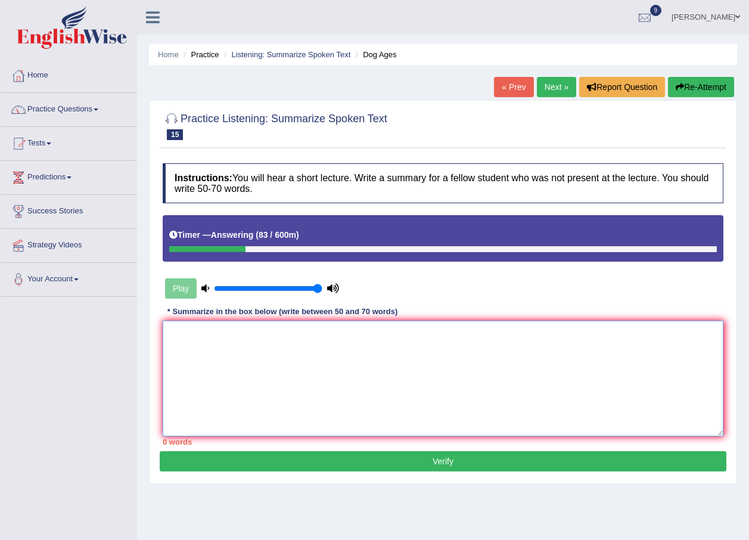
click at [205, 342] on textarea at bounding box center [443, 378] width 560 height 116
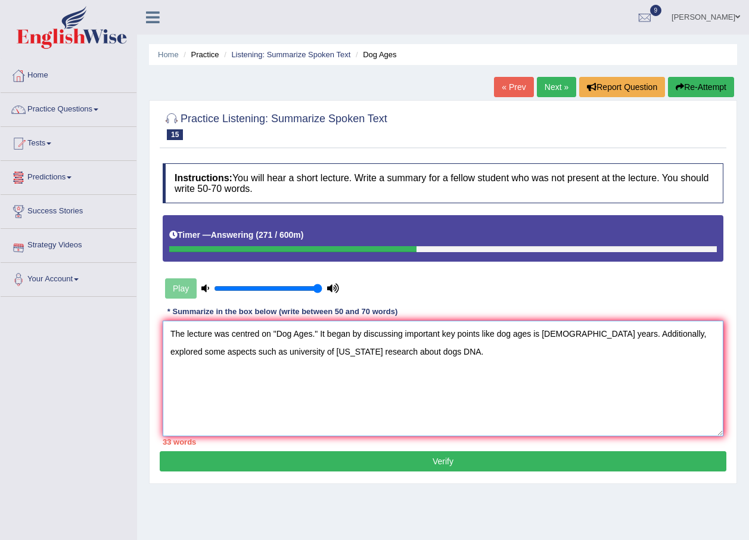
click at [544, 333] on textarea "The lecture was centred on "Dog Ages." It began by discussing important key poi…" at bounding box center [443, 378] width 560 height 116
click at [417, 353] on textarea "The lecture was centred on "Dog Ages." It began by discussing important key poi…" at bounding box center [443, 378] width 560 height 116
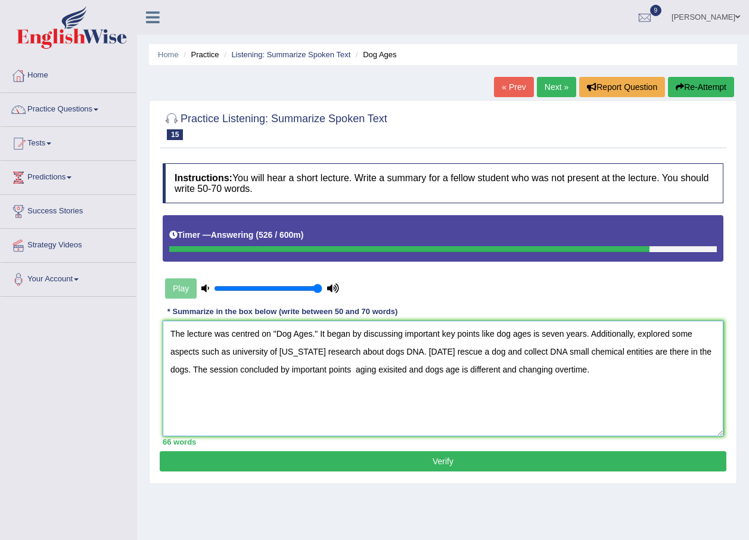
click at [381, 368] on textarea "The lecture was centred on "Dog Ages." It began by discussing important key poi…" at bounding box center [443, 378] width 560 height 116
click at [408, 369] on textarea "The lecture was centred on "Dog Ages." It began by discussing important key poi…" at bounding box center [443, 378] width 560 height 116
click at [519, 369] on textarea "The lecture was centred on "Dog Ages." It began by discussing important key poi…" at bounding box center [443, 378] width 560 height 116
click at [584, 351] on textarea "The lecture was centred on "Dog Ages." It began by discussing important key poi…" at bounding box center [443, 378] width 560 height 116
click at [684, 352] on textarea "The lecture was centred on "Dog Ages." It began by discussing important key poi…" at bounding box center [443, 378] width 560 height 116
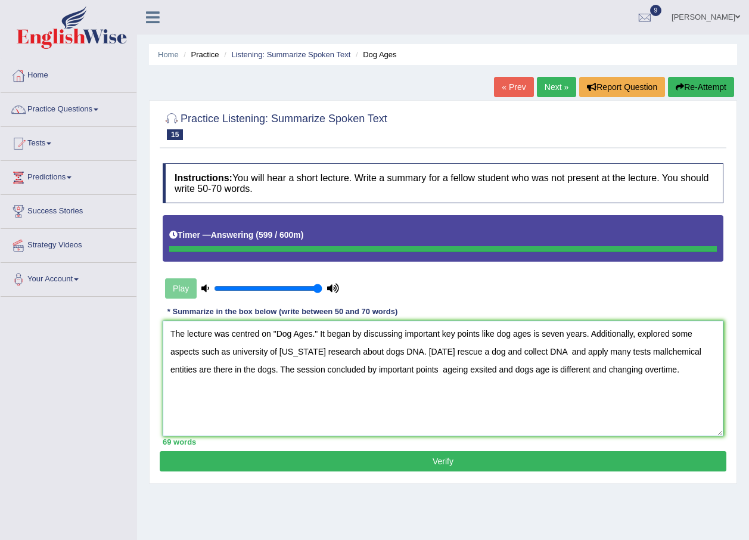
type textarea "The lecture was centred on "Dog Ages." It began by discussing important key poi…"
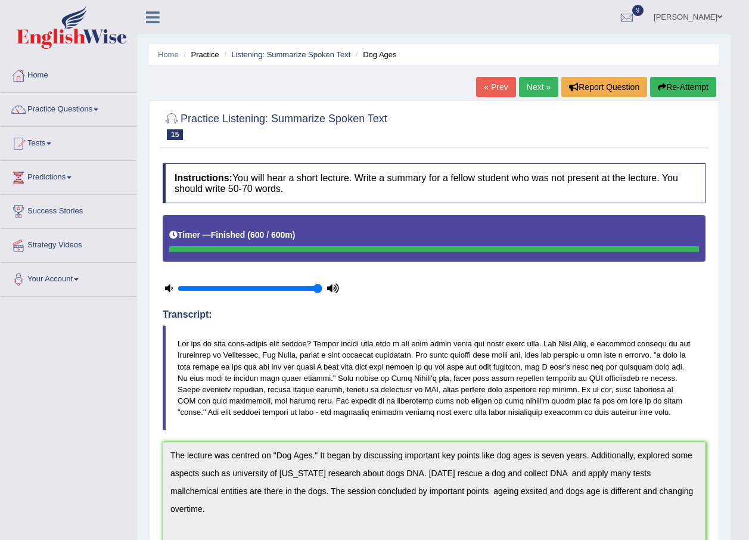
click at [657, 92] on button "Re-Attempt" at bounding box center [683, 87] width 66 height 20
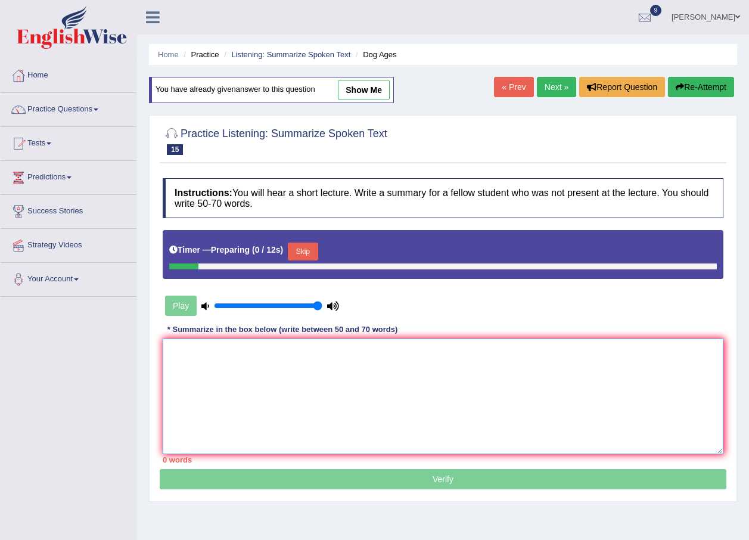
click at [311, 366] on textarea at bounding box center [443, 396] width 560 height 116
click at [222, 354] on textarea at bounding box center [443, 396] width 560 height 116
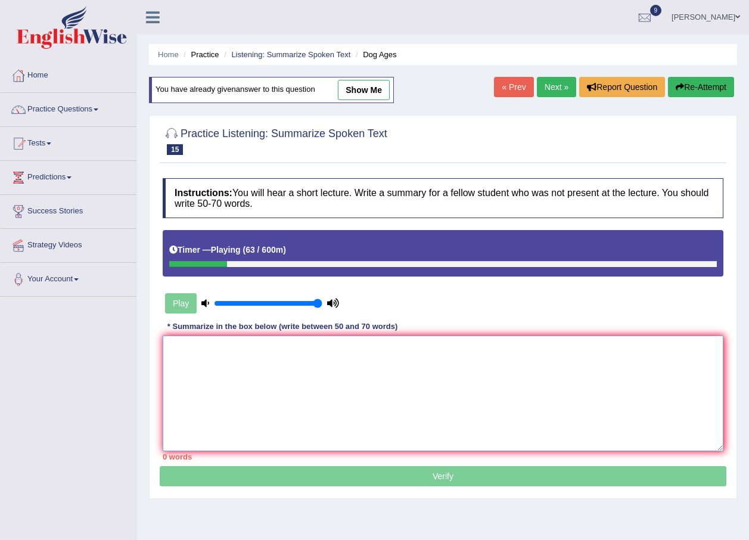
click at [287, 355] on textarea at bounding box center [443, 393] width 560 height 116
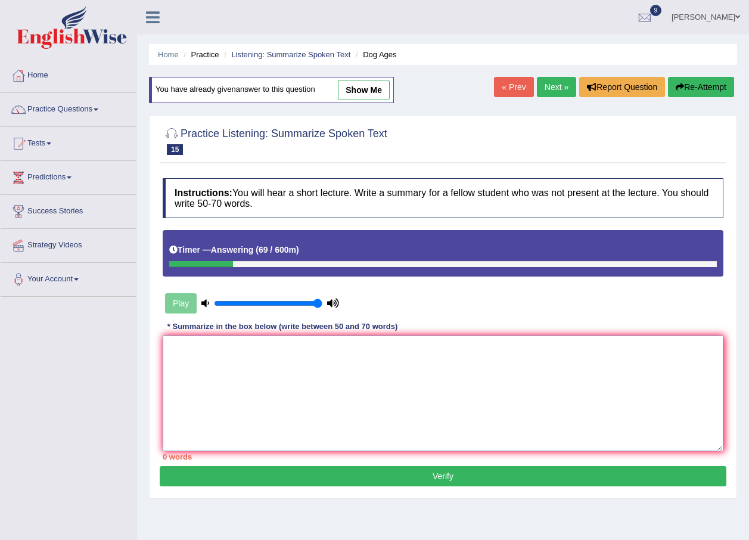
click at [317, 387] on textarea at bounding box center [443, 393] width 560 height 116
click at [279, 373] on textarea at bounding box center [443, 393] width 560 height 116
click at [287, 358] on textarea at bounding box center [443, 393] width 560 height 116
click at [376, 89] on link "show me" at bounding box center [364, 90] width 52 height 20
type textarea "The lecture was centred on "Dog Ages." It began by discussing important key poi…"
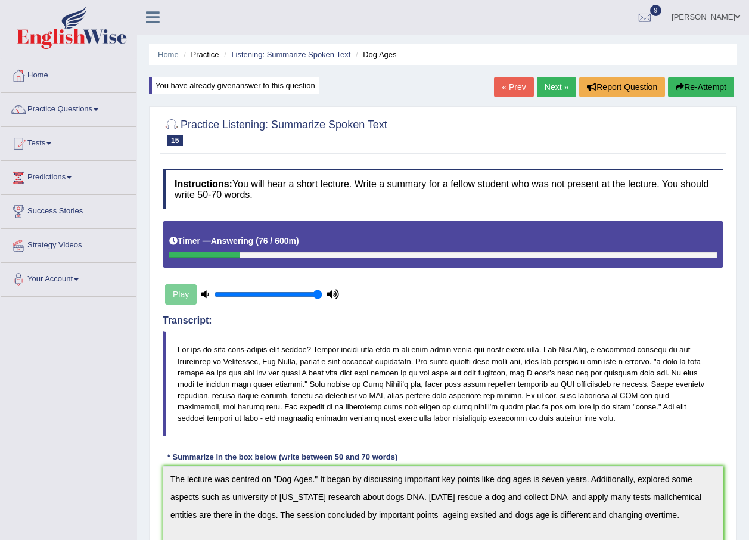
scroll to position [60, 0]
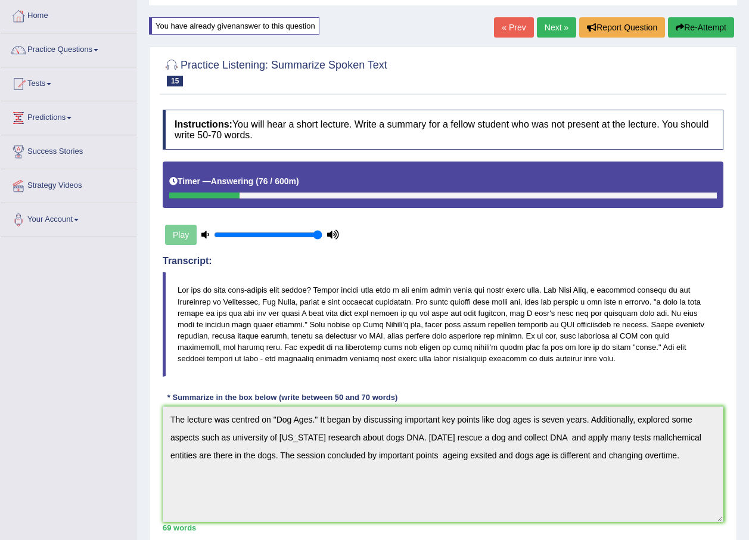
click at [705, 32] on button "Re-Attempt" at bounding box center [701, 27] width 66 height 20
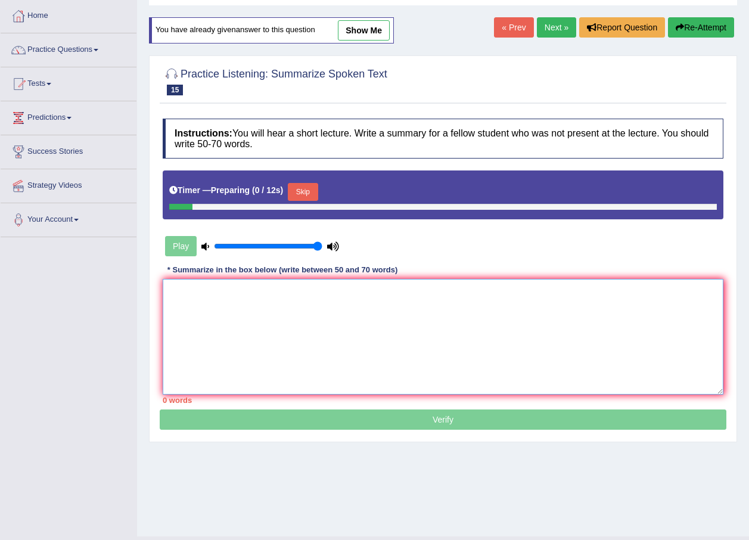
click at [306, 336] on textarea at bounding box center [443, 337] width 560 height 116
click at [313, 192] on button "Skip" at bounding box center [303, 192] width 30 height 18
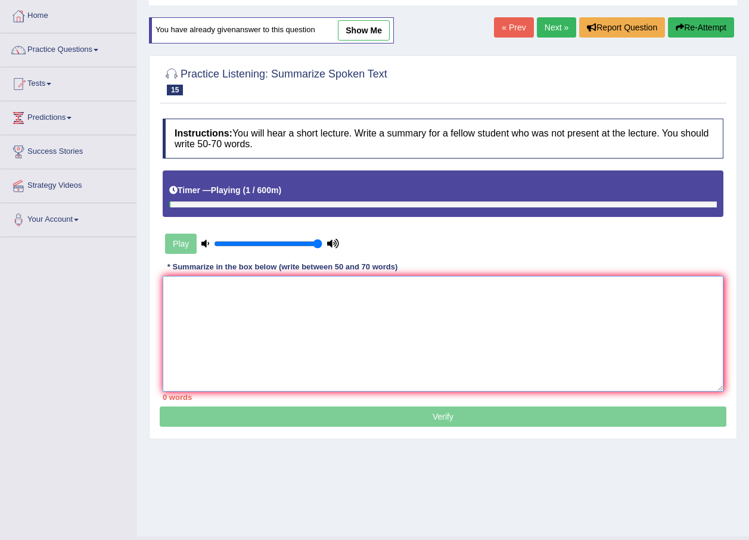
click at [209, 309] on textarea at bounding box center [443, 334] width 560 height 116
paste textarea "The lecture was centred on "Dog Ages." It began by discussing important key poi…"
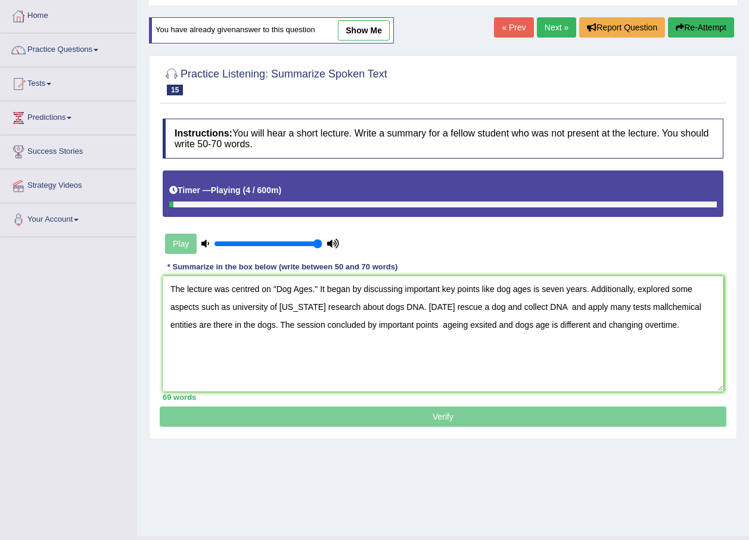
click at [390, 420] on p "Verify" at bounding box center [443, 268] width 566 height 317
click at [378, 368] on textarea "The lecture was centred on "Dog Ages." It began by discussing important key poi…" at bounding box center [443, 334] width 560 height 116
drag, startPoint x: 174, startPoint y: 206, endPoint x: 528, endPoint y: 213, distance: 353.2
click at [528, 213] on div "Timer — Playing ( 9 / 600m )" at bounding box center [443, 193] width 560 height 46
click at [529, 325] on textarea "The lecture was centred on "Dog Ages." It began by discussing important key poi…" at bounding box center [443, 334] width 560 height 116
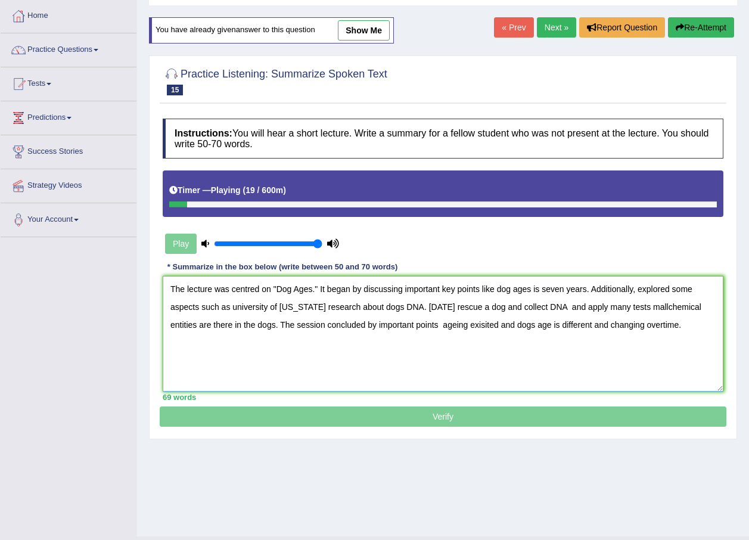
click at [537, 324] on textarea "The lecture was centred on "Dog Ages." It began by discussing important key poi…" at bounding box center [443, 334] width 560 height 116
click at [238, 306] on textarea "The lecture was centred on "Dog Ages." It began by discussing important key poi…" at bounding box center [443, 334] width 560 height 116
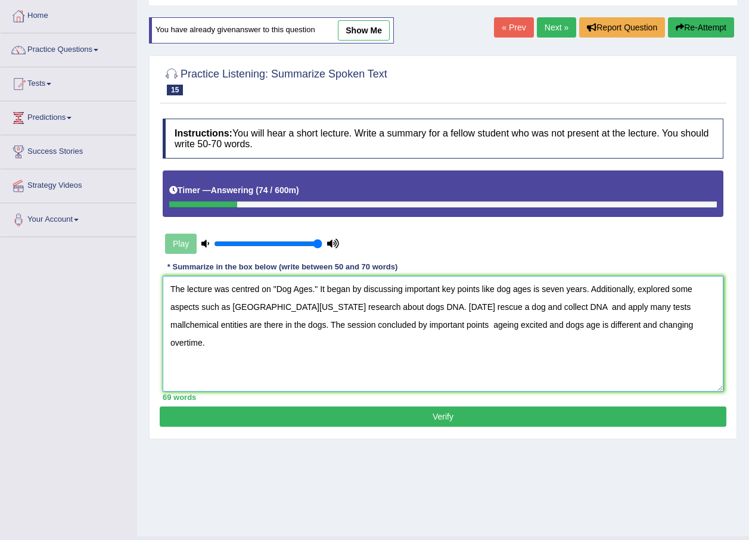
click at [188, 323] on textarea "The lecture was centred on "Dog Ages." It began by discussing important key poi…" at bounding box center [443, 334] width 560 height 116
click at [266, 325] on textarea "The lecture was centred on "Dog Ages." It began by discussing important key poi…" at bounding box center [443, 334] width 560 height 116
type textarea "The lecture was centred on "Dog Ages." It began by discussing important key poi…"
click at [360, 413] on button "Verify" at bounding box center [443, 416] width 566 height 20
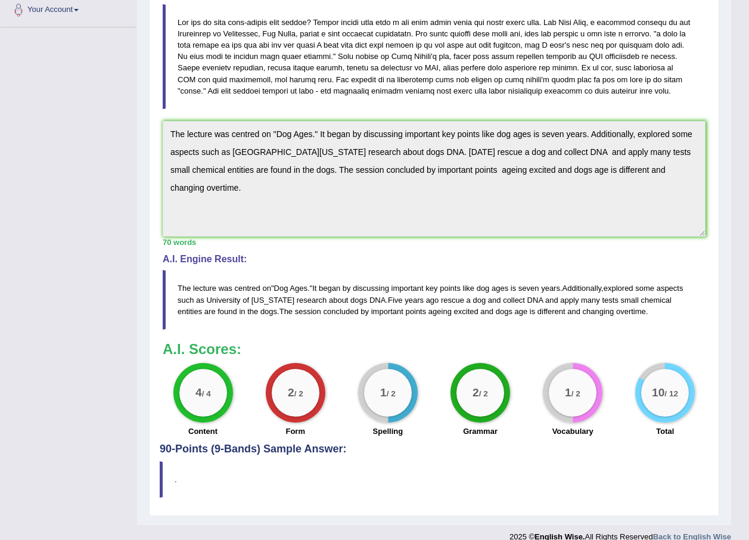
scroll to position [296, 0]
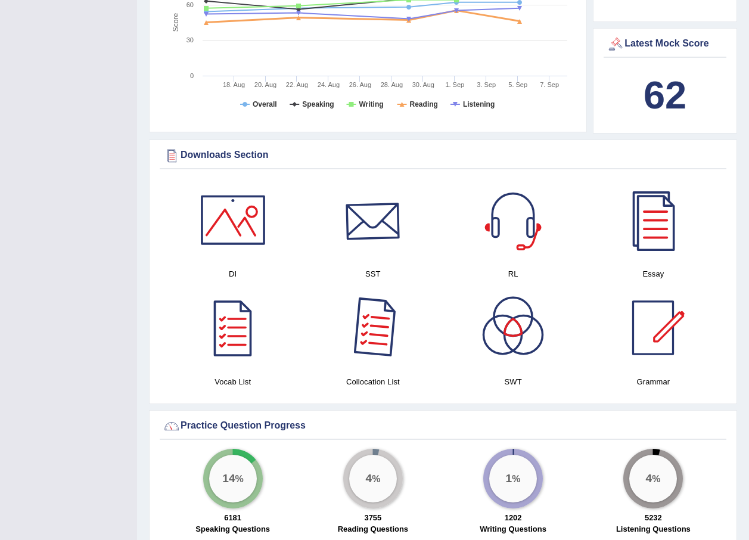
scroll to position [476, 0]
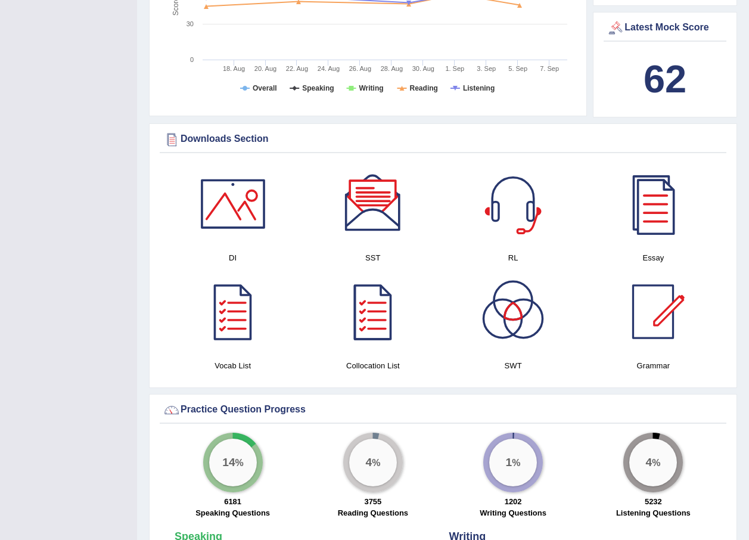
click at [660, 77] on b "62" at bounding box center [664, 78] width 43 height 43
